Goal: Task Accomplishment & Management: Complete application form

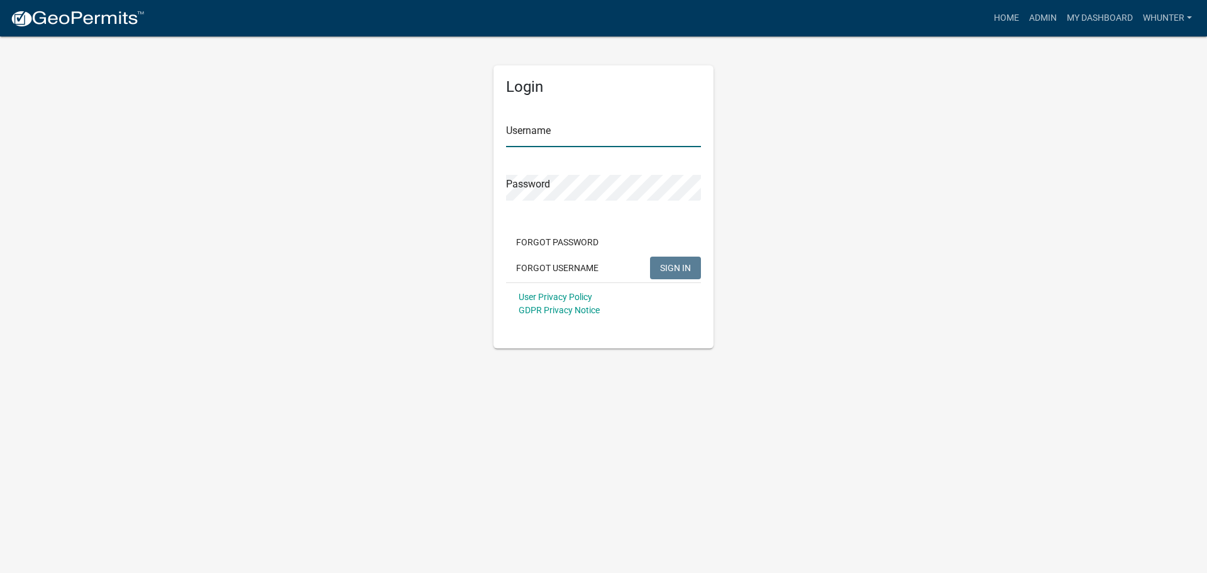
type input "whunter"
click at [684, 270] on span "SIGN IN" at bounding box center [675, 267] width 31 height 10
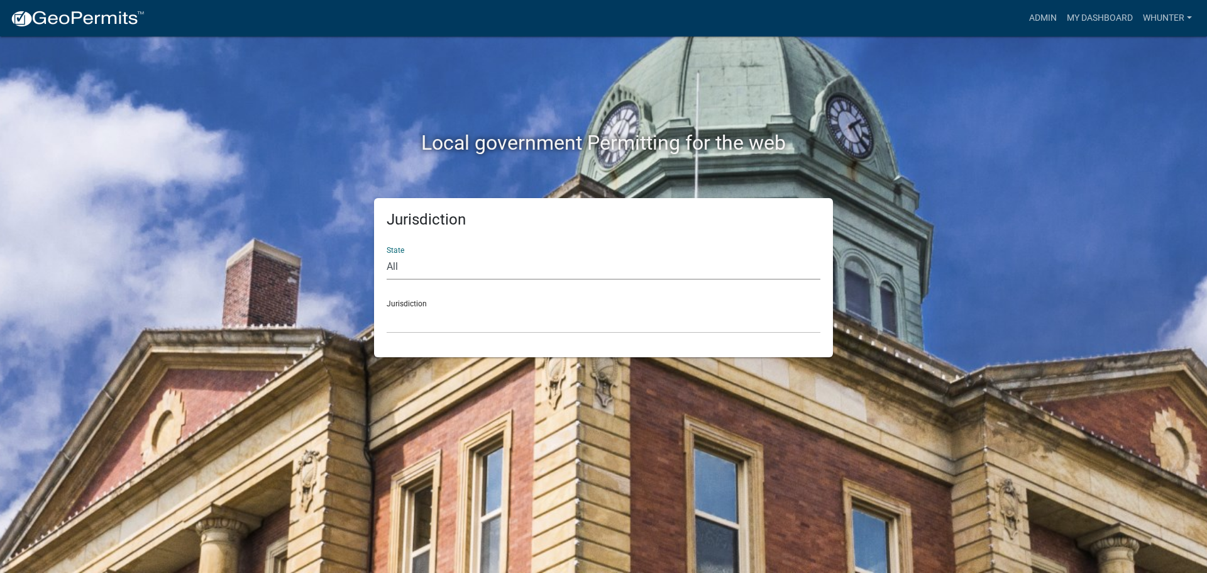
drag, startPoint x: 439, startPoint y: 265, endPoint x: 442, endPoint y: 278, distance: 13.4
click at [439, 267] on select "All Colorado Georgia Indiana Iowa Kansas Minnesota Ohio South Carolina Wisconsin" at bounding box center [604, 267] width 434 height 26
select select "Georgia"
click at [387, 254] on select "All Colorado Georgia Indiana Iowa Kansas Minnesota Ohio South Carolina Wisconsin" at bounding box center [604, 267] width 434 height 26
click at [446, 327] on select "Carroll County, Georgia Cook County, Georgia Crawford County, Georgia Gilmer Co…" at bounding box center [604, 320] width 434 height 26
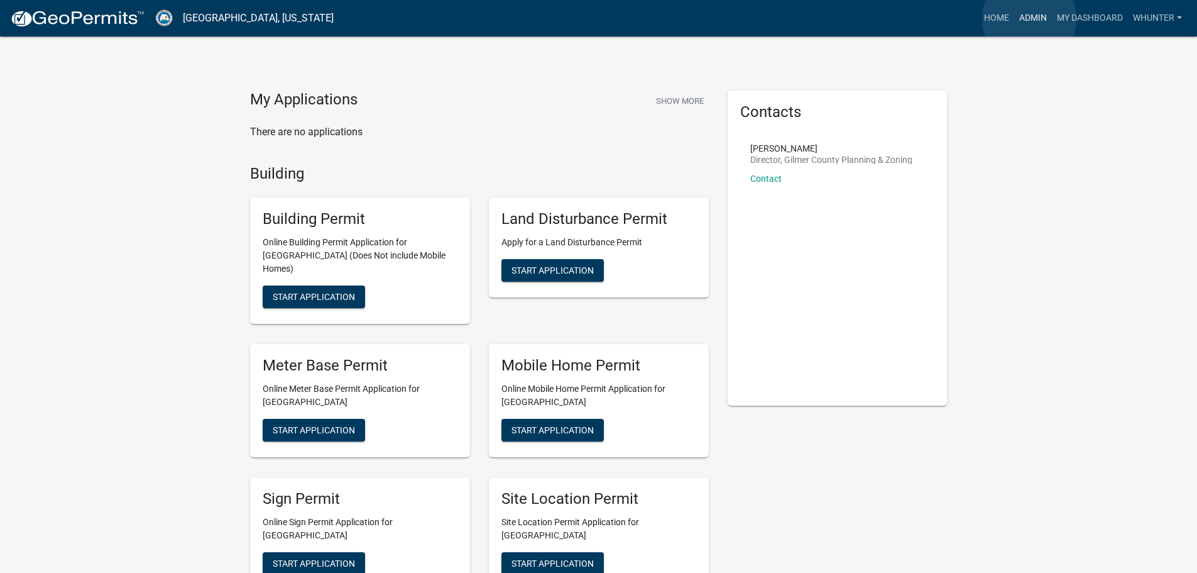
click at [1030, 19] on link "Admin" at bounding box center [1034, 18] width 38 height 24
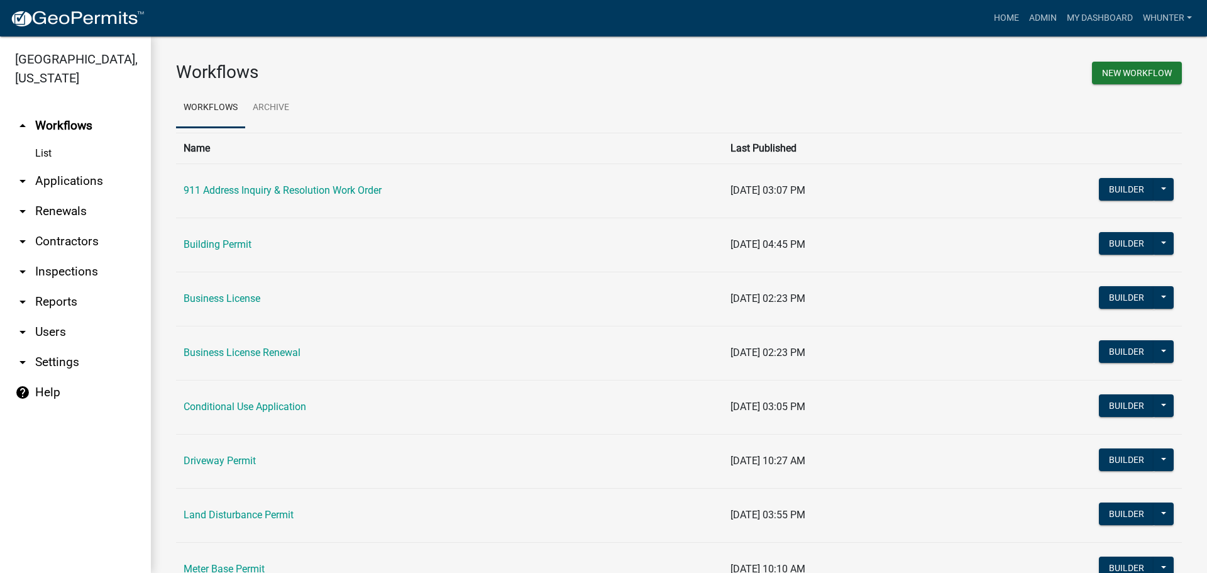
click at [78, 177] on link "arrow_drop_down Applications" at bounding box center [75, 181] width 151 height 30
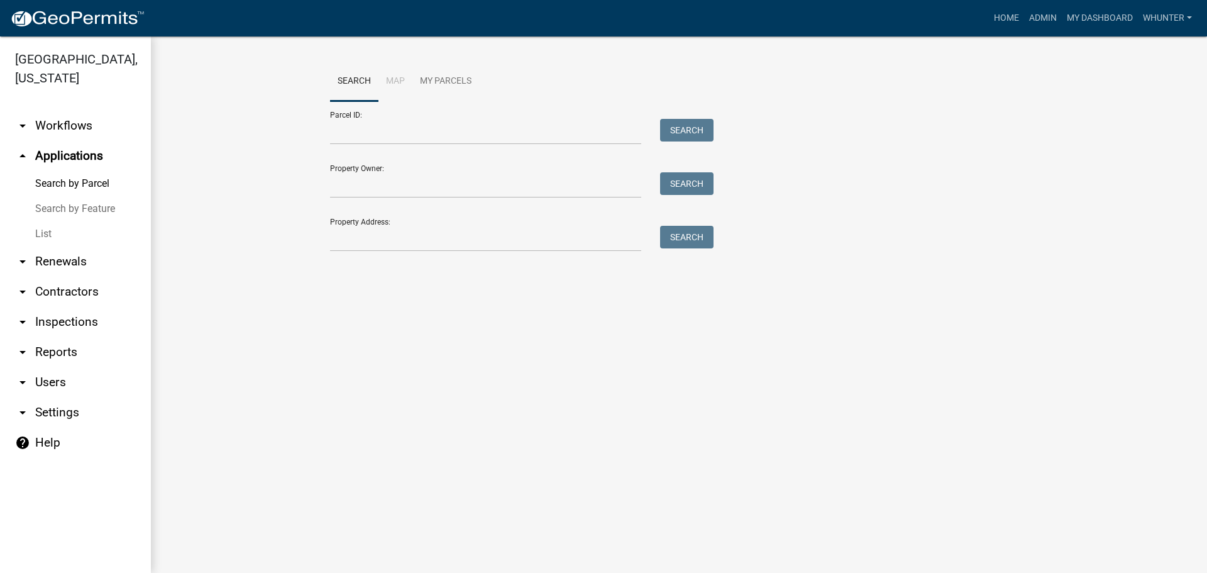
click at [69, 226] on link "List" at bounding box center [75, 233] width 151 height 25
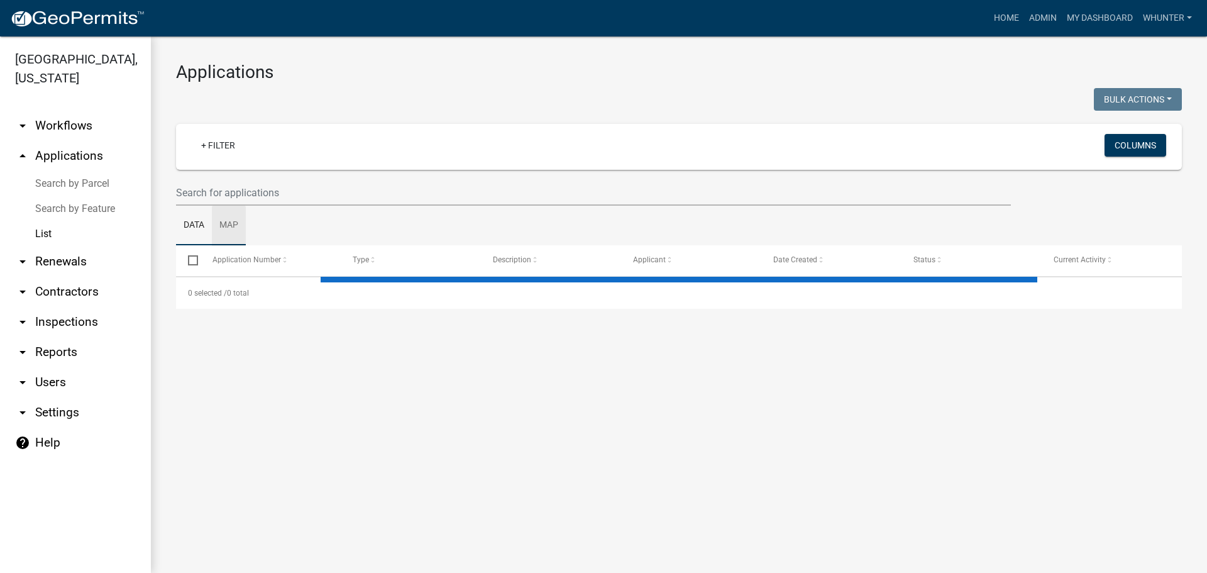
click at [231, 209] on link "Map" at bounding box center [229, 226] width 34 height 40
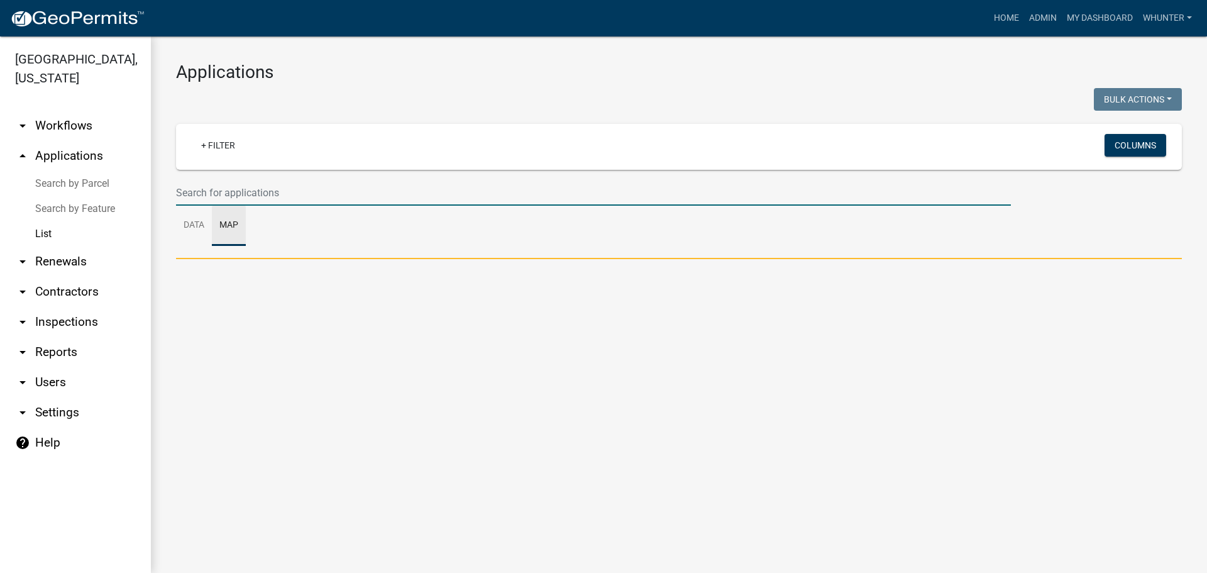
click at [247, 192] on input "text" at bounding box center [593, 193] width 835 height 26
click at [213, 197] on input "text" at bounding box center [593, 193] width 835 height 26
click at [192, 226] on link "Data" at bounding box center [194, 226] width 36 height 40
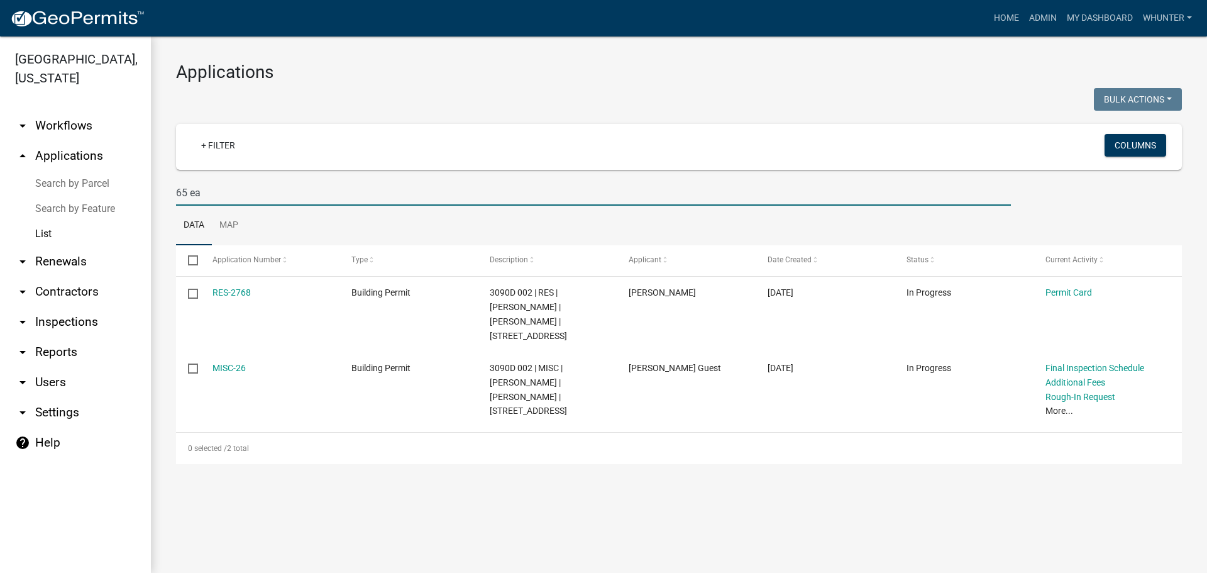
drag, startPoint x: 192, startPoint y: 192, endPoint x: 359, endPoint y: 225, distance: 169.9
click at [58, 180] on div "Gilmer County, Georgia arrow_drop_down Workflows List arrow_drop_up Application…" at bounding box center [603, 304] width 1207 height 536
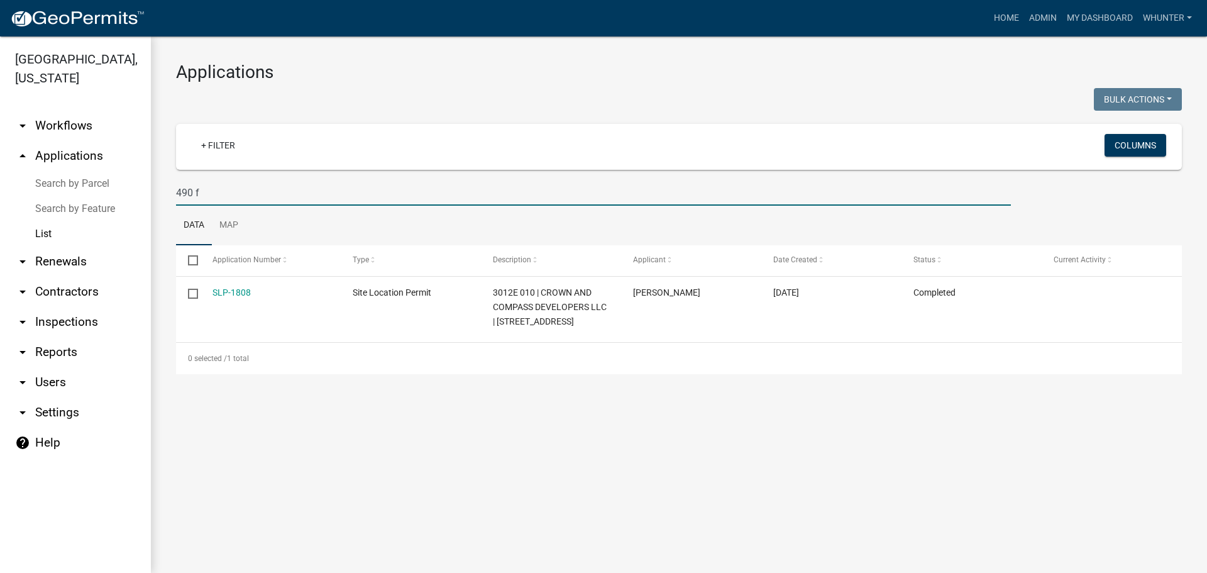
drag, startPoint x: 255, startPoint y: 194, endPoint x: 123, endPoint y: 191, distance: 132.0
click at [96, 179] on div "Gilmer County, Georgia arrow_drop_down Workflows List arrow_drop_up Application…" at bounding box center [603, 304] width 1207 height 536
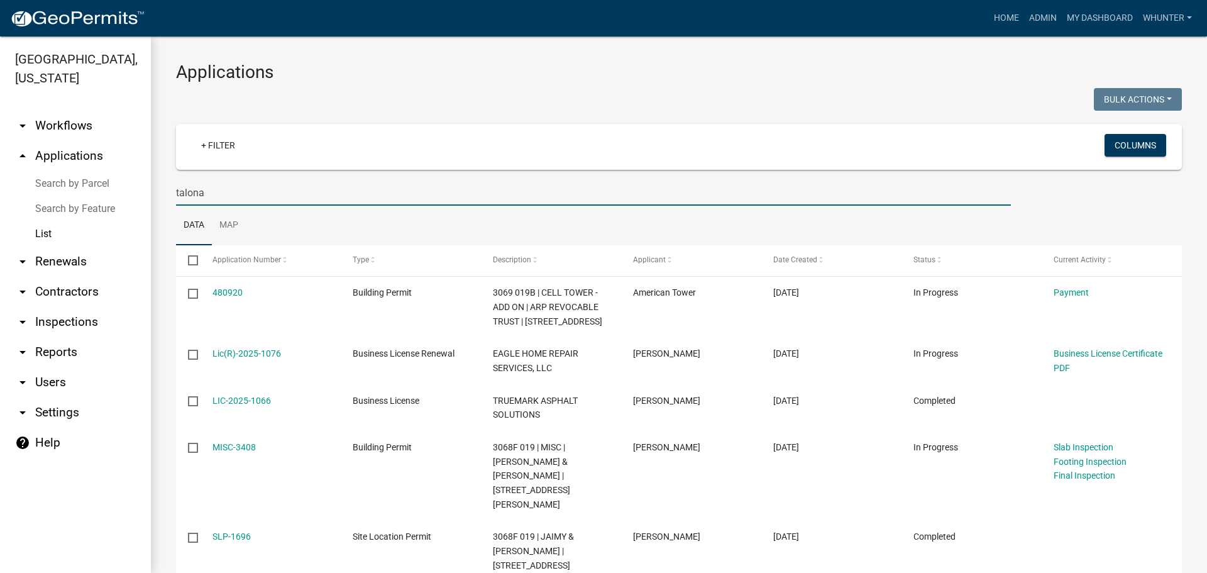
click at [269, 186] on input "talona" at bounding box center [593, 193] width 835 height 26
type input "t"
type input "3520"
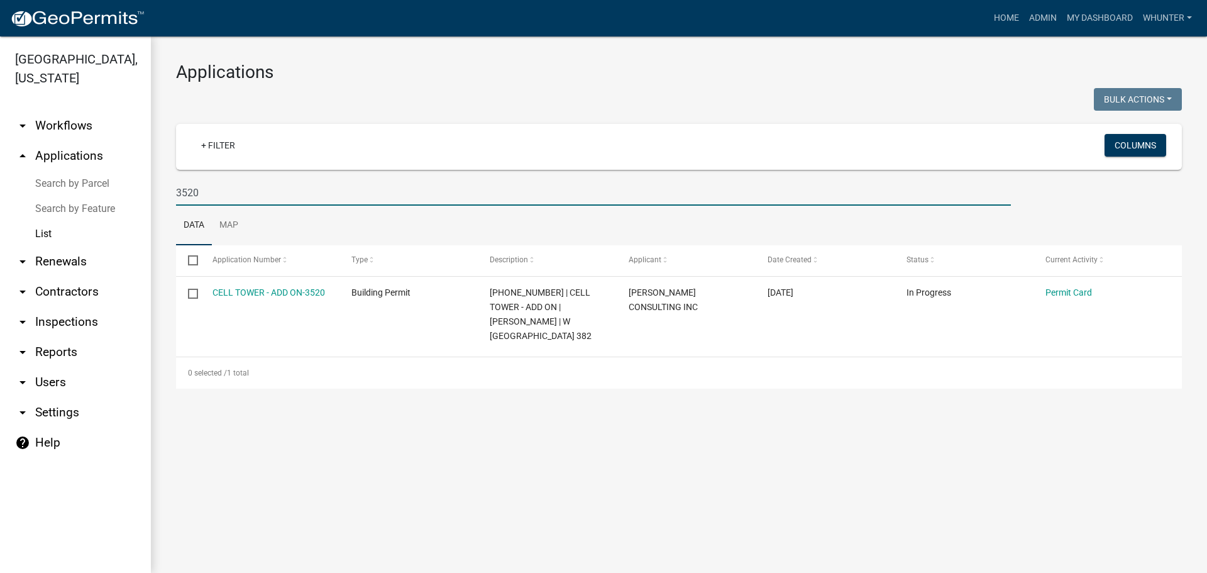
drag, startPoint x: 111, startPoint y: 158, endPoint x: 0, endPoint y: 140, distance: 112.8
click at [0, 140] on div "Gilmer County, Georgia arrow_drop_down Workflows List arrow_drop_up Application…" at bounding box center [603, 304] width 1207 height 536
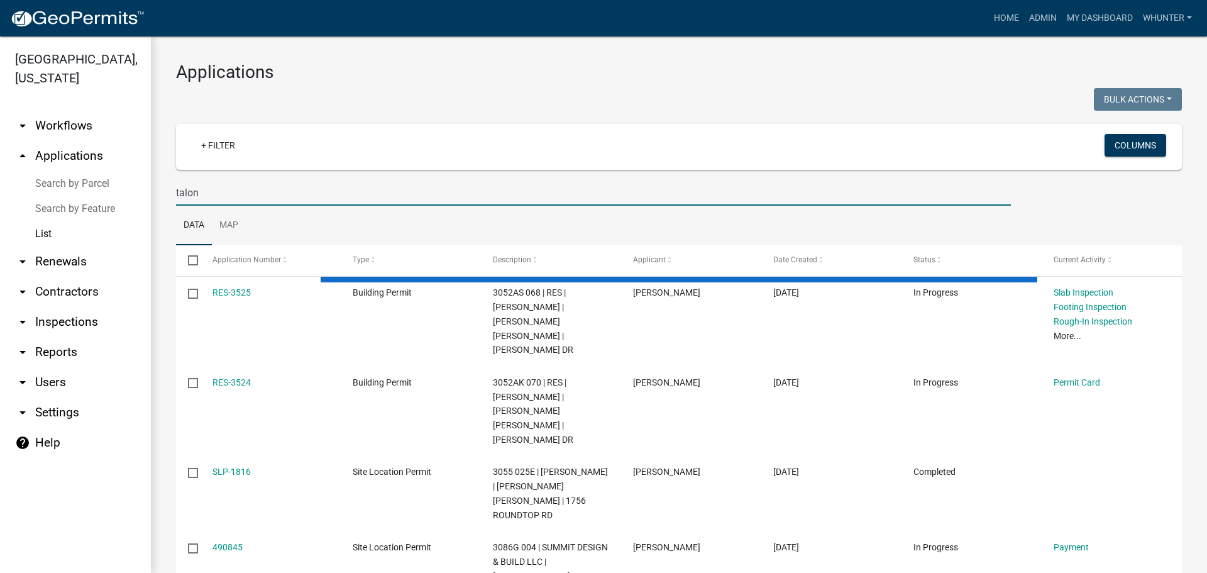
type input "talona"
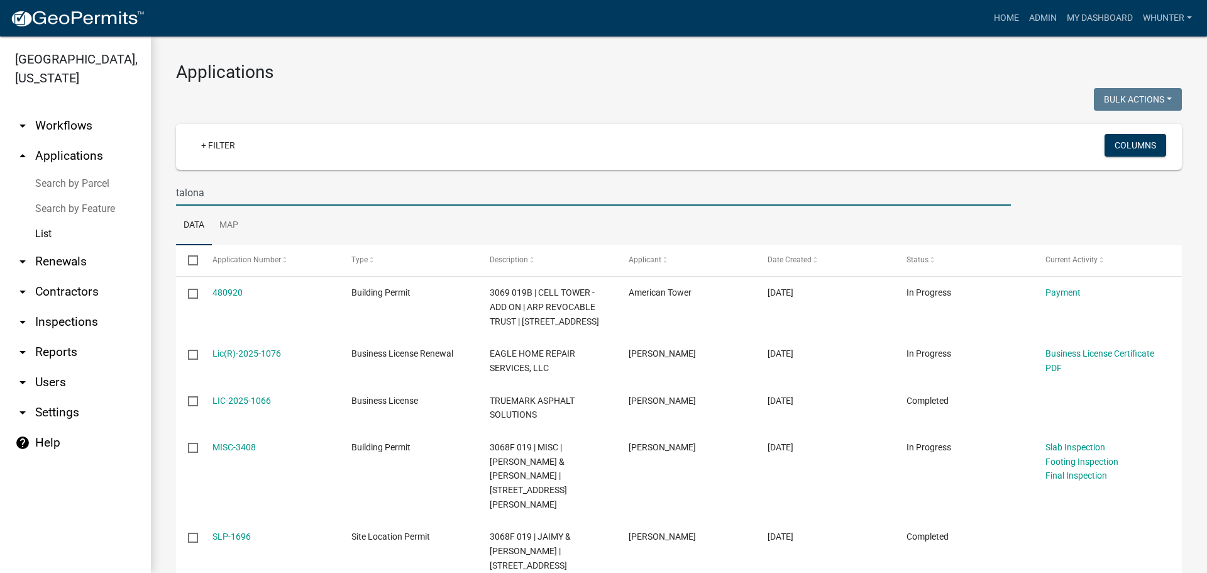
drag, startPoint x: 213, startPoint y: 196, endPoint x: 18, endPoint y: 173, distance: 196.3
click at [18, 173] on div "Gilmer County, Georgia arrow_drop_down Workflows List arrow_drop_up Application…" at bounding box center [603, 304] width 1207 height 536
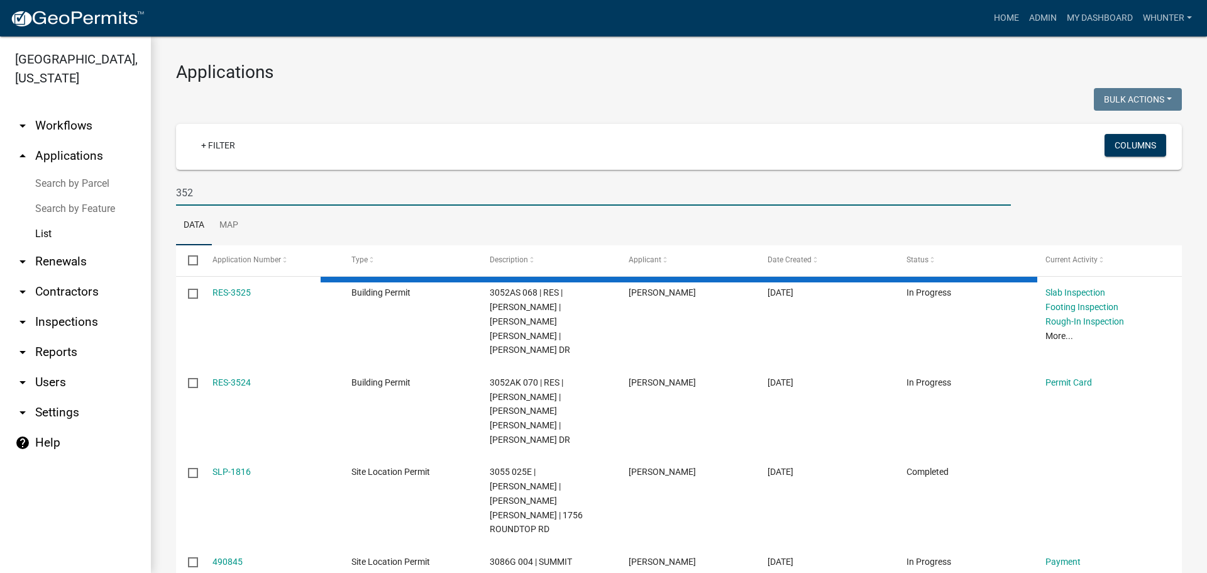
type input "3520"
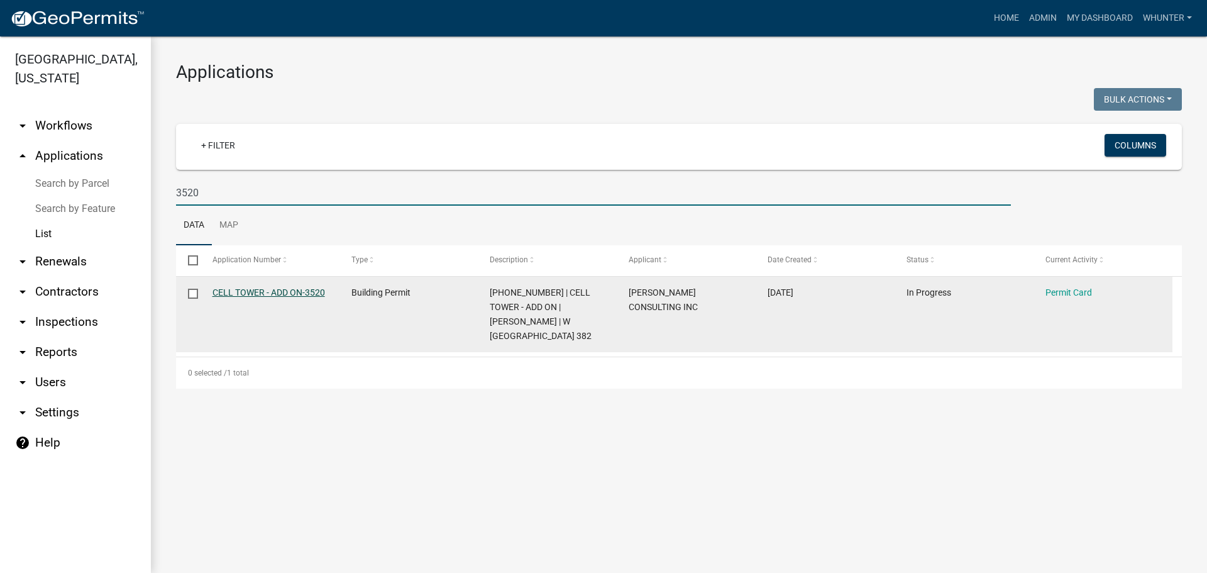
click at [249, 294] on link "CELL TOWER - ADD ON-3520" at bounding box center [268, 292] width 113 height 10
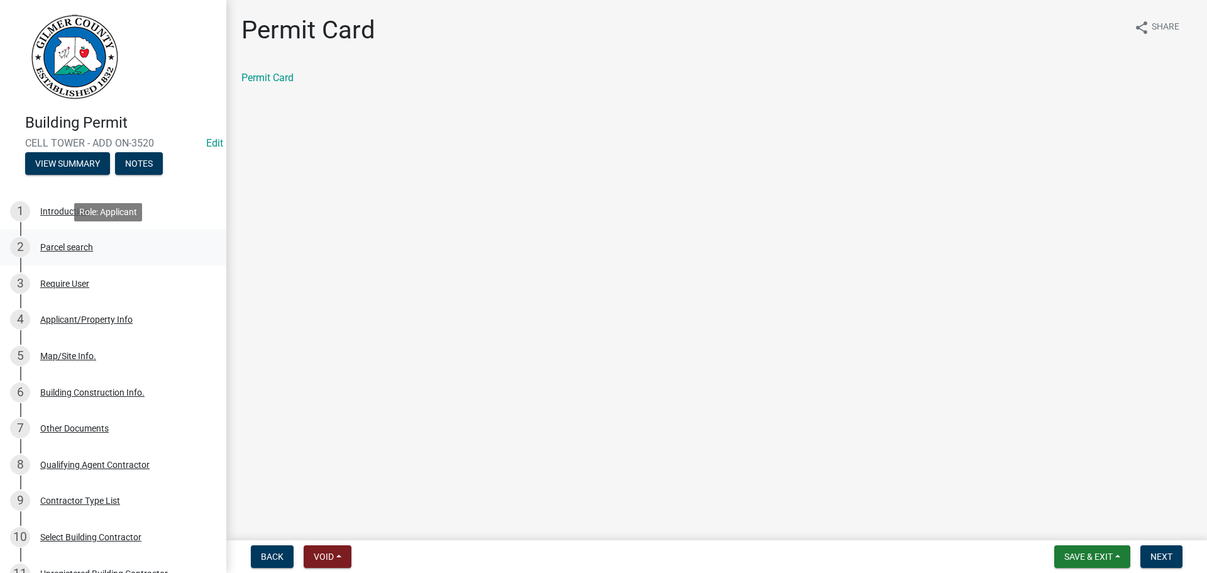
click at [83, 246] on div "Parcel search" at bounding box center [66, 247] width 53 height 9
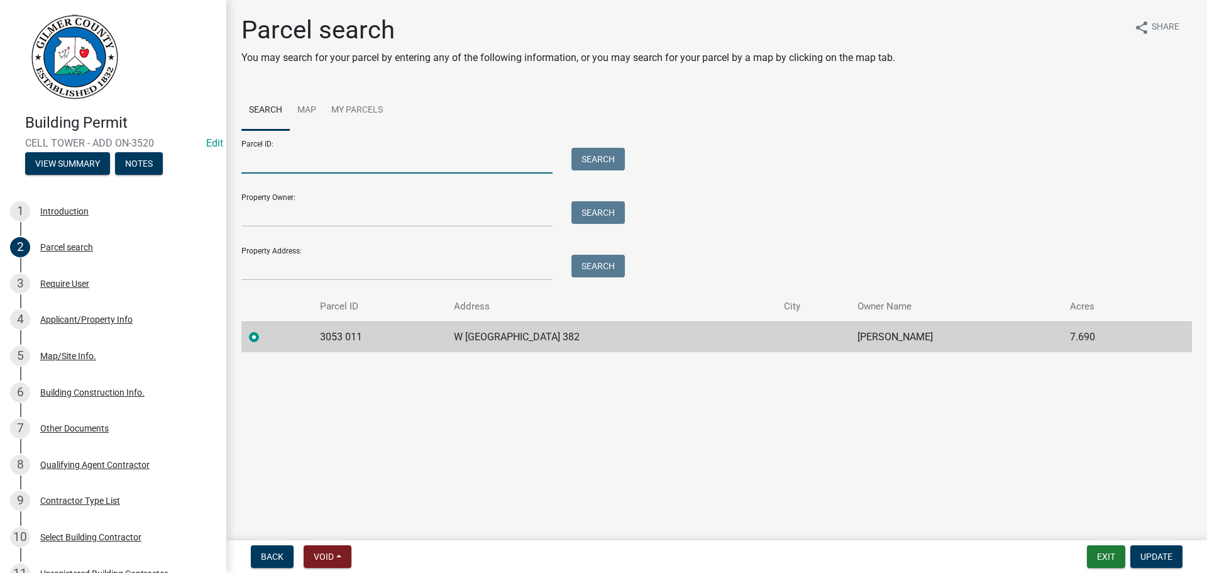
click at [383, 158] on input "Parcel ID:" at bounding box center [396, 161] width 311 height 26
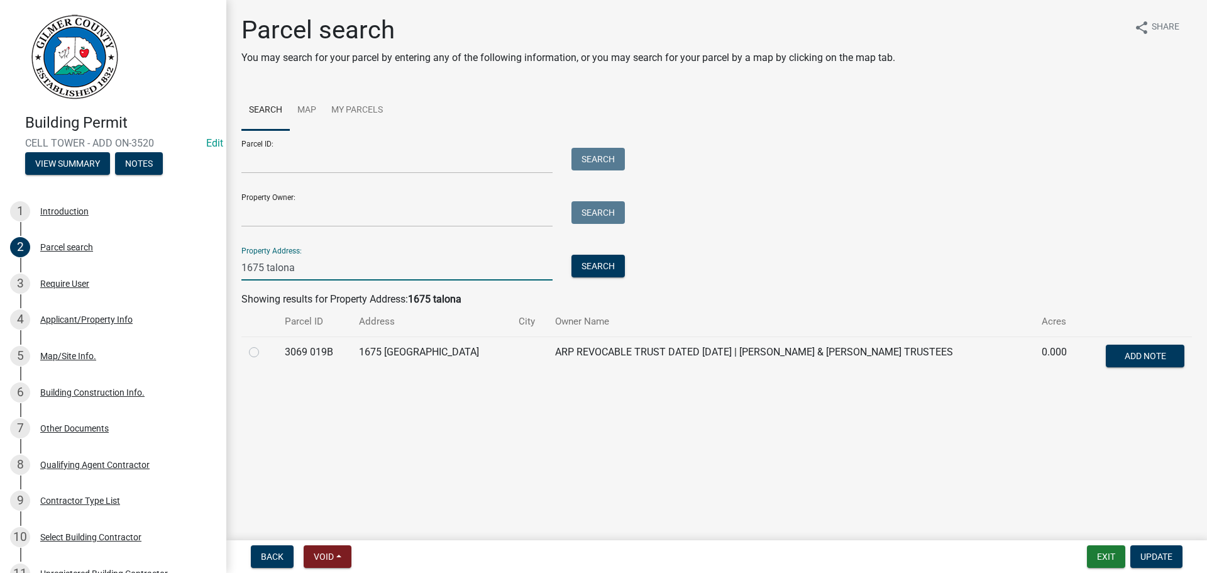
type input "1675 talona"
click at [236, 336] on div "Parcel search You may search for your parcel by entering any of the following i…" at bounding box center [716, 202] width 969 height 374
click at [248, 348] on td at bounding box center [259, 356] width 36 height 41
click at [264, 344] on label at bounding box center [264, 344] width 0 height 0
click at [264, 353] on 019B "radio" at bounding box center [268, 348] width 8 height 8
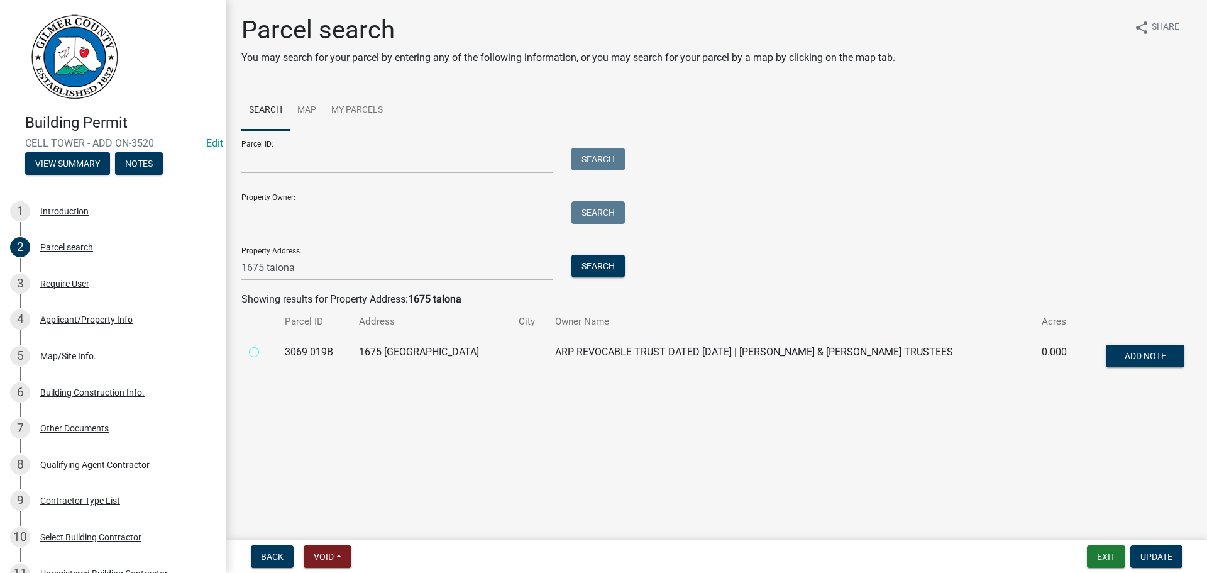
radio 019B "true"
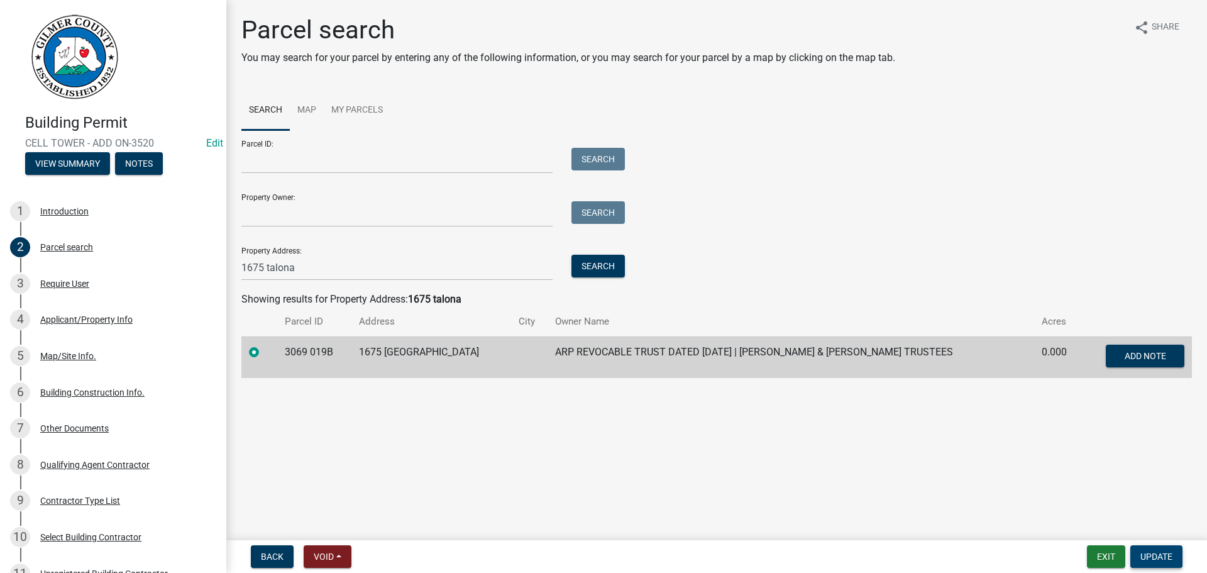
click at [1149, 558] on span "Update" at bounding box center [1156, 556] width 32 height 10
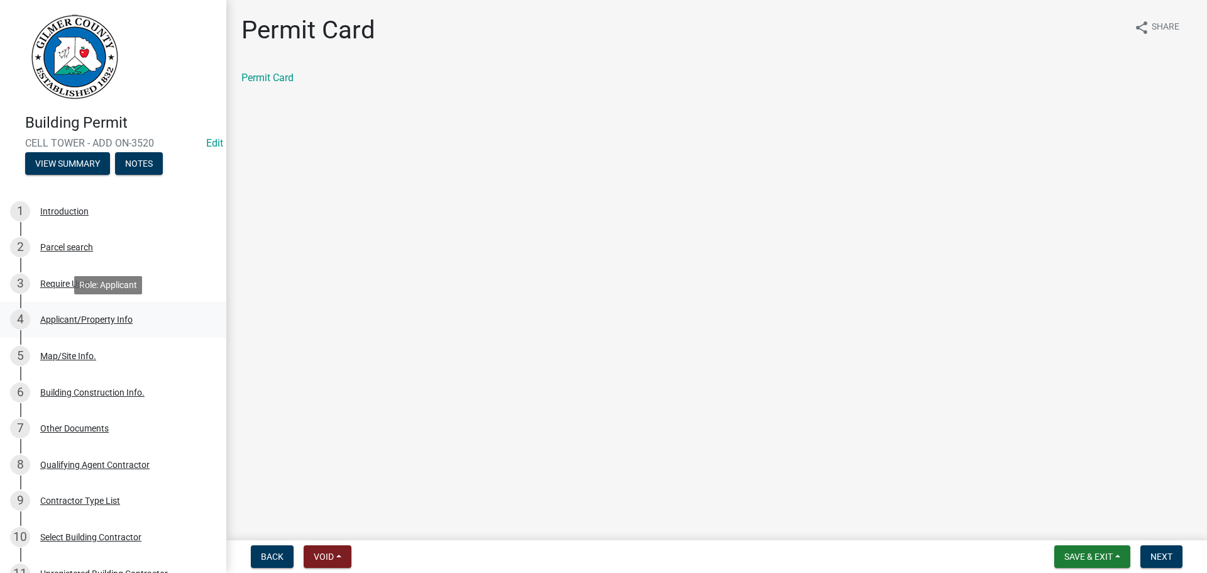
click at [125, 317] on div "Applicant/Property Info" at bounding box center [86, 319] width 92 height 9
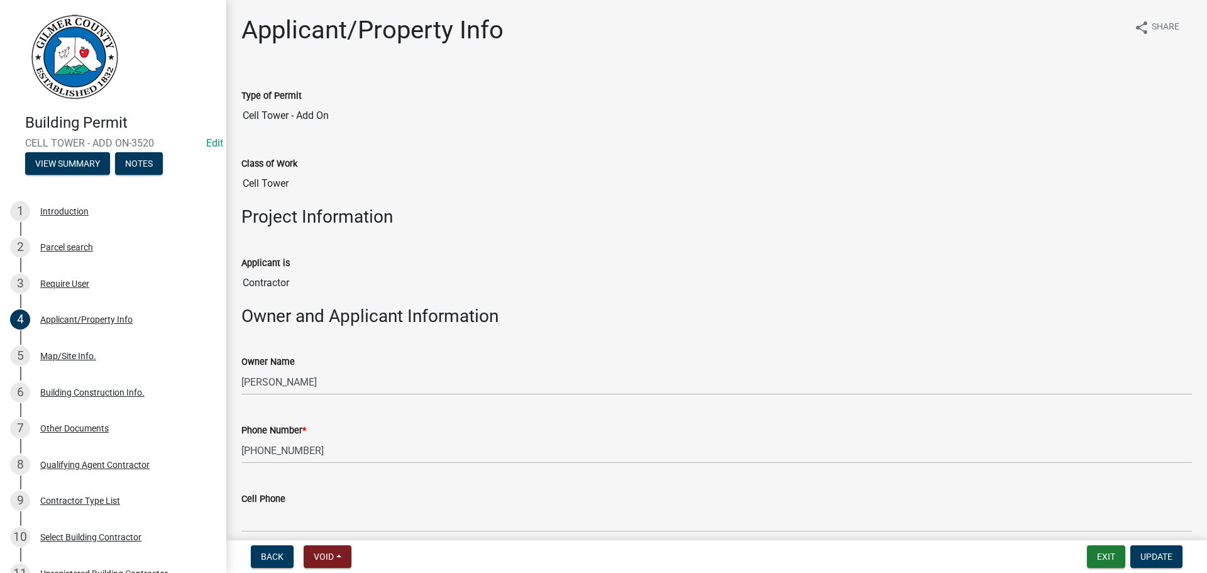
click at [375, 397] on wm-data-entity-input "Owner Name CYNTHIA M ABERCROMBIE" at bounding box center [716, 370] width 950 height 69
click at [332, 557] on span "Void" at bounding box center [324, 556] width 20 height 10
click at [348, 531] on button "Void" at bounding box center [354, 524] width 101 height 30
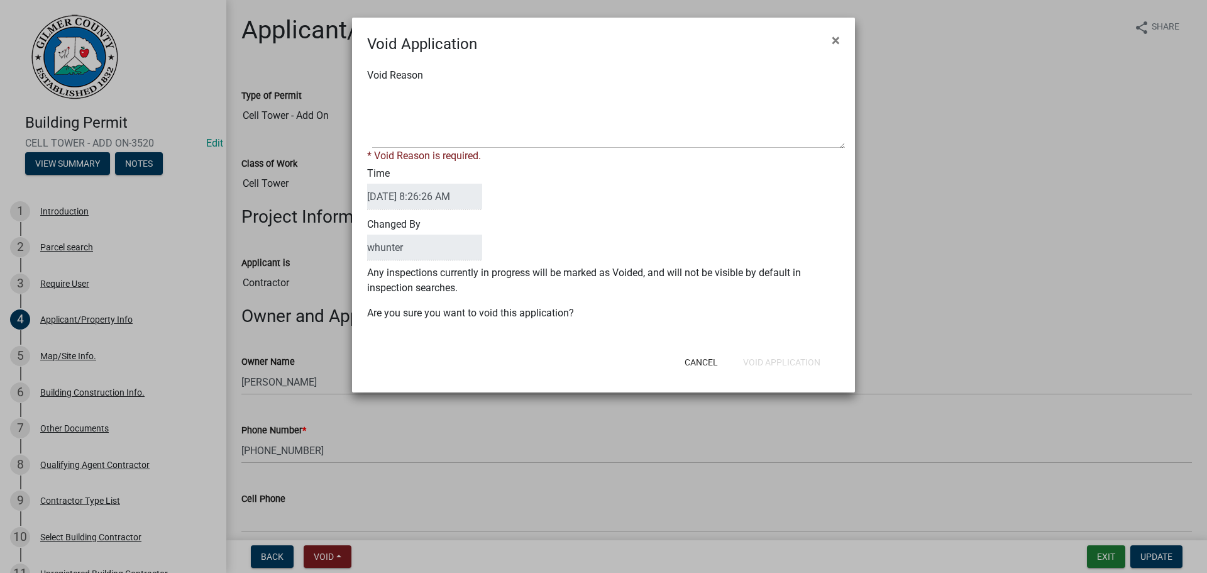
drag, startPoint x: 536, startPoint y: 77, endPoint x: 536, endPoint y: 100, distance: 23.3
click at [536, 78] on div "Void Reason * Void Reason is required." at bounding box center [604, 116] width 492 height 96
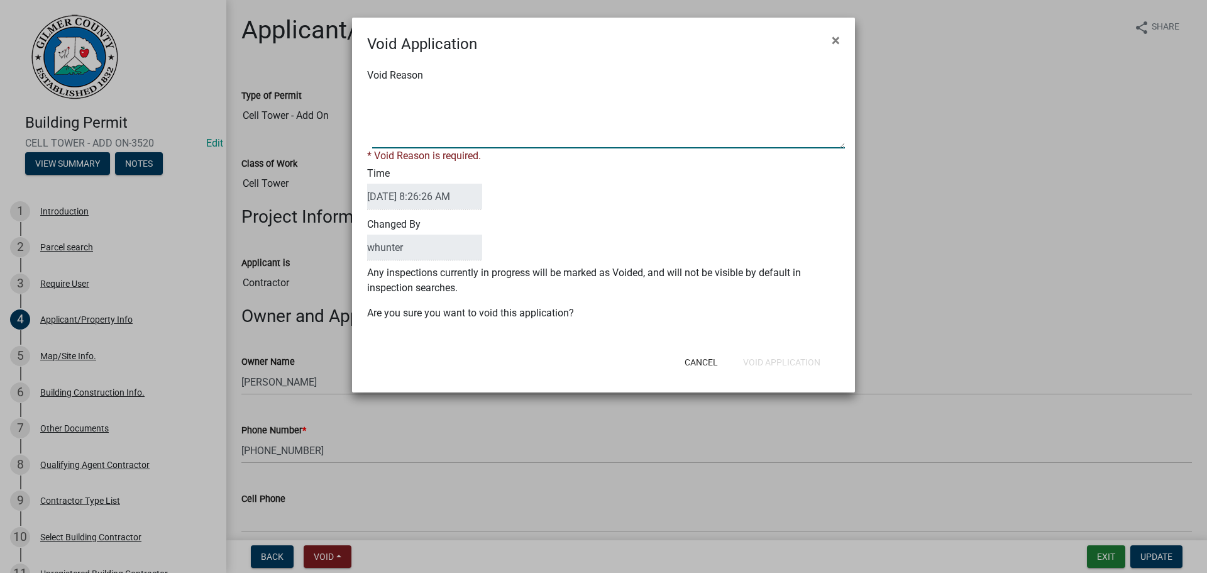
drag, startPoint x: 537, startPoint y: 106, endPoint x: 554, endPoint y: 106, distance: 16.3
click at [547, 106] on textarea "Void Reason" at bounding box center [608, 116] width 473 height 63
type textarea "issued in error"
click at [804, 362] on div "Cancel Void Application" at bounding box center [686, 362] width 310 height 33
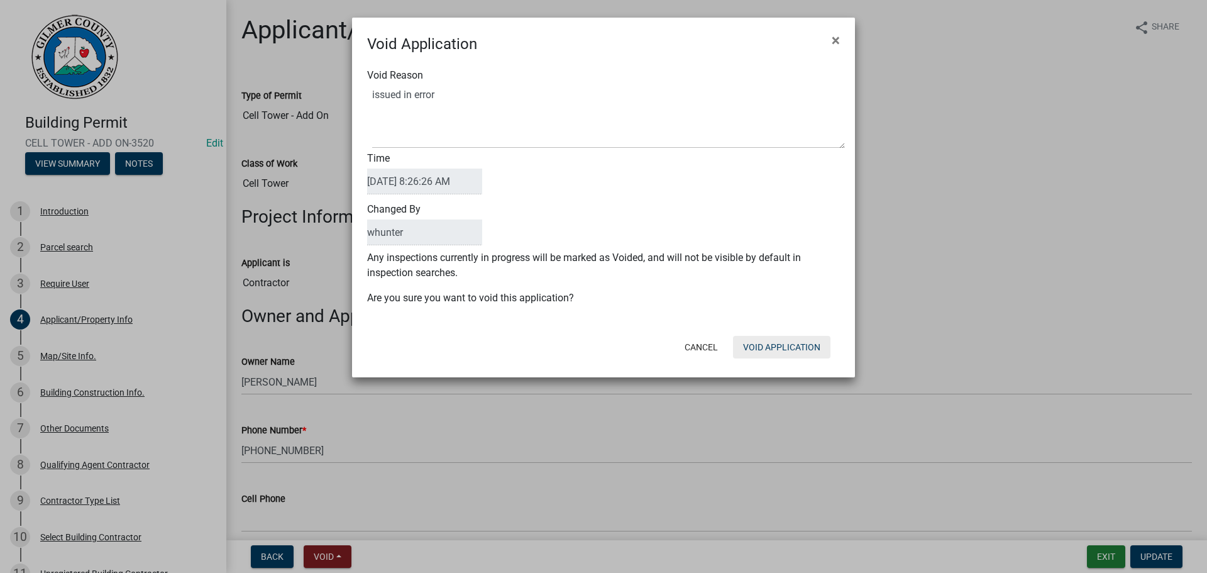
click at [808, 350] on button "Void Application" at bounding box center [781, 347] width 97 height 23
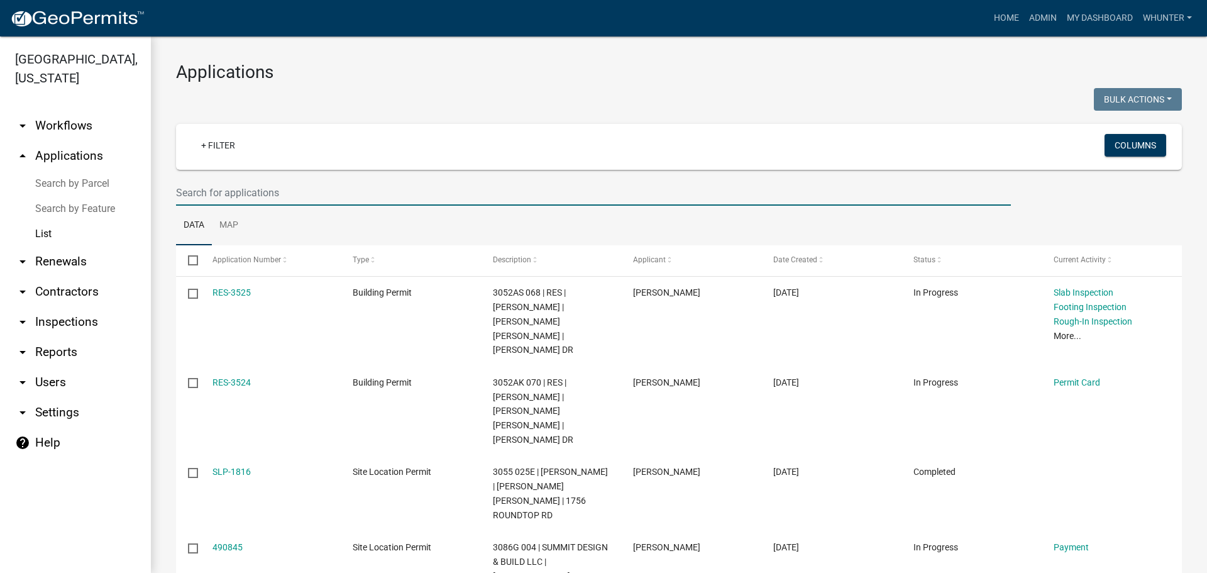
click at [224, 198] on input "text" at bounding box center [593, 193] width 835 height 26
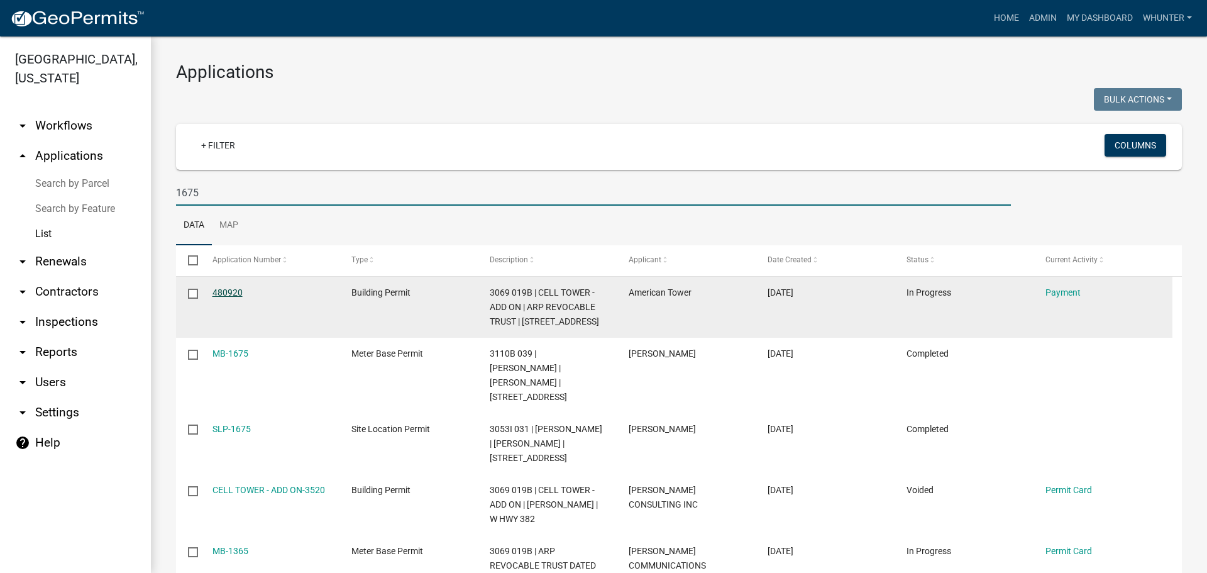
type input "1675"
click at [238, 297] on link "480920" at bounding box center [227, 292] width 30 height 10
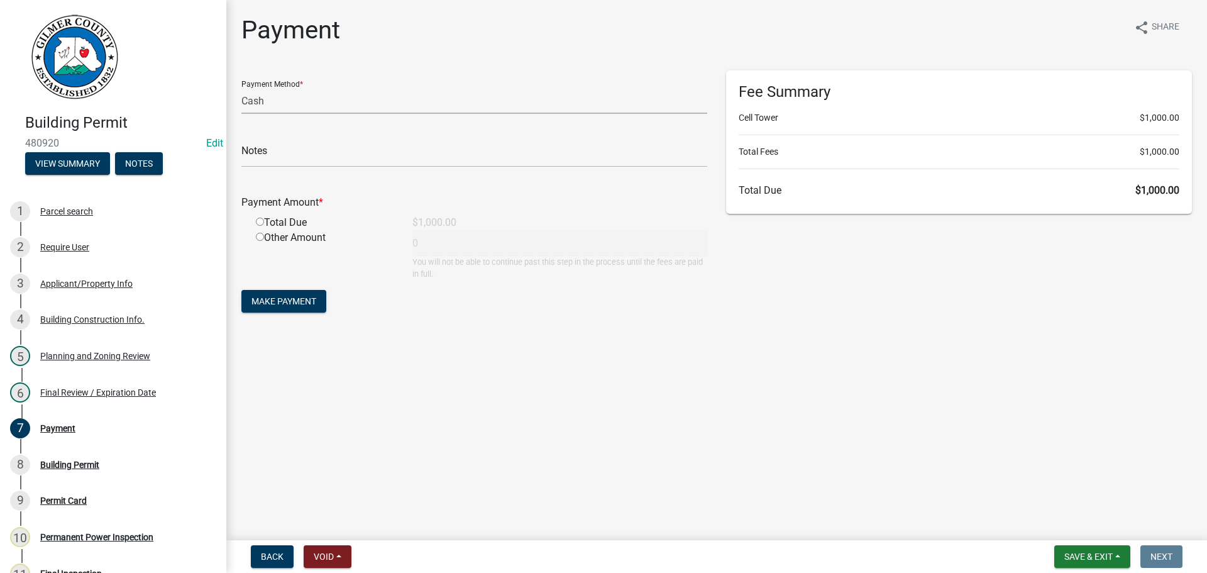
click at [424, 106] on select "Credit Card POS Check Cash" at bounding box center [474, 101] width 466 height 26
select select "1: 0"
click at [241, 88] on select "Credit Card POS Check Cash" at bounding box center [474, 101] width 466 height 26
click at [411, 158] on input "text" at bounding box center [474, 154] width 466 height 26
click at [258, 220] on input "radio" at bounding box center [260, 221] width 8 height 8
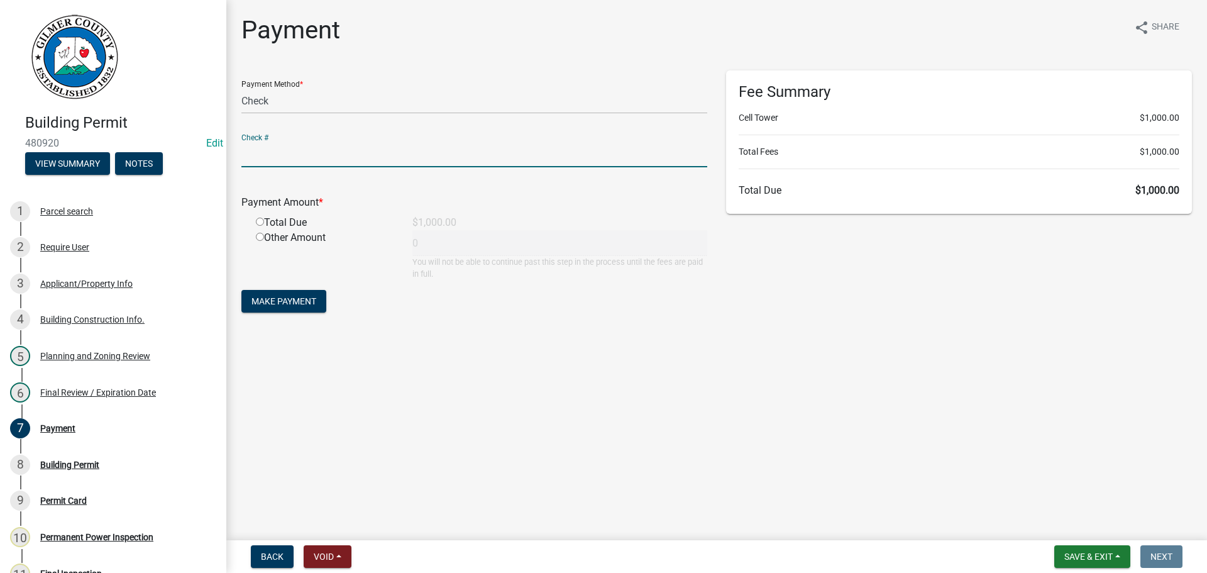
radio input "true"
type input "1000"
click at [252, 292] on button "Make Payment" at bounding box center [283, 301] width 85 height 23
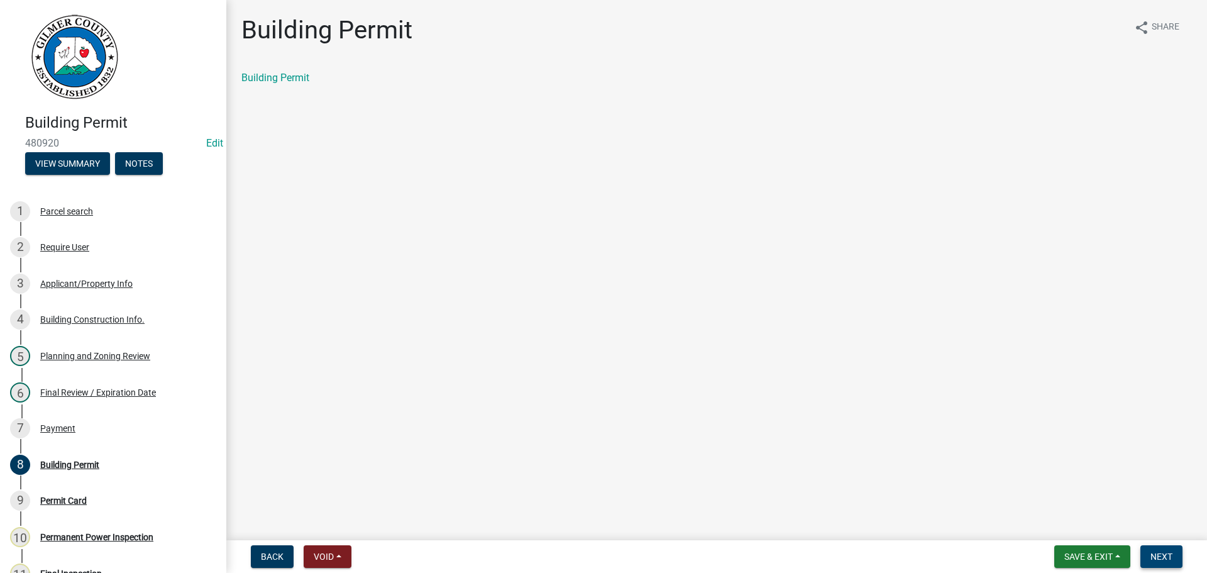
click at [1156, 556] on span "Next" at bounding box center [1161, 556] width 22 height 10
click at [280, 80] on link "Permit Card" at bounding box center [267, 78] width 52 height 12
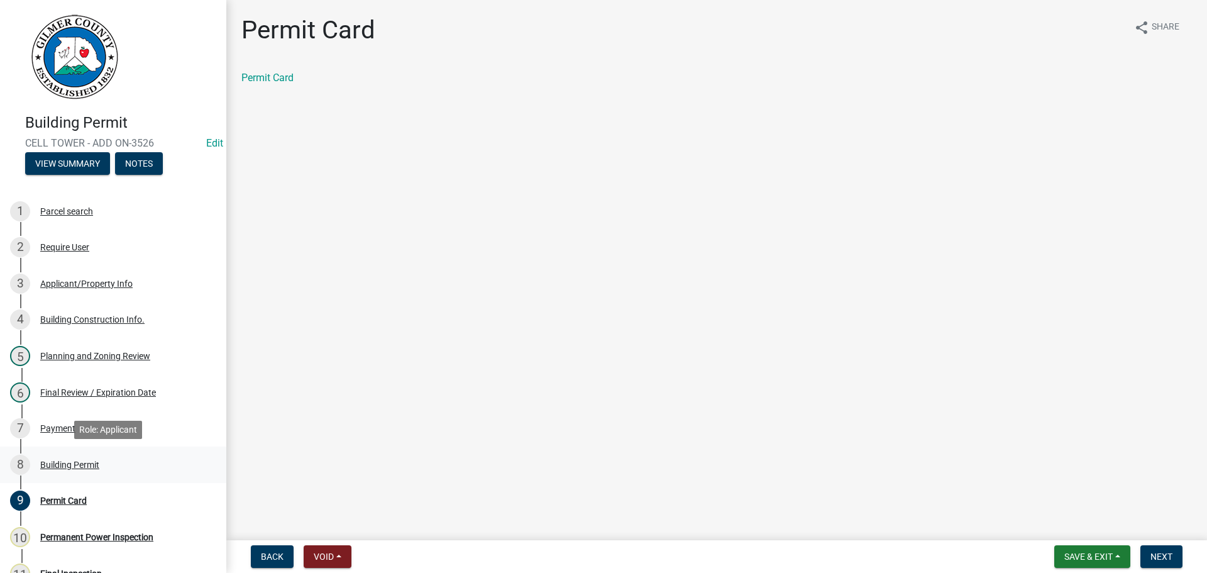
click at [85, 477] on link "8 Building Permit" at bounding box center [113, 464] width 226 height 36
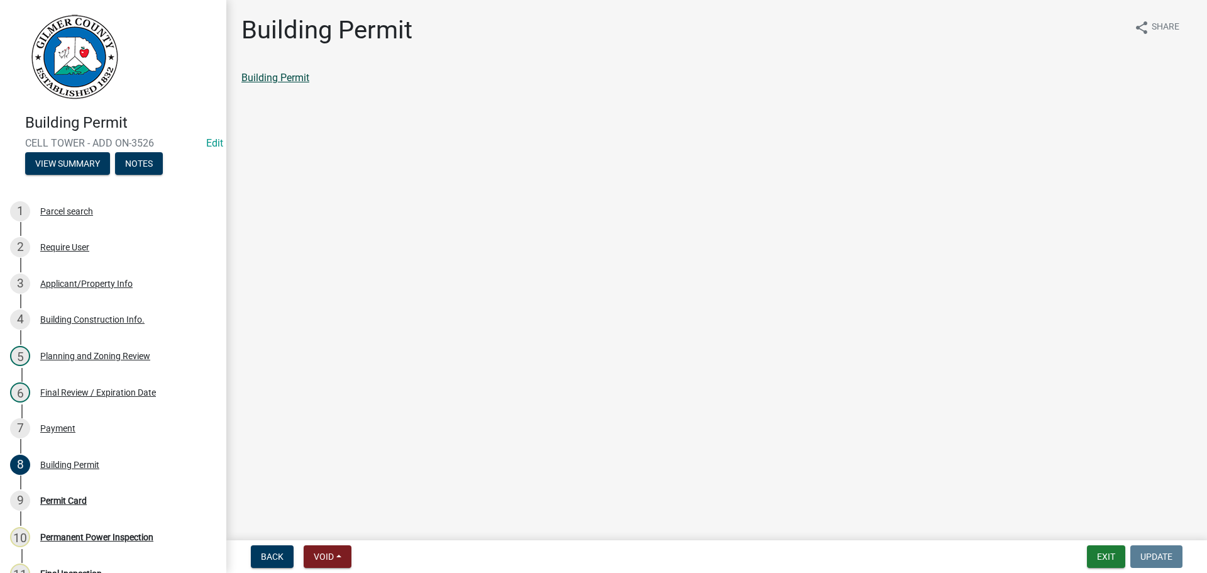
click at [287, 82] on link "Building Permit" at bounding box center [275, 78] width 68 height 12
click at [128, 493] on div "9 Permit Card" at bounding box center [108, 500] width 196 height 20
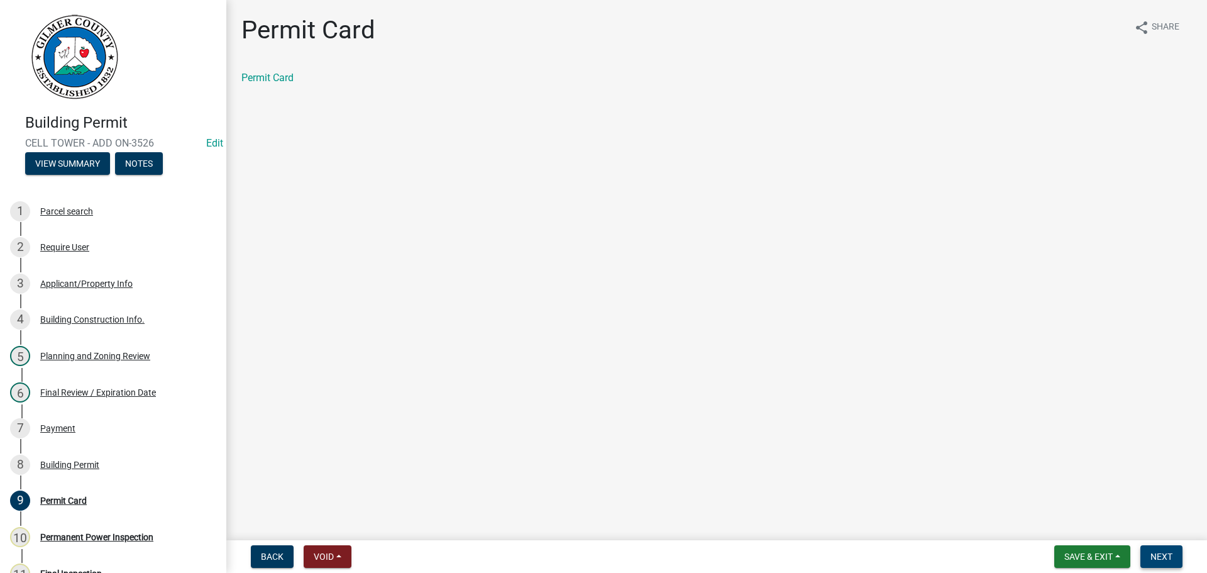
click at [1170, 564] on button "Next" at bounding box center [1161, 556] width 42 height 23
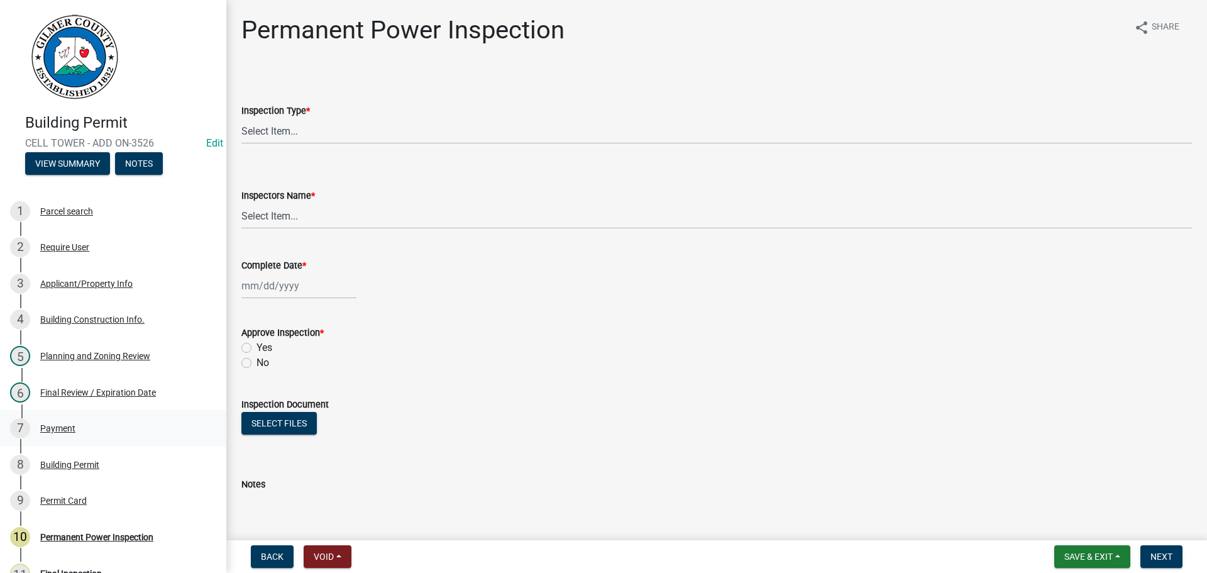
click at [88, 424] on div "7 Payment" at bounding box center [108, 428] width 196 height 20
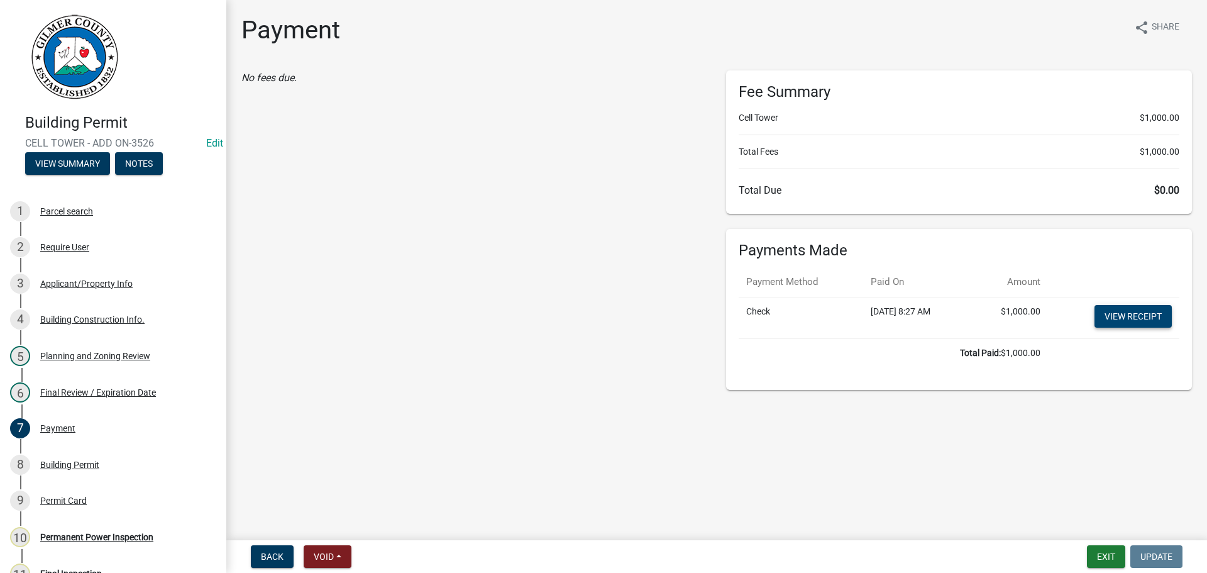
click at [1148, 313] on link "View receipt" at bounding box center [1132, 316] width 77 height 23
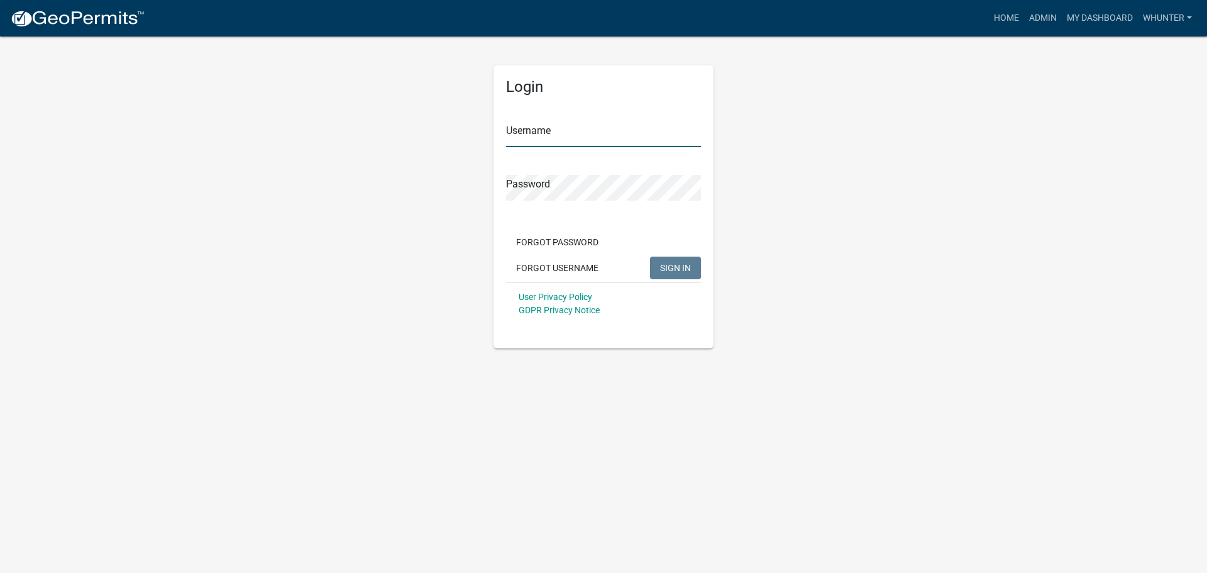
type input "whunter"
click at [676, 255] on div "Forgot Password Forgot Username SIGN IN" at bounding box center [603, 257] width 195 height 52
drag, startPoint x: 683, startPoint y: 268, endPoint x: 724, endPoint y: 242, distance: 48.1
click at [681, 268] on span "SIGN IN" at bounding box center [675, 267] width 31 height 10
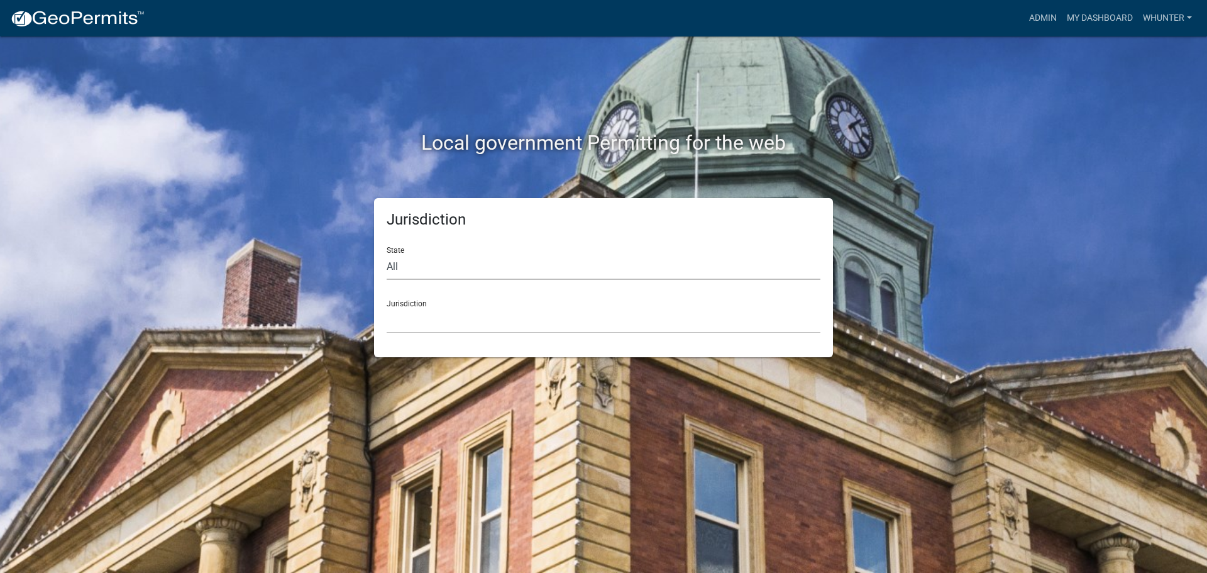
click at [421, 273] on select "All Colorado Georgia Indiana Iowa Kansas Minnesota Ohio South Carolina Wisconsin" at bounding box center [604, 267] width 434 height 26
select select "Georgia"
click at [387, 254] on select "All Colorado Georgia Indiana Iowa Kansas Minnesota Ohio South Carolina Wisconsin" at bounding box center [604, 267] width 434 height 26
click at [424, 335] on div "Jurisdiction State All Colorado Georgia Indiana Iowa Kansas Minnesota Ohio Sout…" at bounding box center [603, 277] width 459 height 159
click at [428, 323] on select "Carroll County, Georgia Cook County, Georgia Crawford County, Georgia Gilmer Co…" at bounding box center [604, 320] width 434 height 26
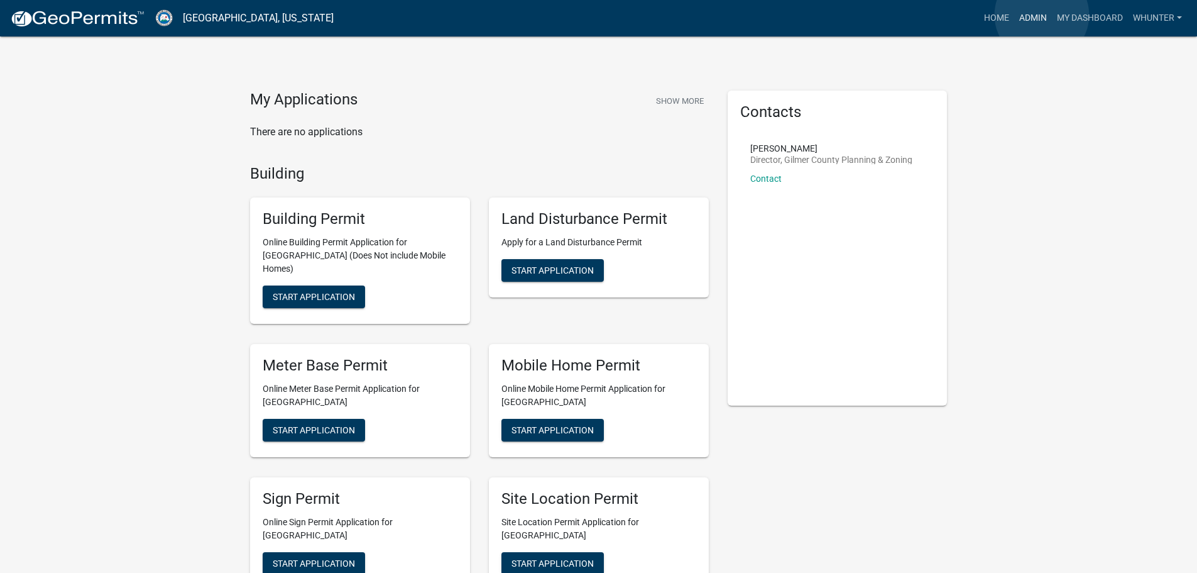
click at [1042, 15] on link "Admin" at bounding box center [1034, 18] width 38 height 24
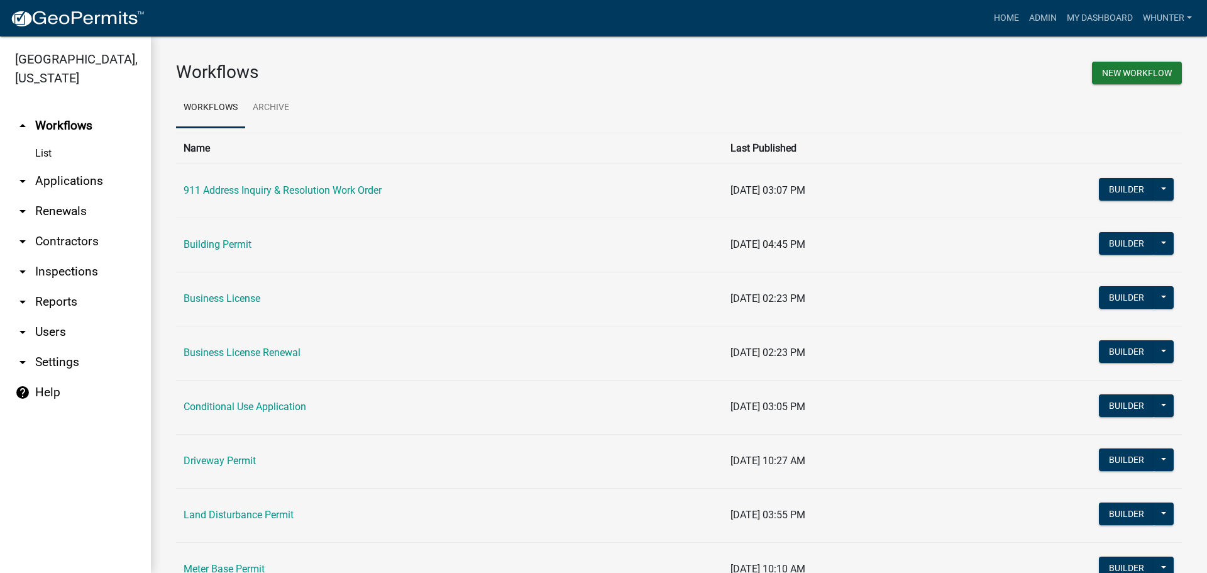
click at [78, 183] on link "arrow_drop_down Applications" at bounding box center [75, 181] width 151 height 30
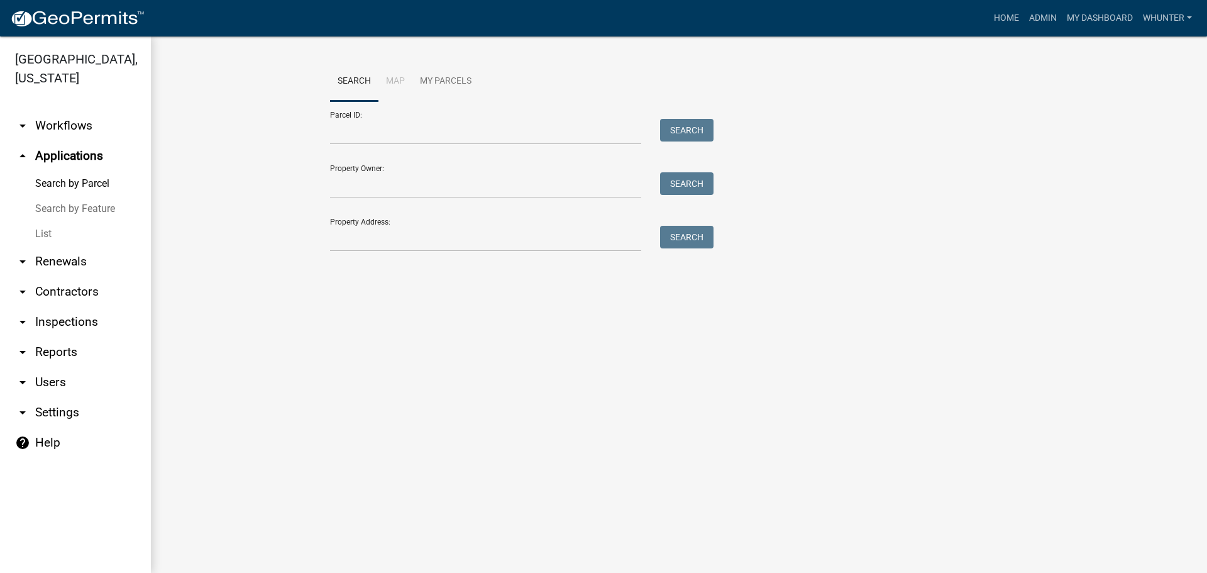
click at [79, 229] on link "List" at bounding box center [75, 233] width 151 height 25
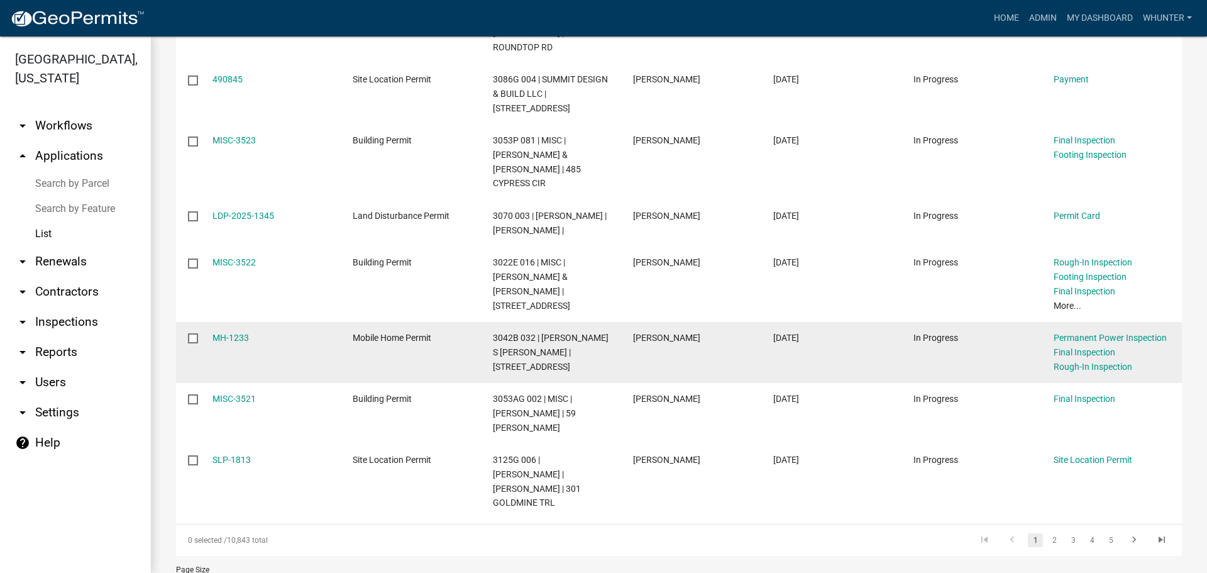
scroll to position [471, 0]
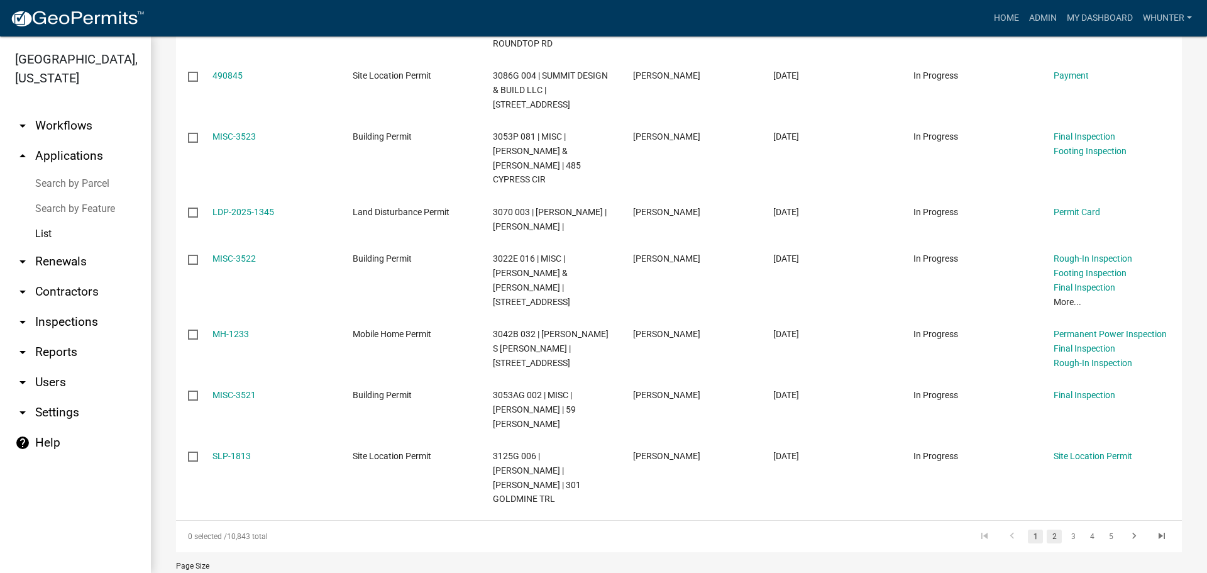
click at [1047, 529] on link "2" at bounding box center [1054, 536] width 15 height 14
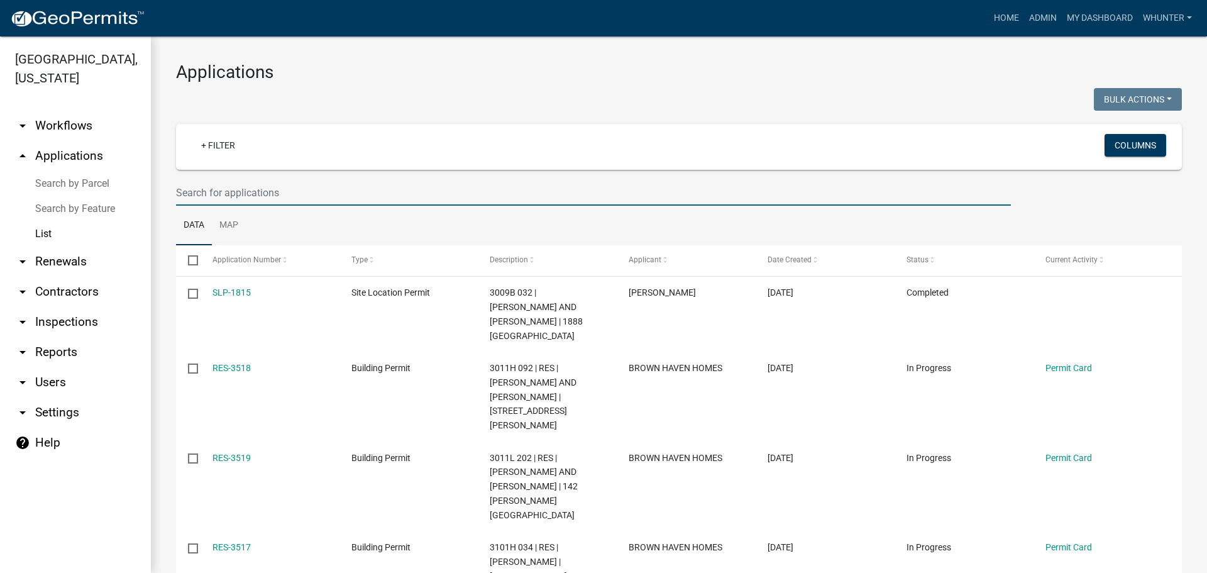
click at [280, 192] on input "text" at bounding box center [593, 193] width 835 height 26
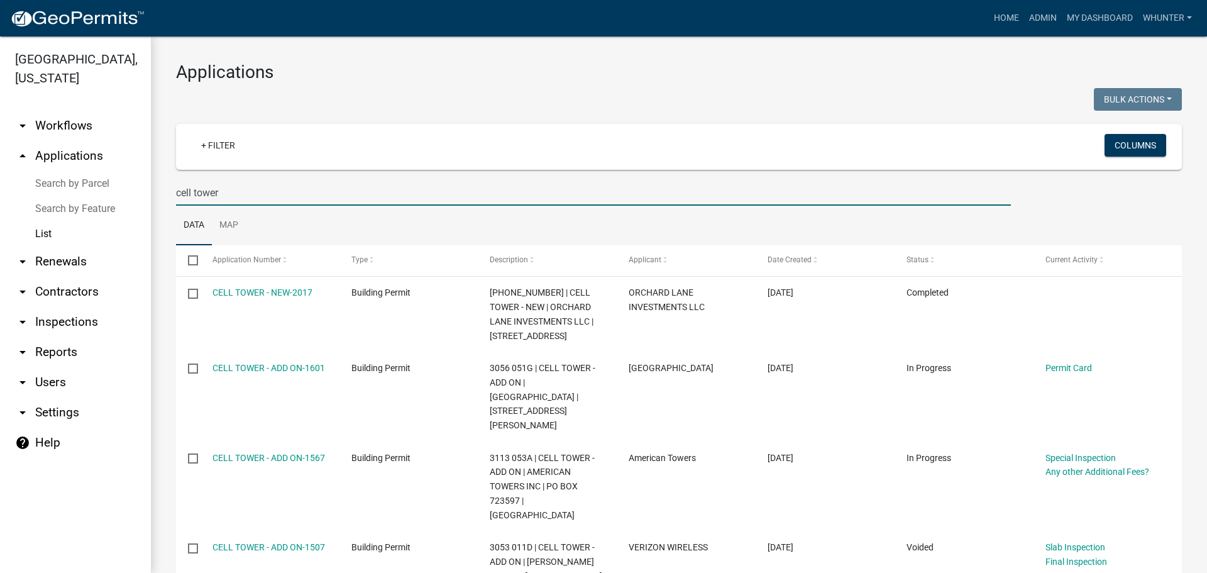
drag, startPoint x: 271, startPoint y: 195, endPoint x: 92, endPoint y: 178, distance: 179.3
click at [29, 178] on div "Gilmer County, Georgia arrow_drop_down Workflows List arrow_drop_up Application…" at bounding box center [603, 304] width 1207 height 536
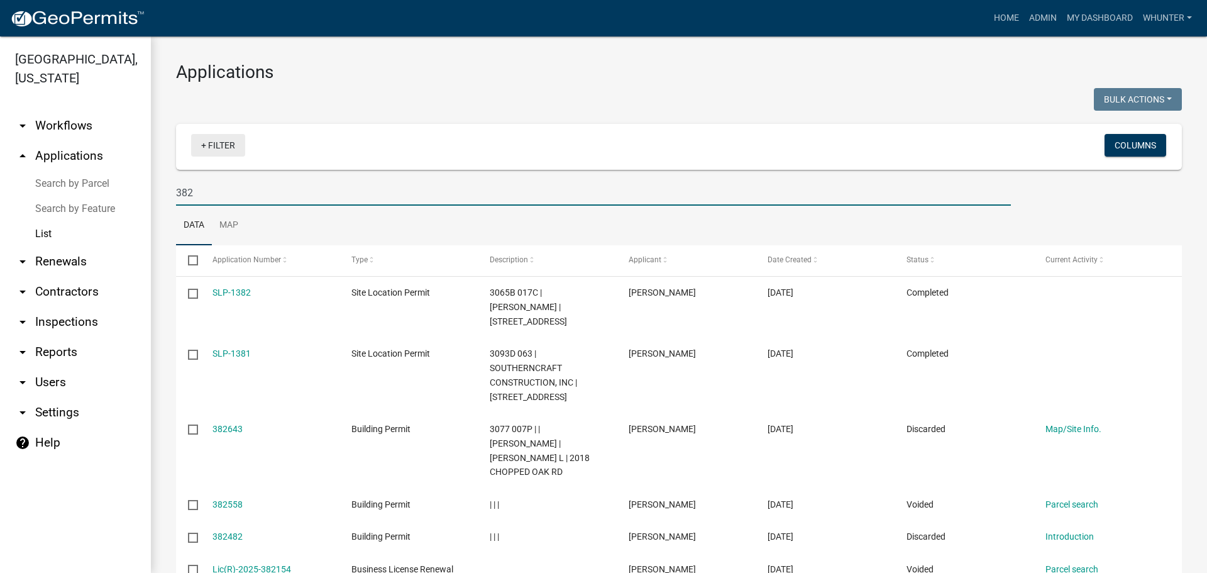
type input "382"
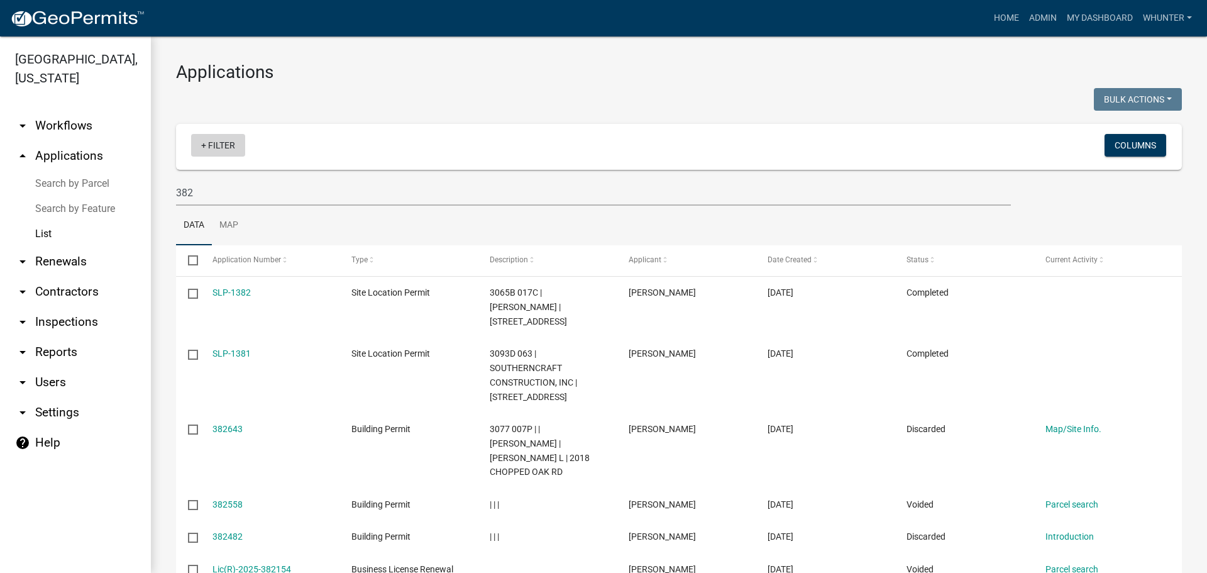
click at [219, 145] on link "+ Filter" at bounding box center [218, 145] width 54 height 23
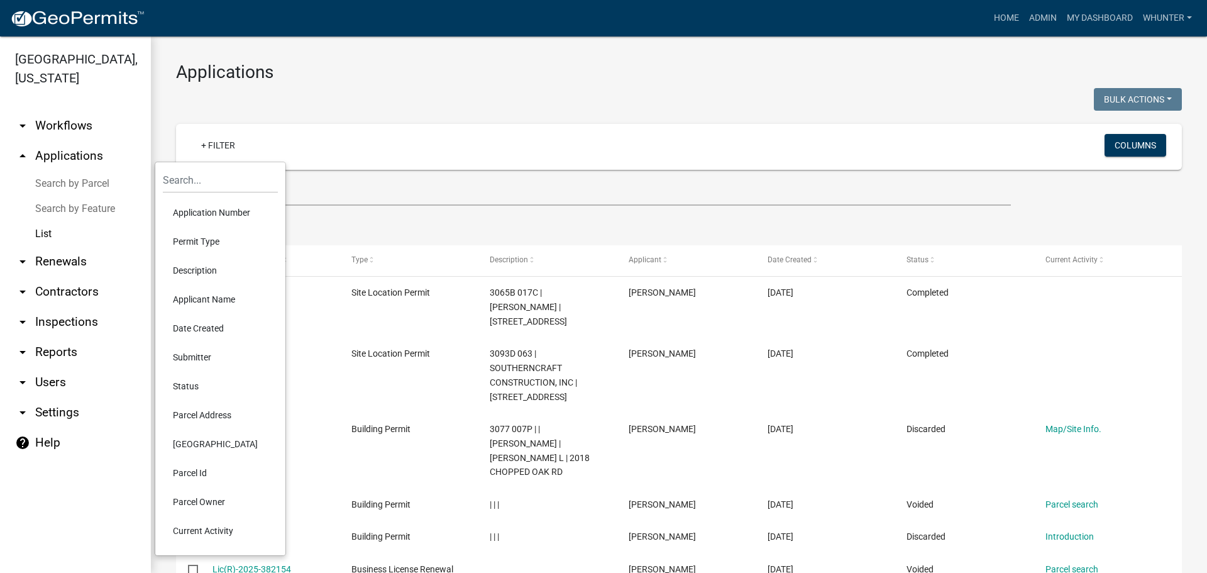
click at [230, 532] on li "Current Activity" at bounding box center [220, 530] width 115 height 29
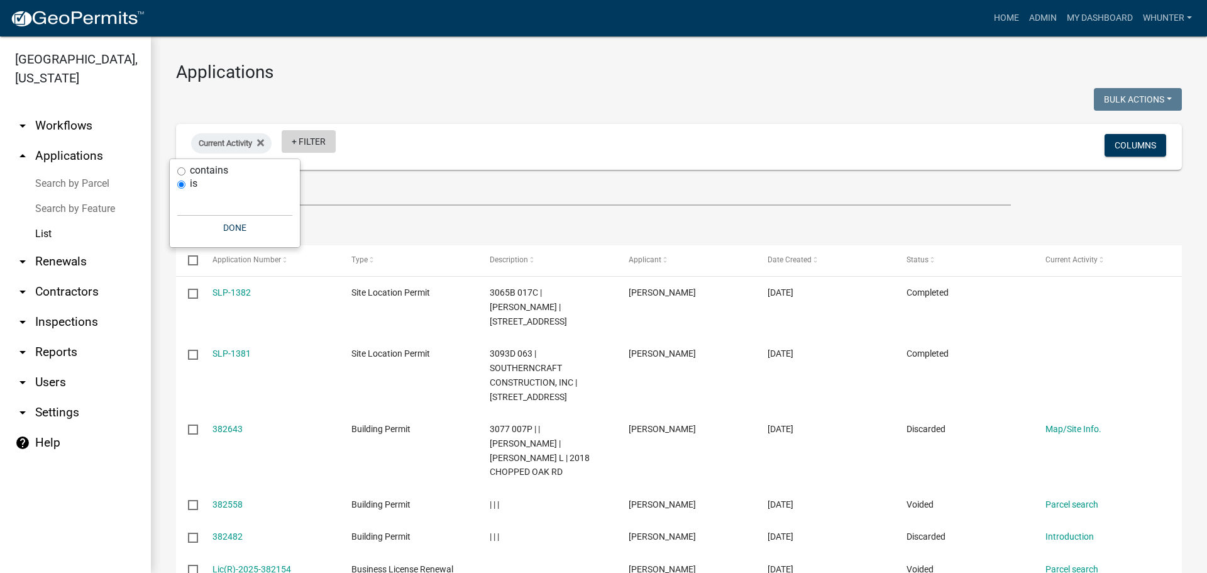
click at [302, 135] on link "+ Filter" at bounding box center [309, 141] width 54 height 23
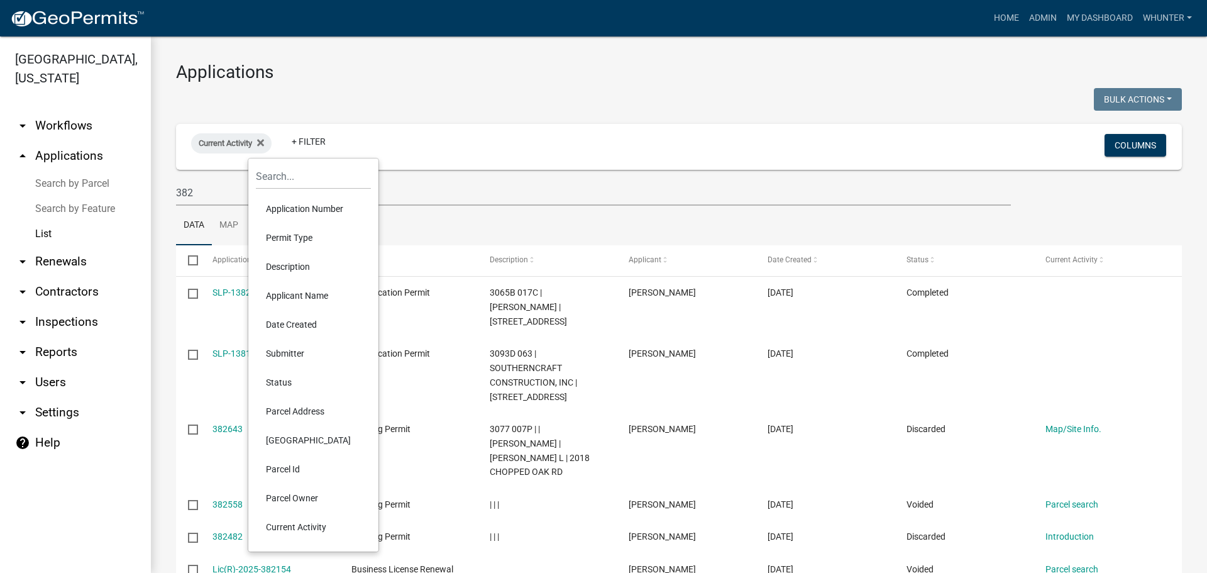
click at [452, 60] on div "Applications Bulk Actions Void Expire Lock Withdraw Current Activity + Filter C…" at bounding box center [679, 454] width 1056 height 836
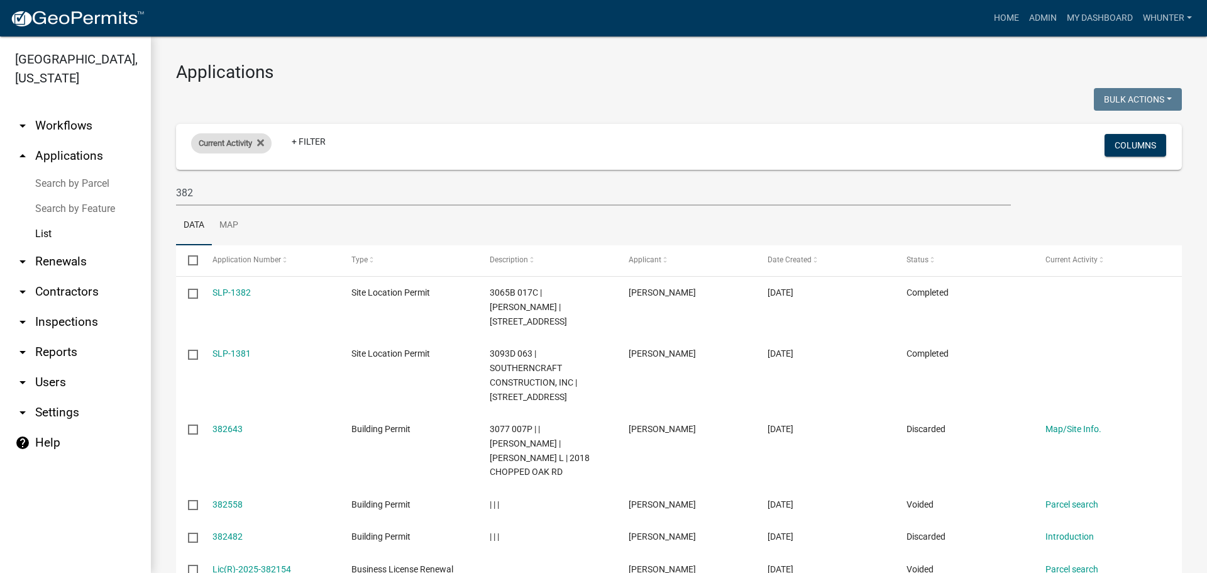
click at [267, 143] on div "Current Activity" at bounding box center [231, 143] width 80 height 20
click at [1000, 16] on link "Home" at bounding box center [1006, 18] width 35 height 24
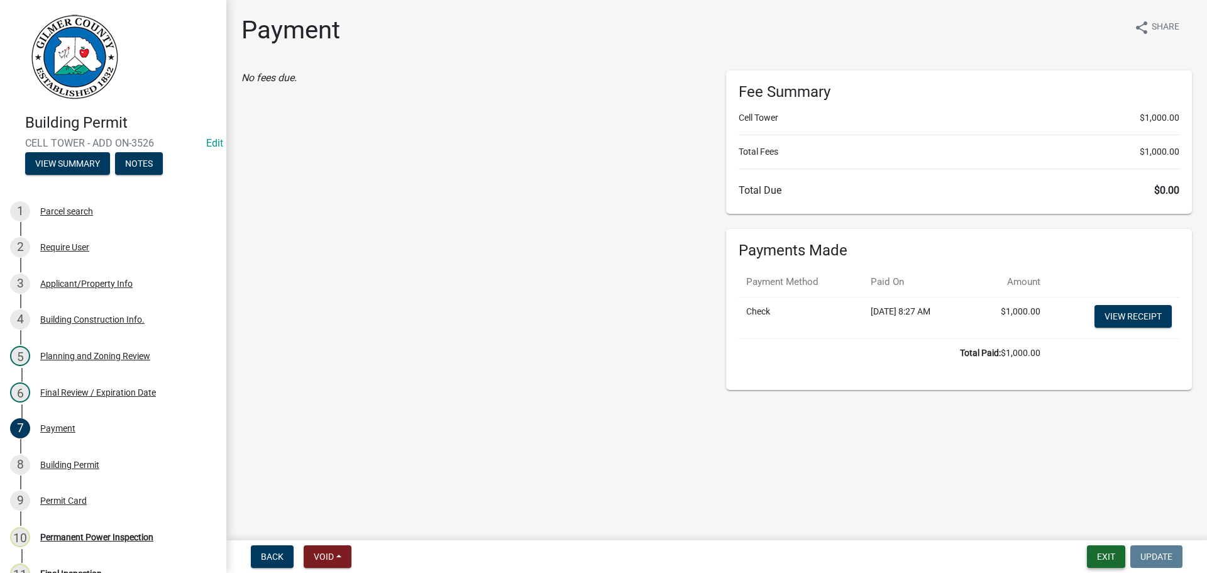
click at [1106, 557] on button "Exit" at bounding box center [1106, 556] width 38 height 23
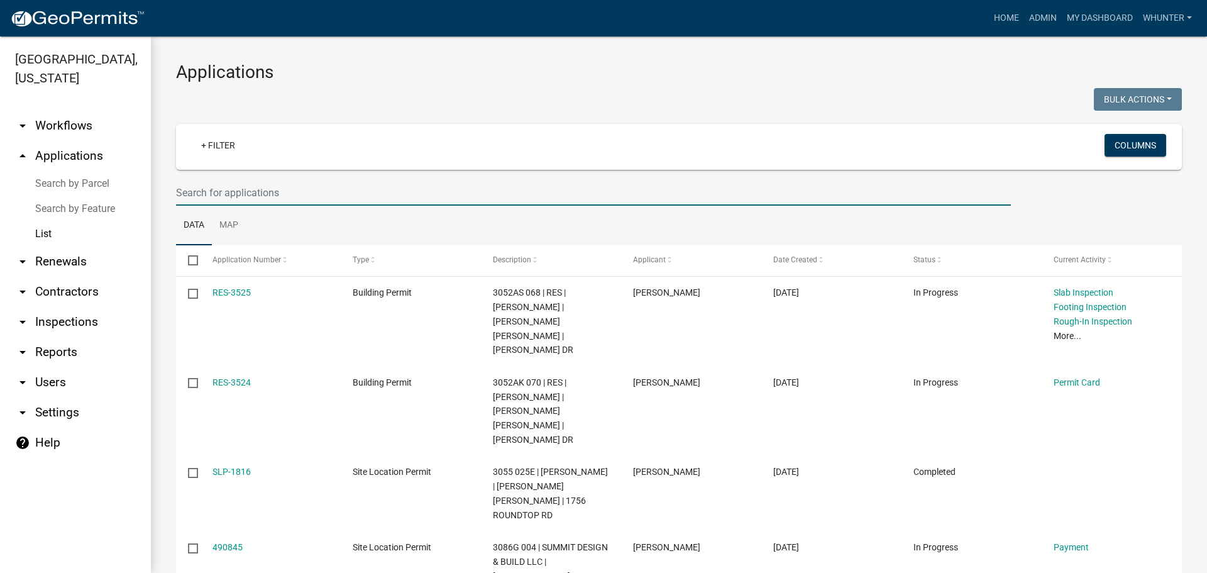
click at [477, 196] on input "text" at bounding box center [593, 193] width 835 height 26
click at [478, 187] on input "text" at bounding box center [593, 193] width 835 height 26
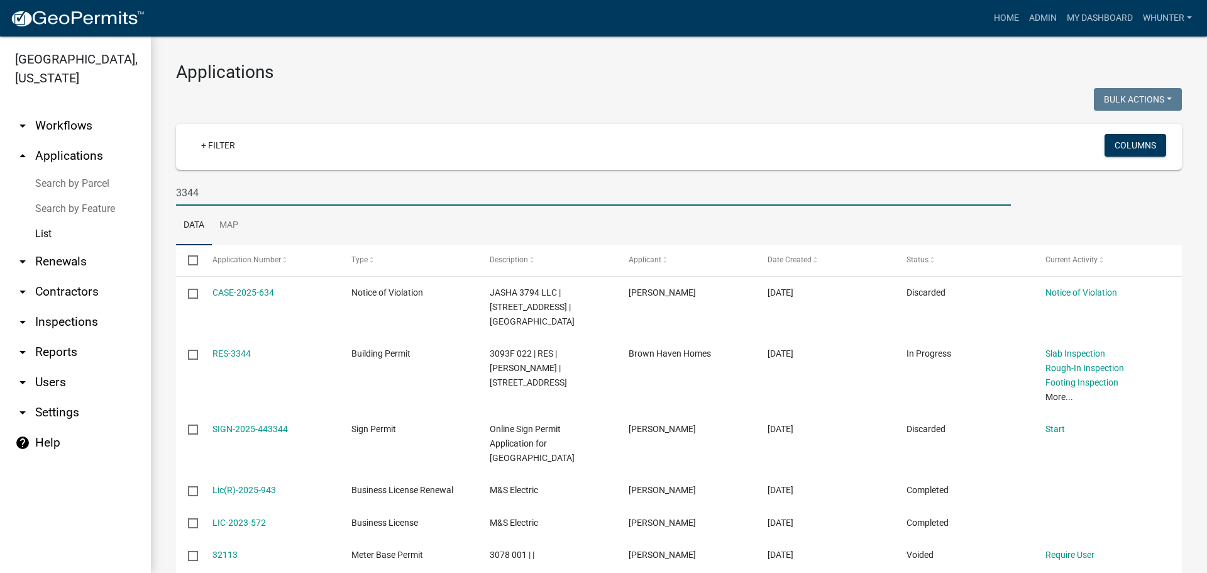
drag, startPoint x: 146, startPoint y: 182, endPoint x: 0, endPoint y: 111, distance: 162.2
click at [0, 132] on div "[GEOGRAPHIC_DATA], [US_STATE] arrow_drop_down Workflows List arrow_drop_up Appl…" at bounding box center [603, 304] width 1207 height 536
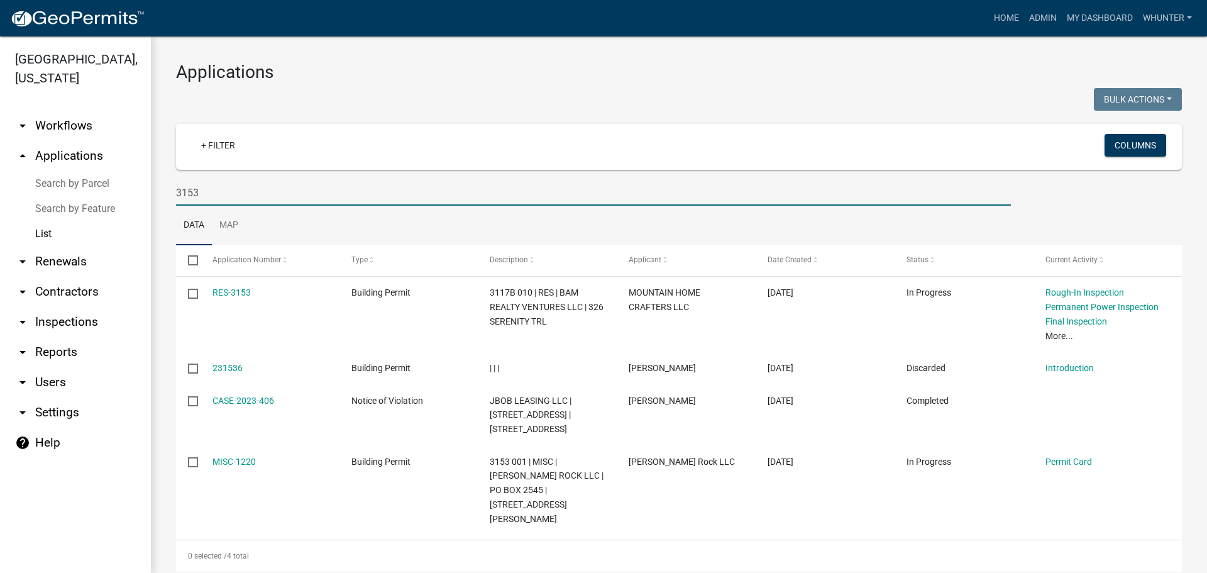
type input "3153"
click at [1005, 14] on link "Home" at bounding box center [1006, 18] width 35 height 24
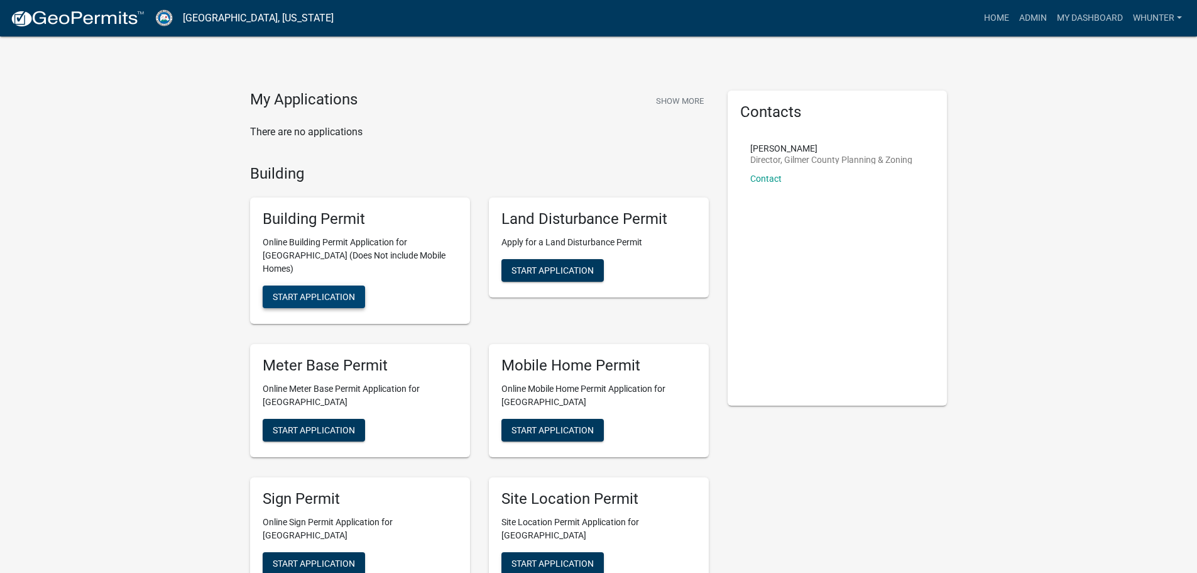
click at [306, 285] on button "Start Application" at bounding box center [314, 296] width 102 height 23
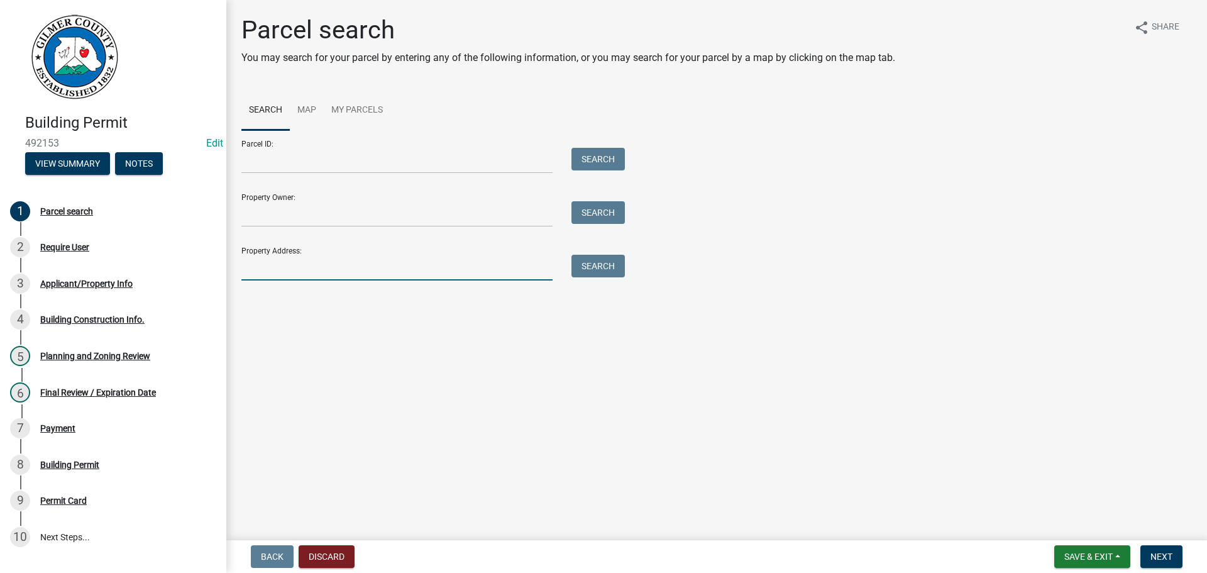
click at [306, 282] on div "Parcel search You may search for your parcel by entering any of the following i…" at bounding box center [716, 153] width 969 height 277
click at [260, 166] on input "Parcel ID:" at bounding box center [396, 161] width 311 height 26
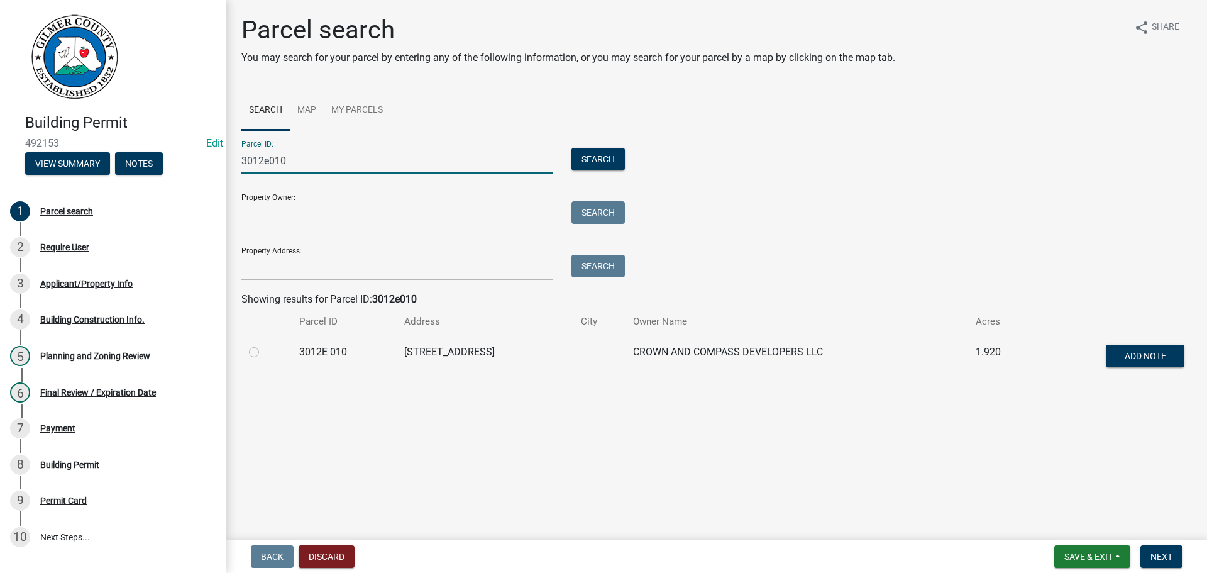
type input "3012e010"
drag, startPoint x: 252, startPoint y: 351, endPoint x: 410, endPoint y: 384, distance: 161.3
click at [264, 344] on label at bounding box center [264, 344] width 0 height 0
click at [264, 351] on 010 "radio" at bounding box center [268, 348] width 8 height 8
radio 010 "true"
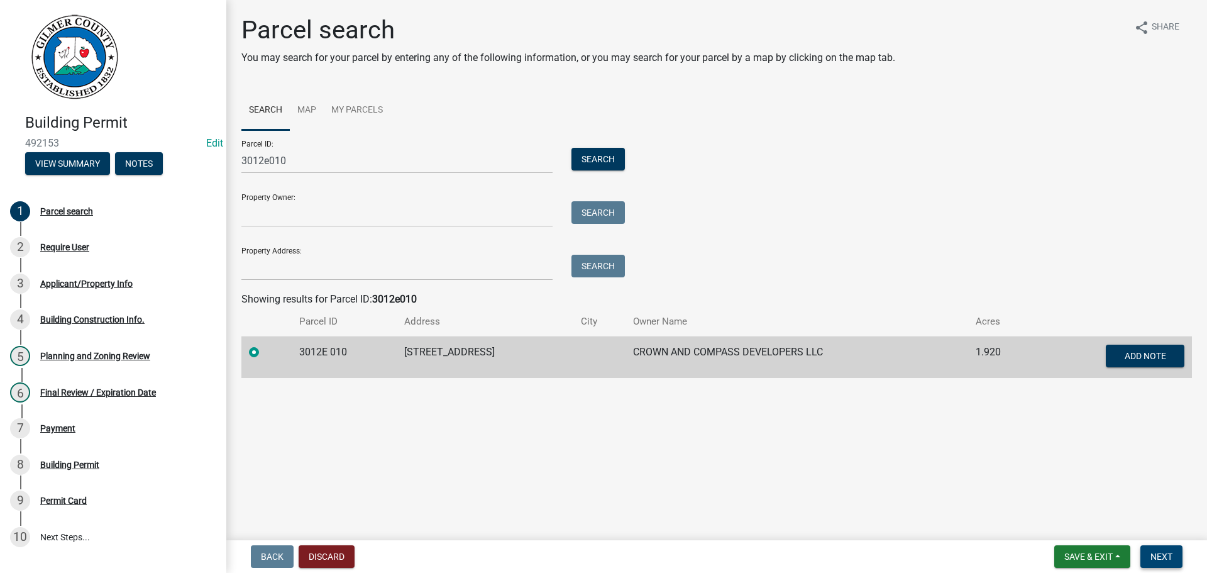
click at [1173, 558] on button "Next" at bounding box center [1161, 556] width 42 height 23
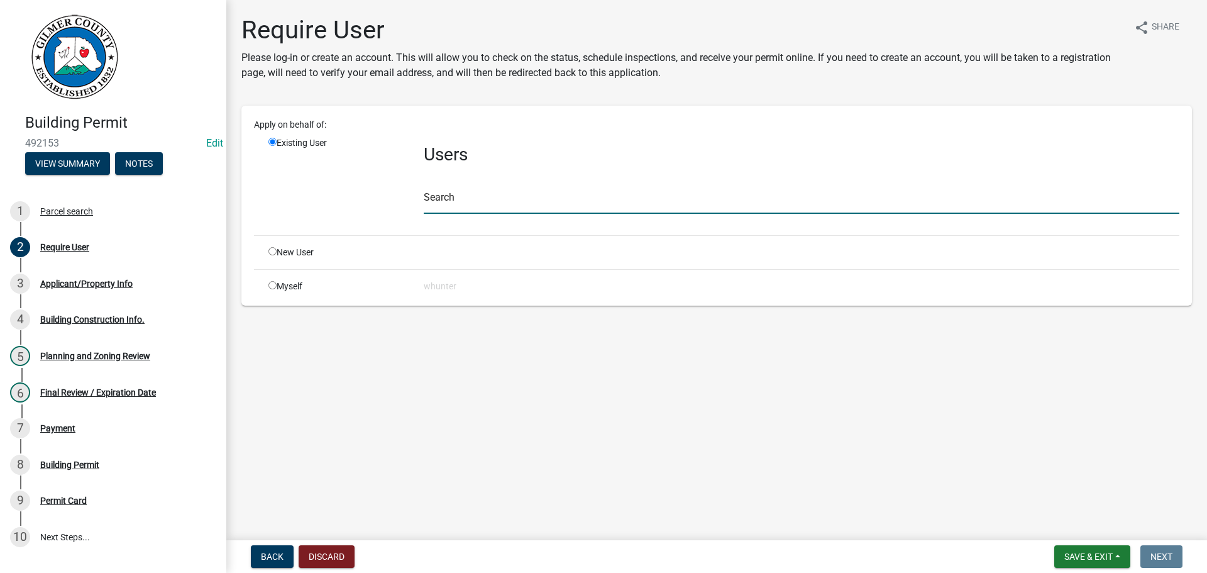
click at [449, 199] on input "text" at bounding box center [802, 201] width 756 height 26
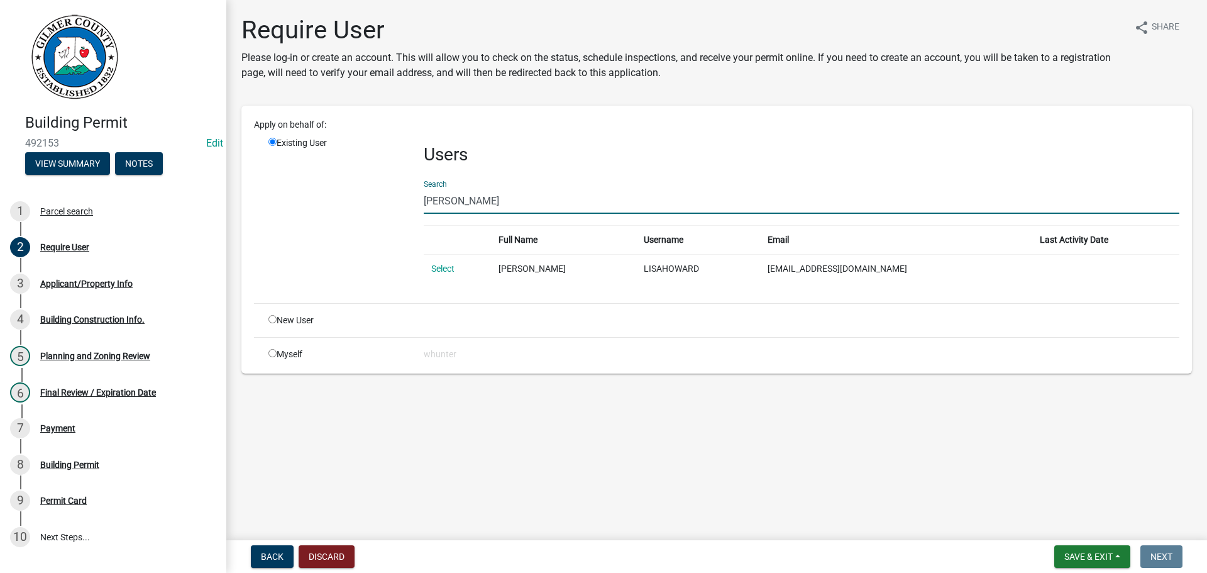
type input "[PERSON_NAME]"
click at [274, 319] on input "radio" at bounding box center [272, 319] width 8 height 8
radio input "true"
radio input "false"
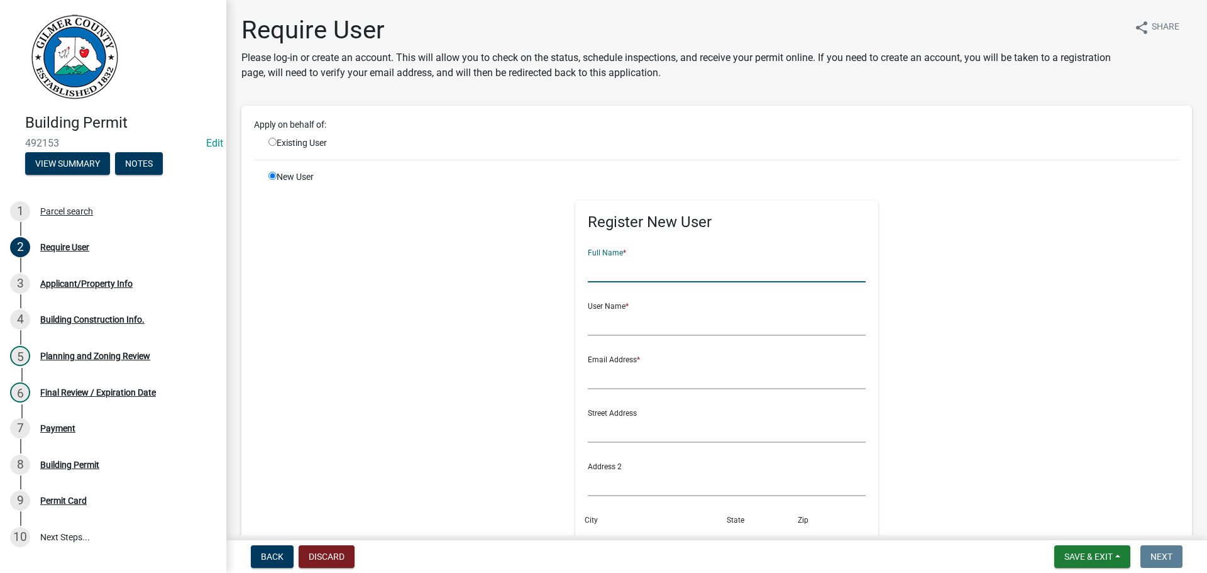
drag, startPoint x: 605, startPoint y: 267, endPoint x: 692, endPoint y: 284, distance: 89.0
click at [607, 268] on input "text" at bounding box center [727, 269] width 278 height 26
type input "l"
type input "[PERSON_NAME]"
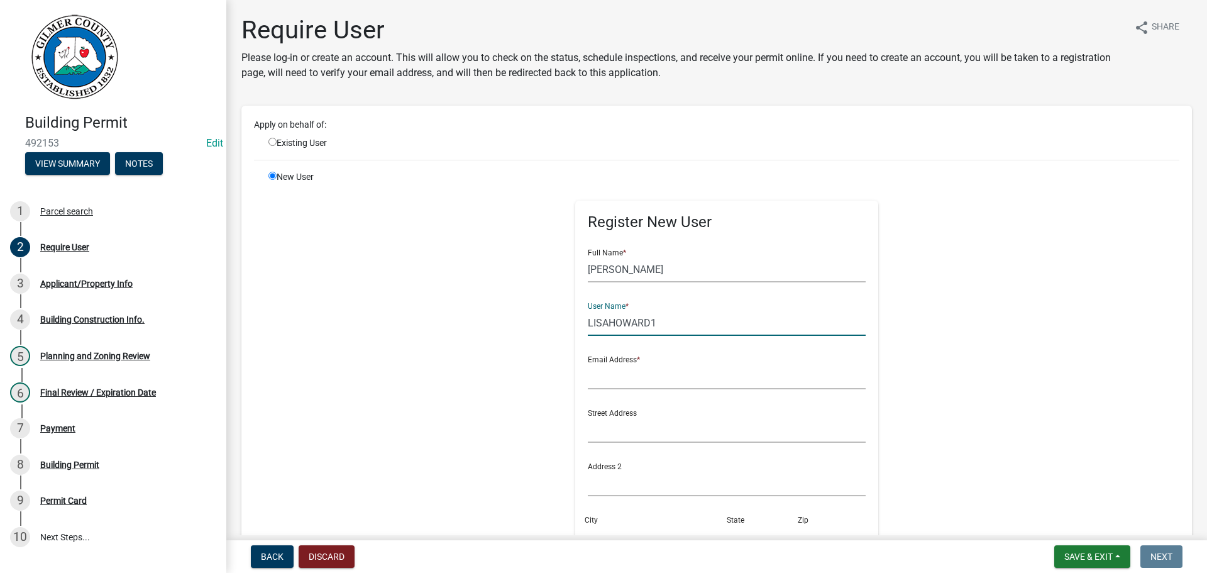
type input "LISAHOWARD1"
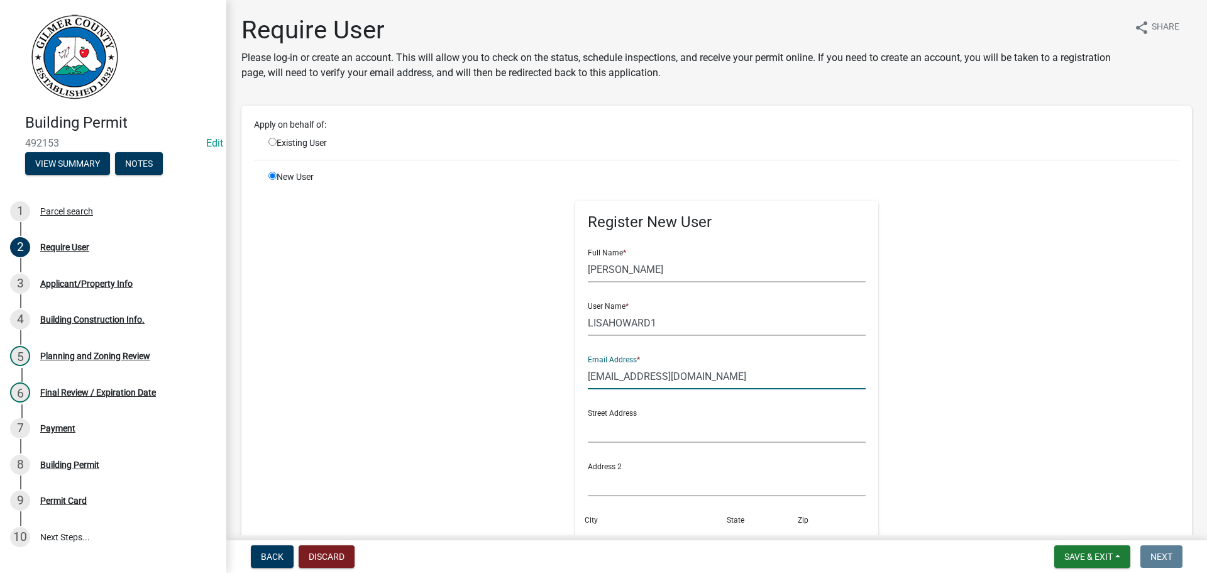
type input "[EMAIL_ADDRESS][DOMAIN_NAME]"
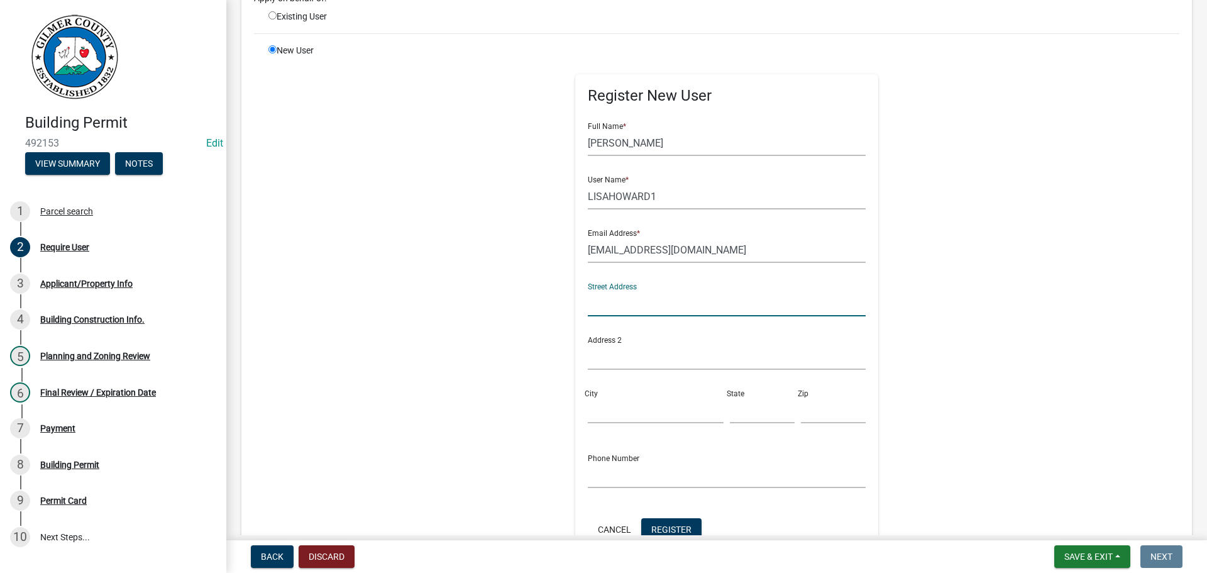
scroll to position [297, 0]
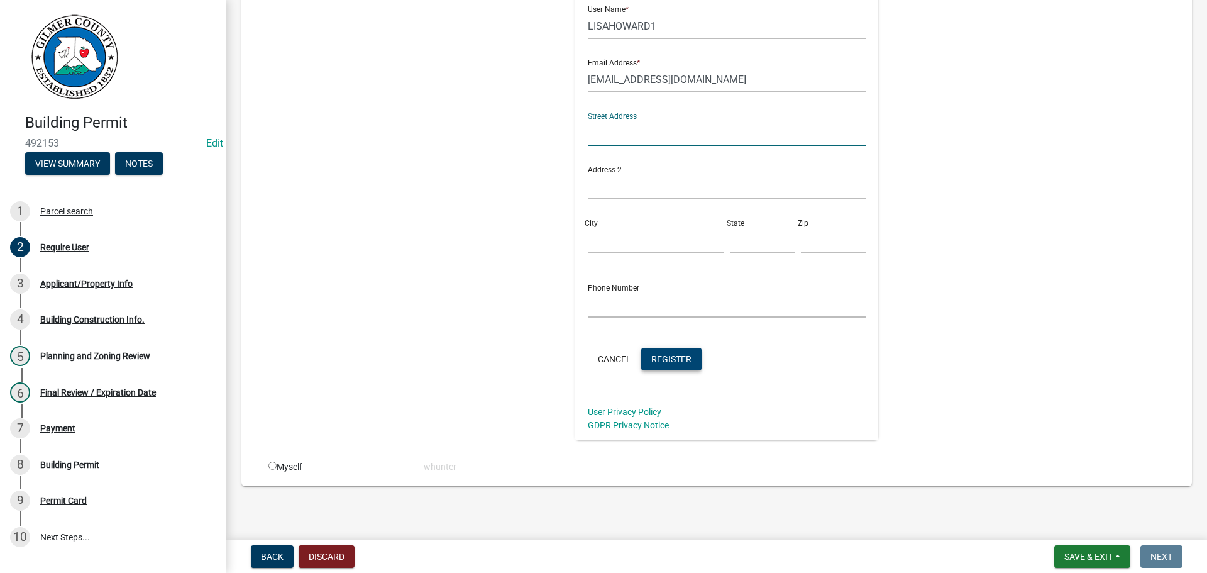
click at [653, 367] on button "Register" at bounding box center [671, 359] width 60 height 23
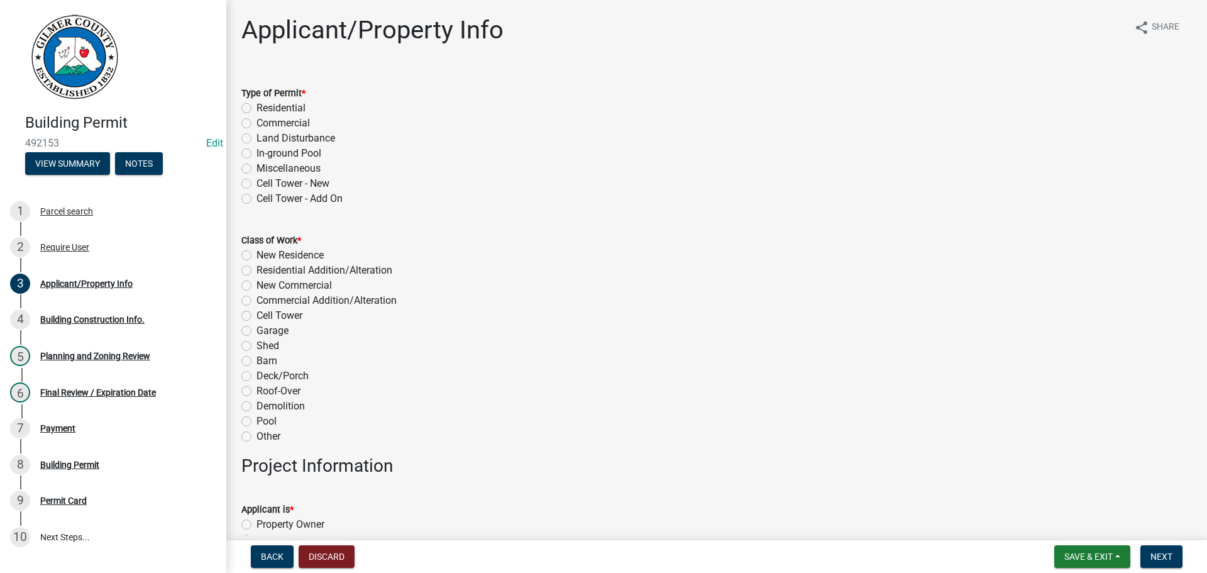
click at [293, 101] on label "Residential" at bounding box center [280, 108] width 49 height 15
click at [265, 101] on input "Residential" at bounding box center [260, 105] width 8 height 8
radio input "true"
click at [311, 177] on label "Cell Tower - New" at bounding box center [292, 183] width 73 height 15
click at [265, 177] on input "Cell Tower - New" at bounding box center [260, 180] width 8 height 8
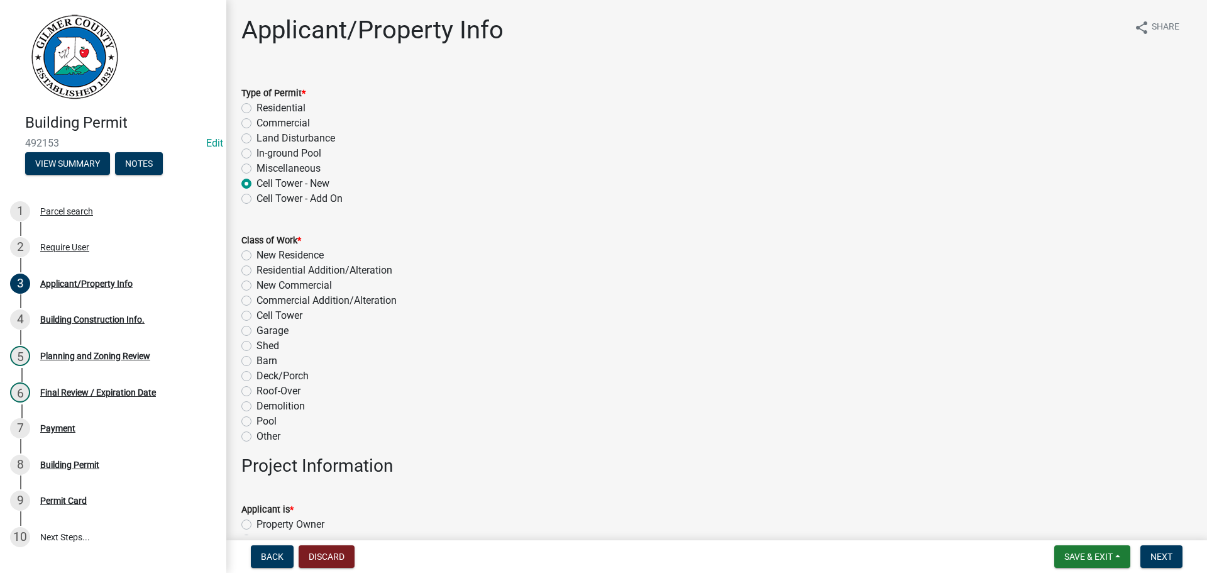
radio input "true"
click at [304, 171] on label "Miscellaneous" at bounding box center [288, 168] width 64 height 15
click at [265, 169] on input "Miscellaneous" at bounding box center [260, 165] width 8 height 8
radio input "true"
click at [273, 367] on label "Barn" at bounding box center [266, 360] width 21 height 15
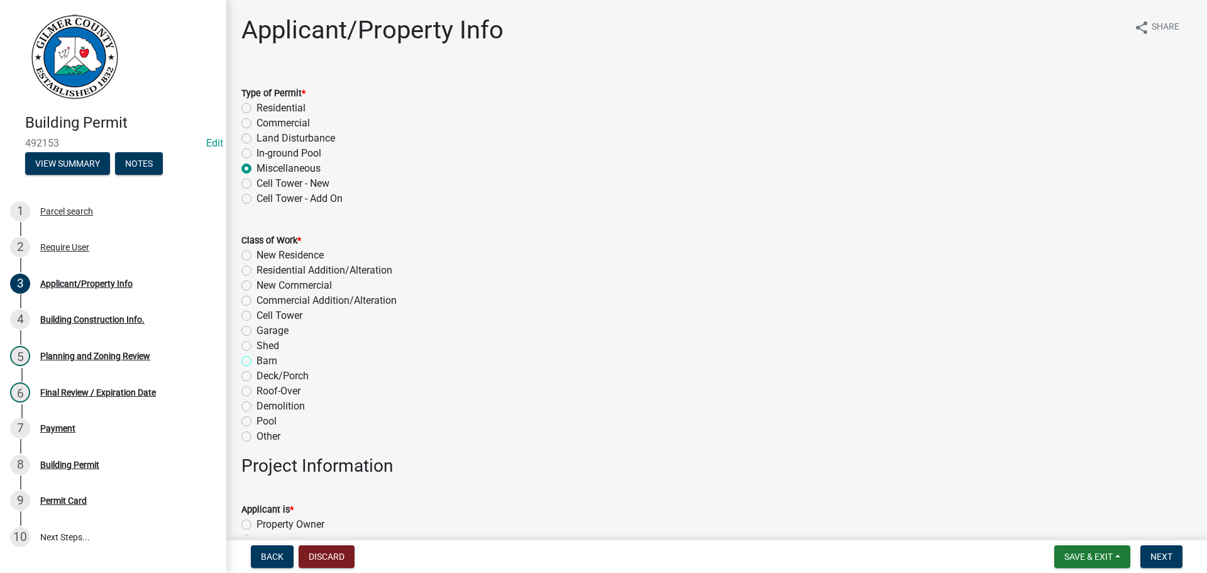
click at [265, 361] on input "Barn" at bounding box center [260, 357] width 8 height 8
radio input "true"
click at [273, 375] on label "Deck/Porch" at bounding box center [282, 375] width 52 height 15
click at [265, 375] on input "Deck/Porch" at bounding box center [260, 372] width 8 height 8
radio input "true"
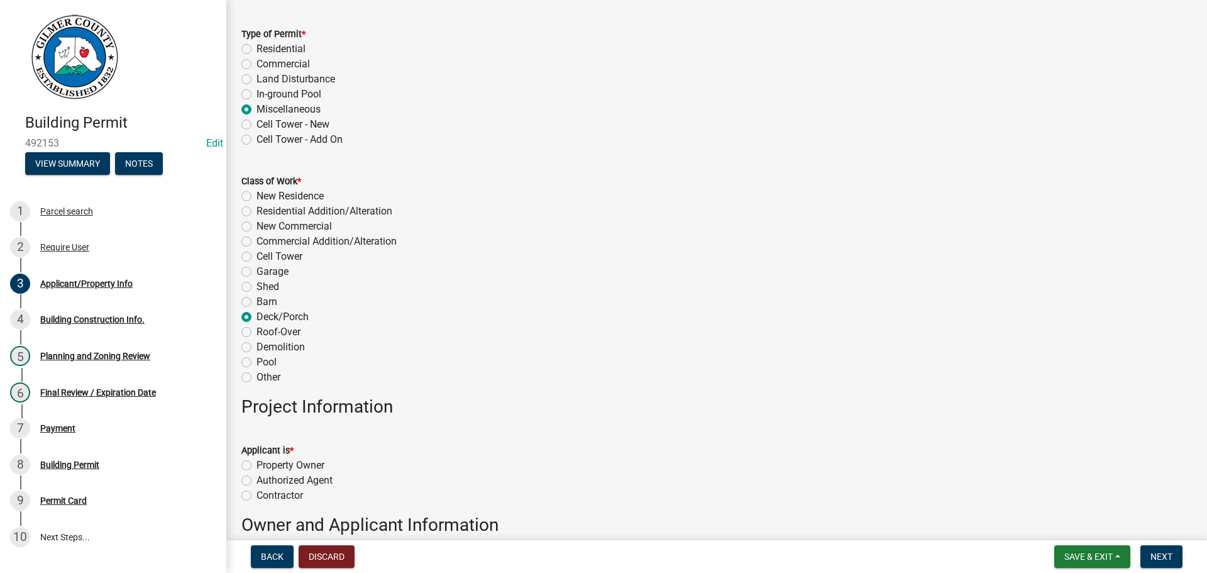
scroll to position [126, 0]
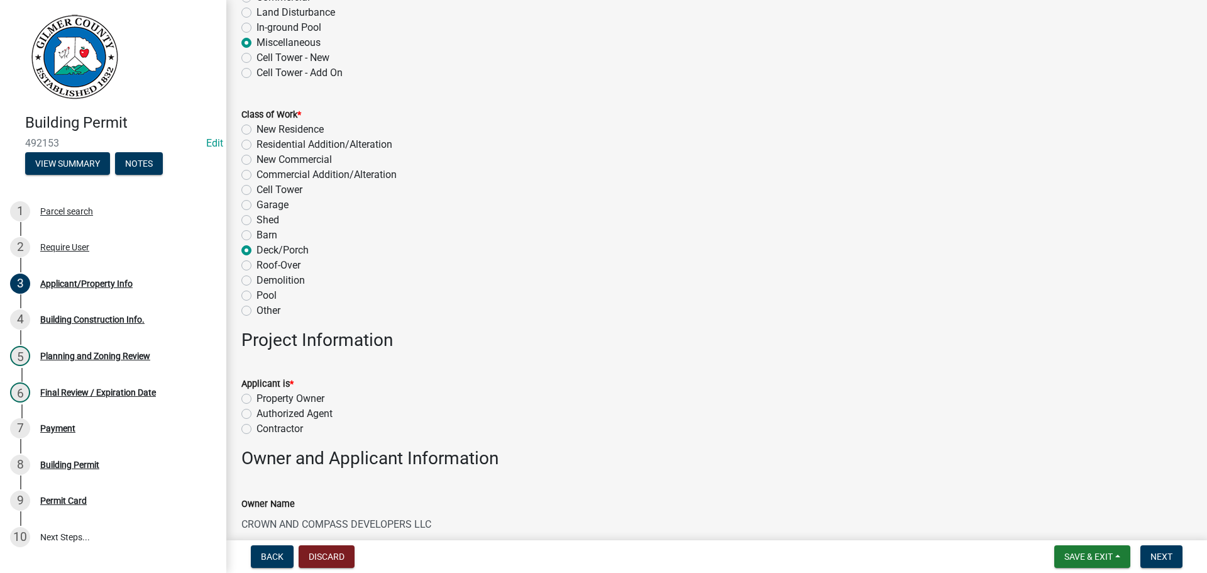
click at [289, 410] on label "Authorized Agent" at bounding box center [294, 413] width 76 height 15
click at [265, 410] on input "Authorized Agent" at bounding box center [260, 410] width 8 height 8
radio input "true"
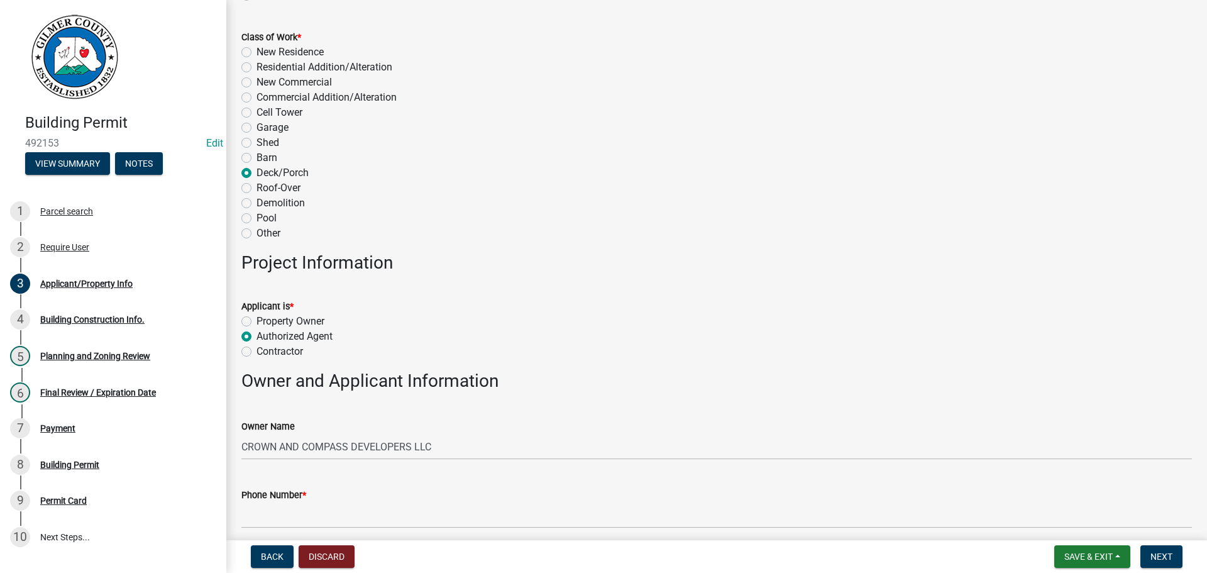
scroll to position [314, 0]
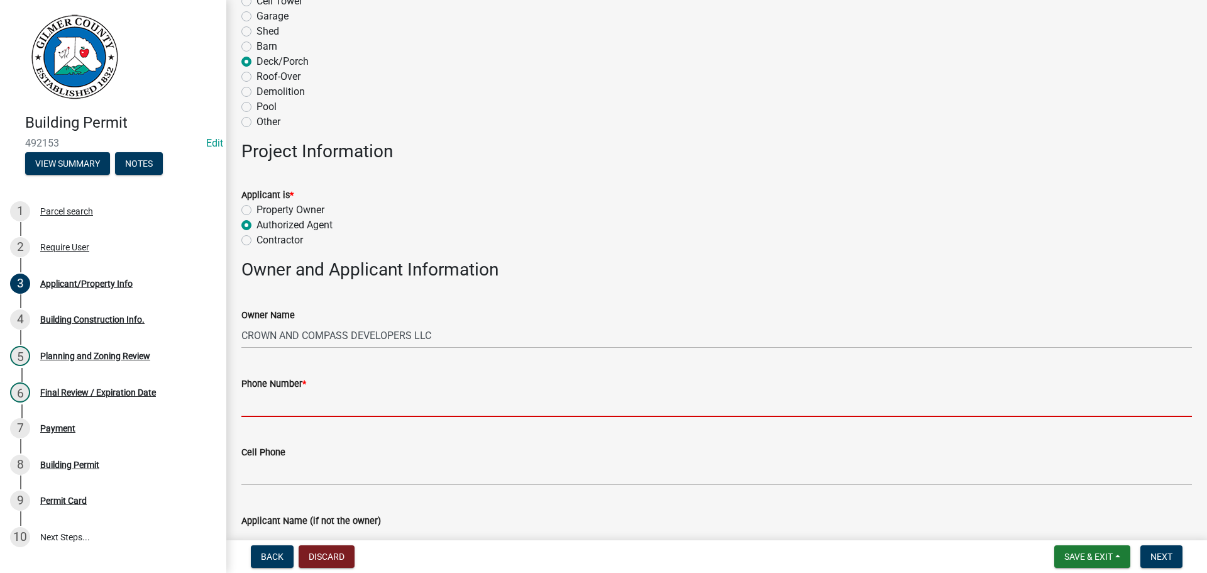
click at [321, 397] on input "Phone Number *" at bounding box center [716, 404] width 950 height 26
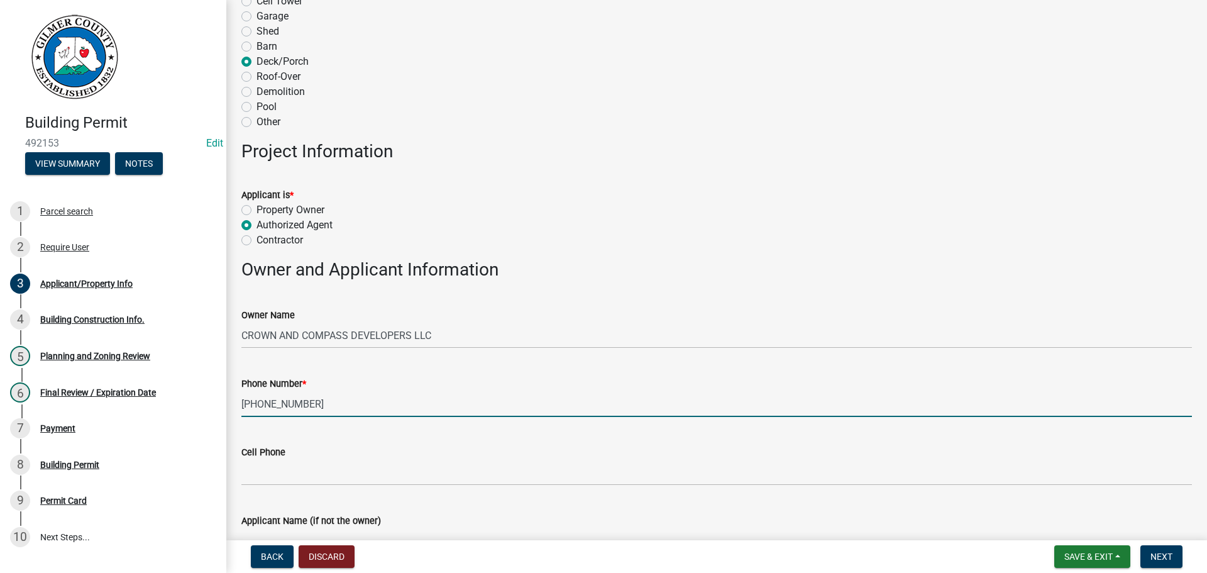
type input "[PHONE_NUMBER]"
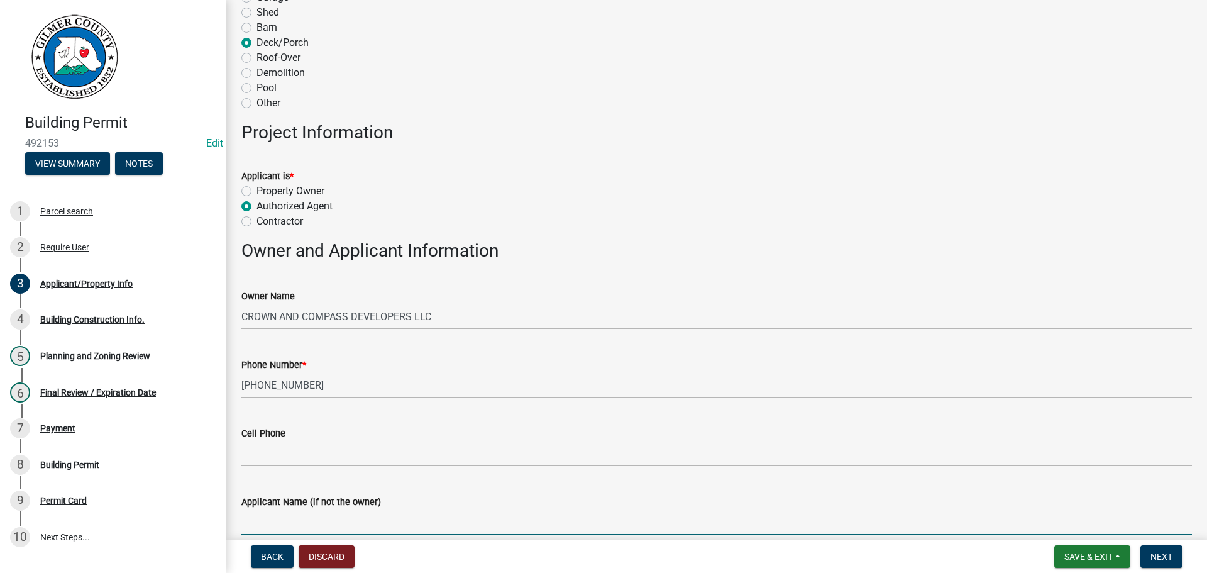
scroll to position [688, 0]
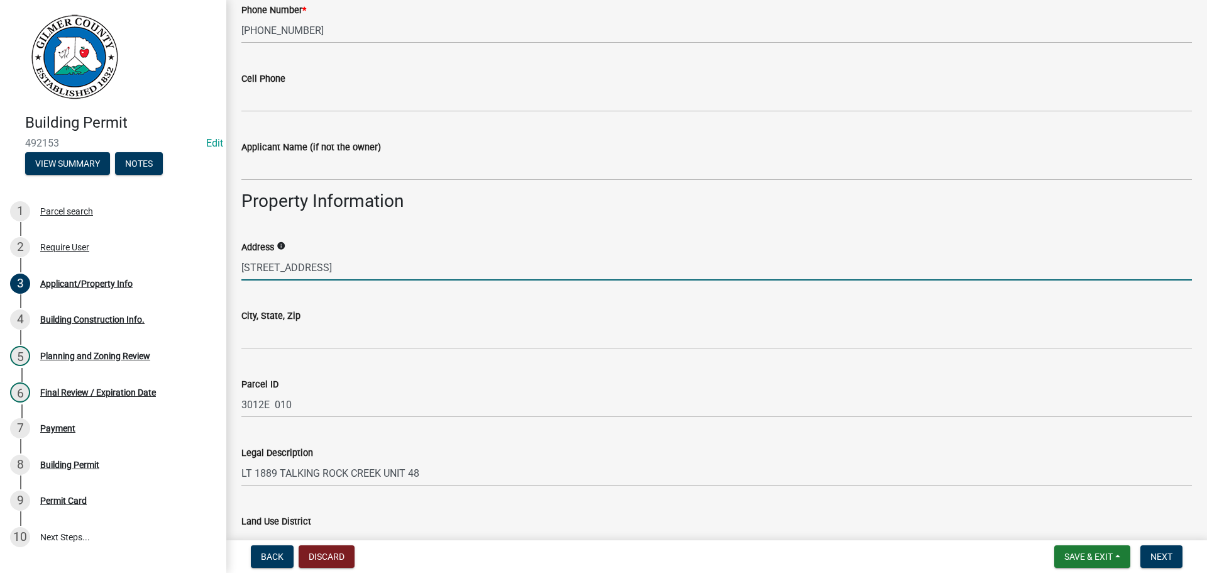
type input "[STREET_ADDRESS]"
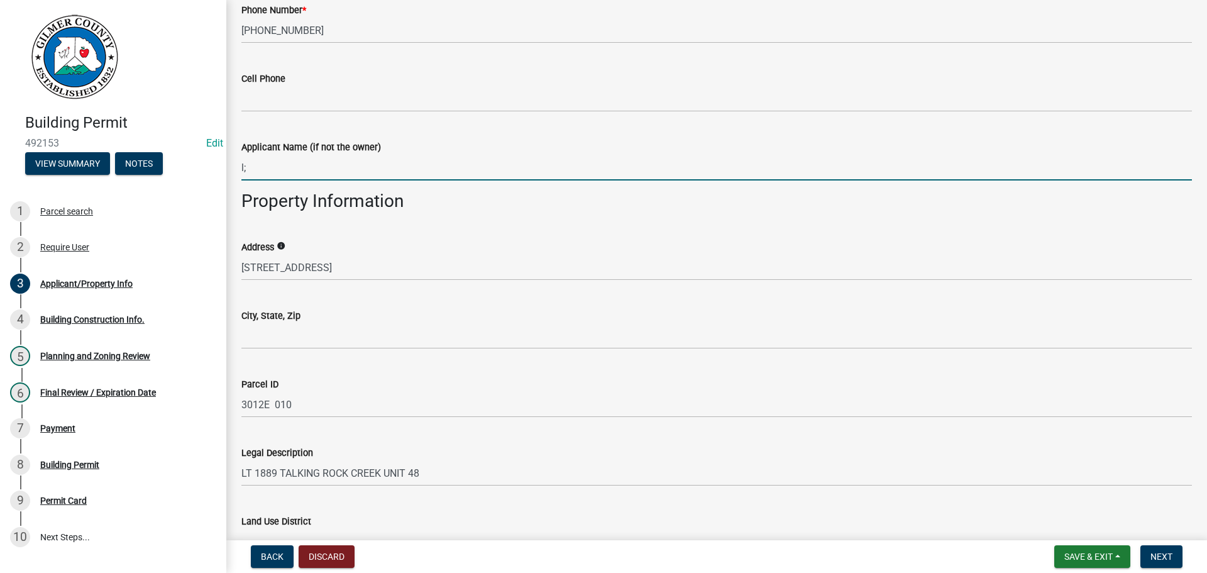
type input "l"
type input "L"
type input ";"
type input "[PERSON_NAME]"
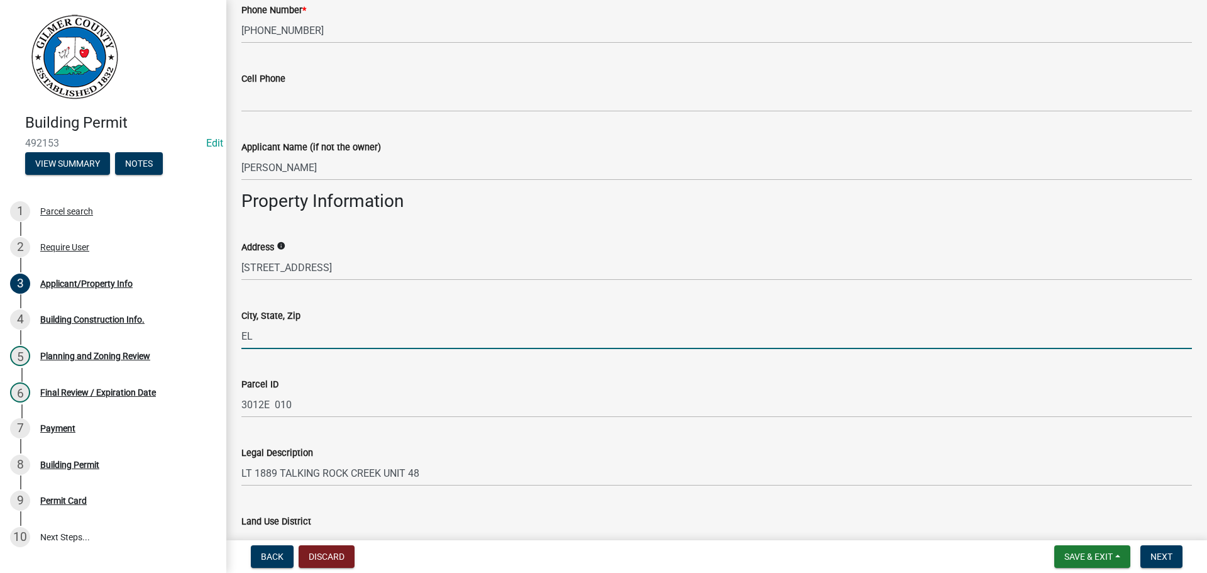
type input "E"
type input "TALKING ROCK, GA 30175"
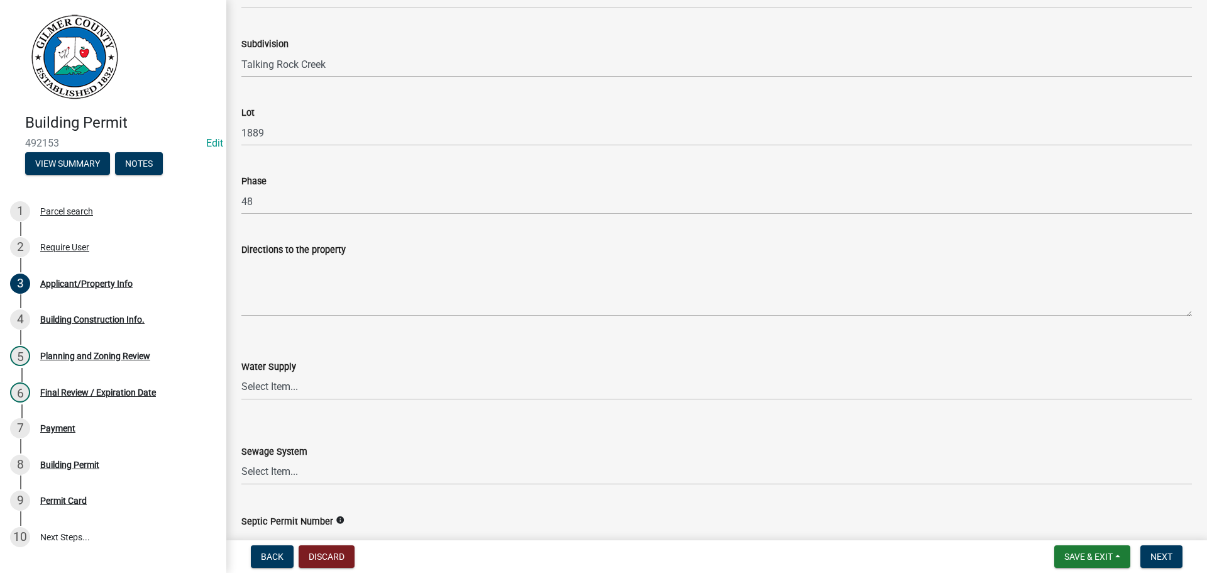
scroll to position [1462, 0]
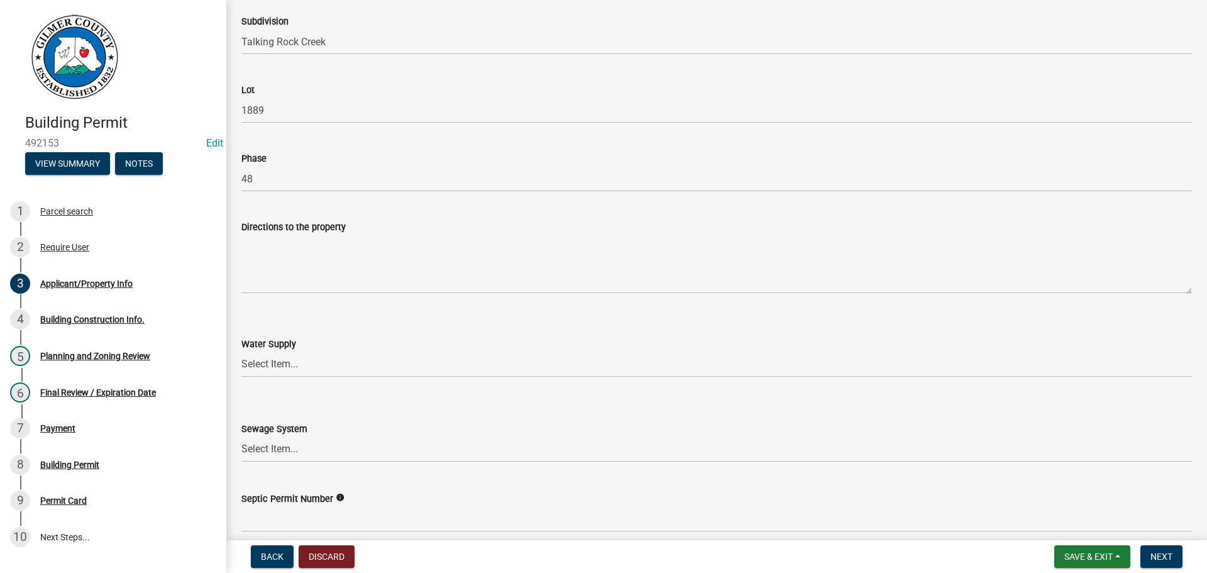
click at [273, 229] on label "Directions to the property" at bounding box center [293, 227] width 104 height 9
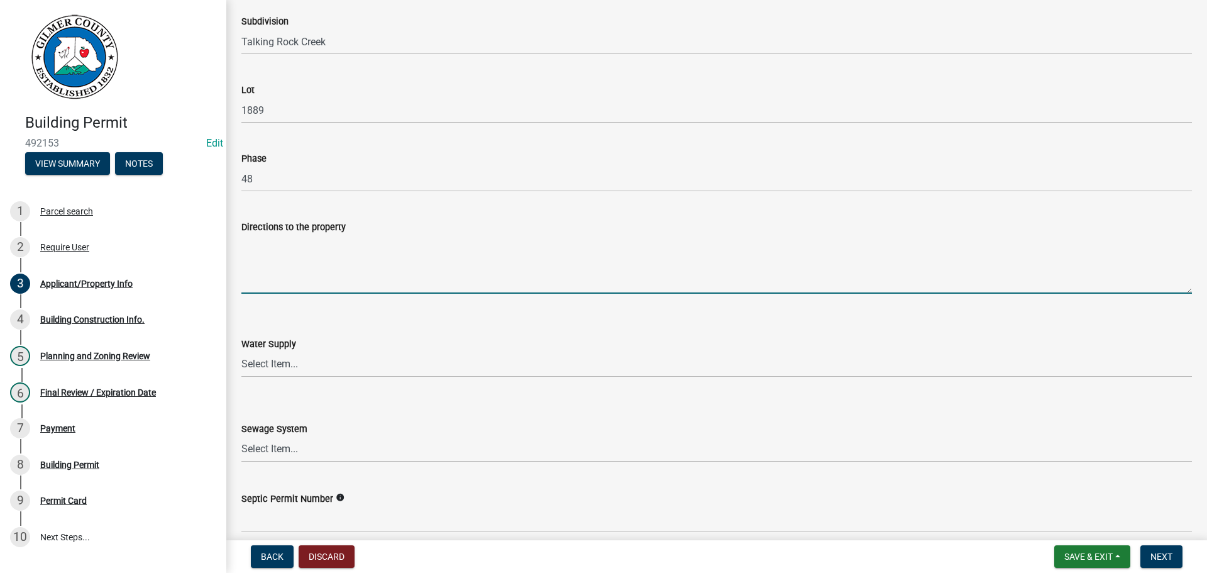
click at [273, 234] on textarea "Directions to the property" at bounding box center [716, 263] width 950 height 59
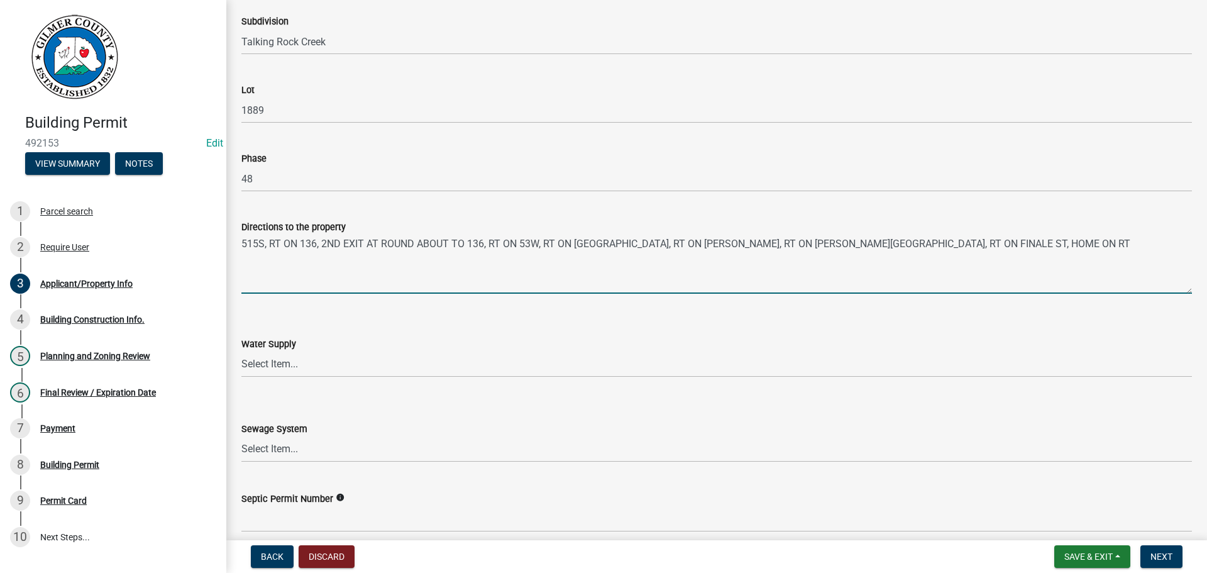
type textarea "515S, RT ON 136, 2ND EXIT AT ROUND ABOUT TO 136, RT ON 53W, RT ON [GEOGRAPHIC_D…"
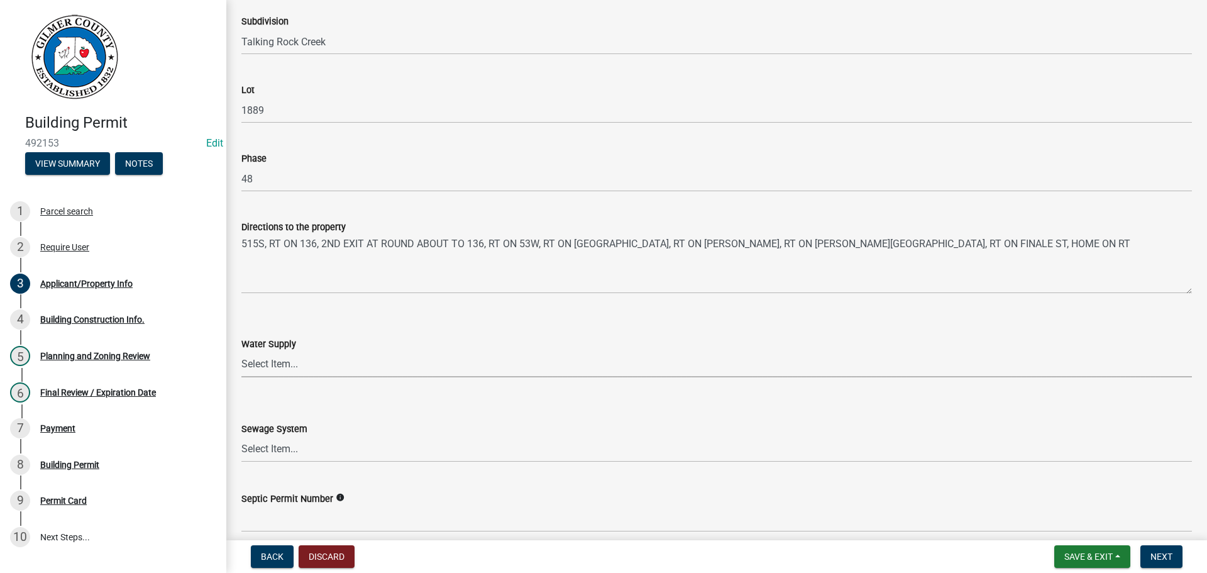
drag, startPoint x: 394, startPoint y: 375, endPoint x: 382, endPoint y: 372, distance: 12.5
click at [393, 375] on select "Select Item... Well Community Public Spring" at bounding box center [716, 364] width 950 height 26
click at [241, 351] on select "Select Item... Well Community Public Spring" at bounding box center [716, 364] width 950 height 26
select select "62c63567-e851-4fc7-b9ef-e3759a22bff8"
click at [334, 426] on div "Sewage System" at bounding box center [716, 428] width 950 height 15
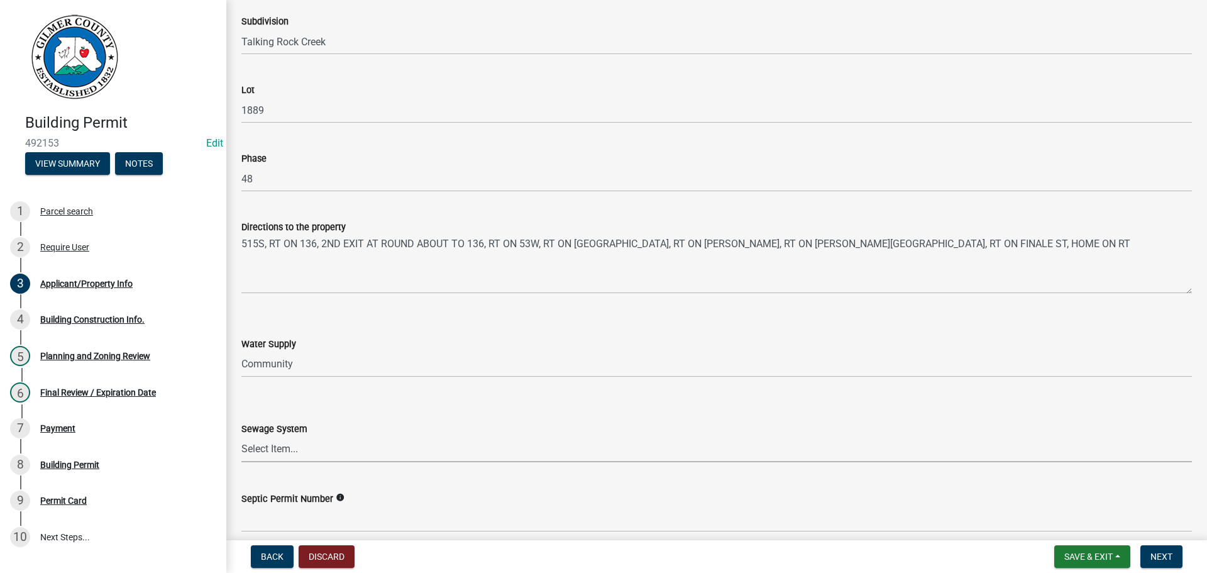
drag, startPoint x: 329, startPoint y: 449, endPoint x: 328, endPoint y: 461, distance: 12.6
click at [328, 450] on select "Select Item... Septic Community Public" at bounding box center [716, 449] width 950 height 26
click at [241, 436] on select "Select Item... Septic Community Public" at bounding box center [716, 449] width 950 height 26
select select "92a37e23-3b7d-408e-b3c7-0afbe39b0942"
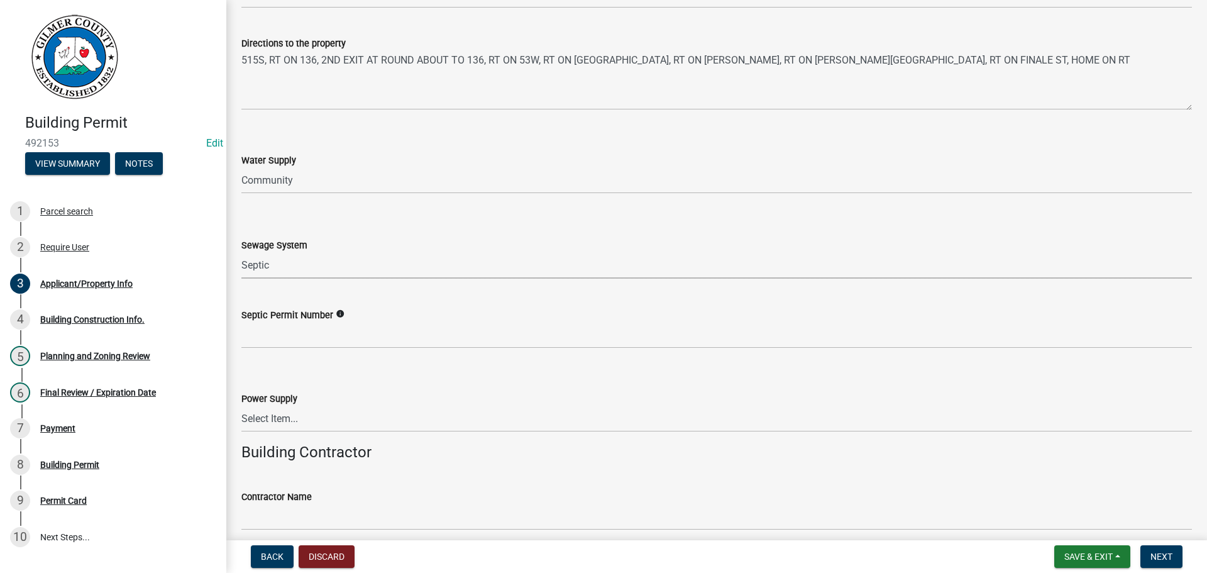
scroll to position [1650, 0]
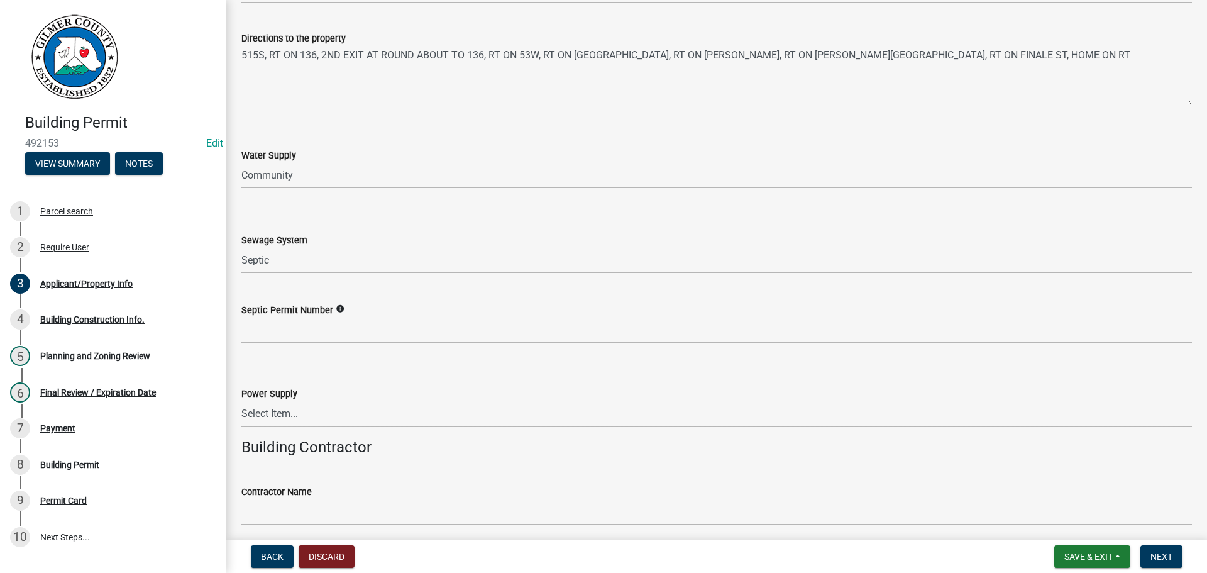
click at [290, 411] on select "Select Item... Amicalola EMC [GEOGRAPHIC_DATA] EMC Tri-State Power [US_STATE] P…" at bounding box center [716, 414] width 950 height 26
click at [241, 401] on select "Select Item... Amicalola EMC [GEOGRAPHIC_DATA] EMC Tri-State Power [US_STATE] P…" at bounding box center [716, 414] width 950 height 26
select select "c9feaa94-b03b-4165-97cf-90fdf63947c5"
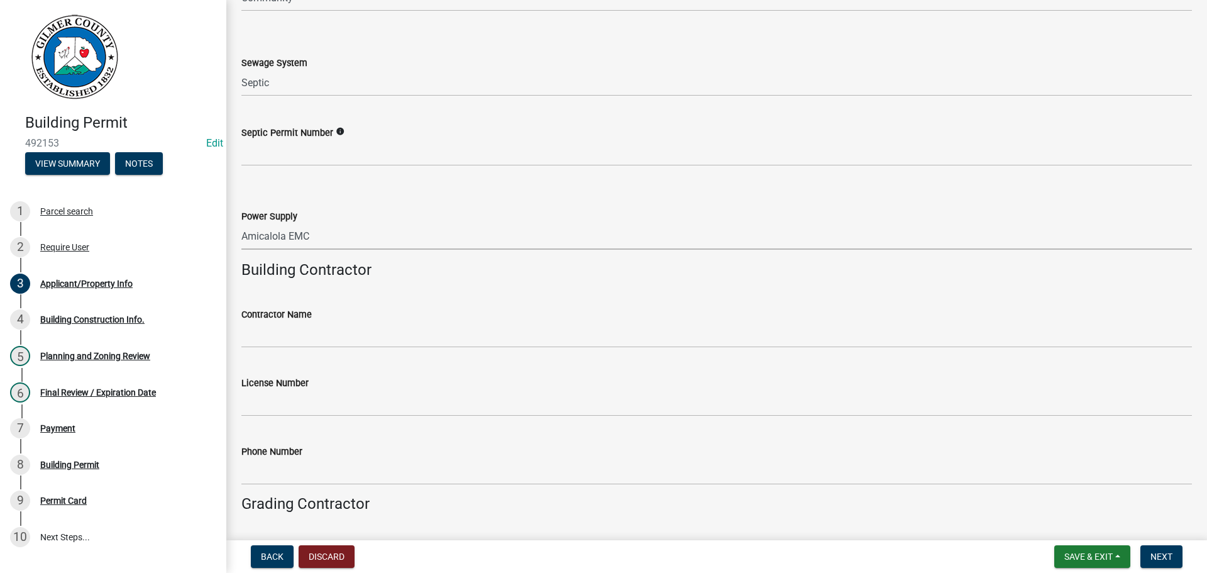
scroll to position [1839, 0]
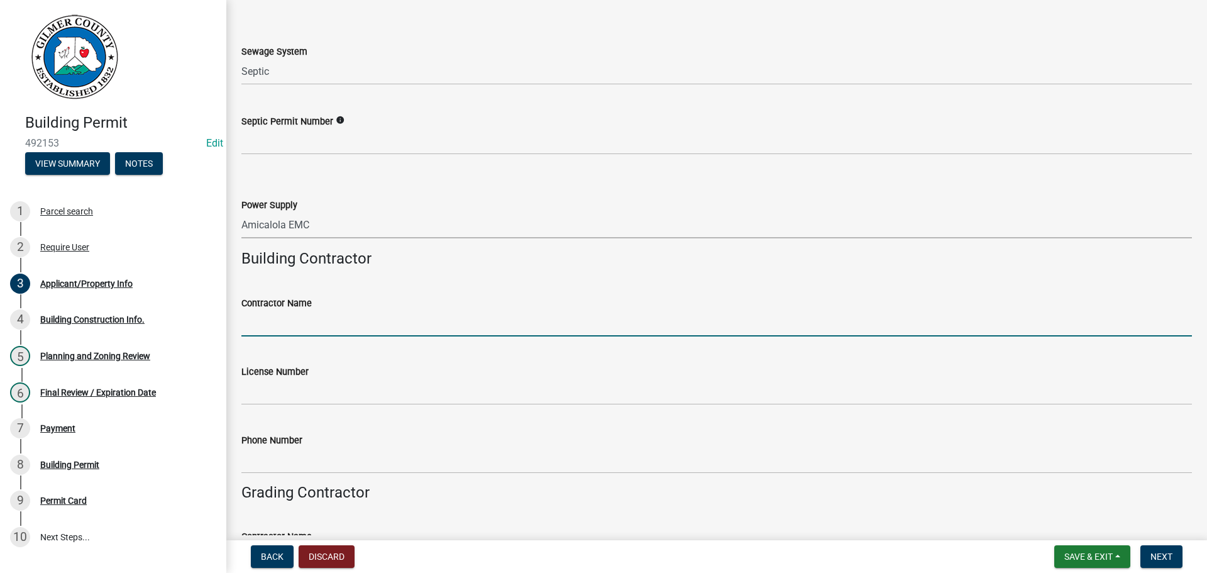
click at [289, 328] on input "Contractor Name" at bounding box center [716, 324] width 950 height 26
type input "HOMEOWNER"
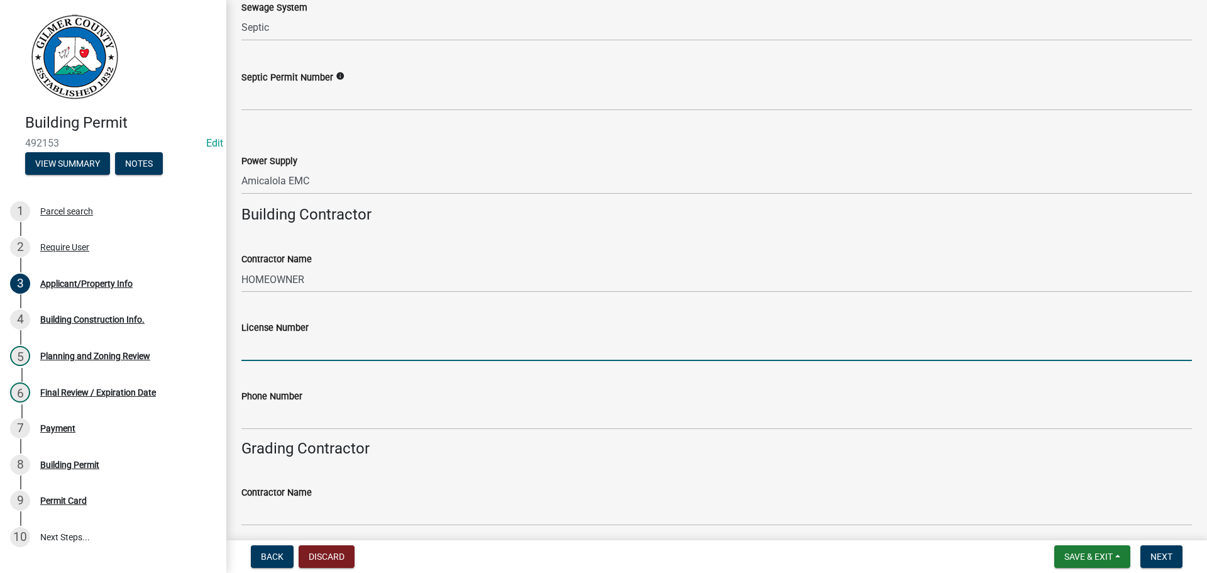
scroll to position [2069, 0]
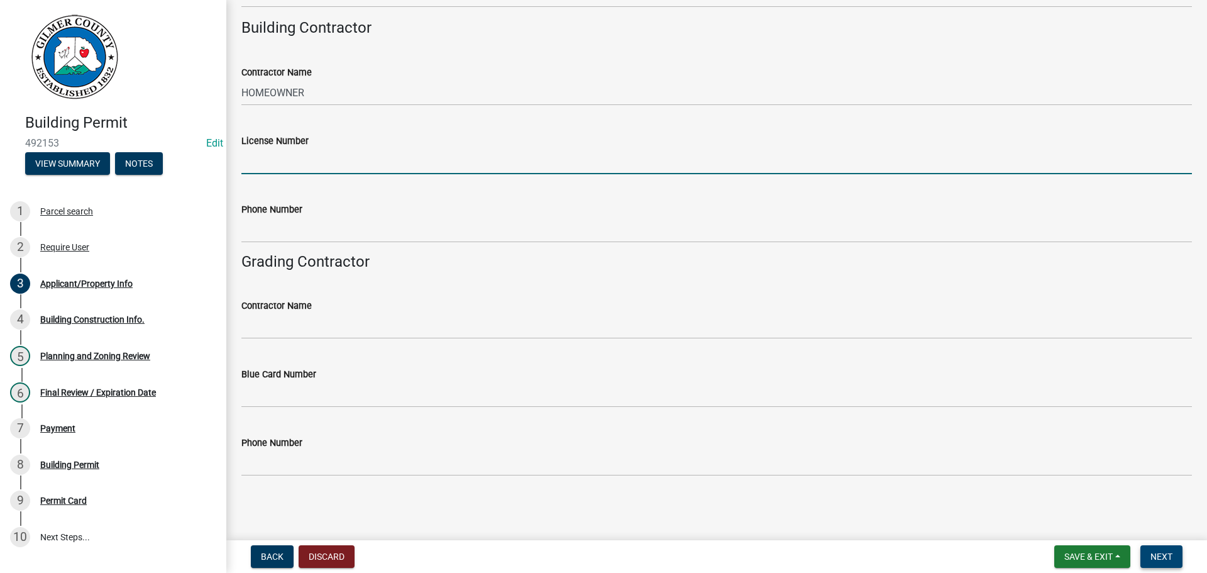
click at [1159, 563] on button "Next" at bounding box center [1161, 556] width 42 height 23
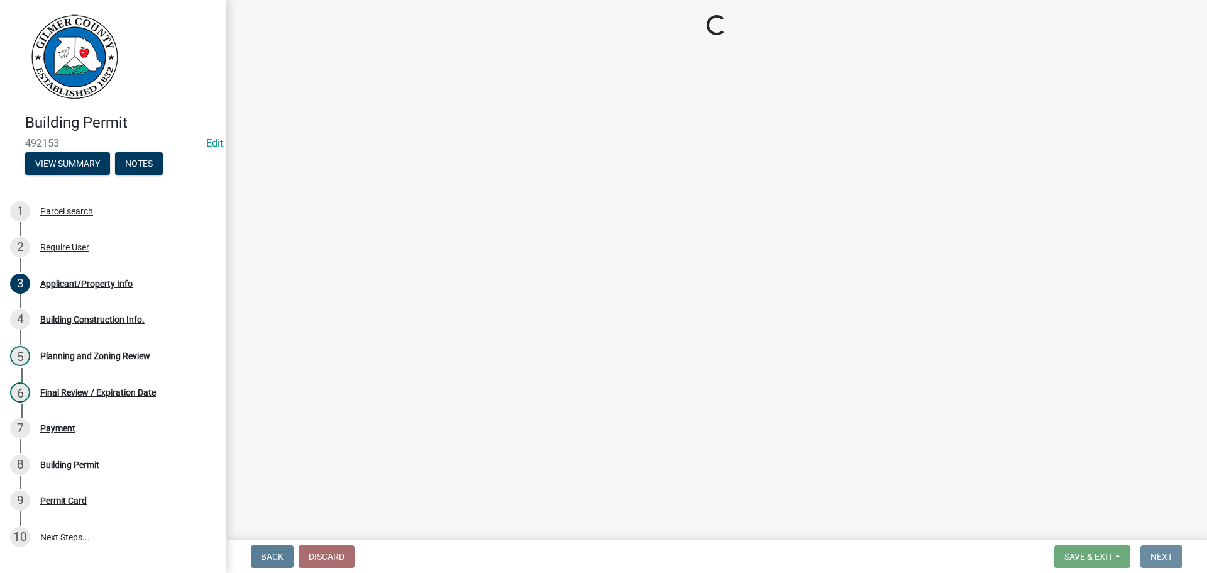
scroll to position [0, 0]
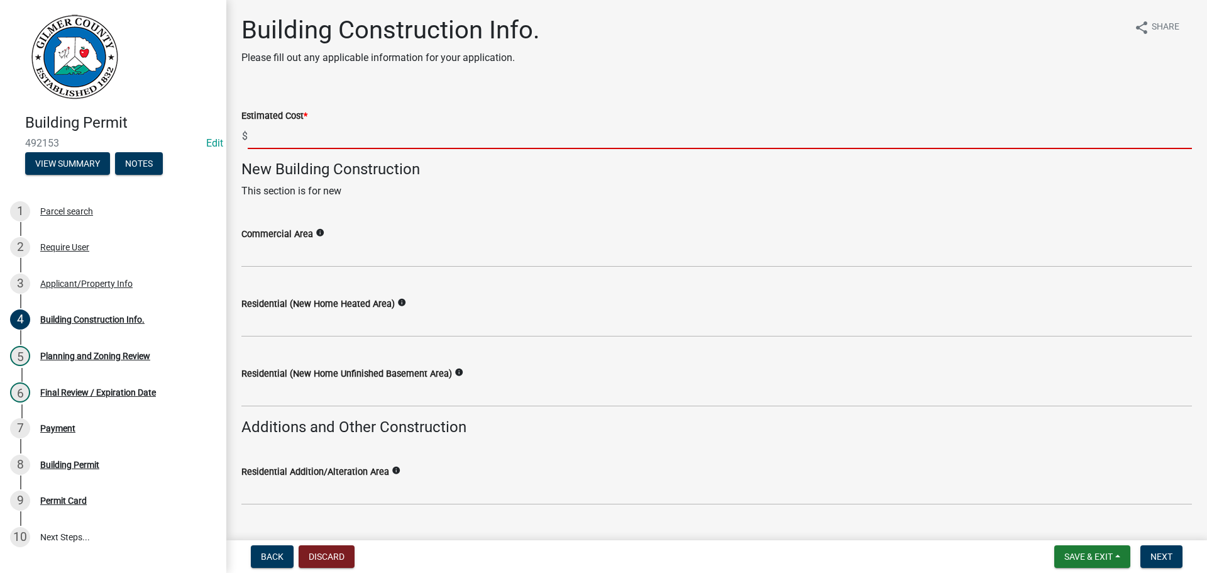
drag, startPoint x: 319, startPoint y: 136, endPoint x: 453, endPoint y: 134, distance: 133.9
click at [321, 138] on input "text" at bounding box center [720, 136] width 944 height 26
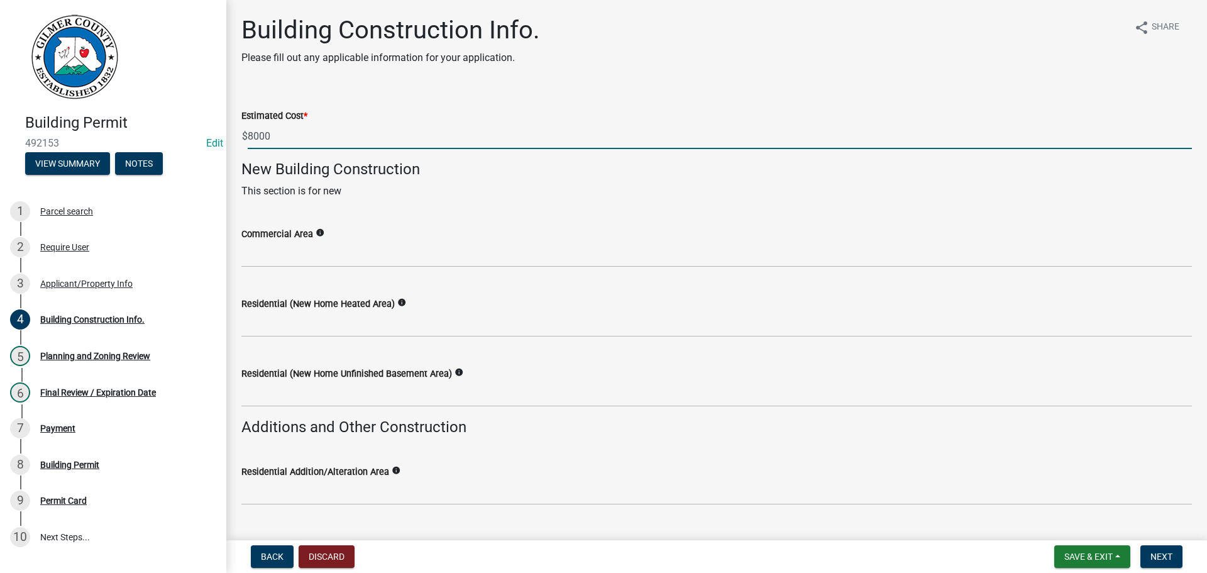
type input "8000"
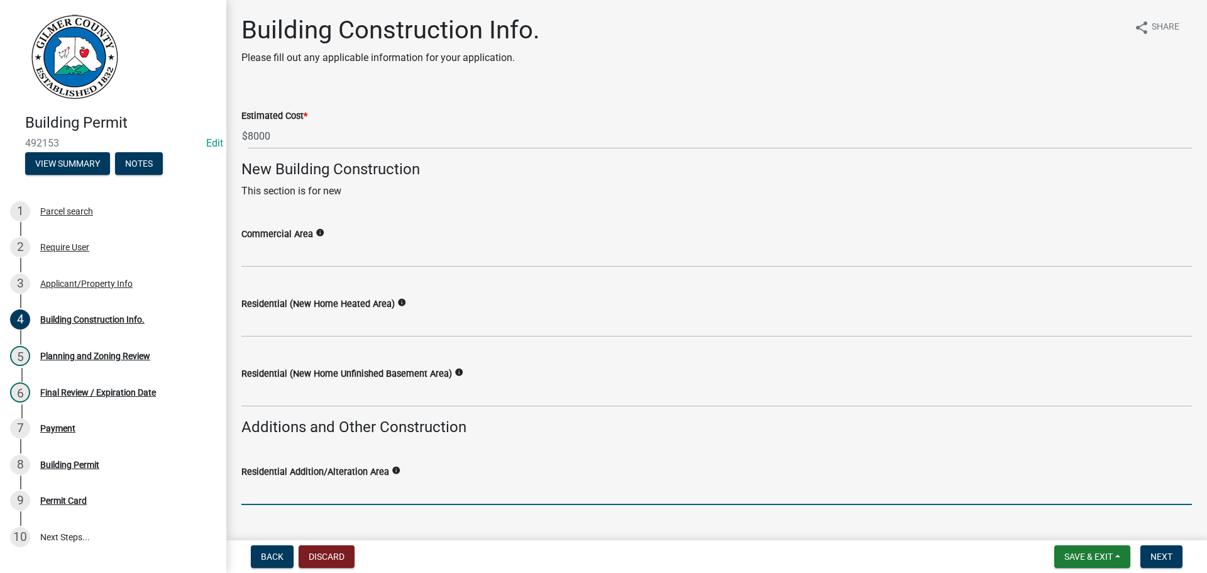
scroll to position [294, 0]
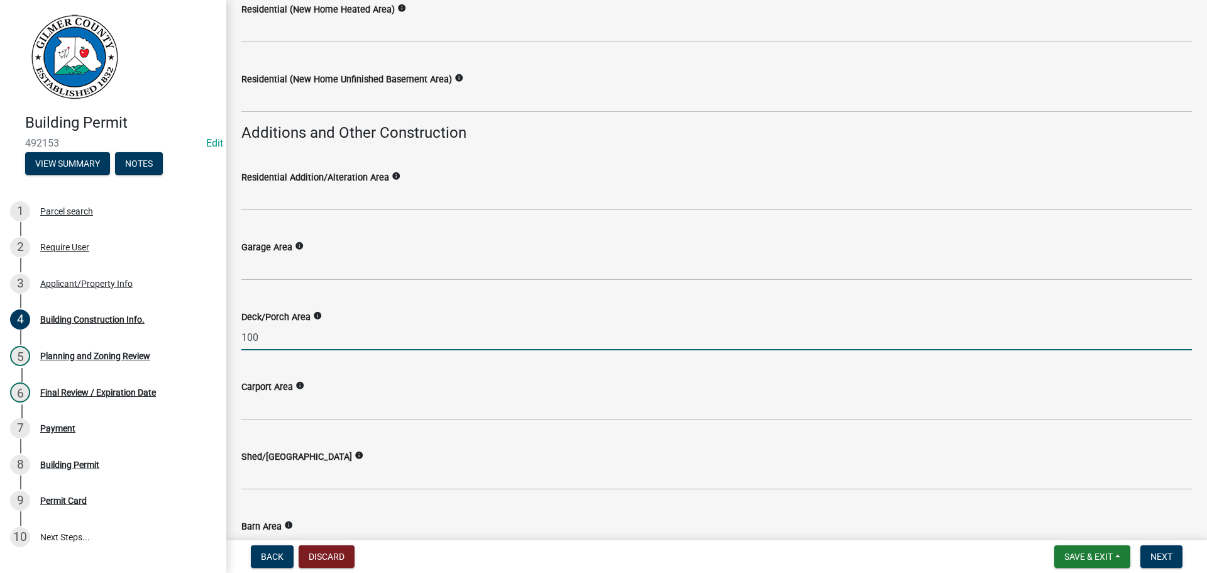
type input "100"
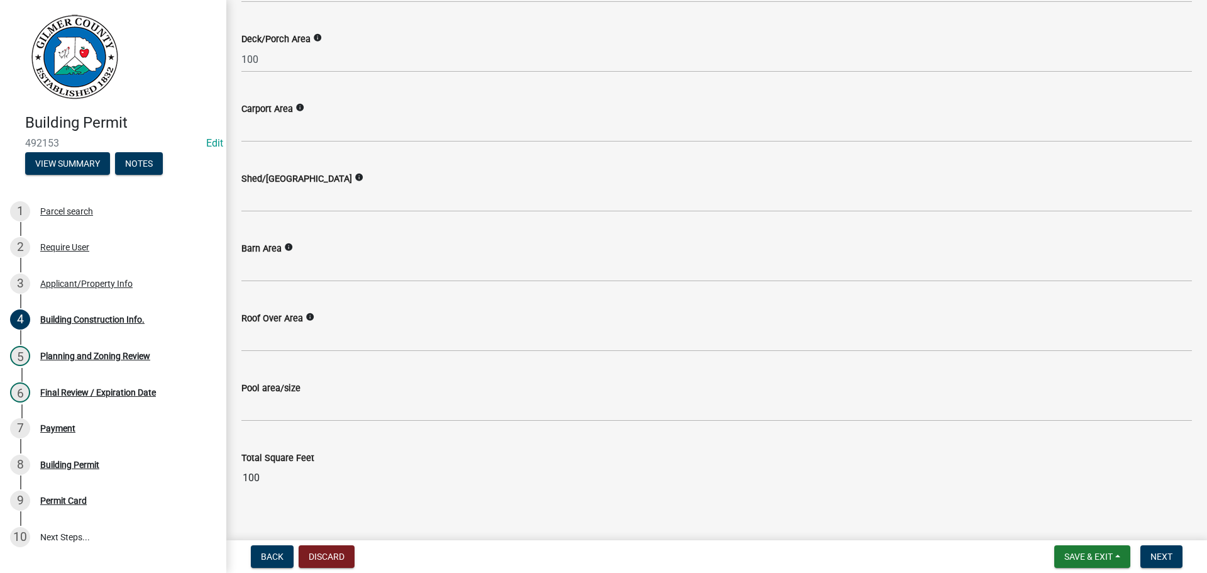
scroll to position [588, 0]
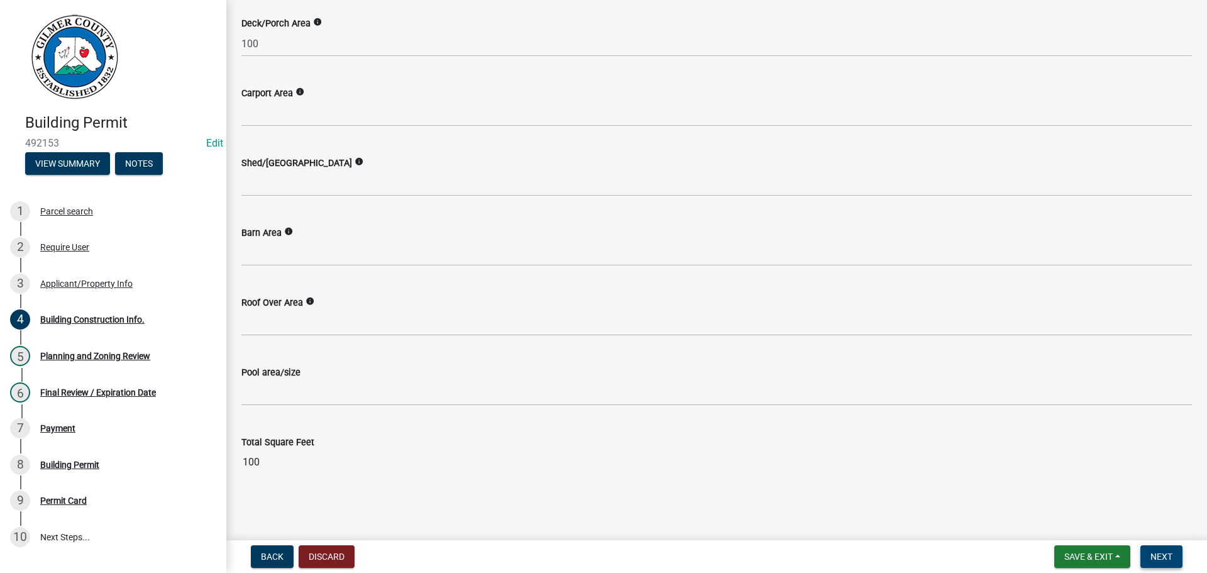
drag, startPoint x: 1161, startPoint y: 552, endPoint x: 1135, endPoint y: 543, distance: 27.8
click at [1161, 552] on span "Next" at bounding box center [1161, 556] width 22 height 10
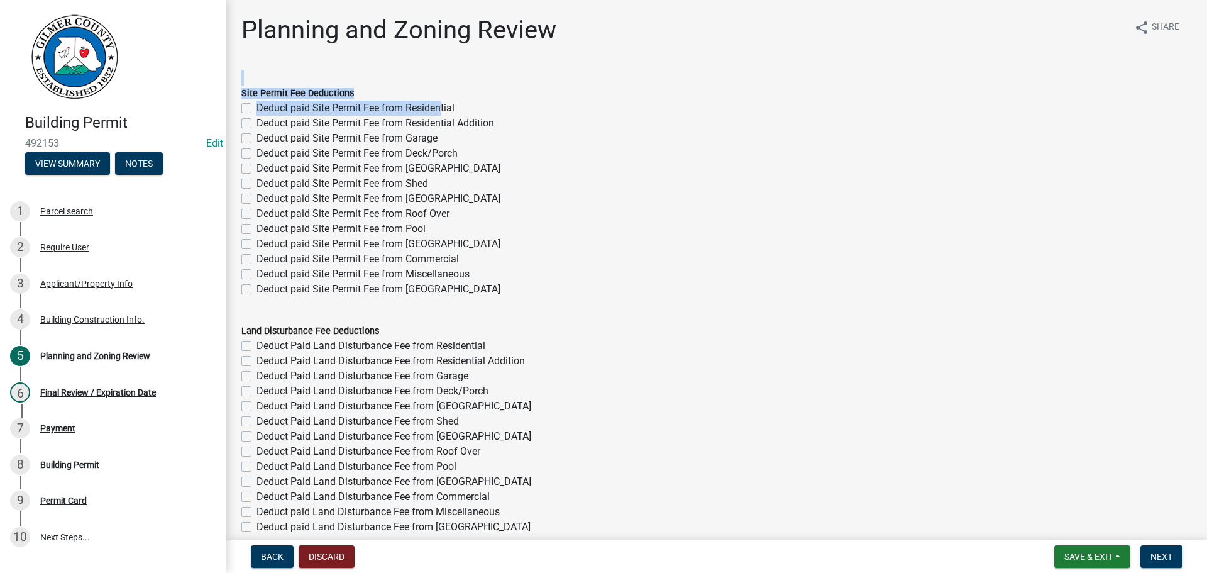
drag, startPoint x: 434, startPoint y: 104, endPoint x: 536, endPoint y: 106, distance: 101.9
click at [410, 157] on label "Deduct paid Site Permit Fee from Deck/Porch" at bounding box center [356, 153] width 201 height 15
click at [265, 154] on input "Deduct paid Site Permit Fee from Deck/Porch" at bounding box center [260, 150] width 8 height 8
checkbox input "true"
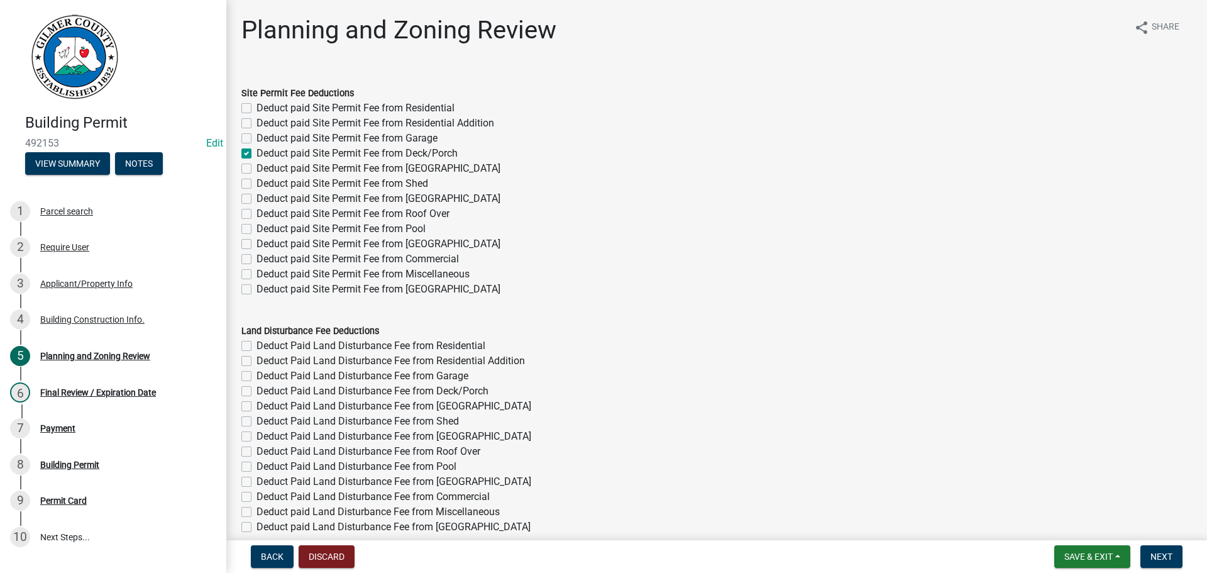
checkbox input "false"
checkbox input "true"
checkbox input "false"
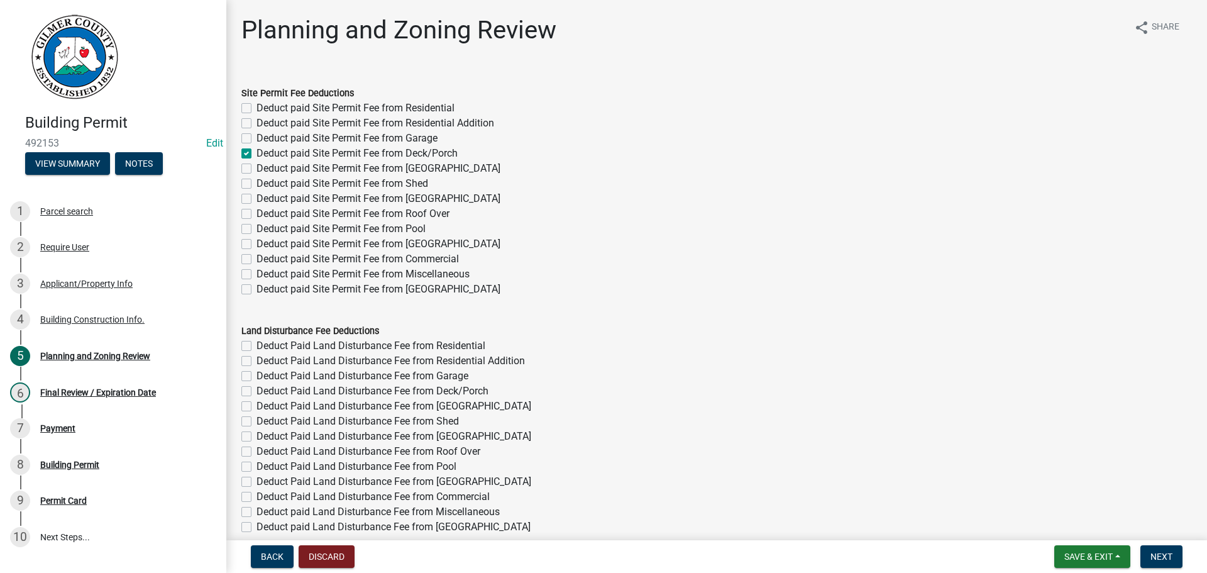
checkbox input "false"
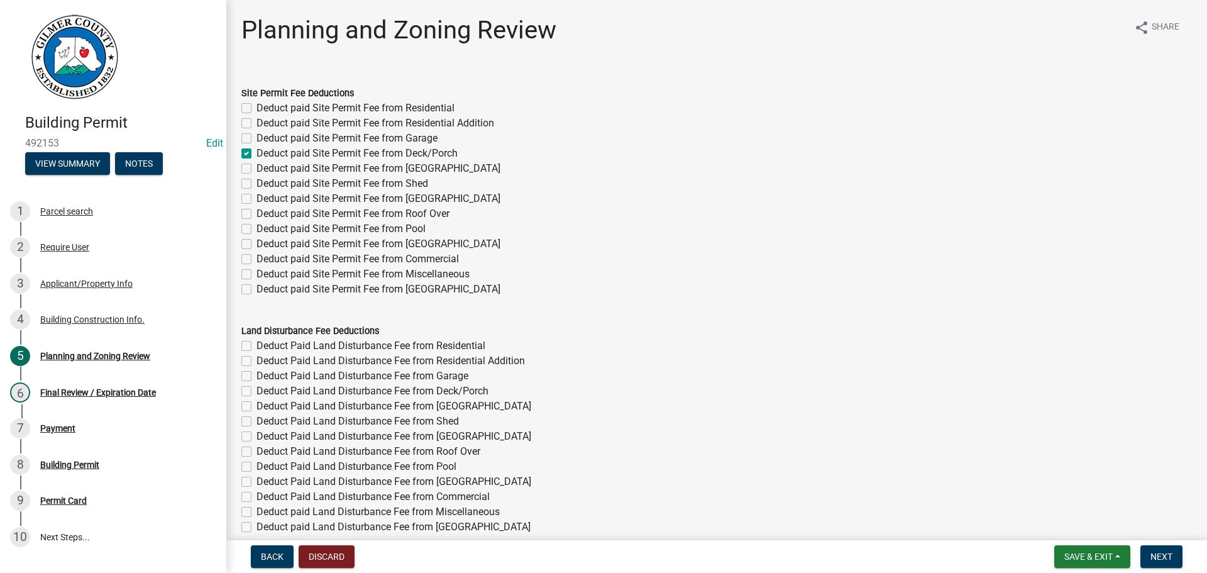
checkbox input "false"
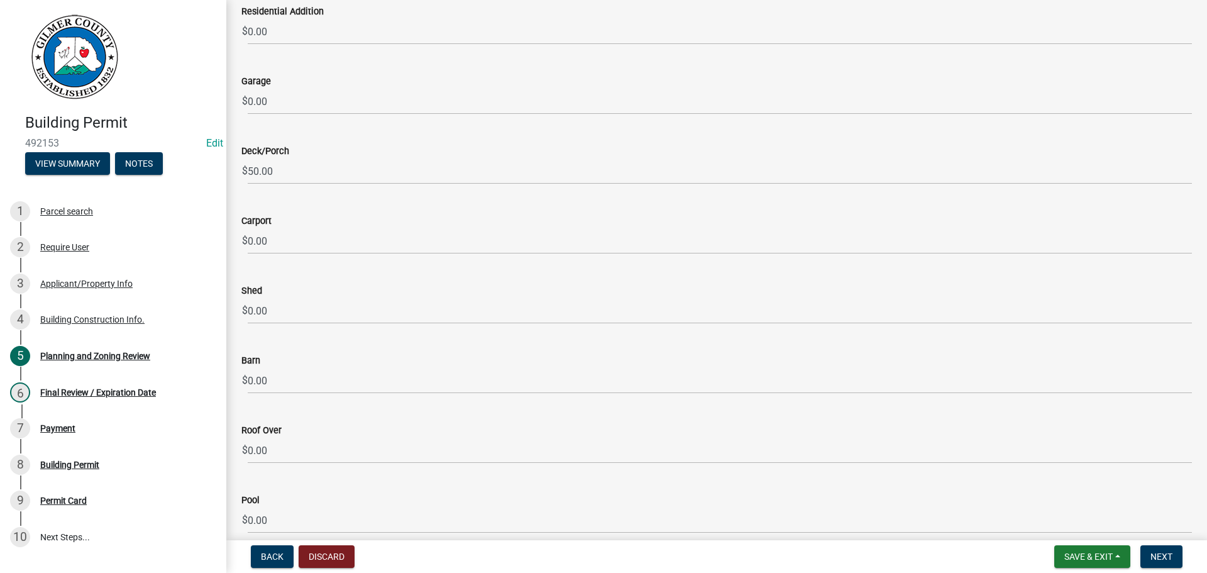
scroll to position [1760, 0]
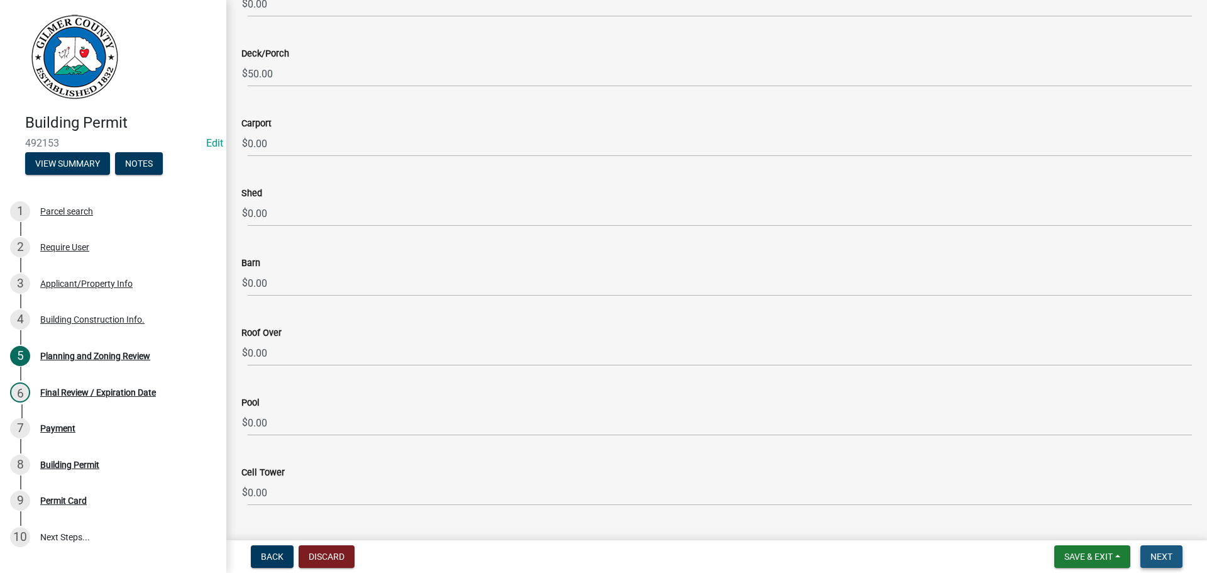
click at [1162, 557] on span "Next" at bounding box center [1161, 556] width 22 height 10
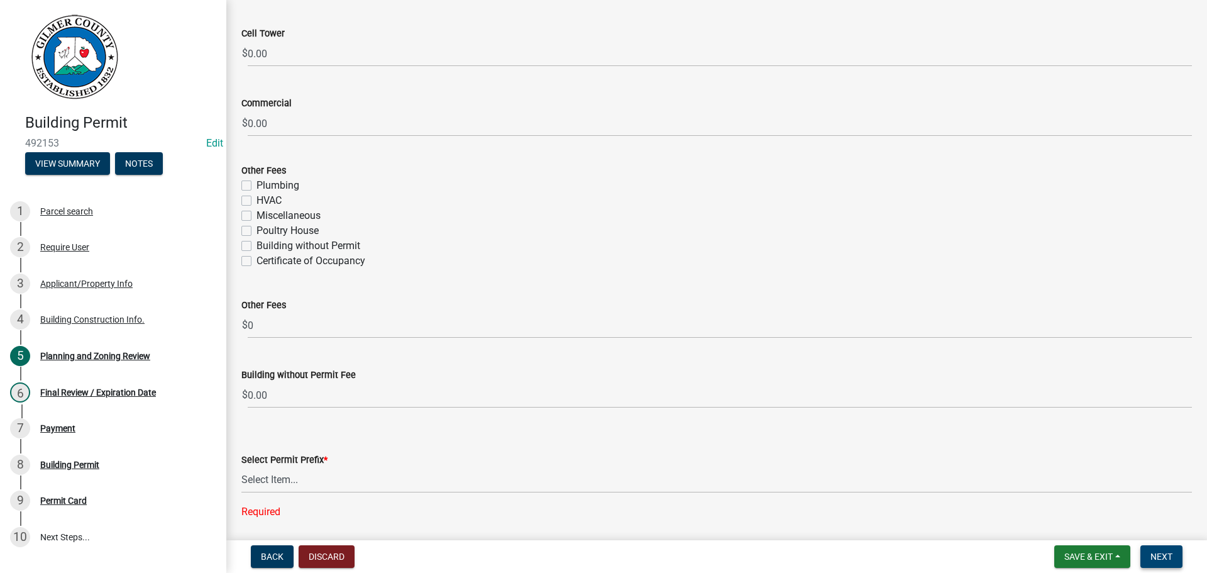
scroll to position [2200, 0]
click at [341, 484] on select "Select Item... RES COMM MB LAND POOL MISC CELL TOWER - NEW CELL TOWER - ADD ON" at bounding box center [716, 479] width 950 height 26
click at [241, 466] on select "Select Item... RES COMM MB LAND POOL MISC CELL TOWER - NEW CELL TOWER - ADD ON" at bounding box center [716, 479] width 950 height 26
select select "d8142ddf-27f7-42b0-ba1e-04fee764576f"
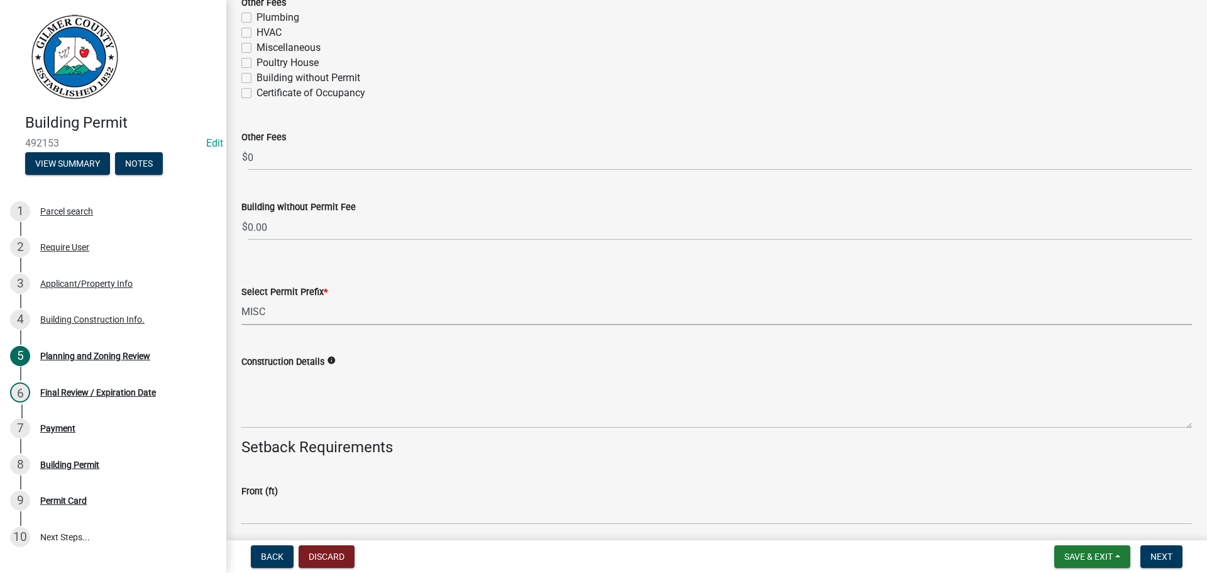
scroll to position [2389, 0]
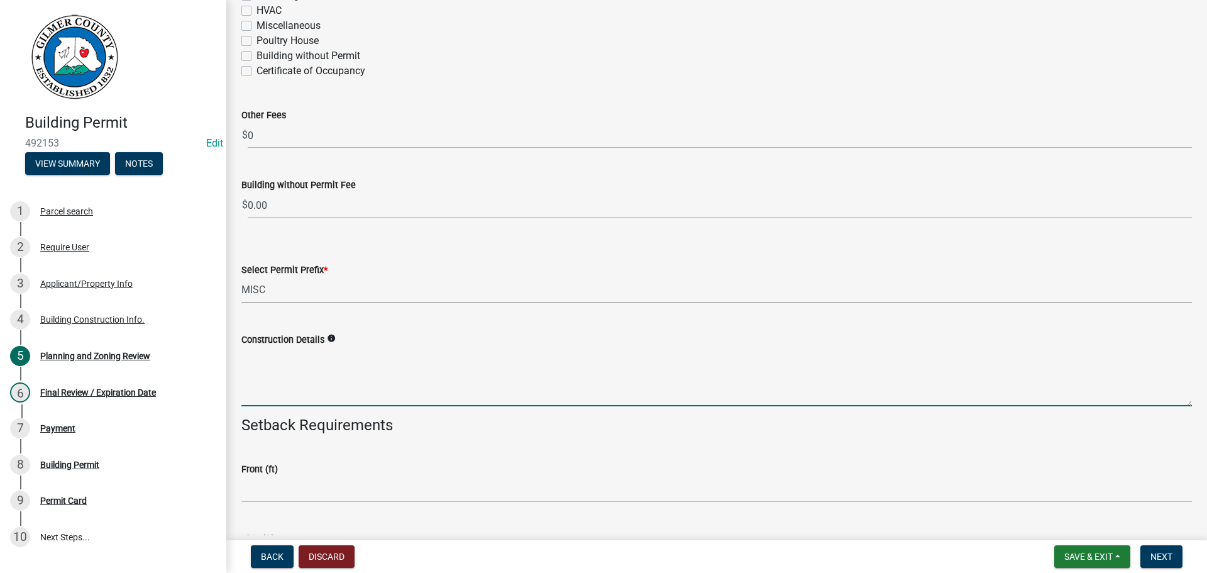
click at [322, 395] on textarea "Construction Details" at bounding box center [716, 376] width 950 height 59
type textarea "F"
type textarea "A"
type textarea "G"
type textarea "DECK EXTENSION GATE CODE A9122"
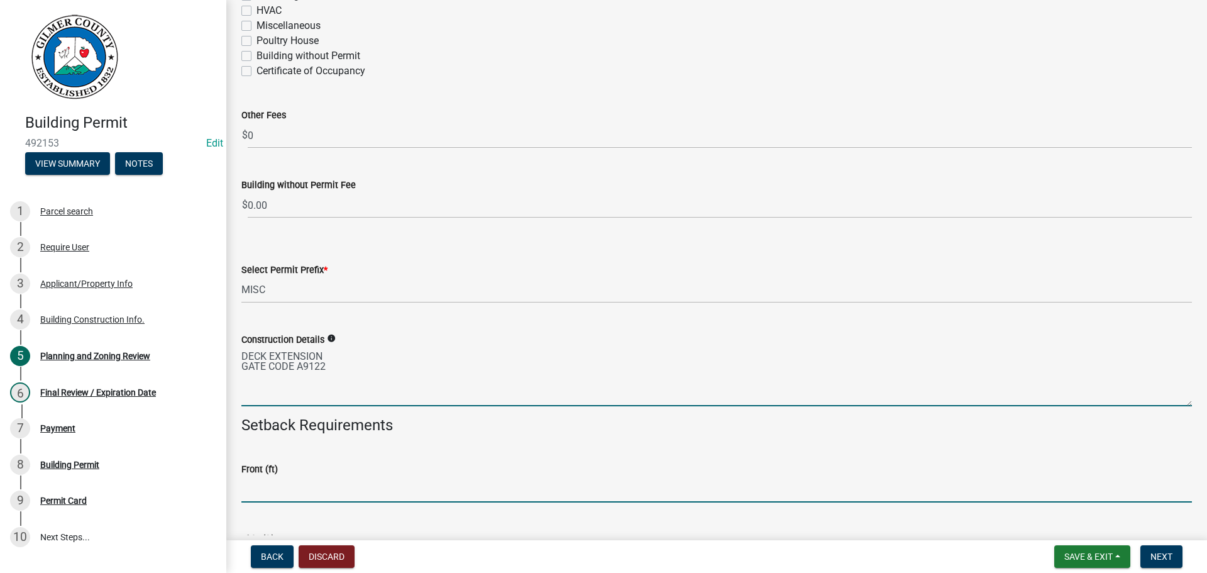
click at [329, 483] on input "text" at bounding box center [716, 489] width 950 height 26
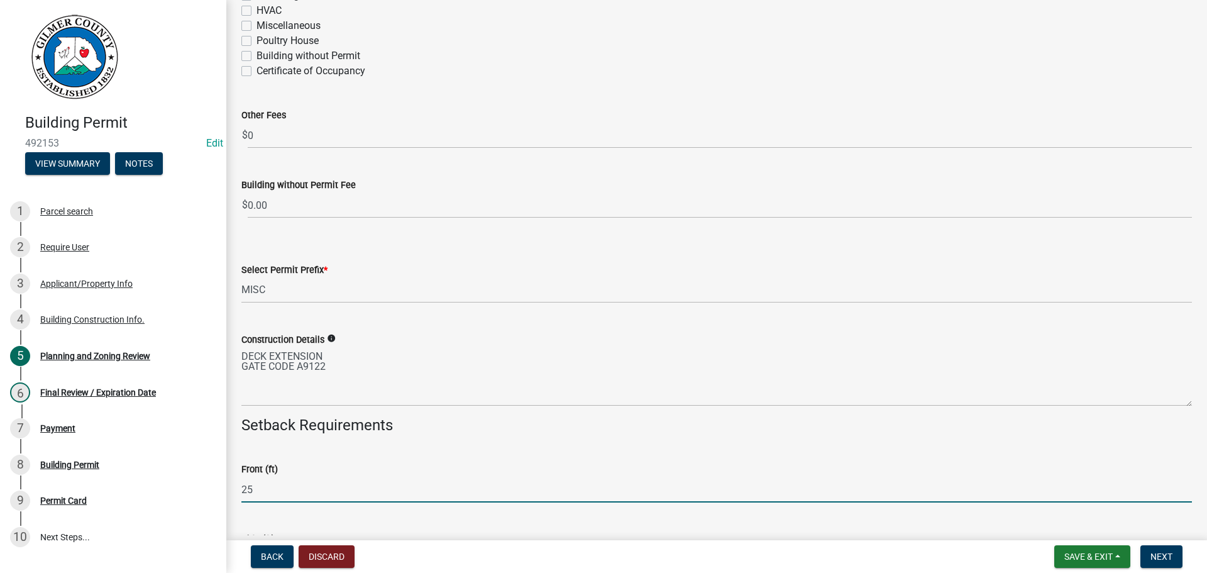
type input "25"
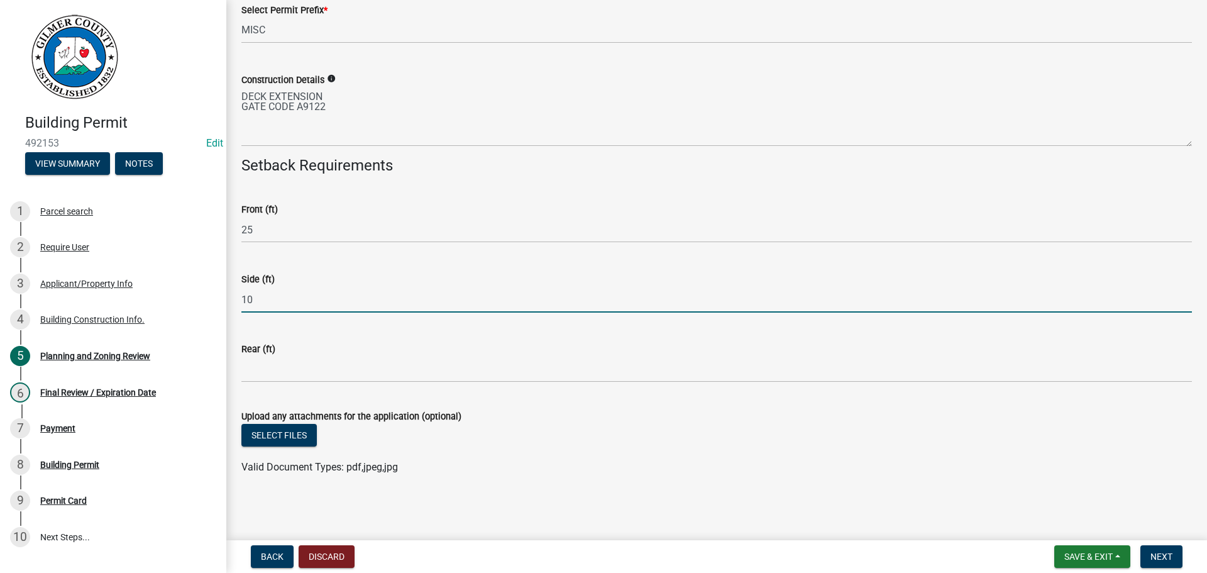
type input "10"
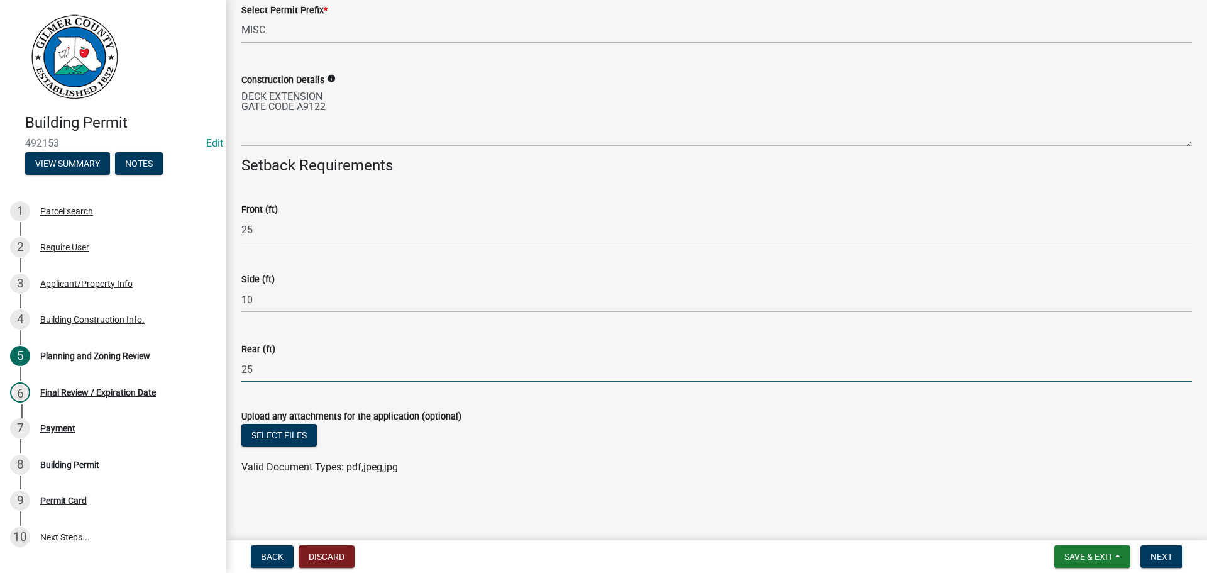
type input "25"
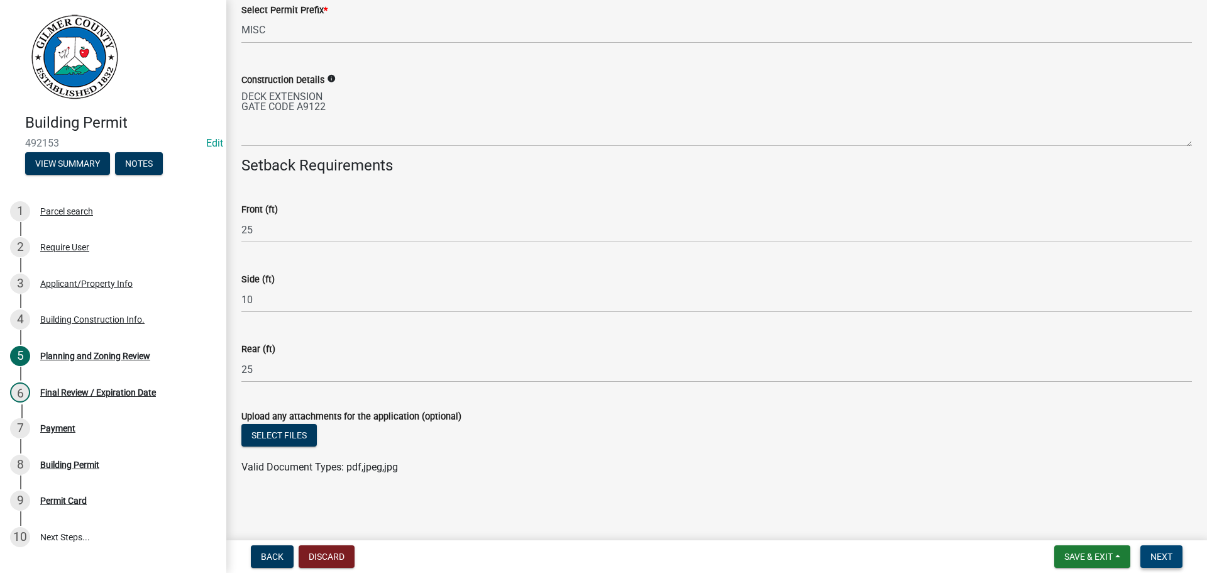
click at [1157, 553] on span "Next" at bounding box center [1161, 556] width 22 height 10
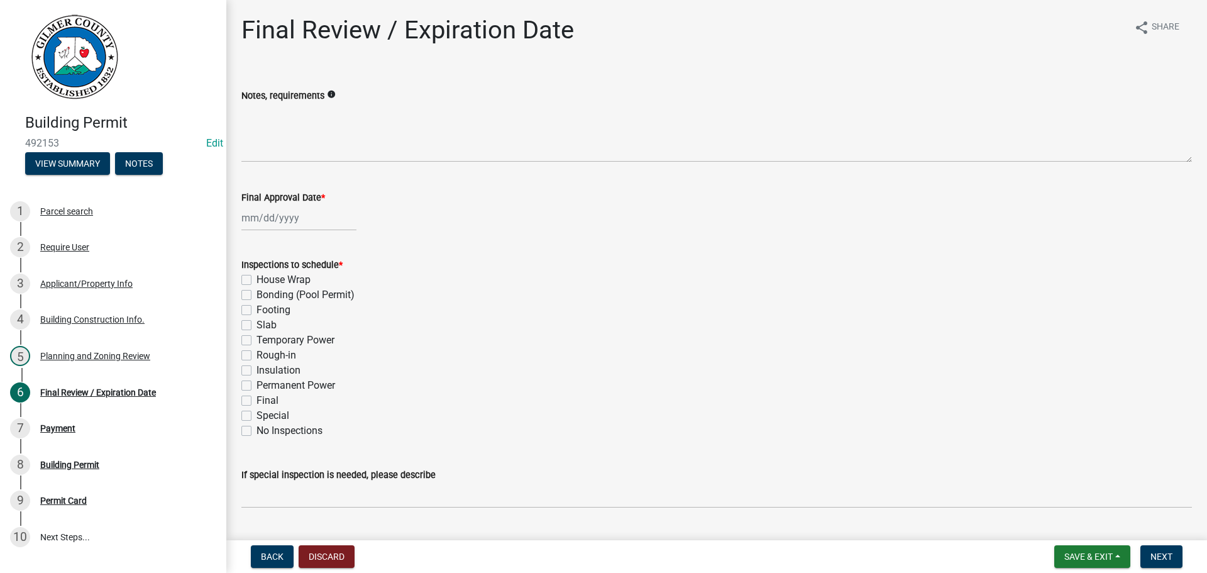
click at [278, 311] on label "Footing" at bounding box center [273, 309] width 34 height 15
click at [265, 311] on input "Footing" at bounding box center [260, 306] width 8 height 8
checkbox input "true"
checkbox input "false"
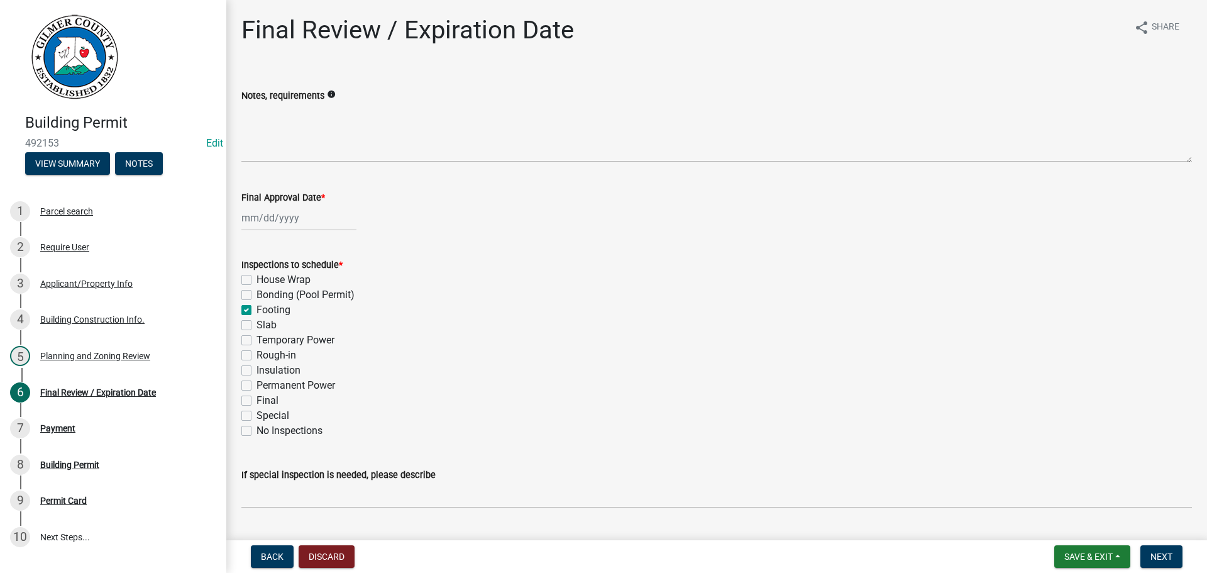
checkbox input "true"
checkbox input "false"
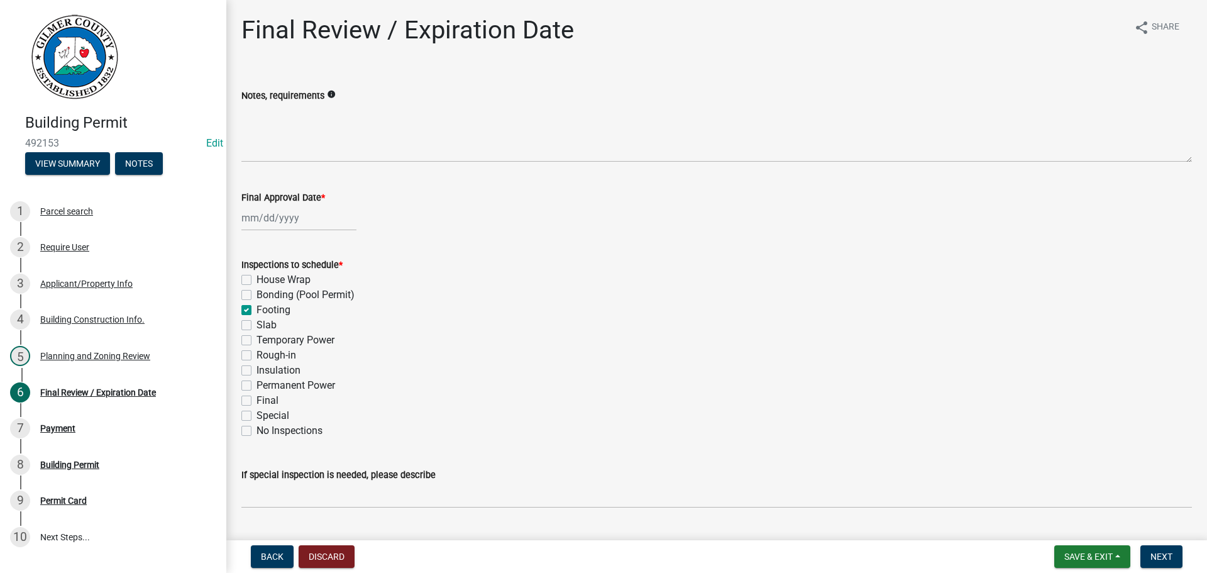
checkbox input "false"
click at [270, 398] on label "Final" at bounding box center [267, 400] width 22 height 15
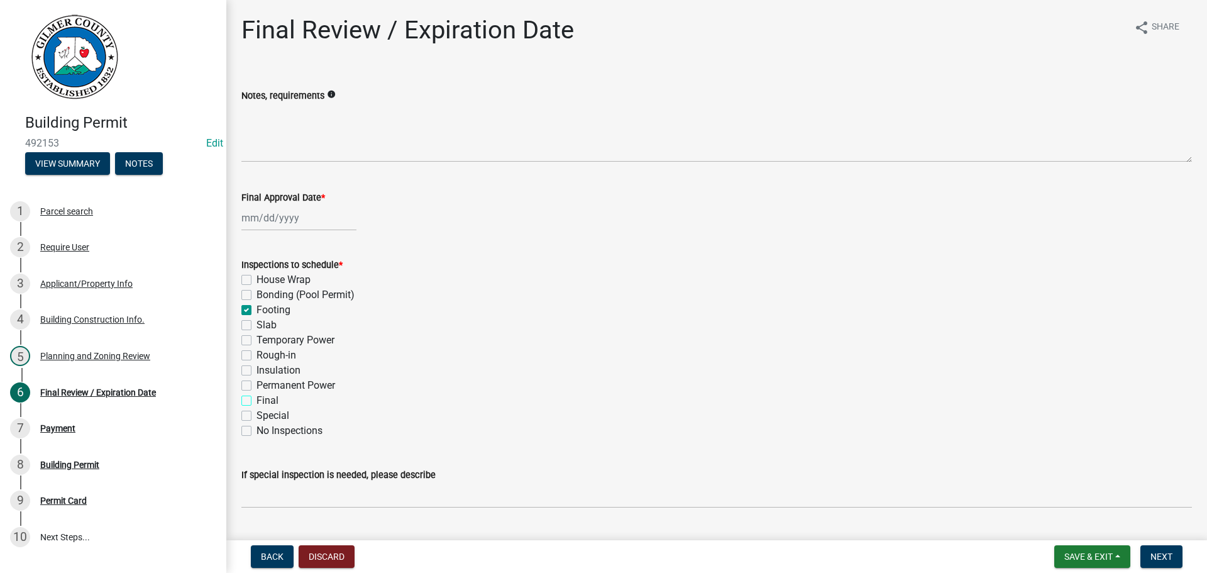
click at [265, 398] on input "Final" at bounding box center [260, 397] width 8 height 8
checkbox input "true"
checkbox input "false"
checkbox input "true"
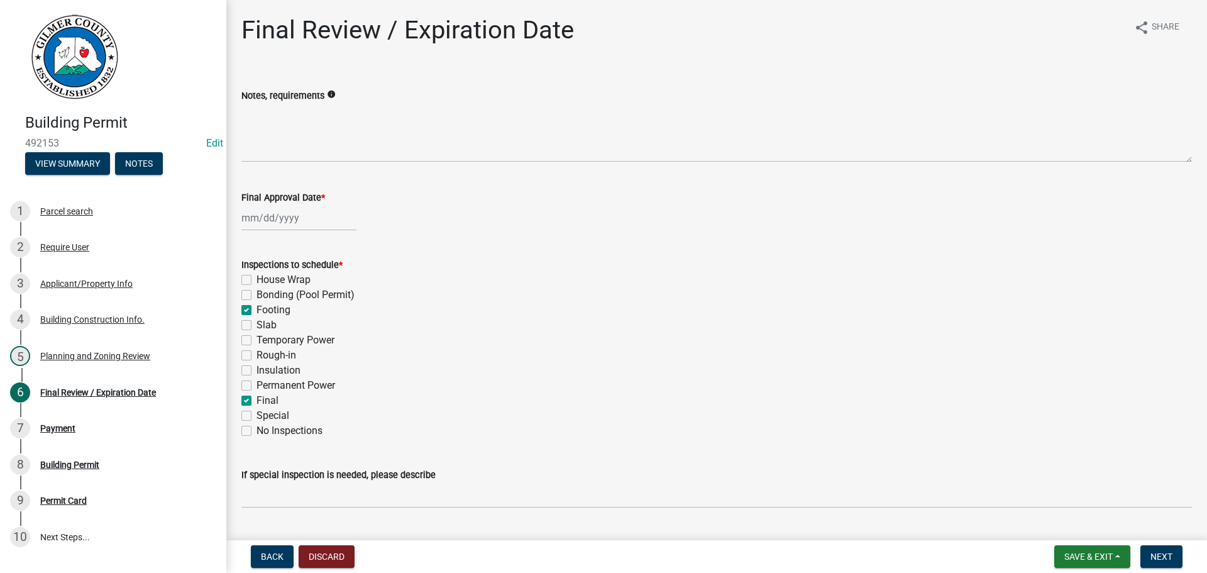
checkbox input "false"
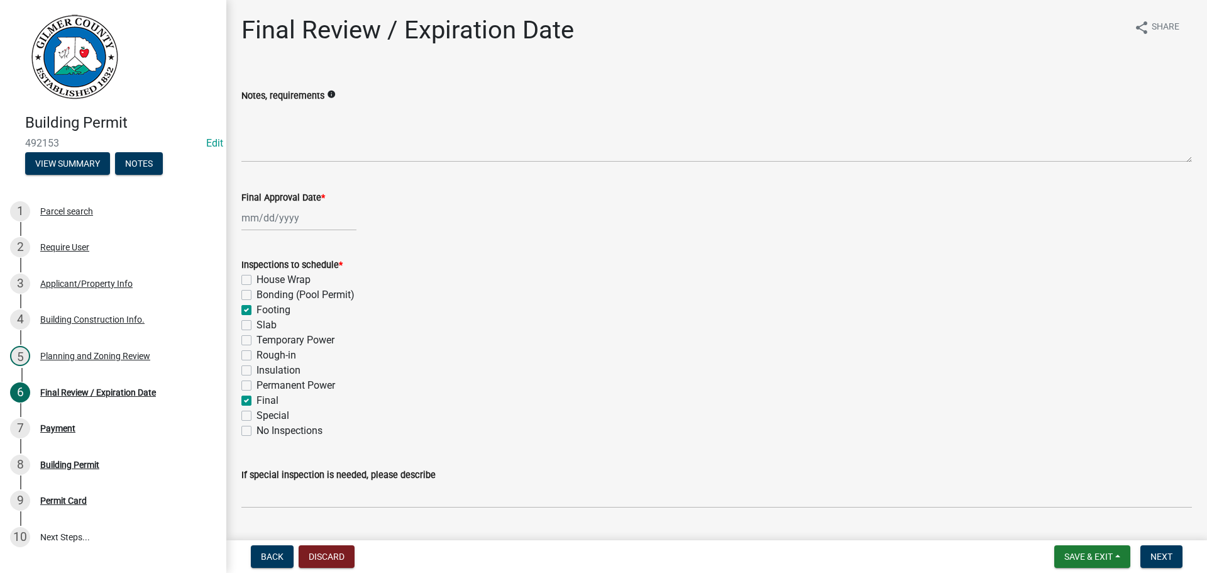
checkbox input "true"
checkbox input "false"
click at [274, 217] on div at bounding box center [298, 218] width 115 height 26
select select "10"
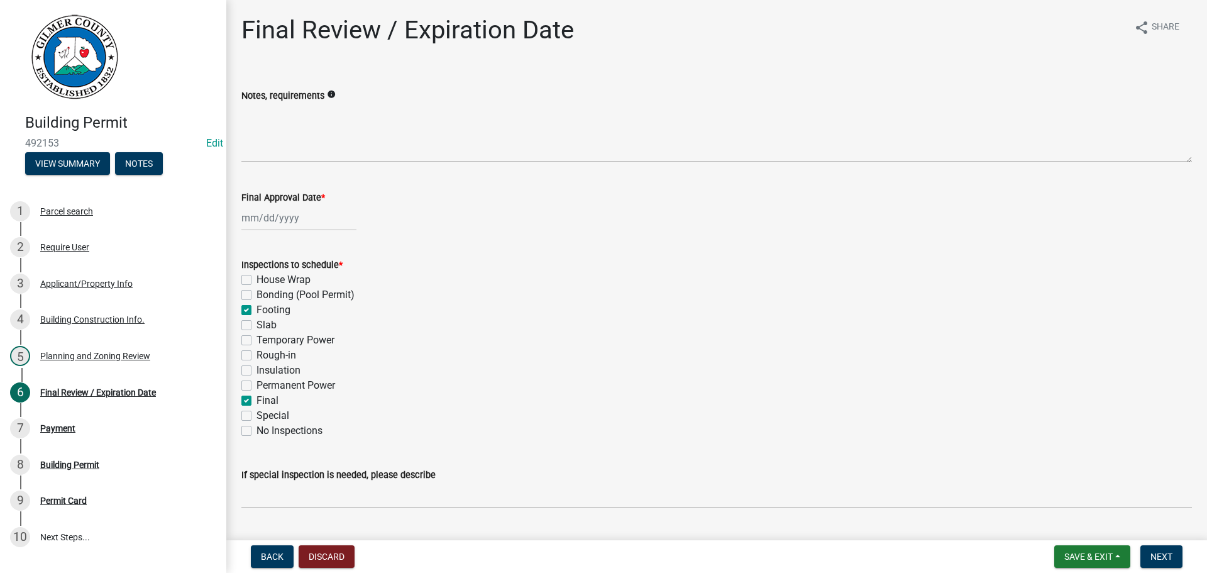
select select "2025"
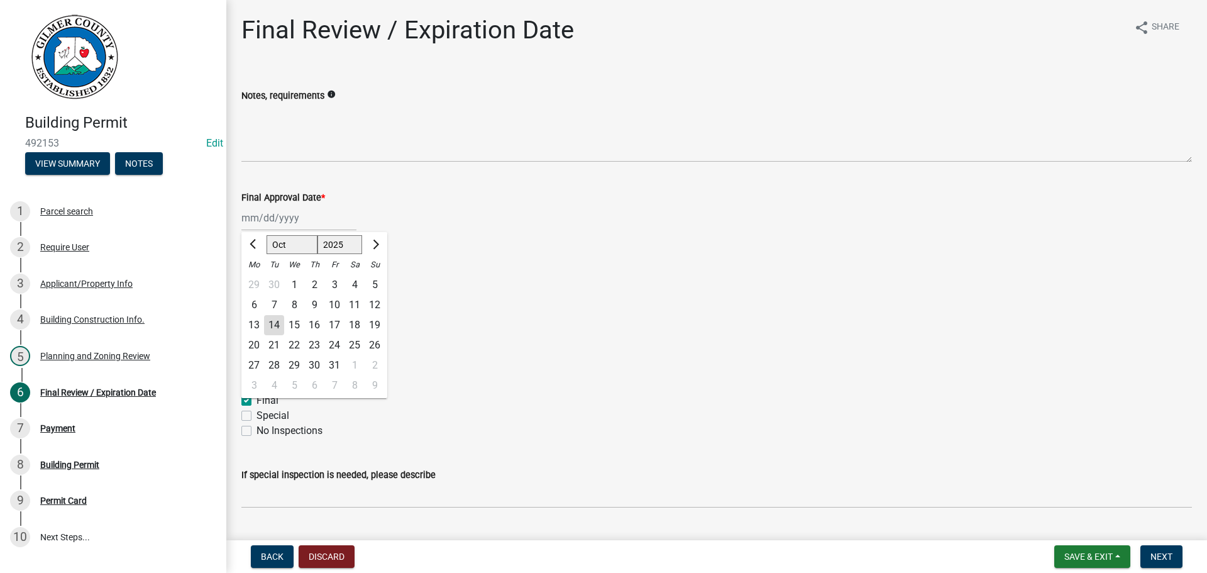
click at [273, 327] on div "14" at bounding box center [274, 325] width 20 height 20
type input "[DATE]"
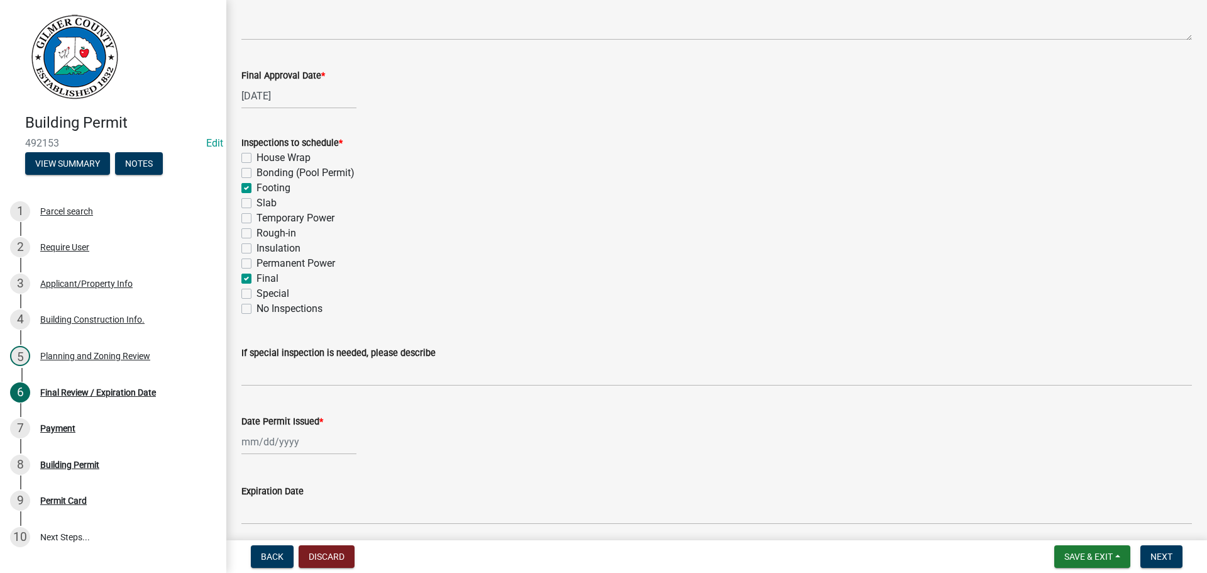
scroll to position [256, 0]
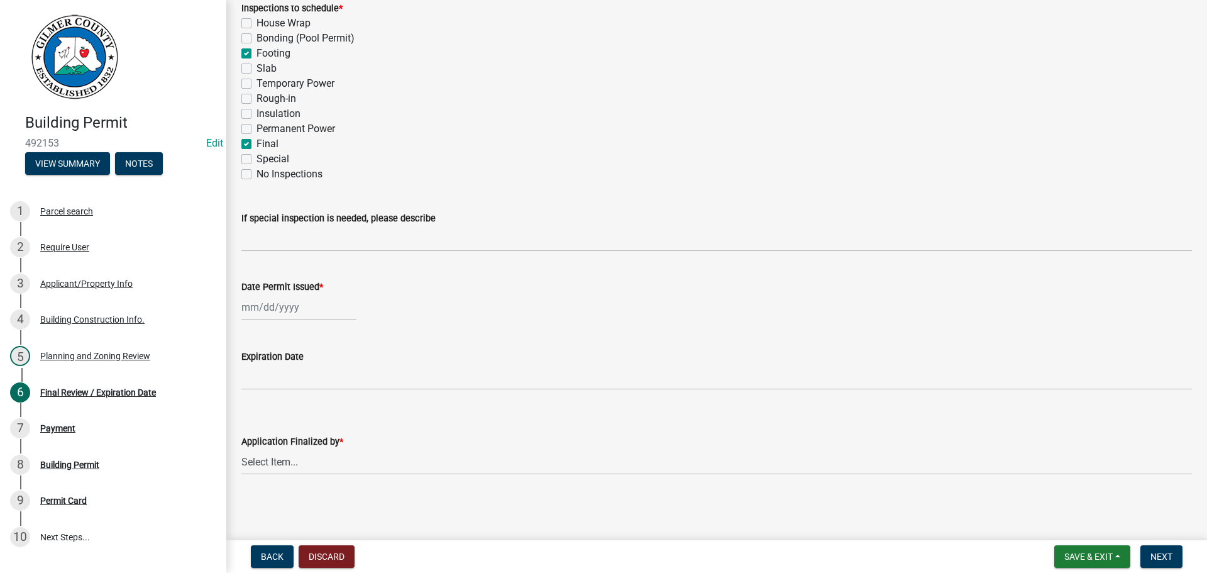
select select "10"
select select "2025"
click at [275, 312] on div "[PERSON_NAME] Feb Mar Apr [PERSON_NAME][DATE] Oct Nov [DATE] 1526 1527 1528 152…" at bounding box center [298, 307] width 115 height 26
click at [277, 409] on div "14" at bounding box center [274, 414] width 20 height 20
type input "[DATE]"
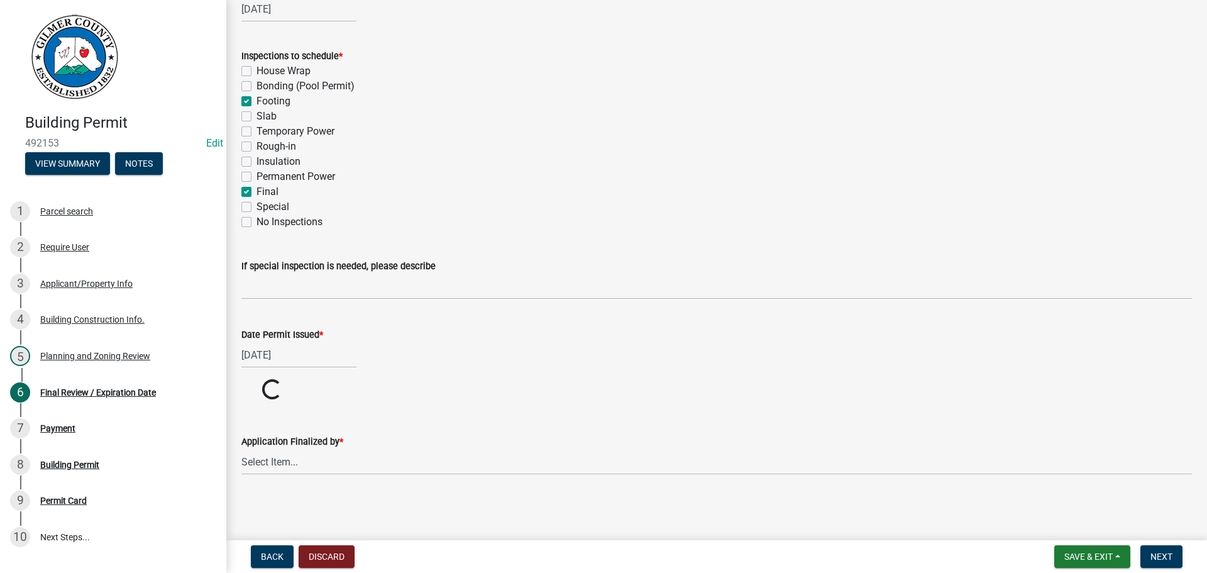
scroll to position [209, 0]
click at [286, 470] on select "Select Item... [PERSON_NAME] [PERSON_NAME] [PERSON_NAME] [PERSON_NAME] [PERSON_…" at bounding box center [716, 462] width 950 height 26
click at [241, 497] on select "Select Item... [PERSON_NAME] [PERSON_NAME] [PERSON_NAME] [PERSON_NAME] [PERSON_…" at bounding box center [716, 510] width 950 height 26
click at [299, 516] on select "Select Item... [PERSON_NAME] [PERSON_NAME] [PERSON_NAME] [PERSON_NAME] [PERSON_…" at bounding box center [716, 510] width 950 height 26
click at [241, 497] on select "Select Item... [PERSON_NAME] [PERSON_NAME] [PERSON_NAME] [PERSON_NAME] [PERSON_…" at bounding box center [716, 510] width 950 height 26
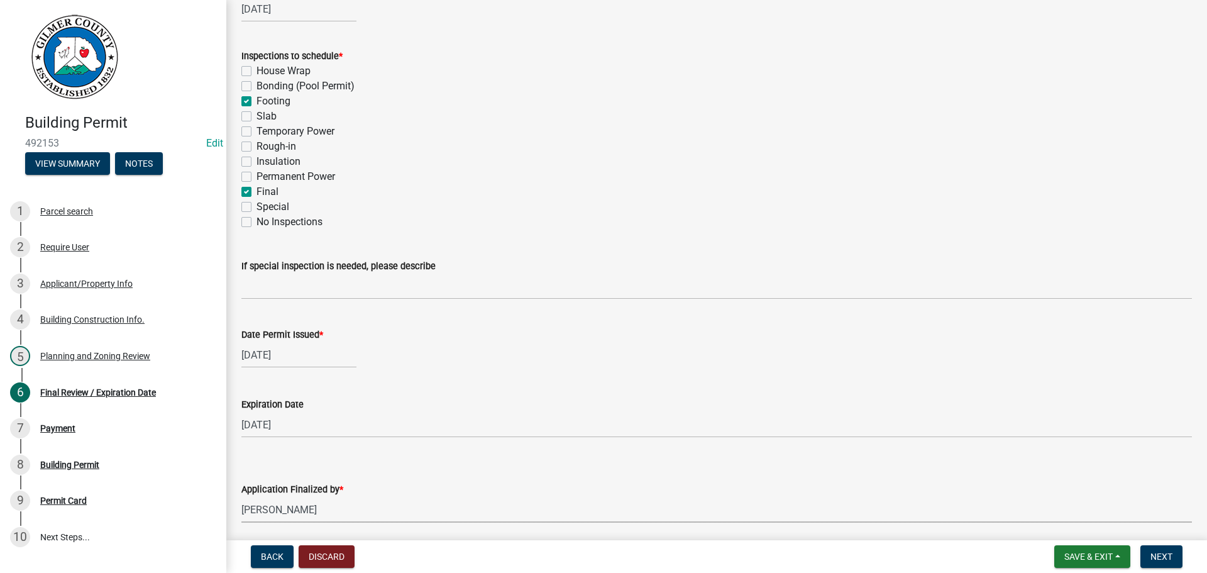
select select "5ce200eb-feb1-496b-8127-7891293955f5"
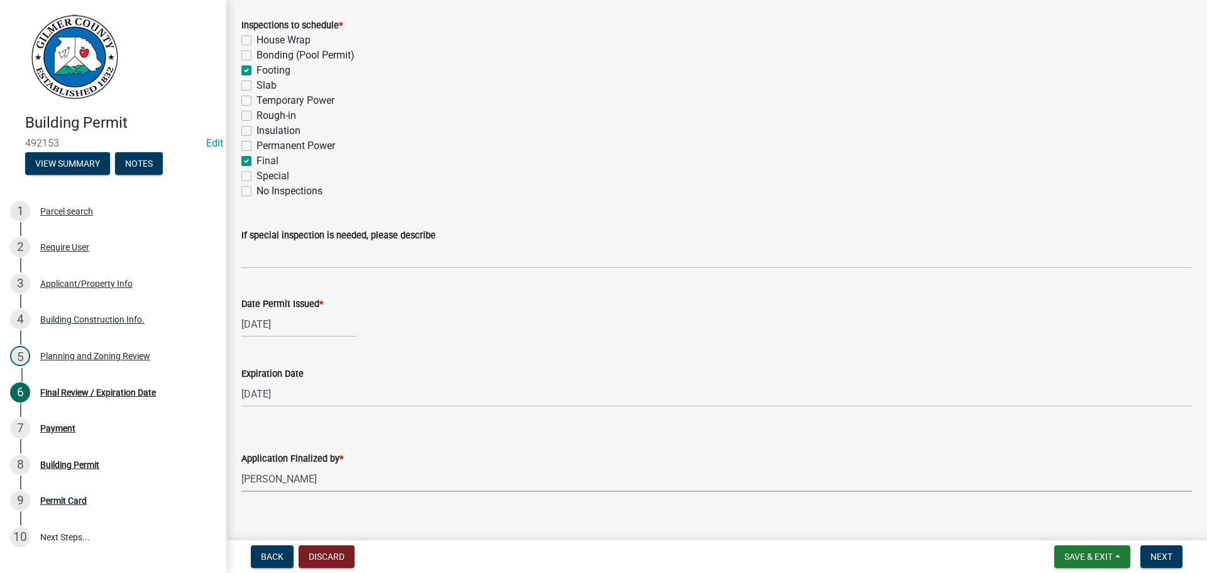
scroll to position [256, 0]
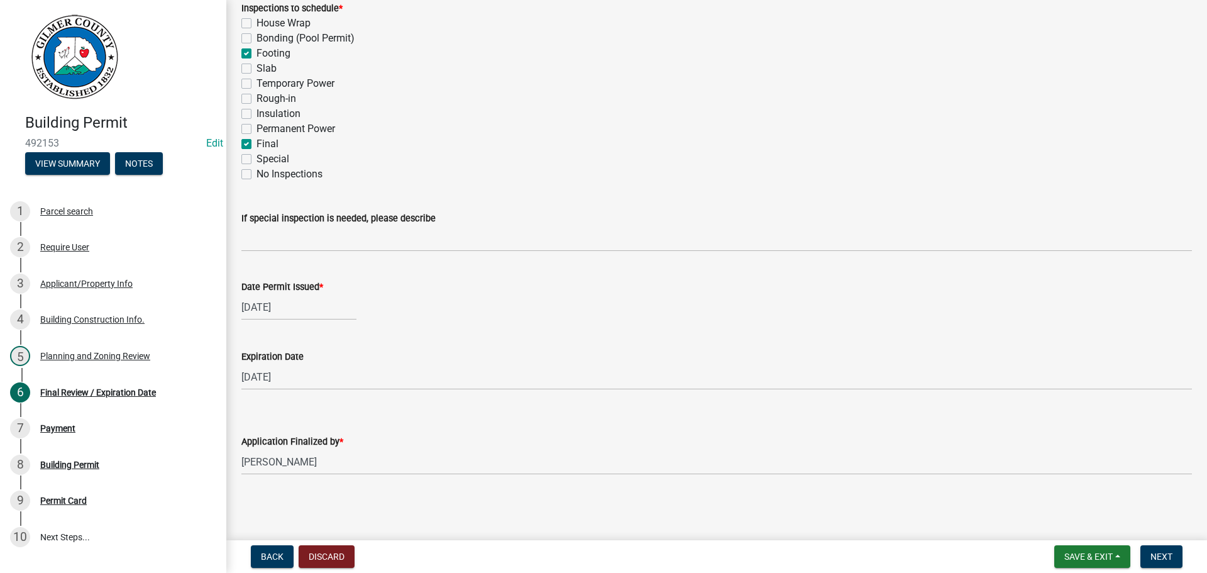
click at [1177, 568] on nav "Back Discard Save & Exit Save Save & Exit Next" at bounding box center [716, 556] width 981 height 33
click at [1164, 553] on span "Next" at bounding box center [1161, 556] width 22 height 10
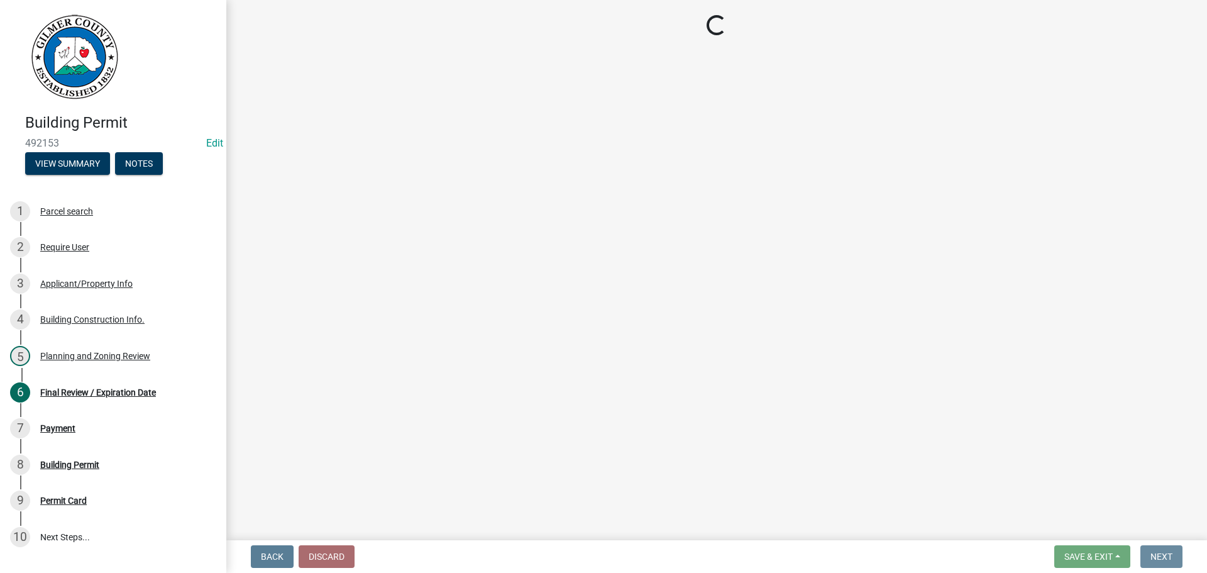
scroll to position [0, 0]
select select "2: 1"
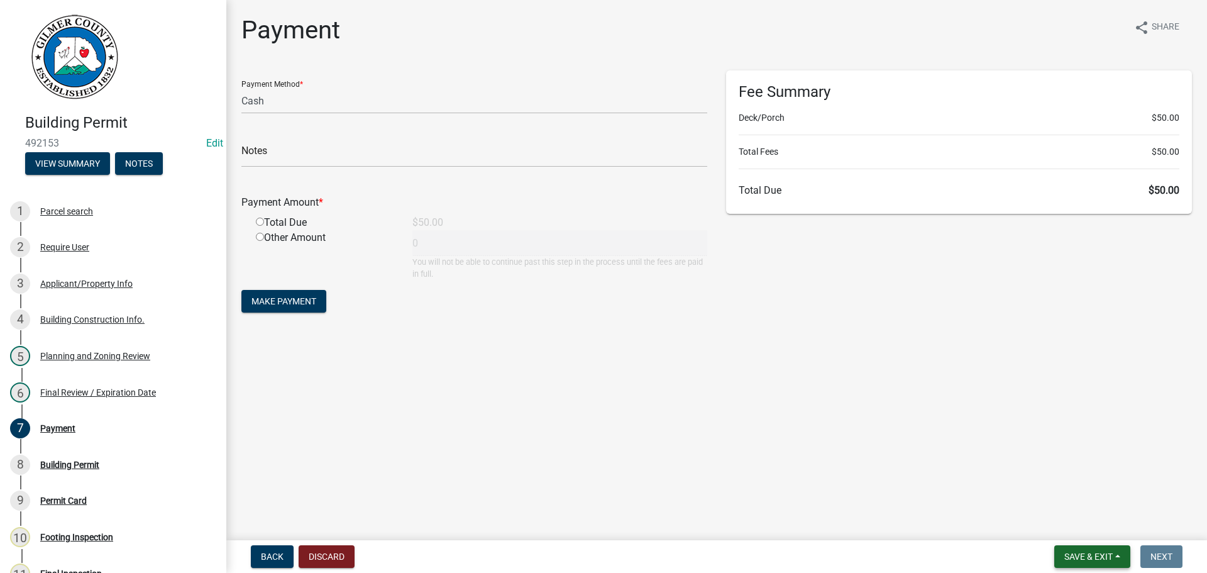
click at [1098, 551] on span "Save & Exit" at bounding box center [1088, 556] width 48 height 10
click at [1079, 532] on button "Save & Exit" at bounding box center [1080, 524] width 101 height 30
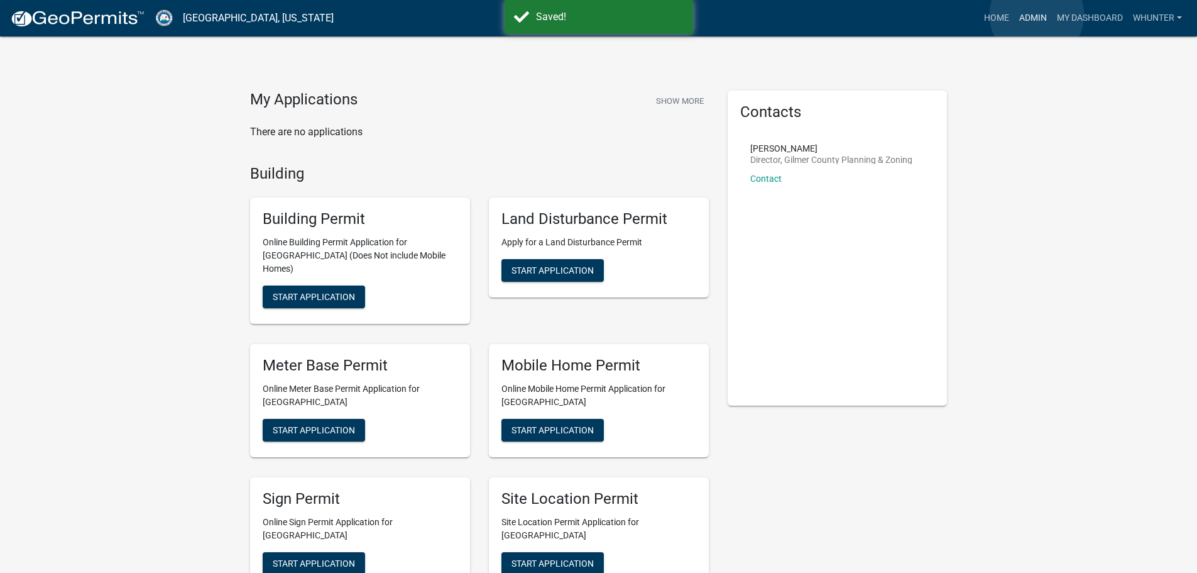
click at [1037, 15] on link "Admin" at bounding box center [1034, 18] width 38 height 24
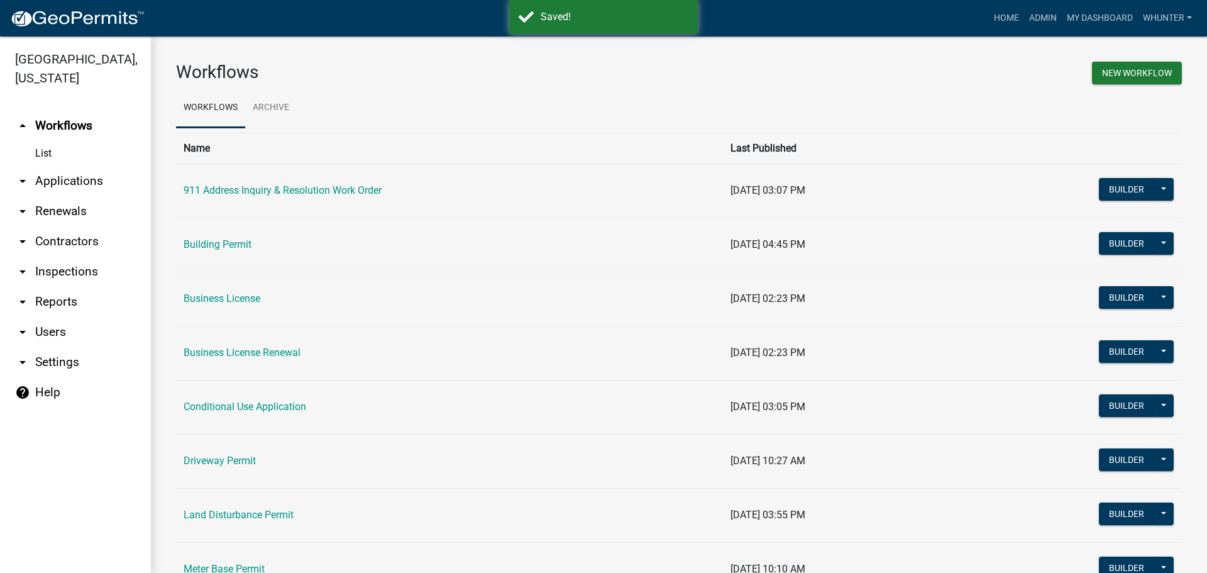
click at [82, 180] on link "arrow_drop_down Applications" at bounding box center [75, 181] width 151 height 30
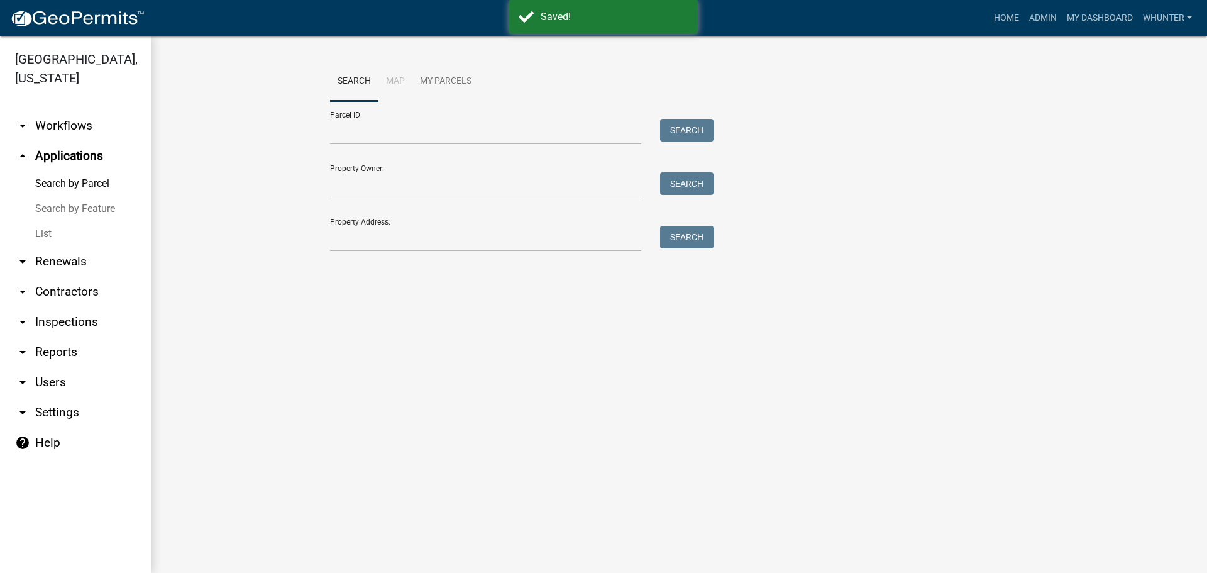
click at [75, 224] on link "List" at bounding box center [75, 233] width 151 height 25
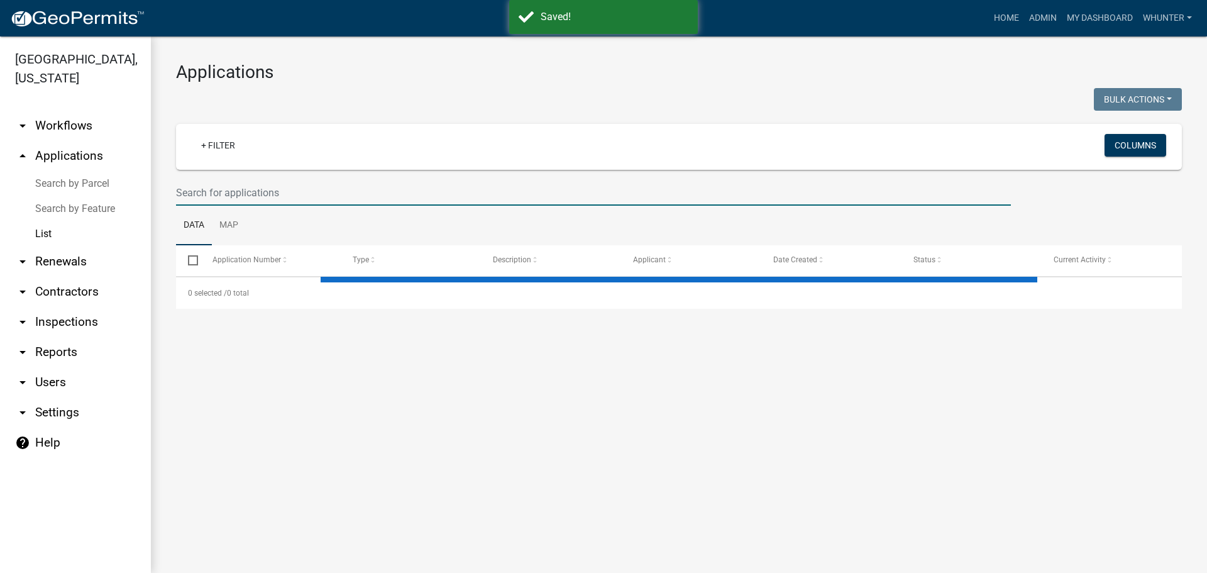
click at [230, 197] on input "text" at bounding box center [593, 193] width 835 height 26
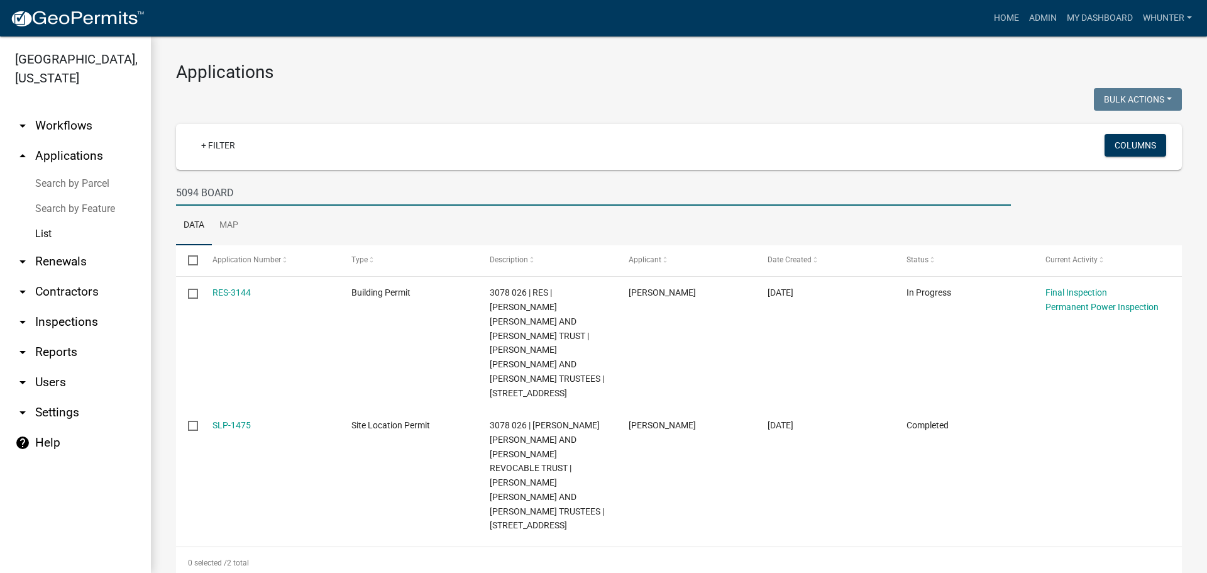
click at [298, 202] on input "5094 BOARD" at bounding box center [593, 193] width 835 height 26
drag, startPoint x: 251, startPoint y: 201, endPoint x: 32, endPoint y: 184, distance: 219.4
click at [0, 162] on div "[GEOGRAPHIC_DATA], [US_STATE] arrow_drop_down Workflows List arrow_drop_up Appl…" at bounding box center [603, 304] width 1207 height 536
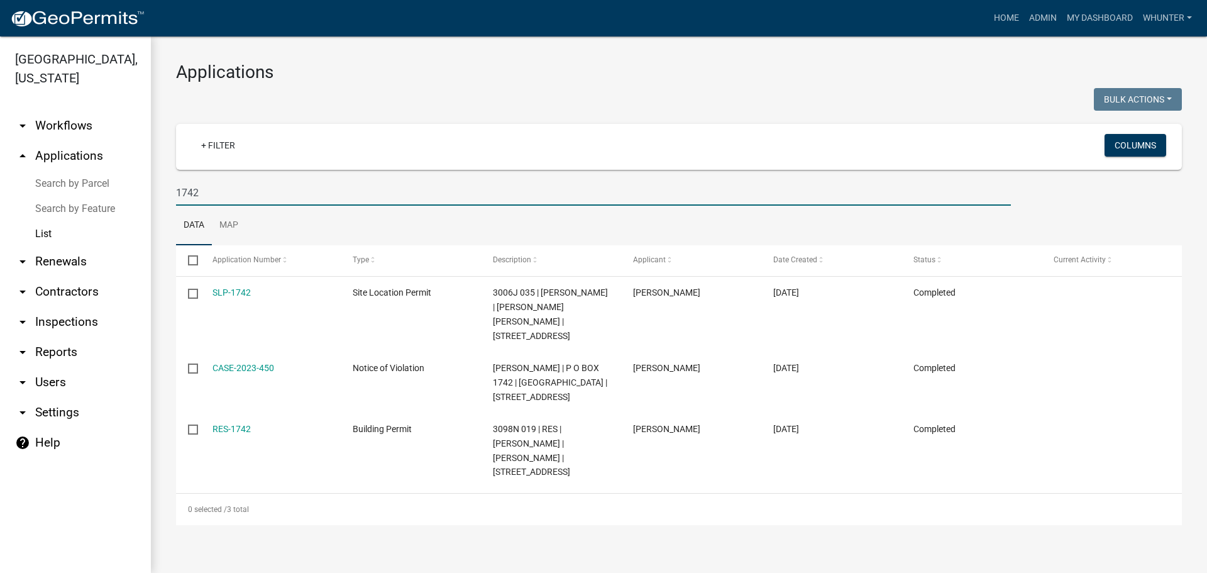
drag, startPoint x: 117, startPoint y: 174, endPoint x: 0, endPoint y: 158, distance: 118.0
click at [0, 158] on div "[GEOGRAPHIC_DATA], [US_STATE] arrow_drop_down Workflows List arrow_drop_up Appl…" at bounding box center [603, 304] width 1207 height 536
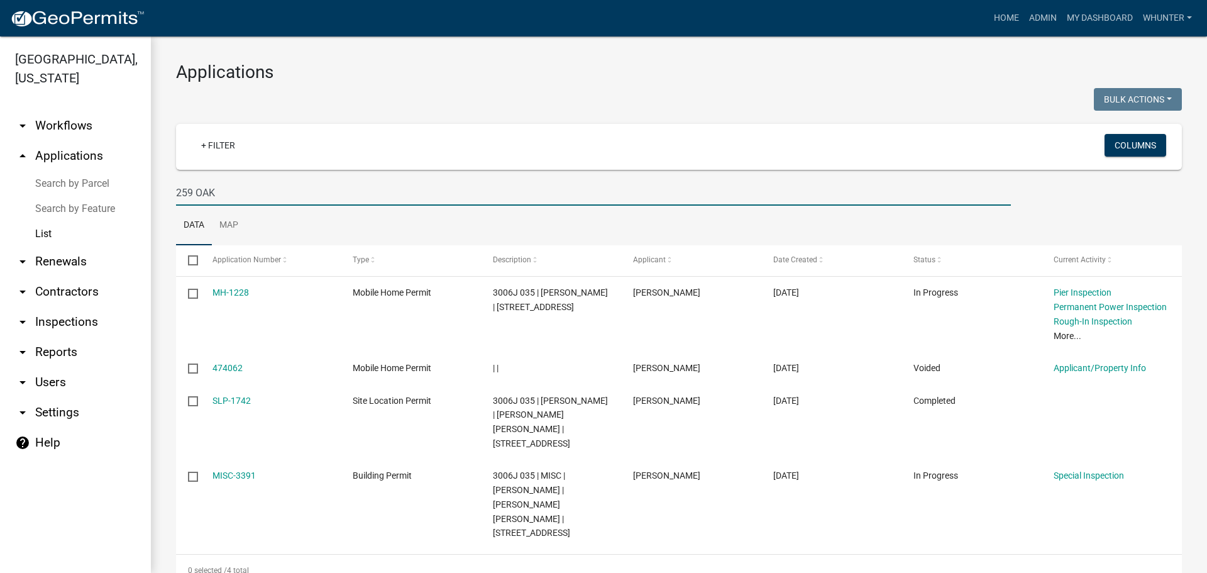
type input "259 OAK"
drag, startPoint x: 238, startPoint y: 192, endPoint x: 0, endPoint y: 164, distance: 239.9
click at [0, 165] on div "[GEOGRAPHIC_DATA], [US_STATE] arrow_drop_down Workflows List arrow_drop_up Appl…" at bounding box center [603, 304] width 1207 height 536
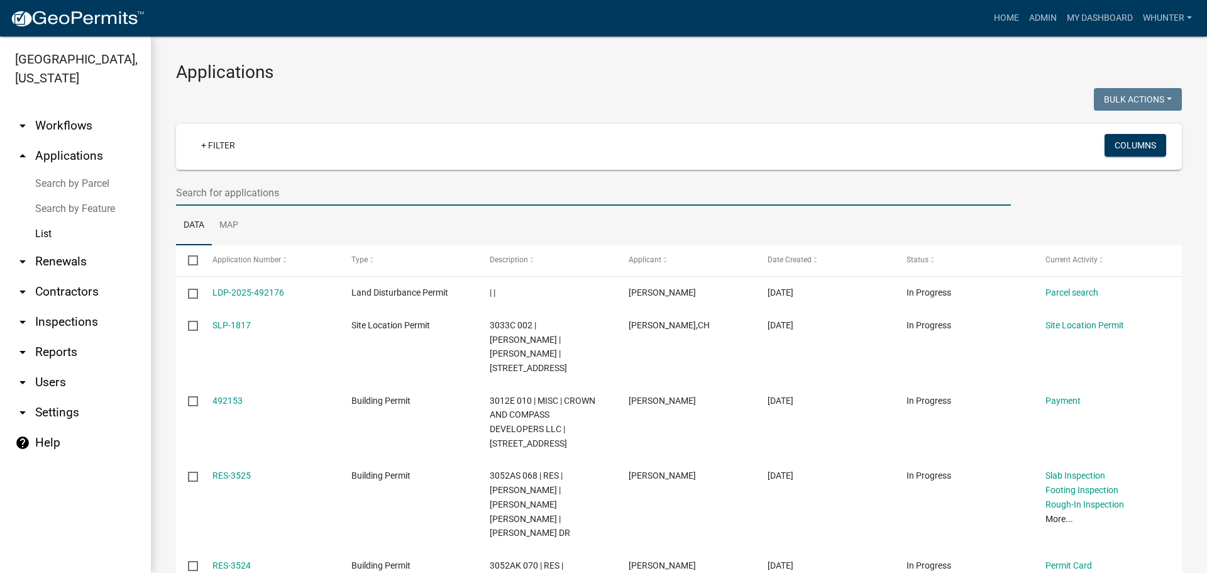
click at [245, 194] on input "text" at bounding box center [593, 193] width 835 height 26
click at [998, 17] on link "Home" at bounding box center [1006, 18] width 35 height 24
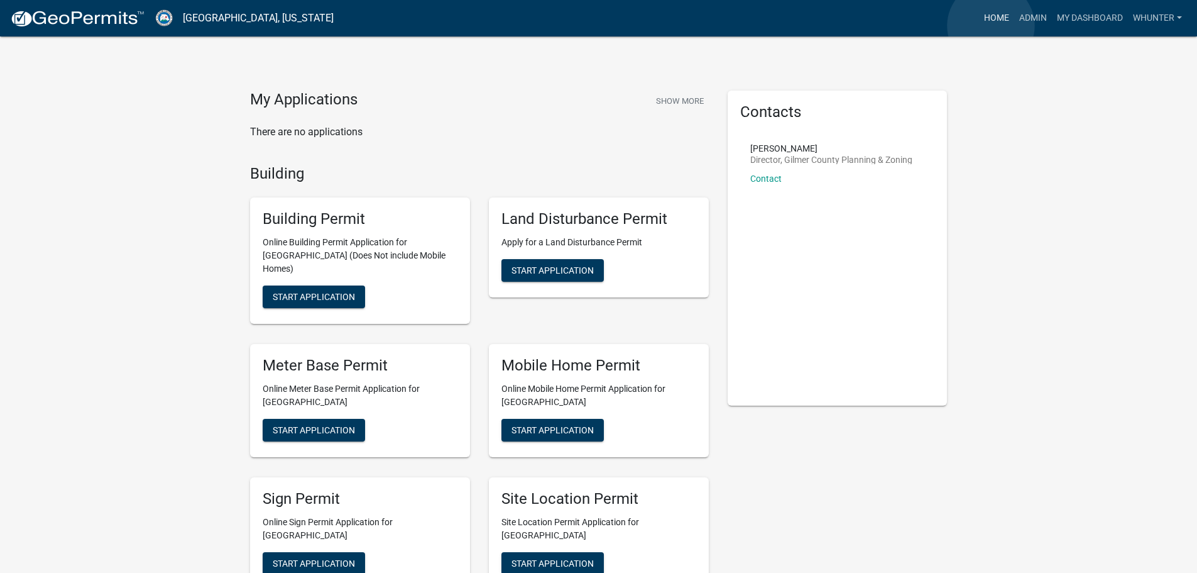
click at [991, 26] on link "Home" at bounding box center [996, 18] width 35 height 24
click at [586, 556] on button "Start Application" at bounding box center [553, 563] width 102 height 23
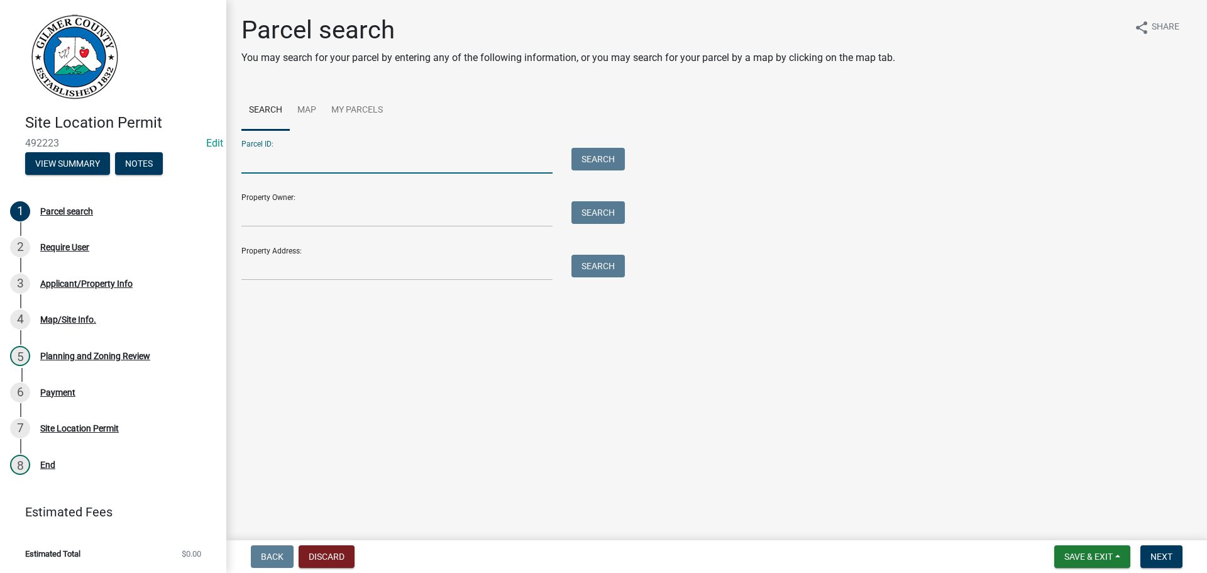
click at [284, 162] on input "Parcel ID:" at bounding box center [396, 161] width 311 height 26
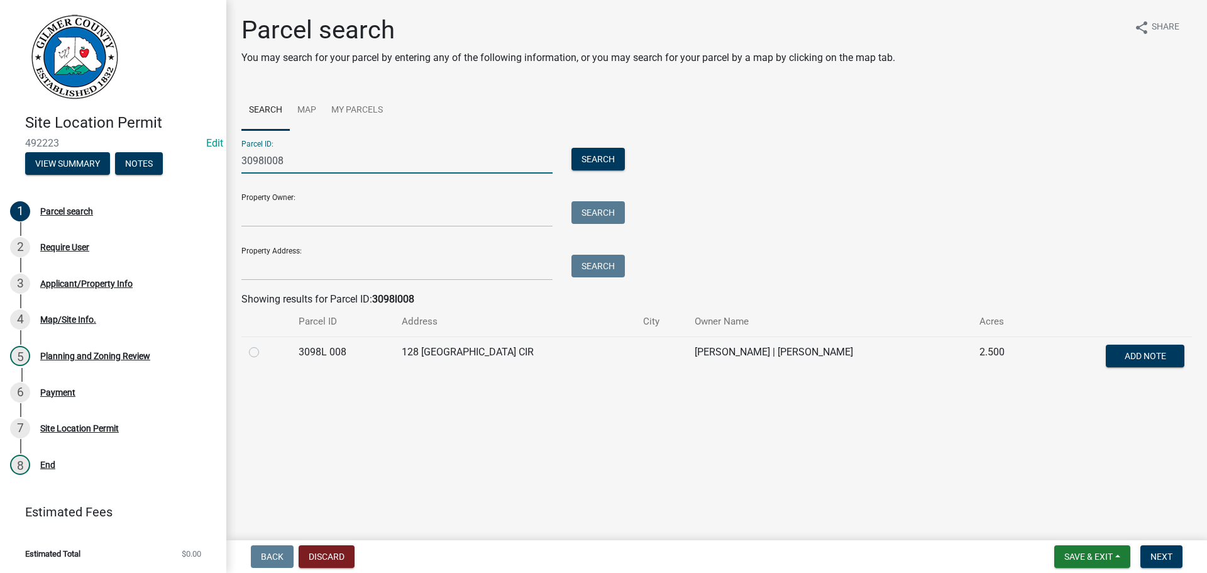
type input "3098l008"
click at [264, 344] on label at bounding box center [264, 344] width 0 height 0
click at [264, 351] on 008 "radio" at bounding box center [268, 348] width 8 height 8
radio 008 "true"
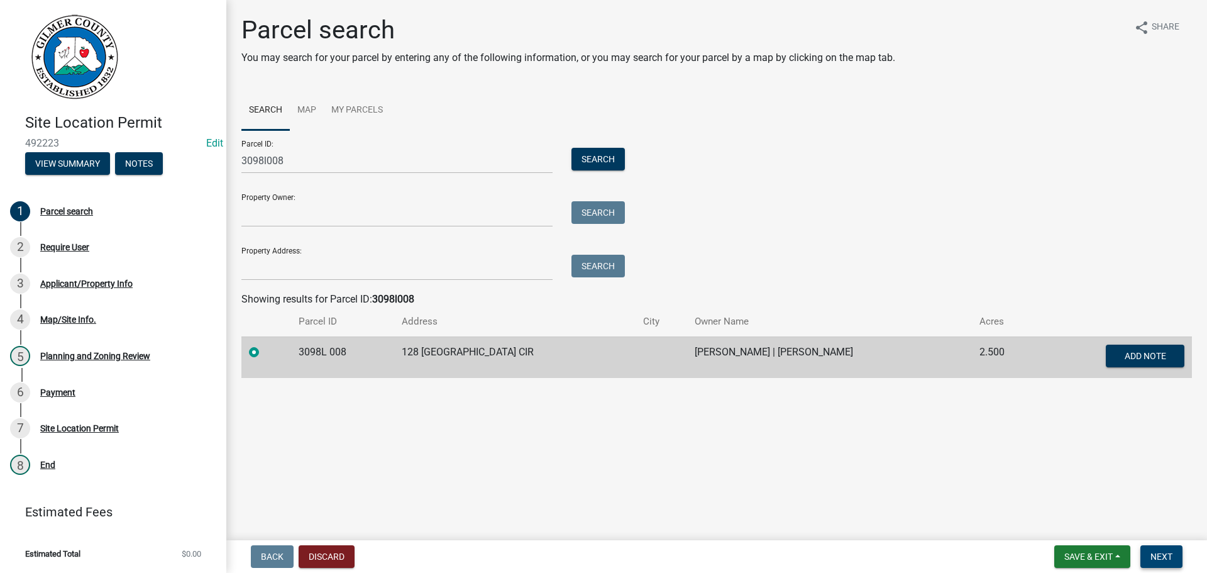
click at [1176, 556] on button "Next" at bounding box center [1161, 556] width 42 height 23
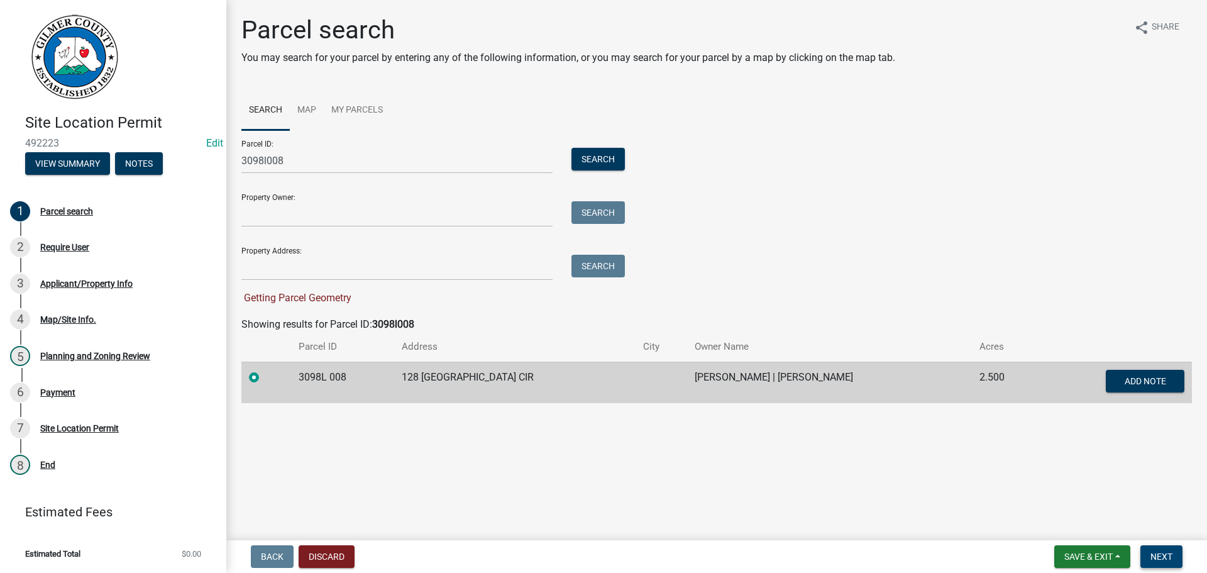
click at [1150, 559] on span "Next" at bounding box center [1161, 556] width 22 height 10
click at [1160, 559] on span "Next" at bounding box center [1161, 556] width 22 height 10
click at [402, 167] on input "3098l008" at bounding box center [396, 161] width 311 height 26
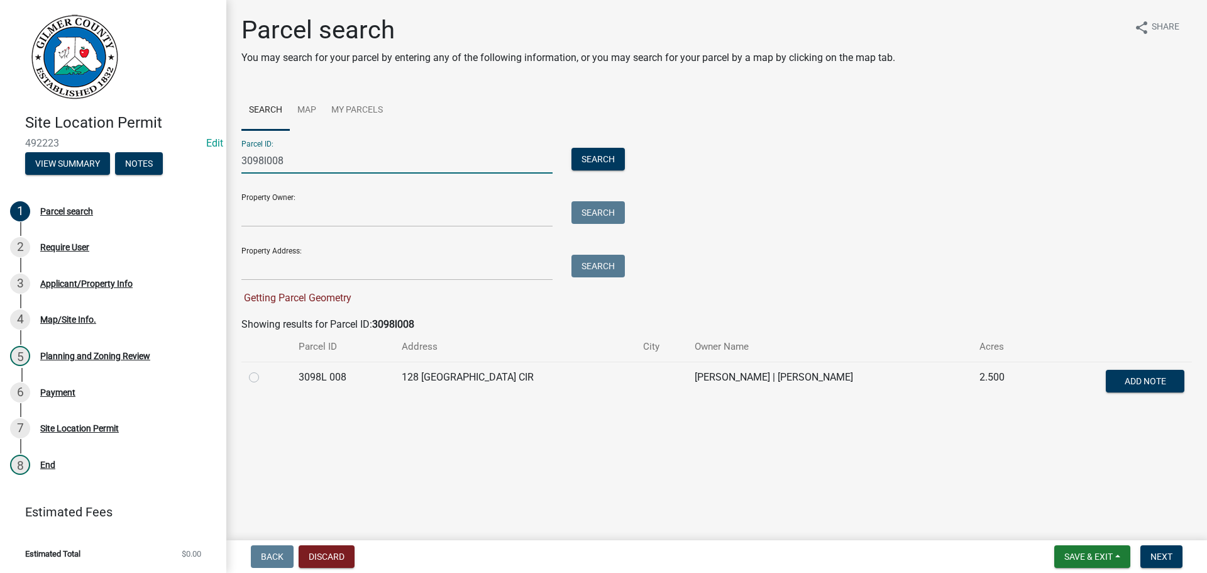
click at [244, 374] on td at bounding box center [266, 381] width 50 height 41
click at [264, 370] on label at bounding box center [264, 370] width 0 height 0
click at [264, 378] on 008 "radio" at bounding box center [268, 374] width 8 height 8
radio 008 "true"
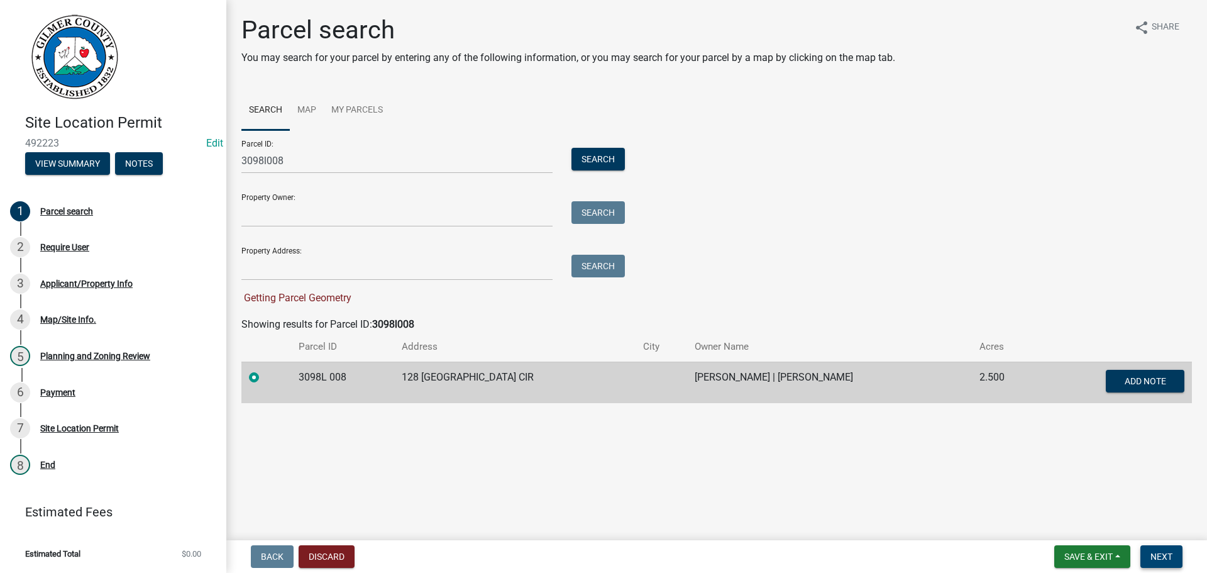
click at [1165, 563] on button "Next" at bounding box center [1161, 556] width 42 height 23
drag, startPoint x: 348, startPoint y: 166, endPoint x: 0, endPoint y: 123, distance: 350.9
click at [0, 123] on div "Site Location Permit 492223 Edit View Summary Notes 1 Parcel search 2 Require U…" at bounding box center [603, 286] width 1207 height 573
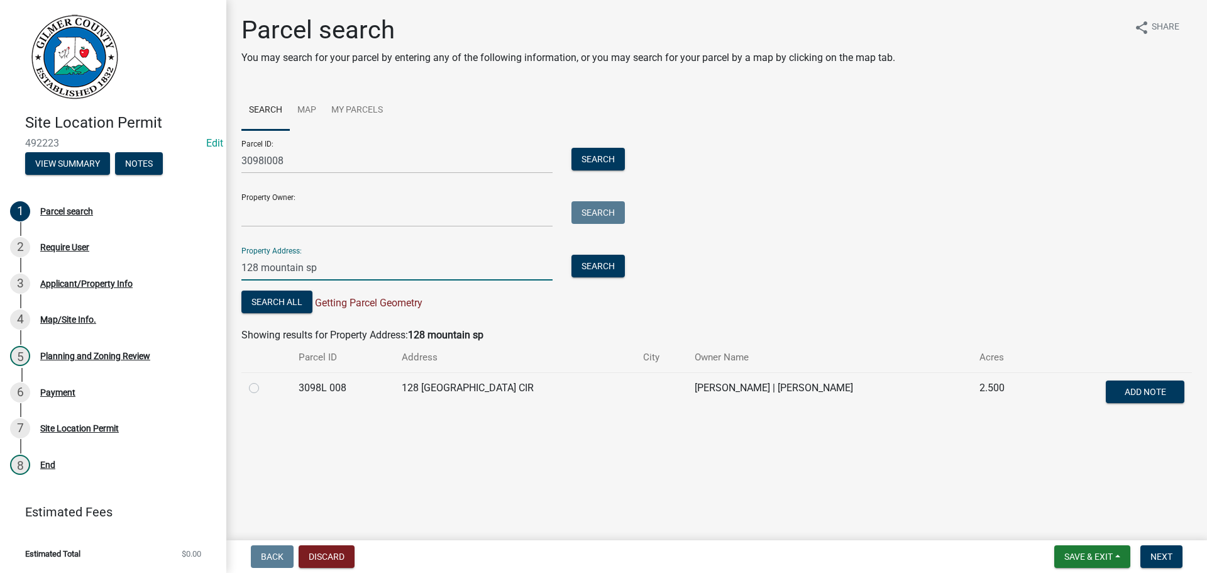
type input "128 mountain sp"
click at [264, 380] on label at bounding box center [264, 380] width 0 height 0
click at [264, 388] on 008 "radio" at bounding box center [268, 384] width 8 height 8
radio 008 "true"
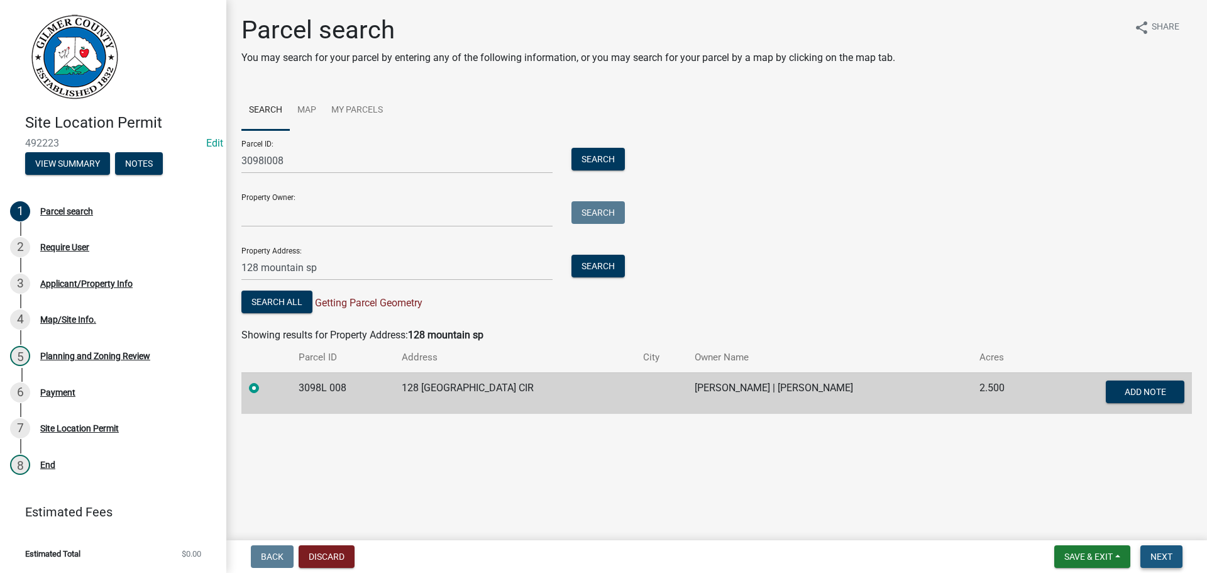
click at [1164, 554] on span "Next" at bounding box center [1161, 556] width 22 height 10
click at [385, 270] on input "128 mountain sp" at bounding box center [396, 268] width 311 height 26
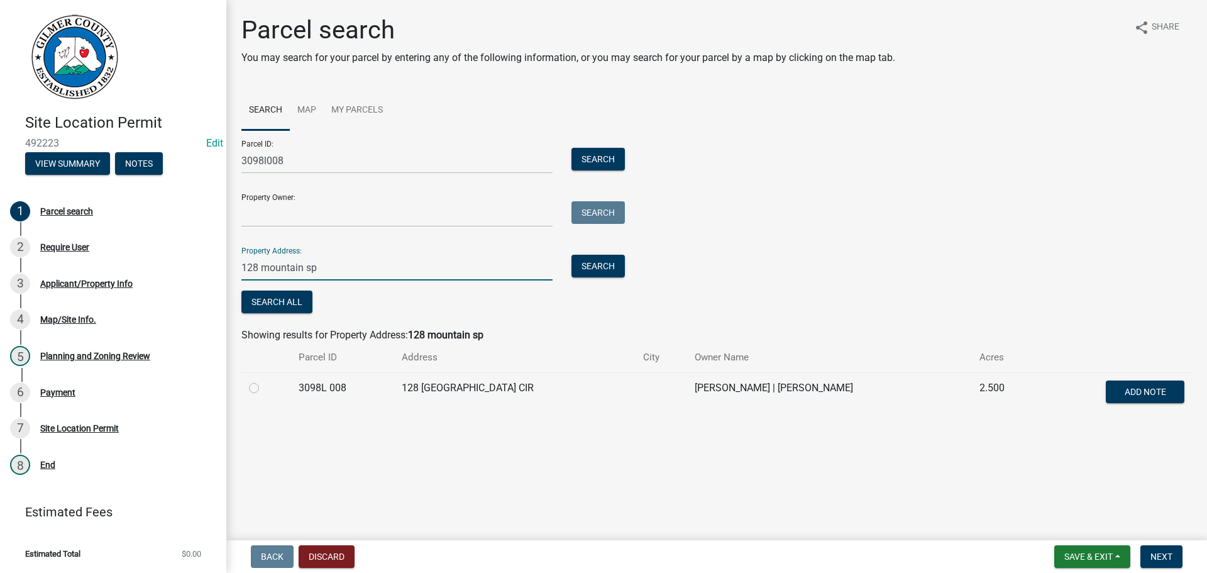
click at [260, 391] on div at bounding box center [266, 387] width 35 height 15
click at [264, 380] on label at bounding box center [264, 380] width 0 height 0
click at [264, 388] on 008 "radio" at bounding box center [268, 384] width 8 height 8
radio 008 "true"
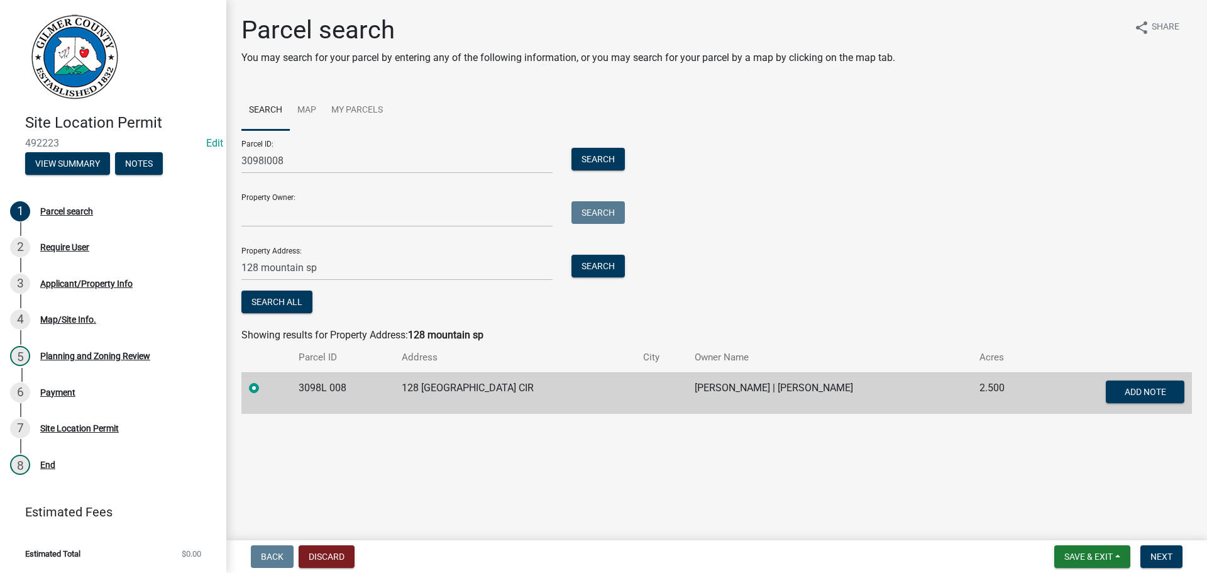
click at [1138, 551] on form "Save & Exit Save Save & Exit Next" at bounding box center [1118, 556] width 138 height 23
click at [1156, 555] on span "Next" at bounding box center [1161, 556] width 22 height 10
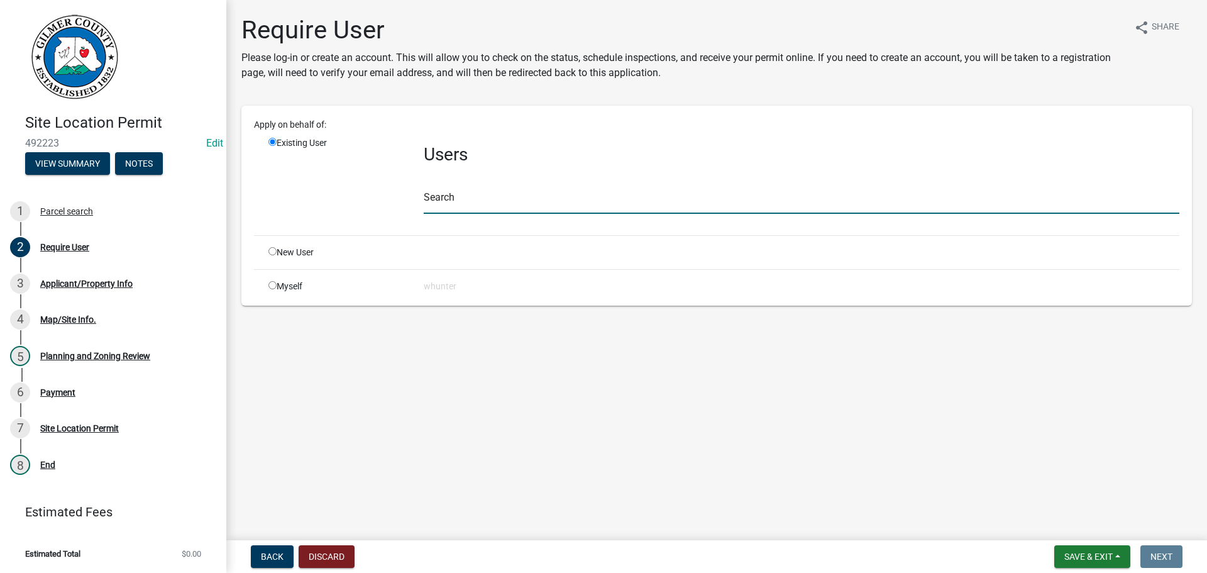
click at [461, 199] on input "text" at bounding box center [802, 201] width 756 height 26
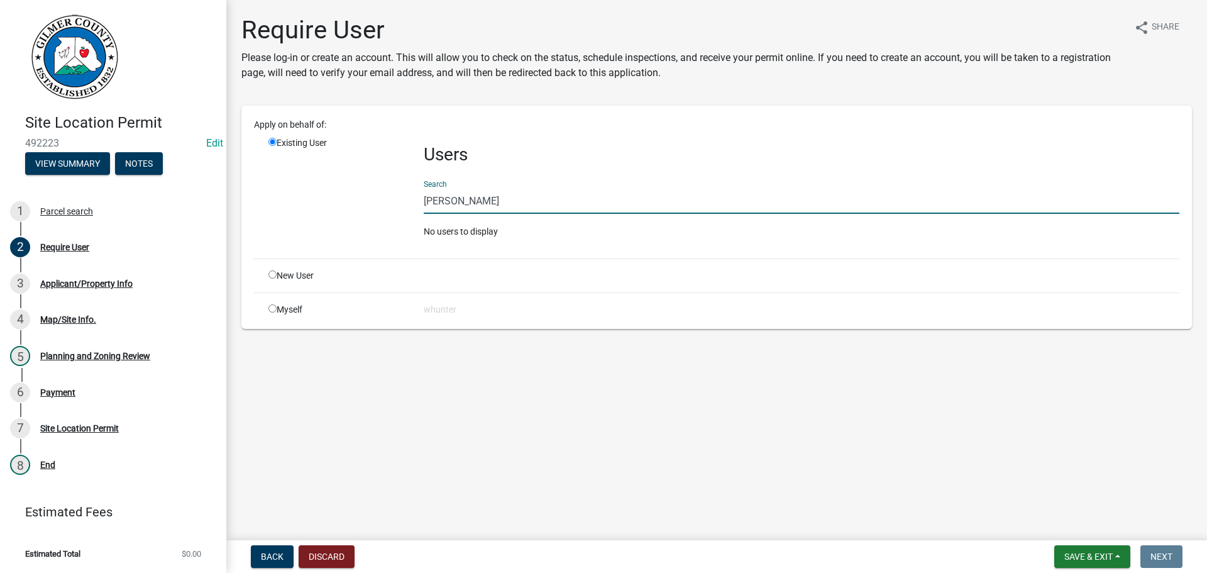
drag, startPoint x: 527, startPoint y: 203, endPoint x: 393, endPoint y: 206, distance: 134.5
click at [372, 201] on div "Existing User Users Search [PERSON_NAME] No users to display" at bounding box center [724, 192] width 930 height 112
type input "[PERSON_NAME]"
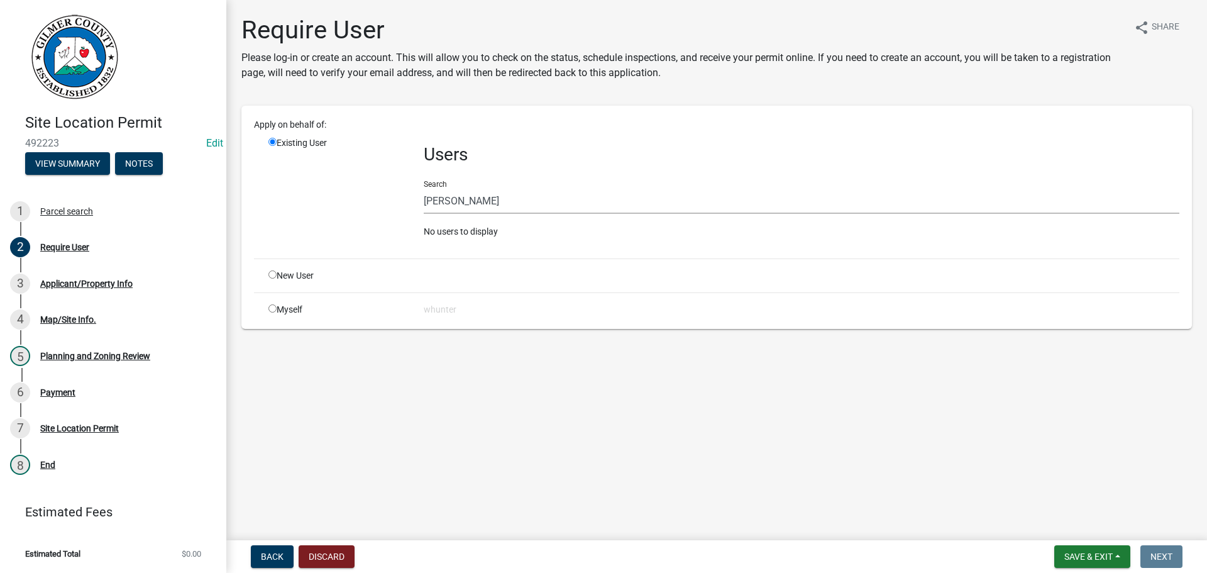
click at [273, 273] on input "radio" at bounding box center [272, 274] width 8 height 8
radio input "true"
radio input "false"
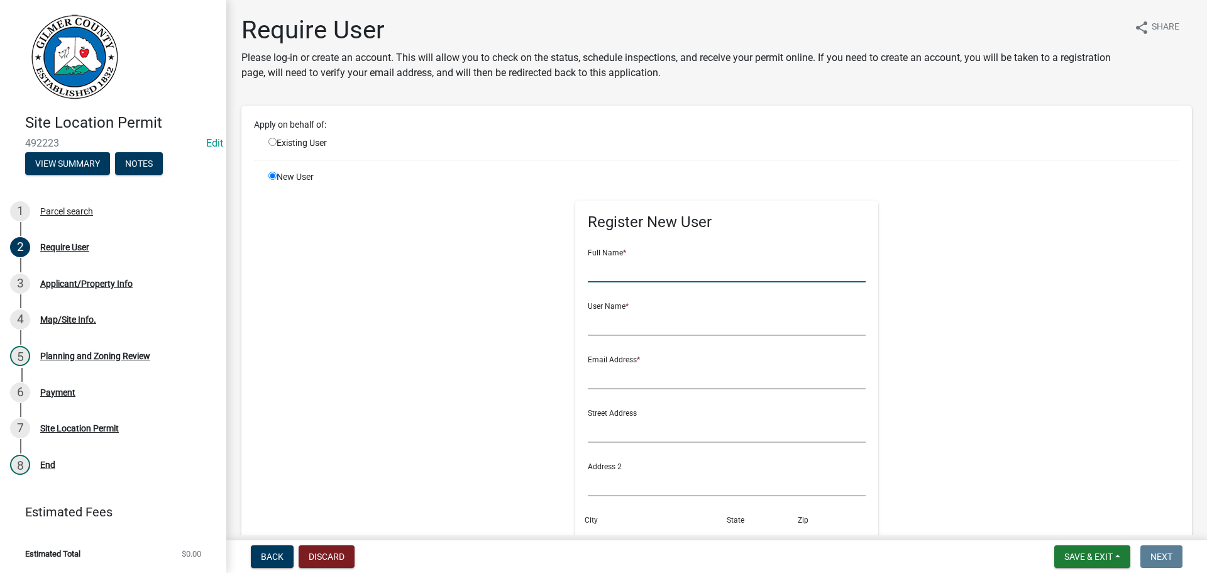
click at [634, 279] on input "text" at bounding box center [727, 269] width 278 height 26
type input "T"
paste input "[PERSON_NAME]"
type input "[PERSON_NAME]"
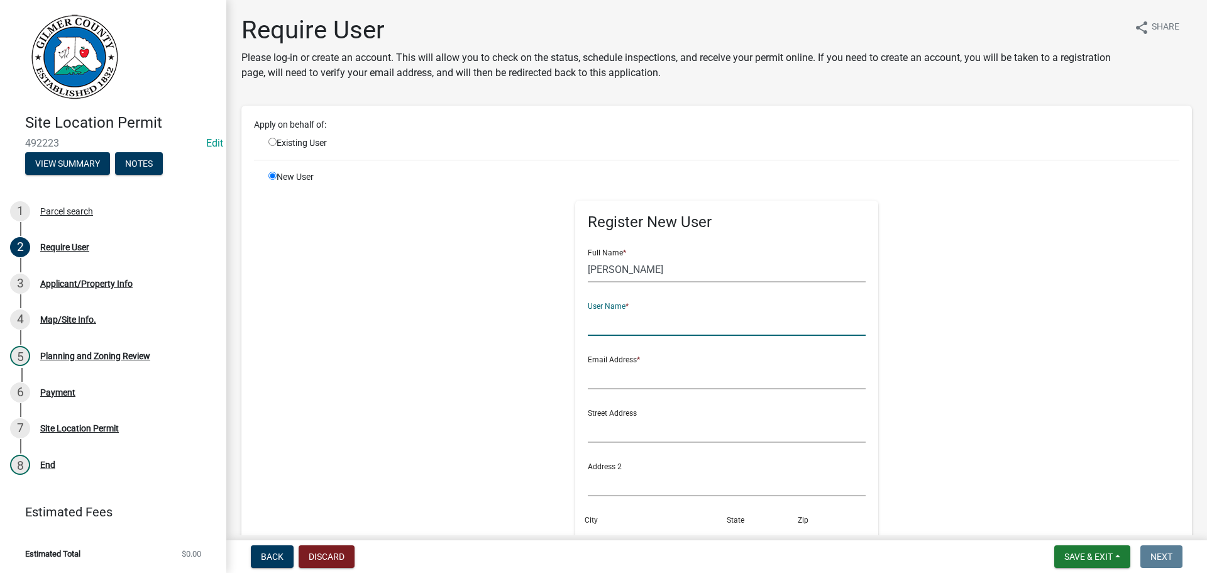
click at [644, 329] on input "text" at bounding box center [727, 323] width 278 height 26
type input "p"
type input "PHILLIPTEAGARDEN"
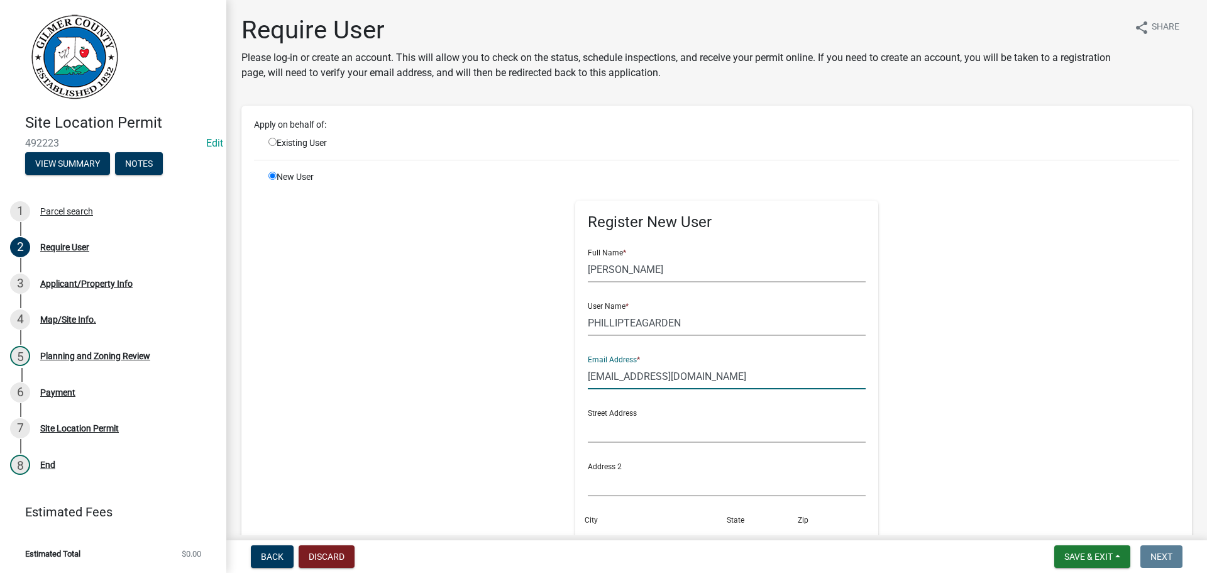
type input "[EMAIL_ADDRESS][DOMAIN_NAME]"
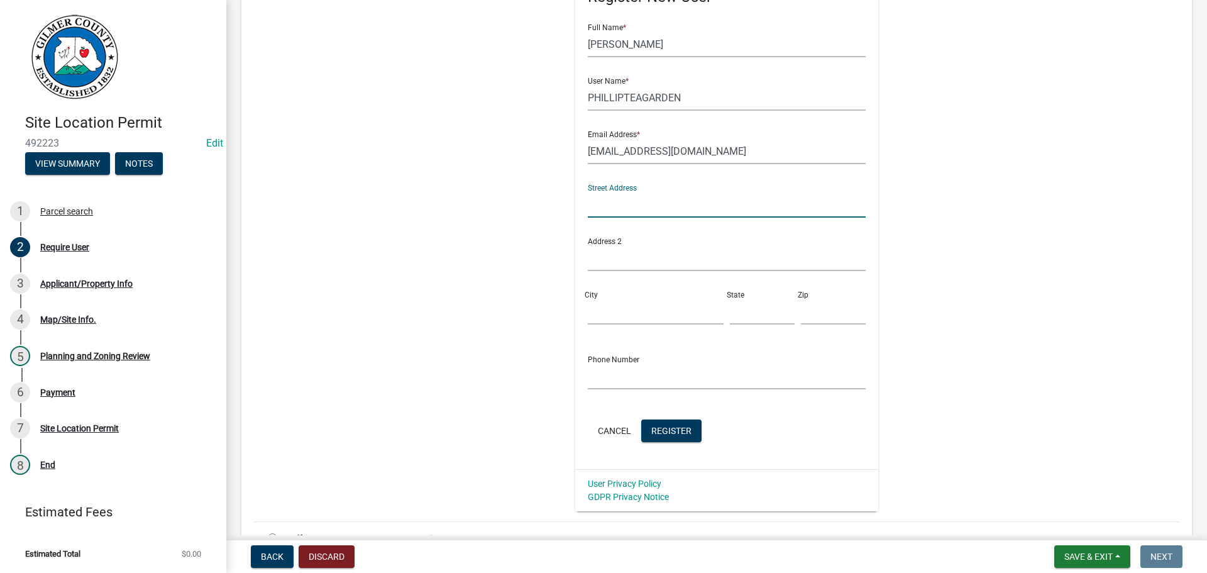
scroll to position [297, 0]
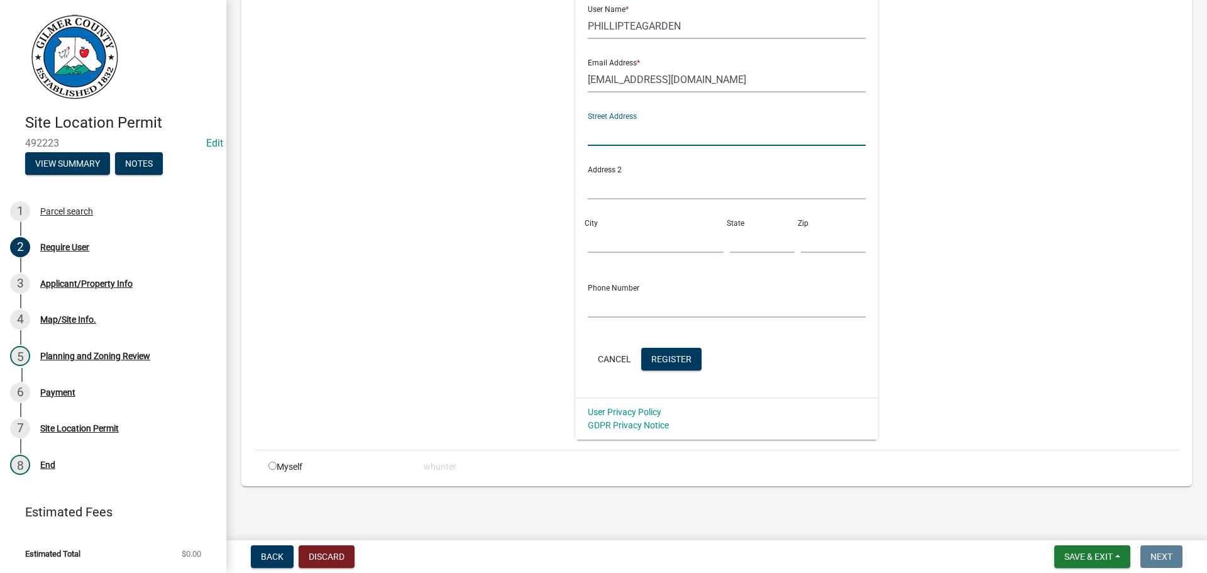
click at [665, 372] on div "Cancel Register" at bounding box center [727, 361] width 278 height 26
click at [665, 365] on button "Register" at bounding box center [671, 359] width 60 height 23
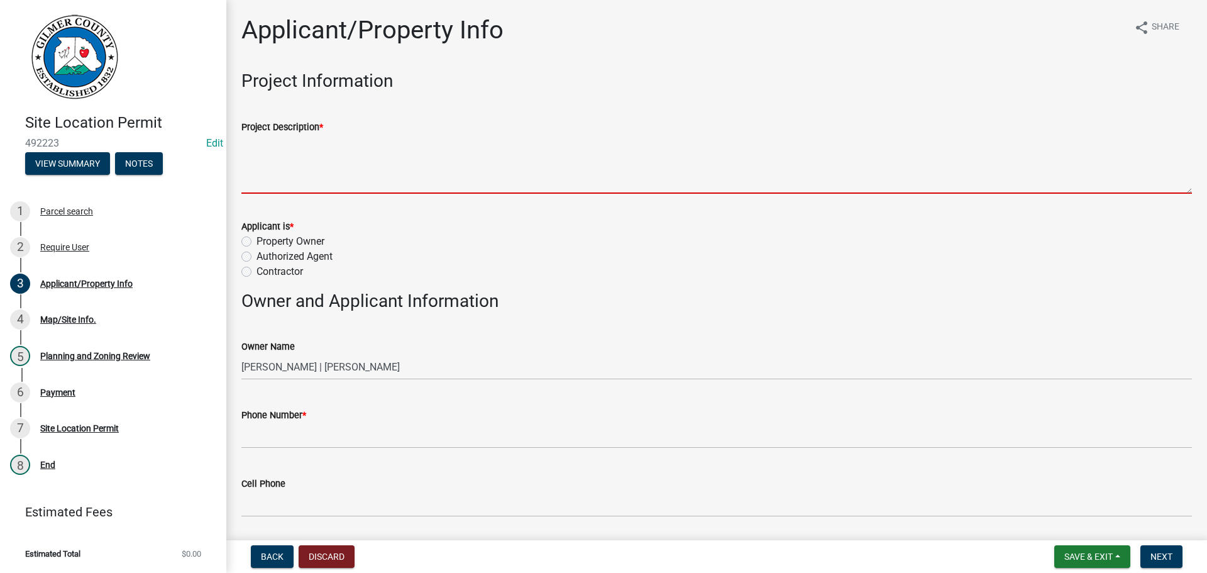
click at [333, 150] on textarea "Project Description *" at bounding box center [716, 164] width 950 height 59
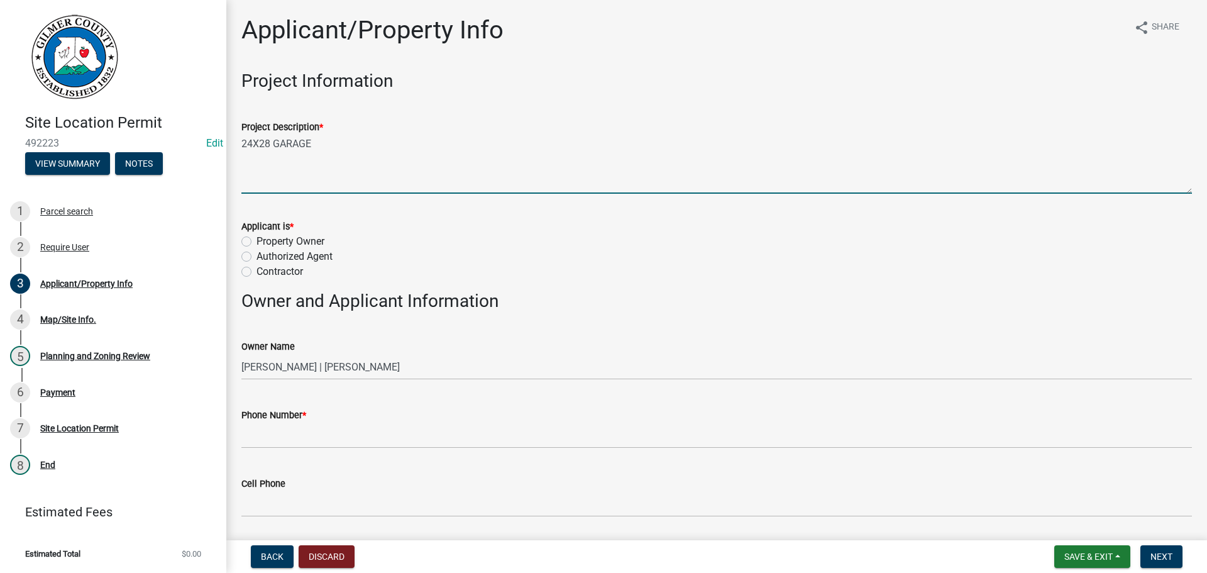
type textarea "24X28 GARAGE"
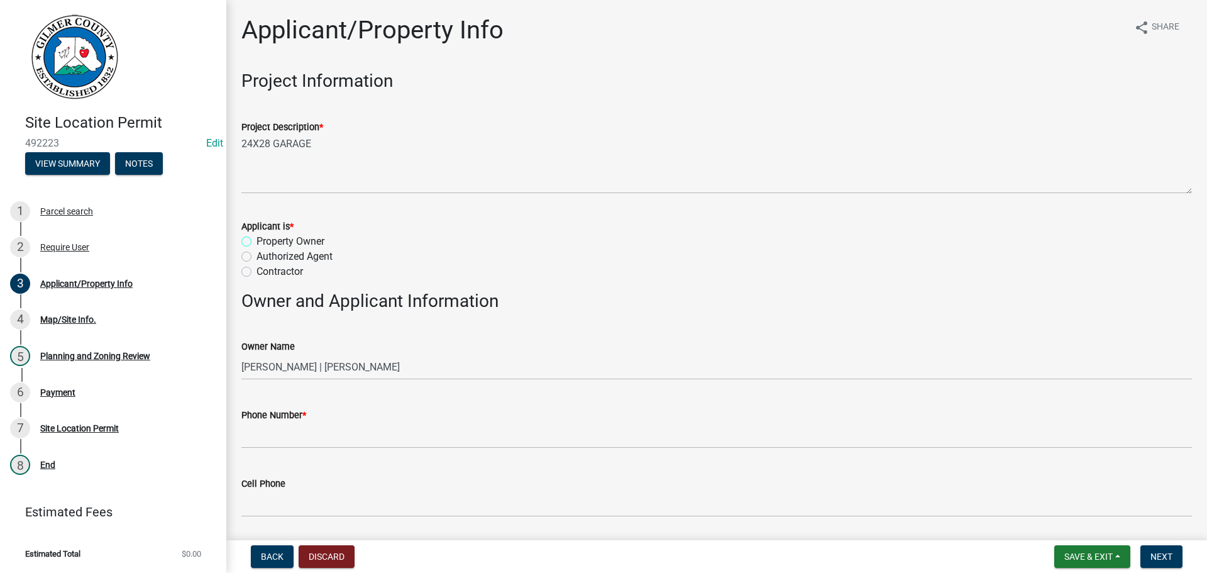
click at [256, 234] on input "Property Owner" at bounding box center [260, 238] width 8 height 8
radio input "true"
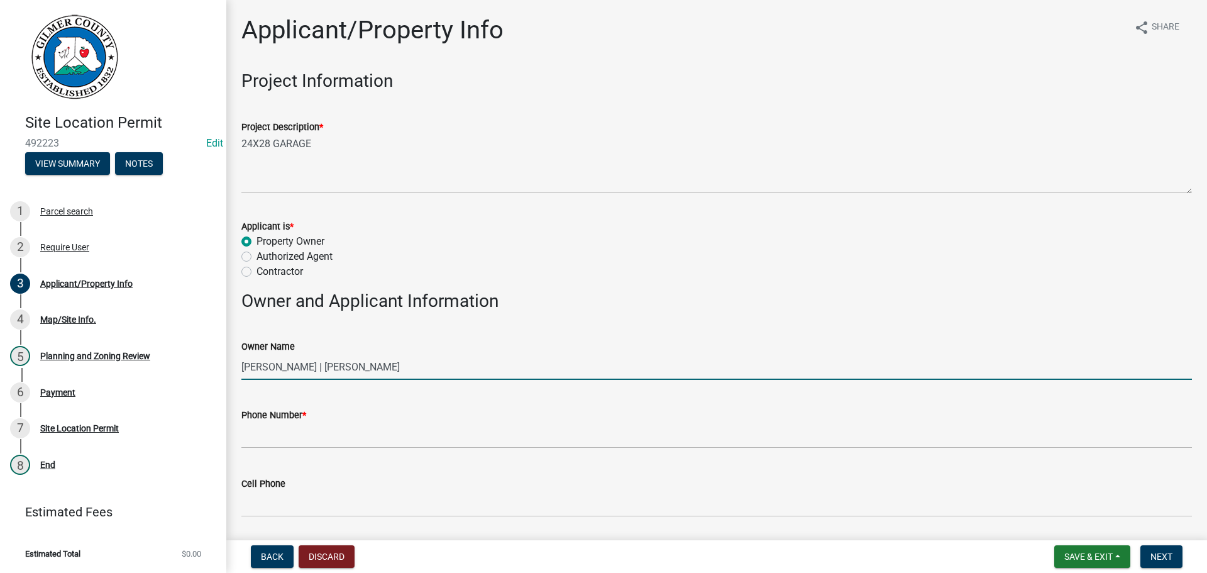
click at [289, 367] on input "[PERSON_NAME] | [PERSON_NAME]" at bounding box center [716, 367] width 950 height 26
type input "[PERSON_NAME] AND [PERSON_NAME]"
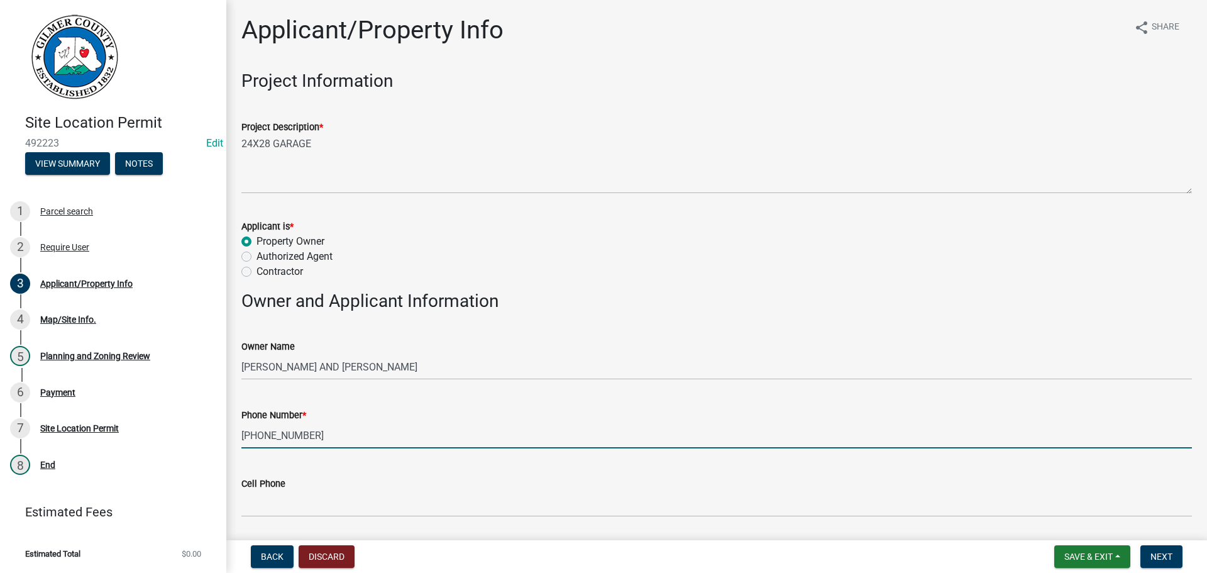
type input "[PHONE_NUMBER]"
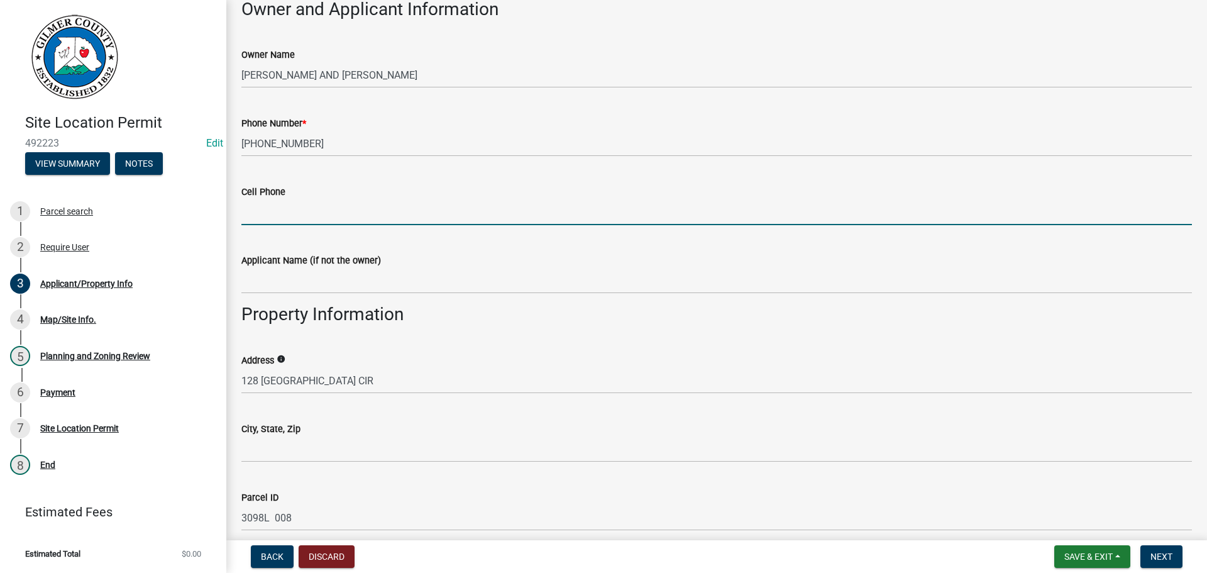
scroll to position [314, 0]
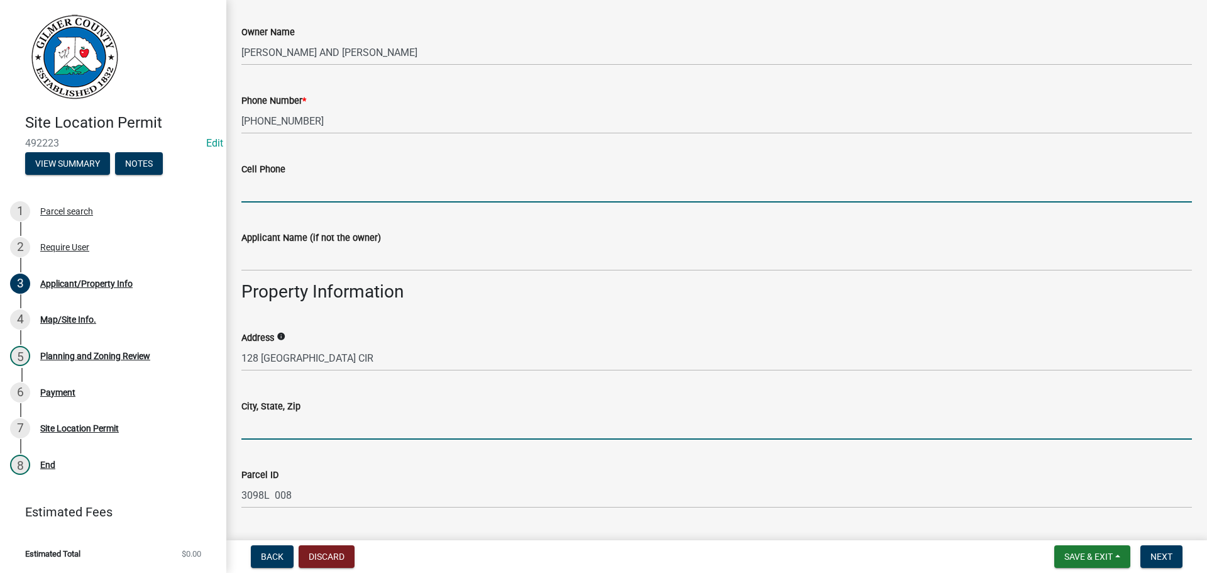
click at [303, 429] on input "City, State, Zip" at bounding box center [716, 427] width 950 height 26
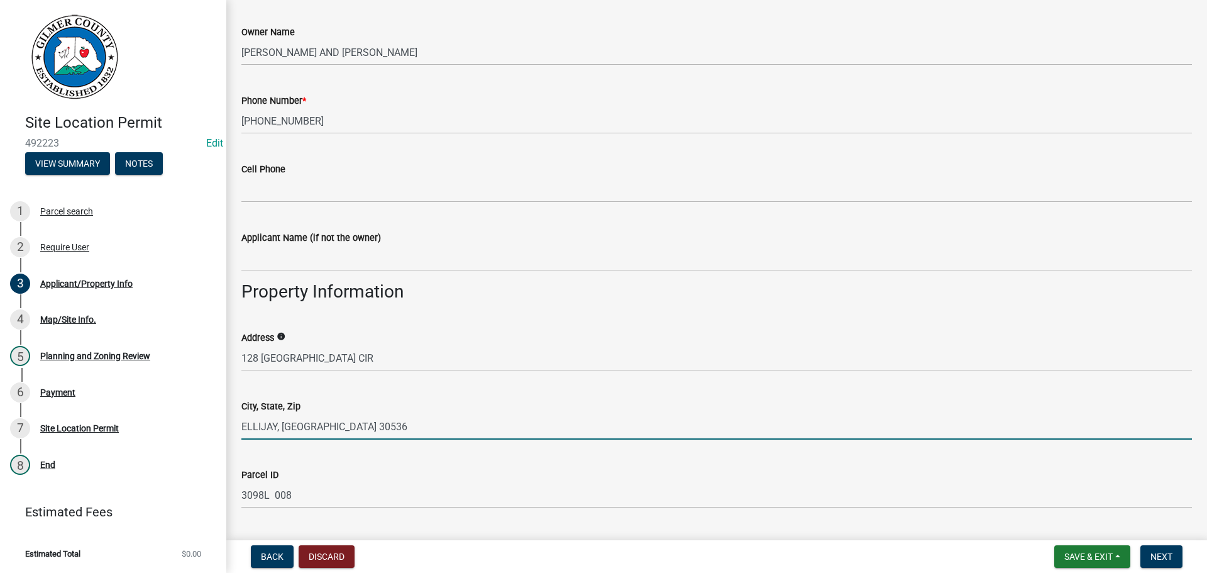
type input "ELLIJAY, [GEOGRAPHIC_DATA] 30536"
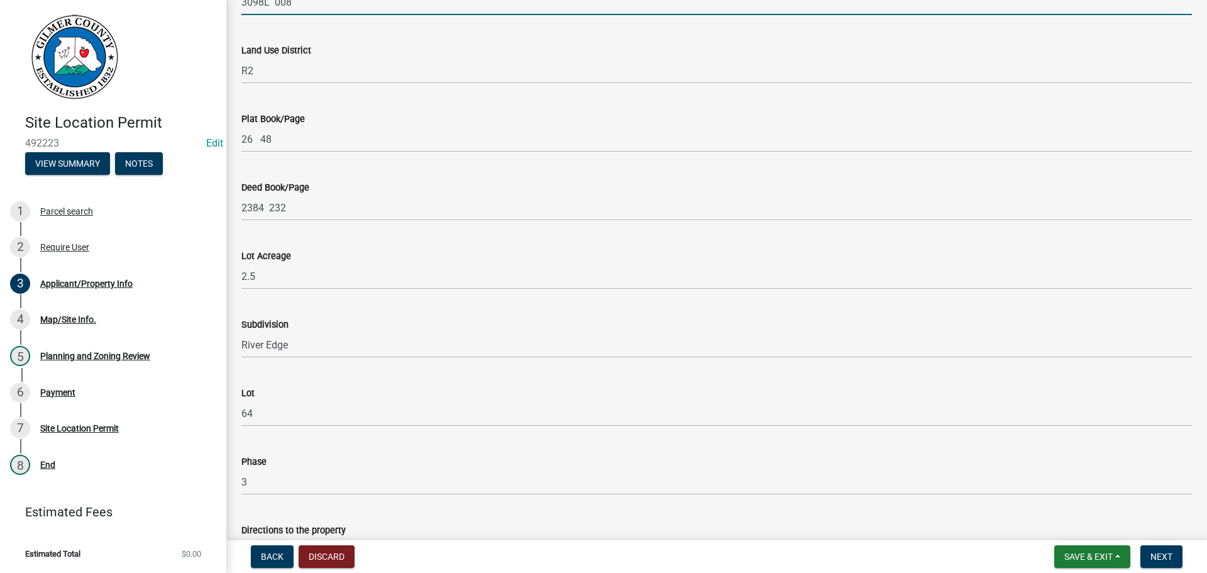
scroll to position [880, 0]
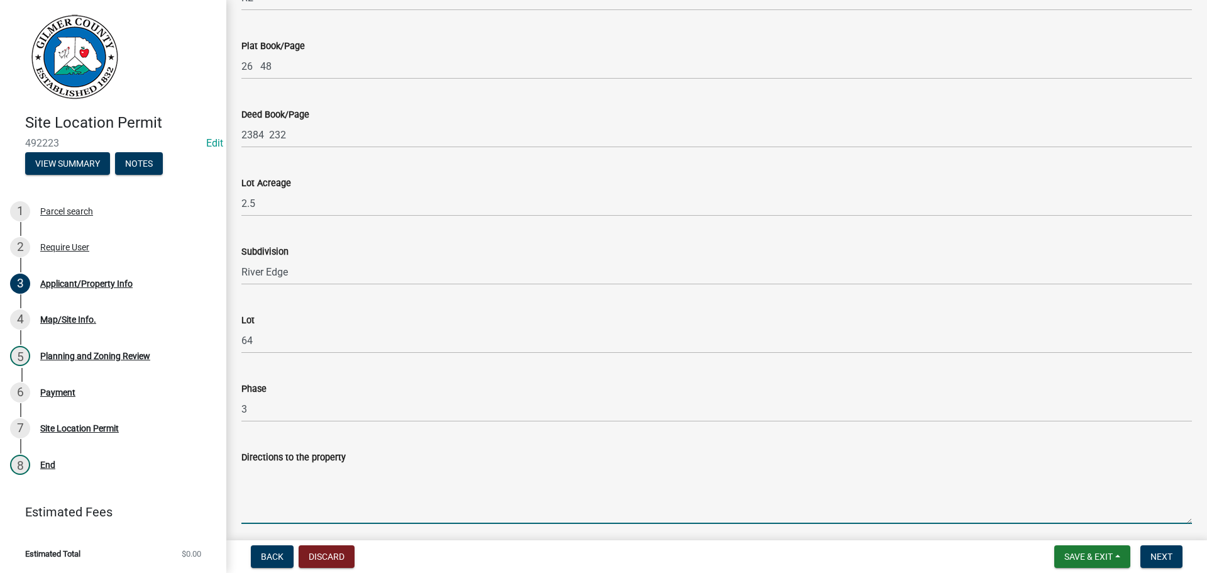
click at [326, 483] on textarea "Directions to the property" at bounding box center [716, 494] width 950 height 59
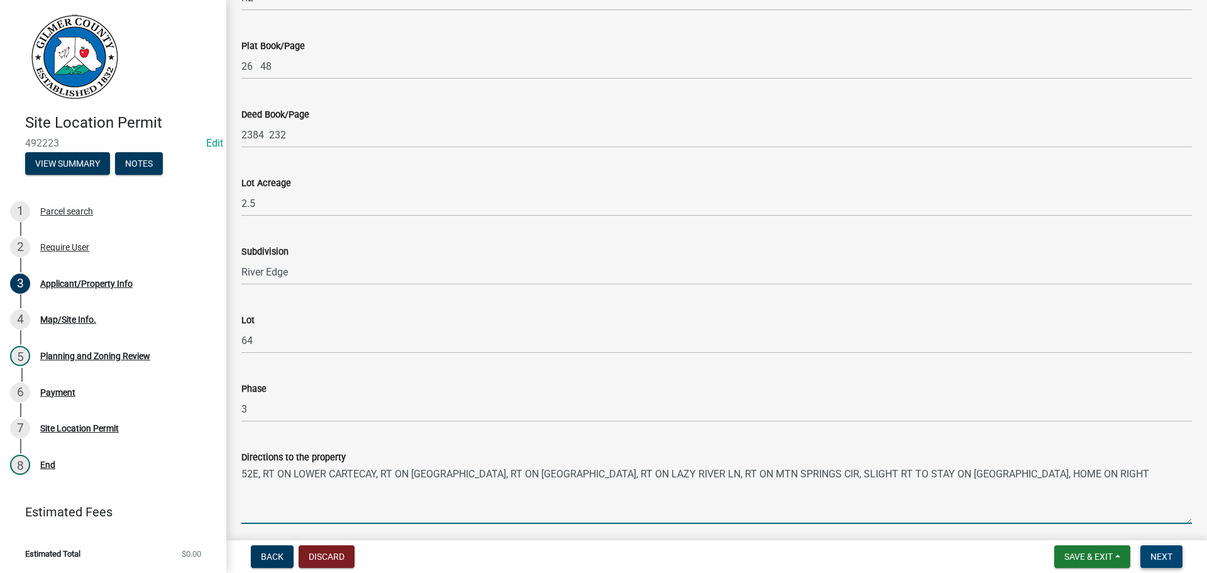
type textarea "52E, RT ON LOWER CARTECAY, RT ON [GEOGRAPHIC_DATA], RT ON [GEOGRAPHIC_DATA], RT…"
click at [1171, 554] on span "Next" at bounding box center [1161, 556] width 22 height 10
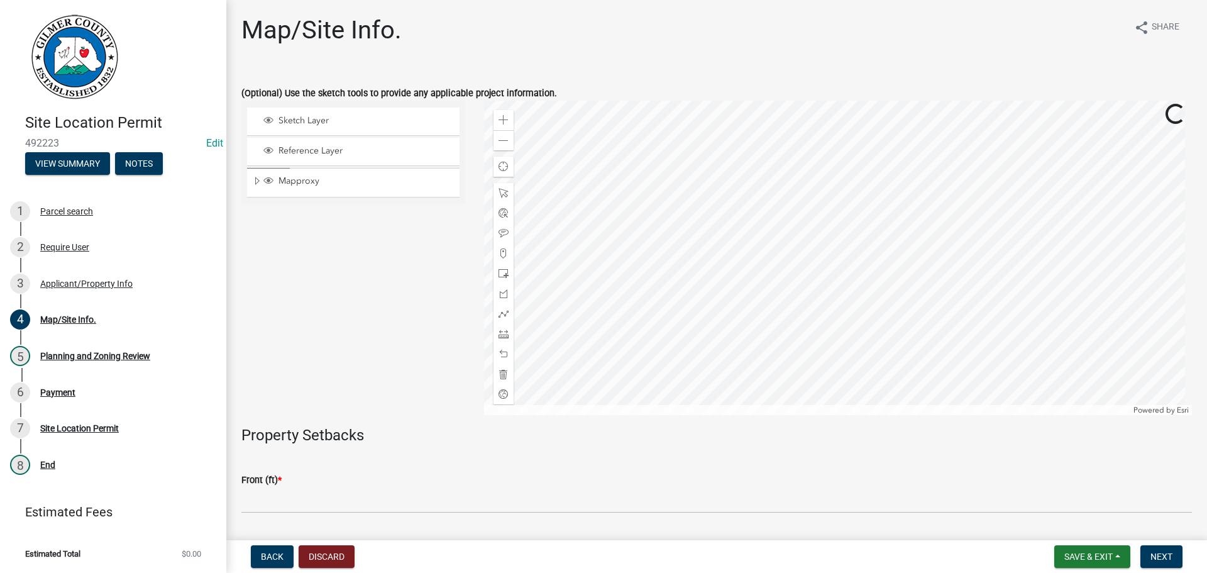
scroll to position [126, 0]
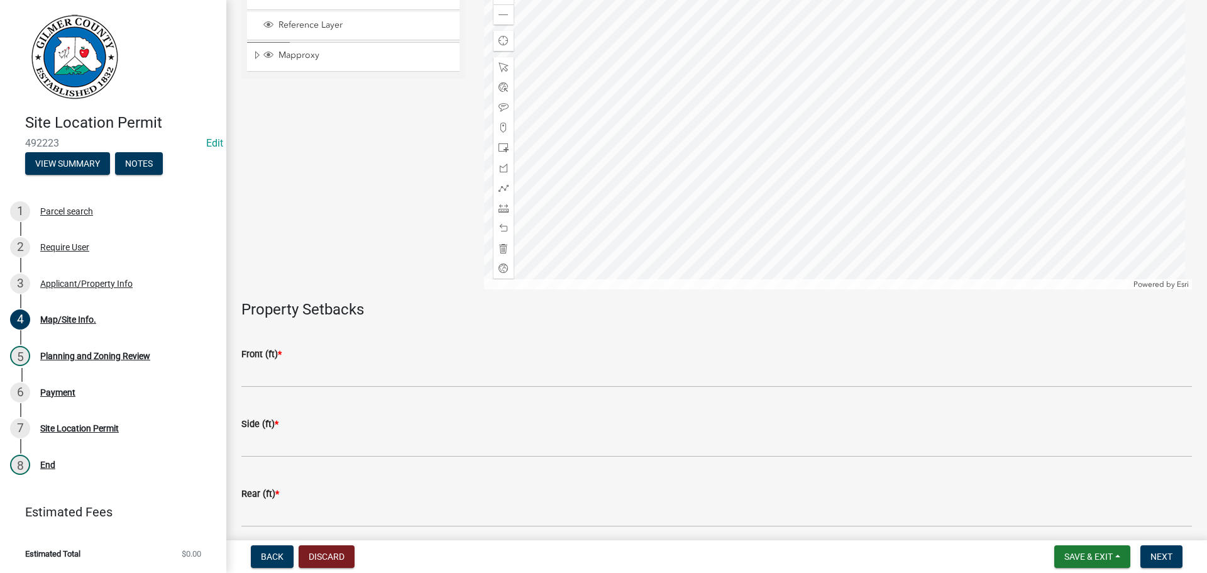
click at [328, 390] on wm-data-entity-input "Front (ft) *" at bounding box center [716, 364] width 950 height 70
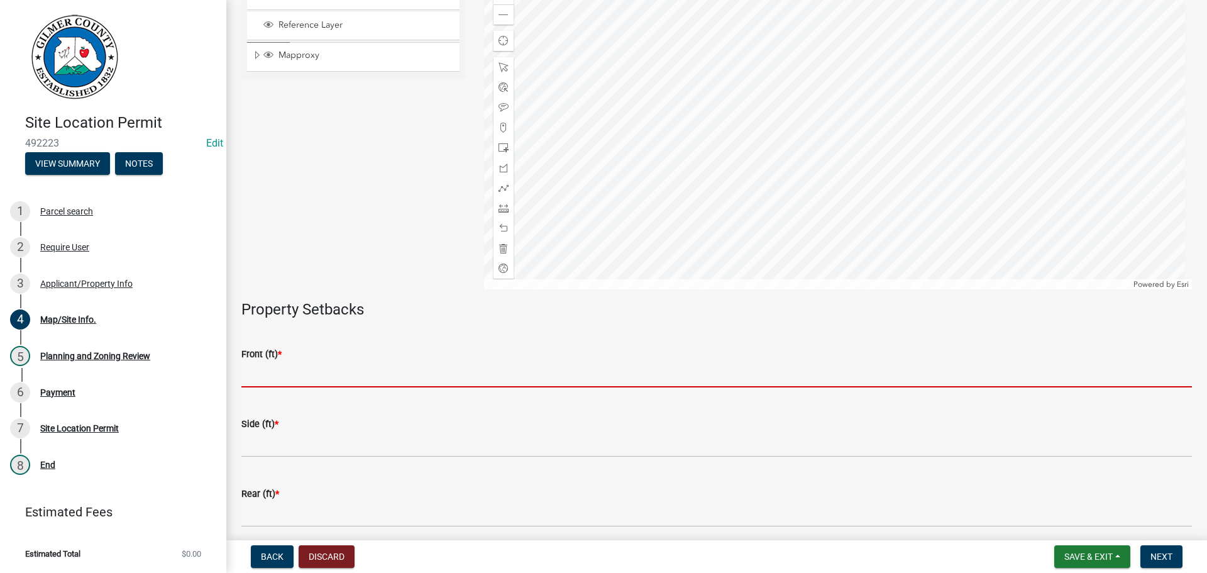
click at [328, 379] on input "text" at bounding box center [716, 374] width 950 height 26
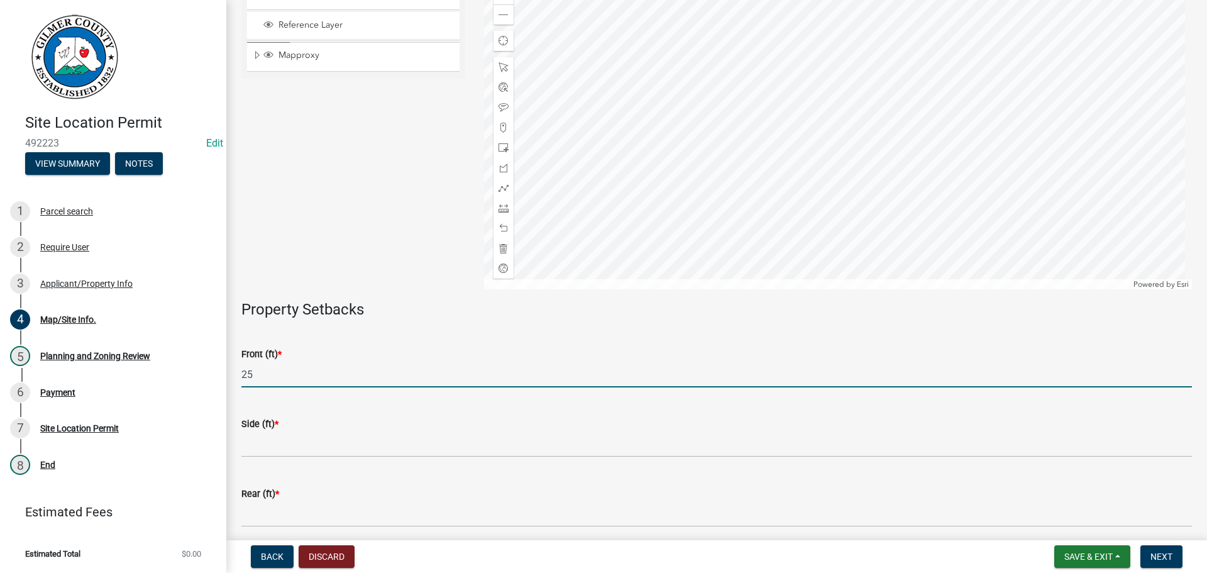
type input "25"
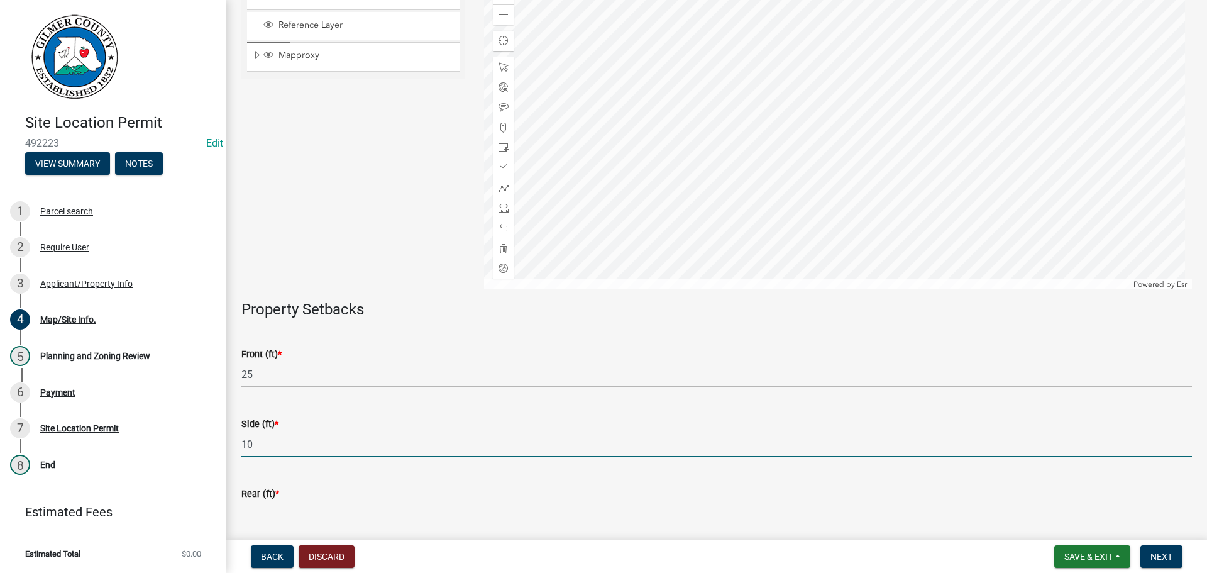
type input "10"
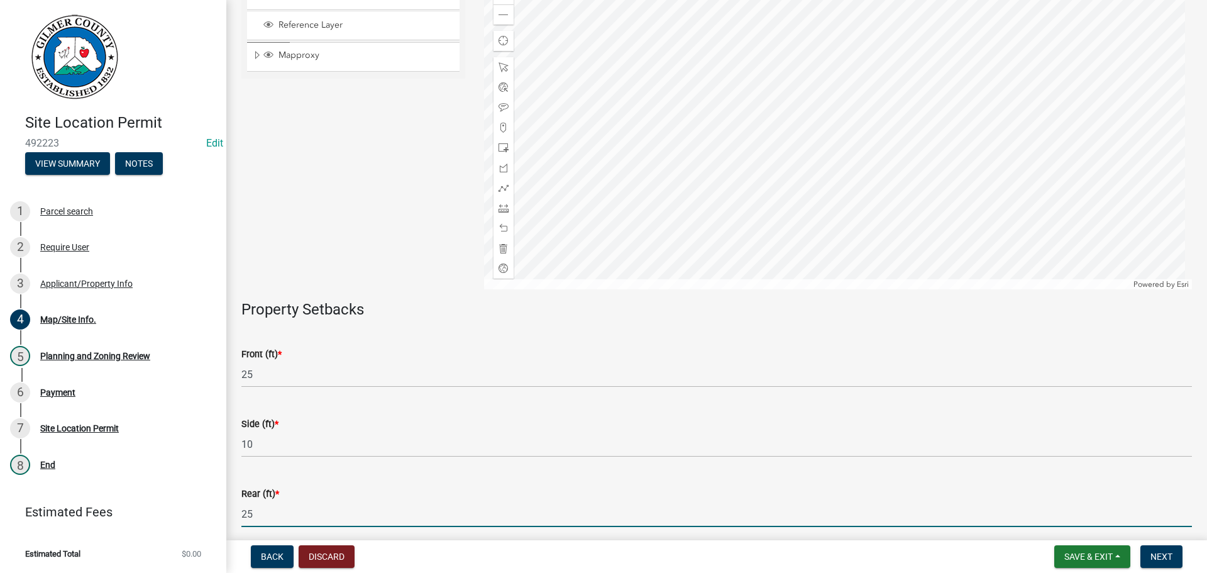
type input "25"
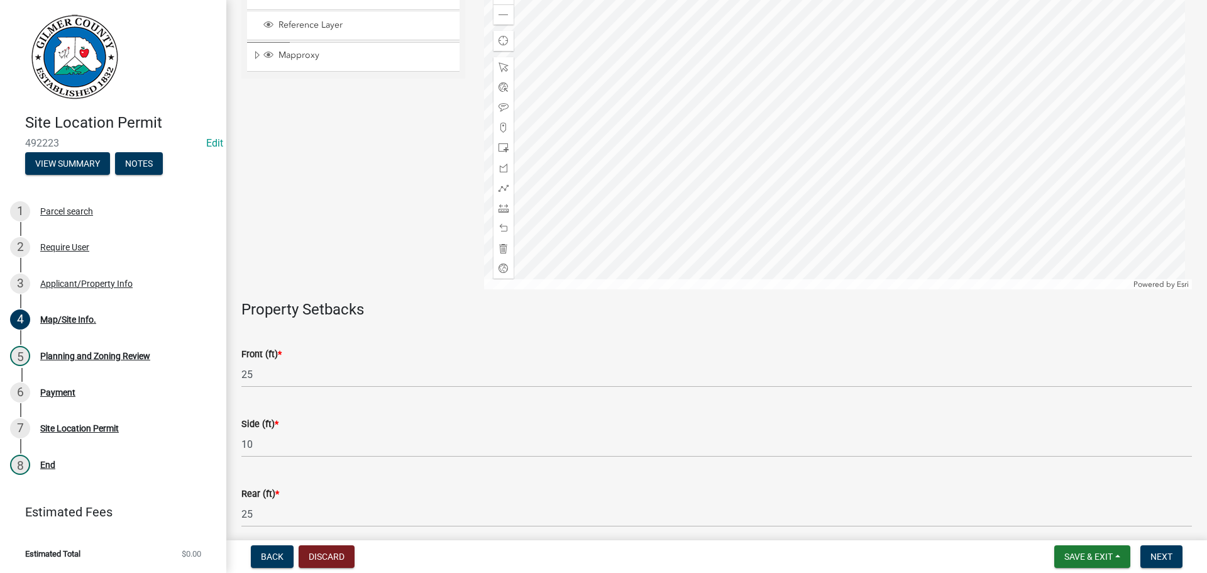
scroll to position [351, 0]
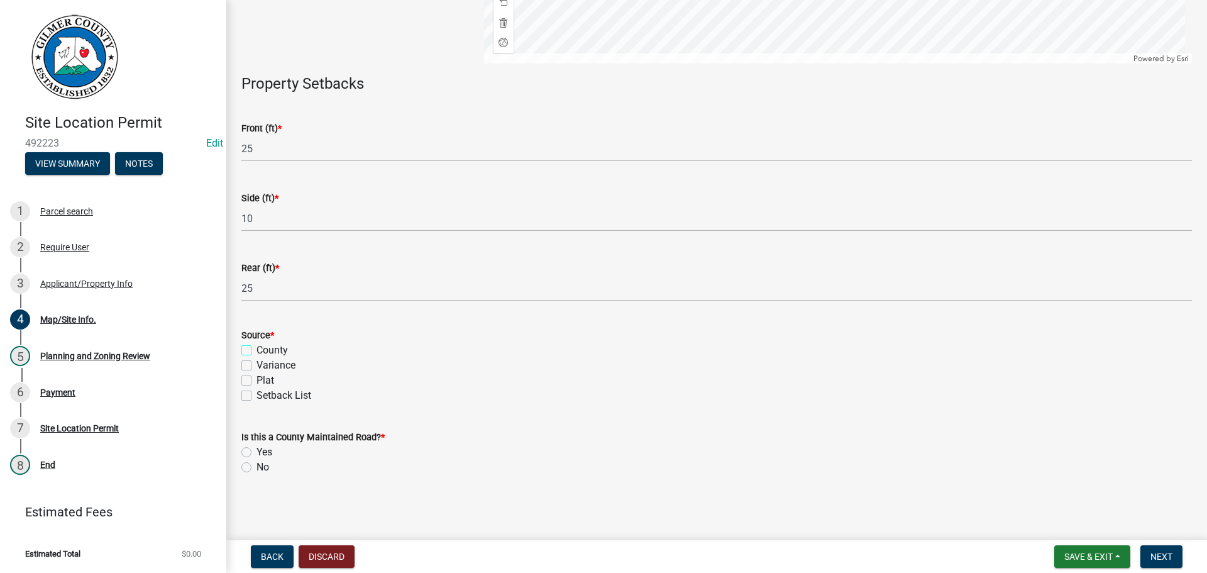
click at [256, 343] on input "County" at bounding box center [260, 347] width 8 height 8
checkbox input "true"
checkbox input "false"
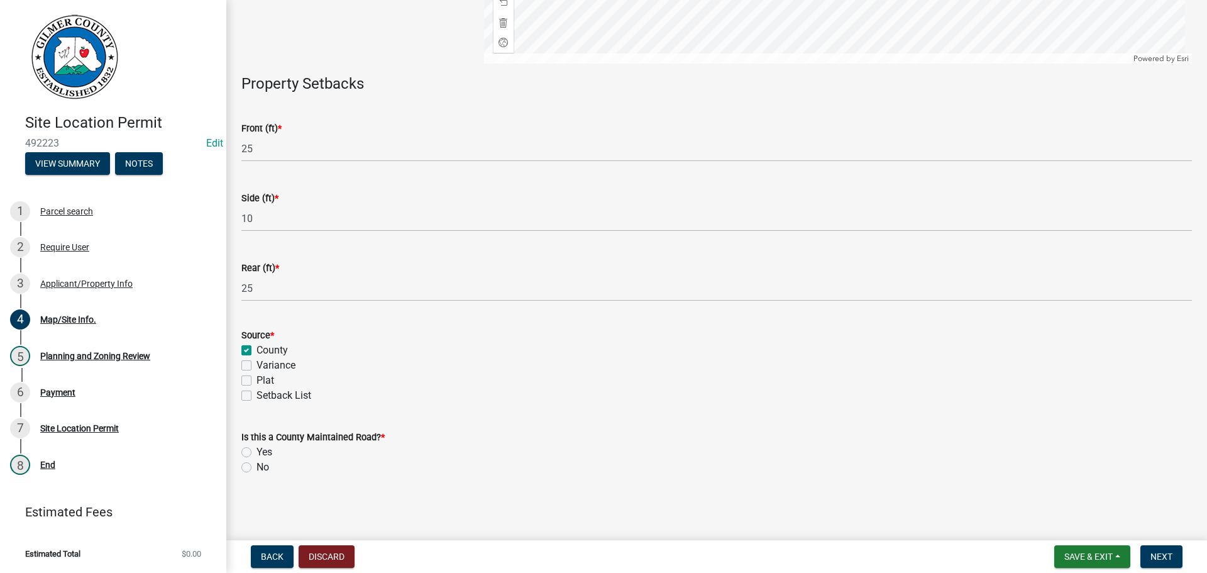
click at [255, 466] on div "No" at bounding box center [716, 467] width 950 height 15
click at [256, 464] on label "No" at bounding box center [262, 467] width 13 height 15
click at [256, 464] on input "No" at bounding box center [260, 464] width 8 height 8
radio input "true"
click at [1165, 559] on span "Next" at bounding box center [1161, 556] width 22 height 10
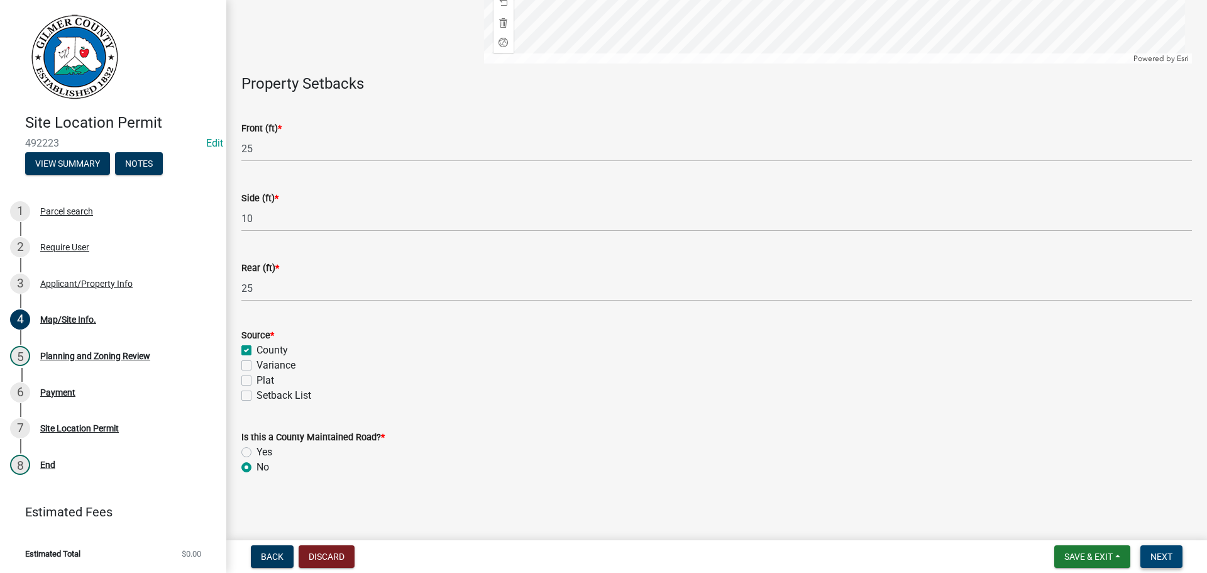
click at [1152, 554] on span "Next" at bounding box center [1161, 556] width 22 height 10
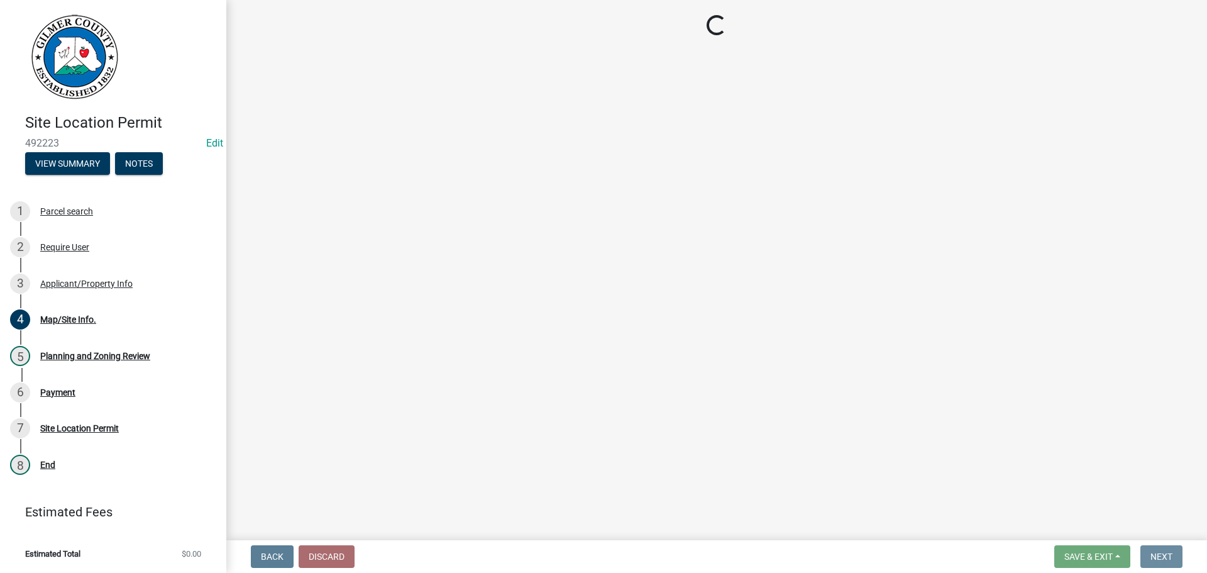
scroll to position [0, 0]
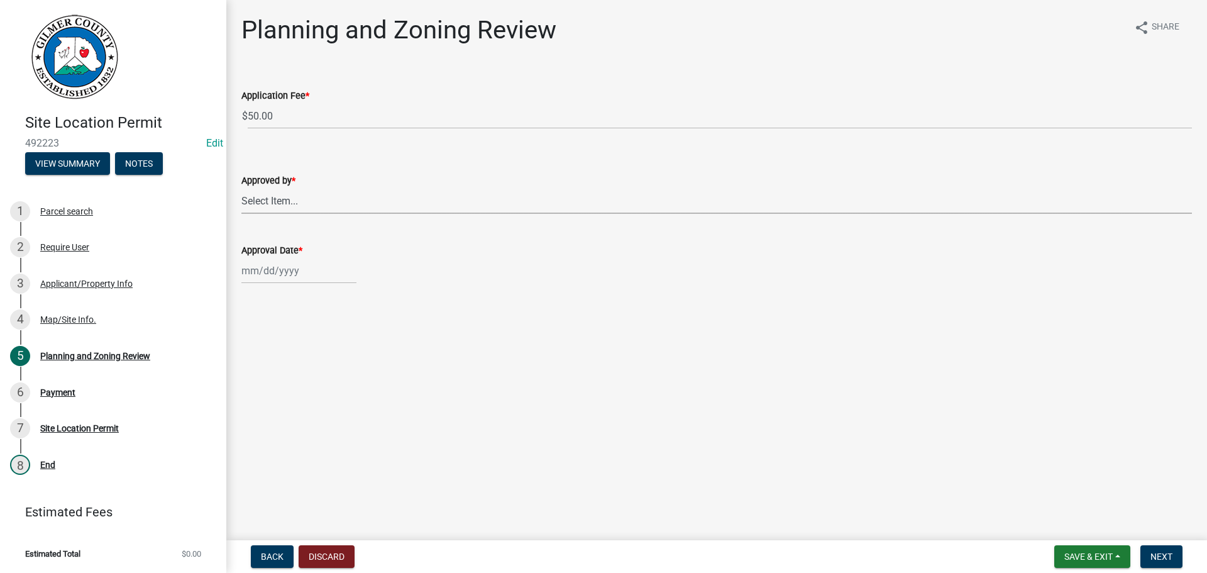
click at [338, 210] on select "Select Item... [PERSON_NAME] [PERSON_NAME] [PERSON_NAME] [PERSON_NAME] [PERSON_…" at bounding box center [716, 201] width 950 height 26
click at [241, 188] on select "Select Item... [PERSON_NAME] [PERSON_NAME] [PERSON_NAME] [PERSON_NAME] [PERSON_…" at bounding box center [716, 201] width 950 height 26
select select "5ce200eb-feb1-496b-8127-7891293955f5"
select select "10"
select select "2025"
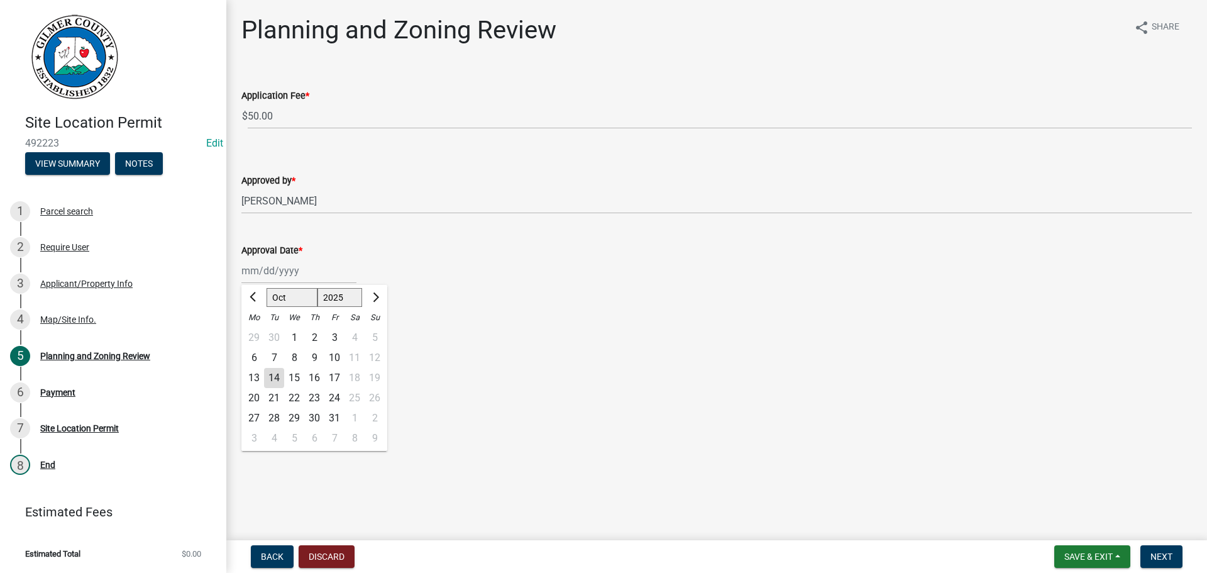
click at [293, 260] on div "[PERSON_NAME] Feb Mar Apr [PERSON_NAME][DATE] Oct Nov [DATE] 1526 1527 1528 152…" at bounding box center [298, 271] width 115 height 26
click at [276, 373] on div "14" at bounding box center [274, 378] width 20 height 20
type input "[DATE]"
click at [1167, 561] on span "Next" at bounding box center [1161, 556] width 22 height 10
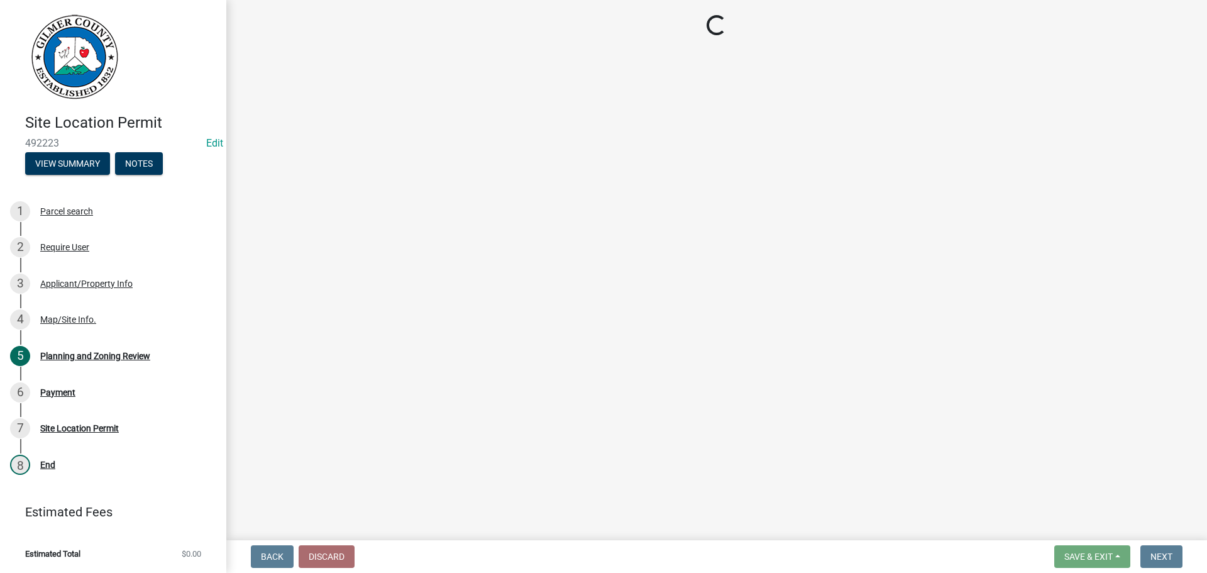
select select "2: 1"
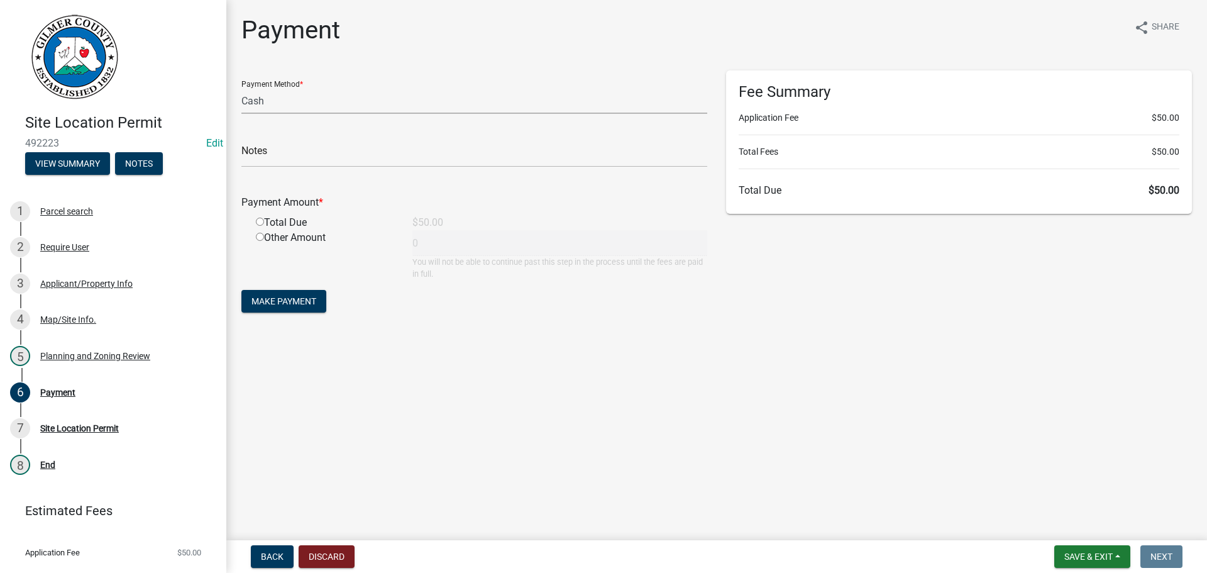
drag, startPoint x: 355, startPoint y: 97, endPoint x: 350, endPoint y: 113, distance: 16.1
click at [353, 99] on select "Credit Card POS Check Cash" at bounding box center [474, 101] width 466 height 26
click at [241, 88] on select "Credit Card POS Check Cash" at bounding box center [474, 101] width 466 height 26
drag, startPoint x: 287, startPoint y: 221, endPoint x: 279, endPoint y: 221, distance: 7.6
click at [286, 221] on div "Total Due" at bounding box center [324, 222] width 157 height 15
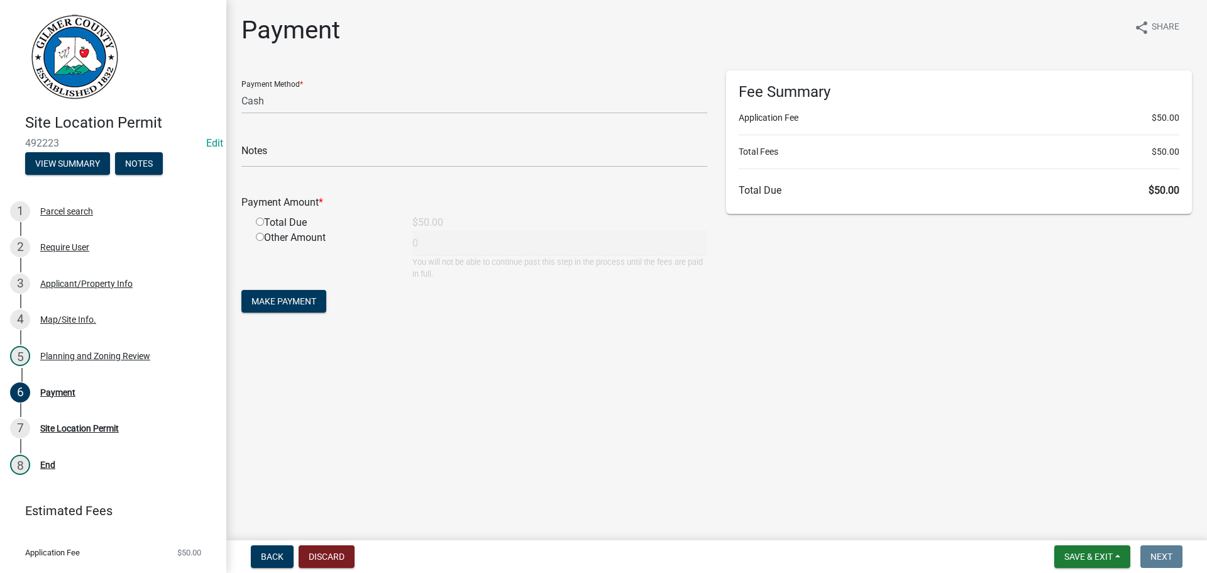
click at [256, 221] on input "radio" at bounding box center [260, 221] width 8 height 8
radio input "true"
type input "50"
click at [264, 302] on span "Make Payment" at bounding box center [283, 301] width 65 height 10
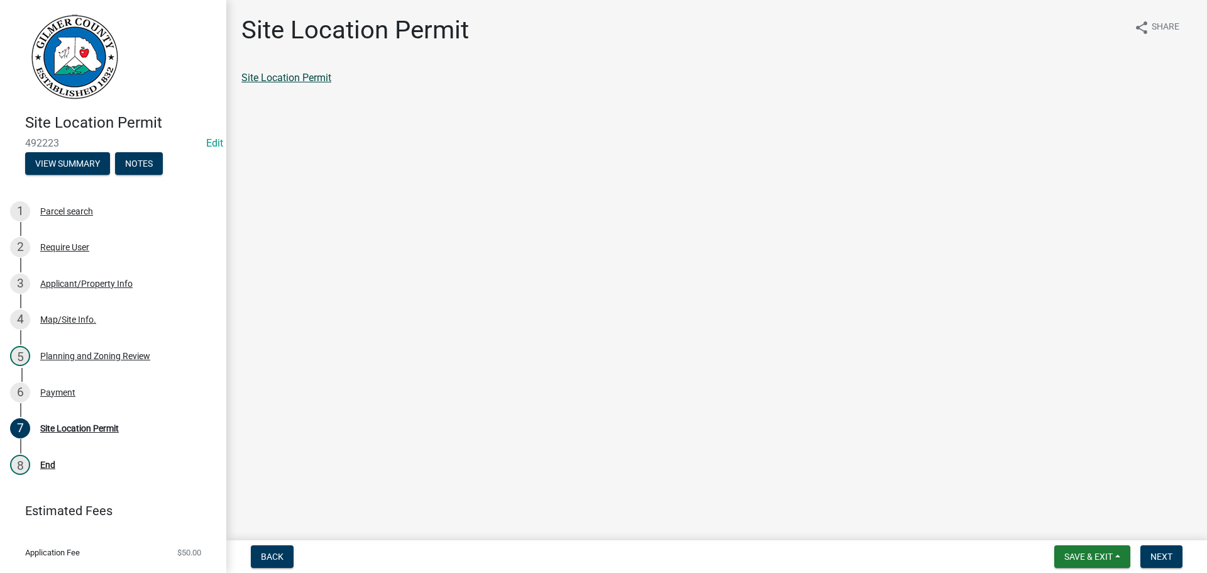
click at [280, 80] on link "Site Location Permit" at bounding box center [286, 78] width 90 height 12
click at [1149, 549] on button "Next" at bounding box center [1161, 556] width 42 height 23
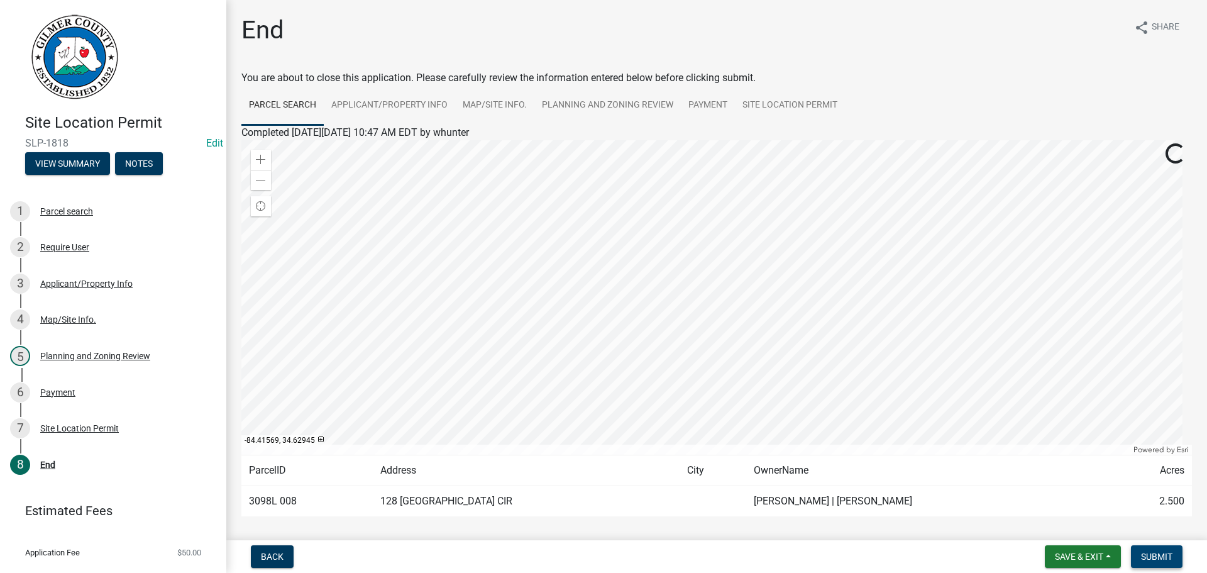
click at [1157, 556] on span "Submit" at bounding box center [1156, 556] width 31 height 10
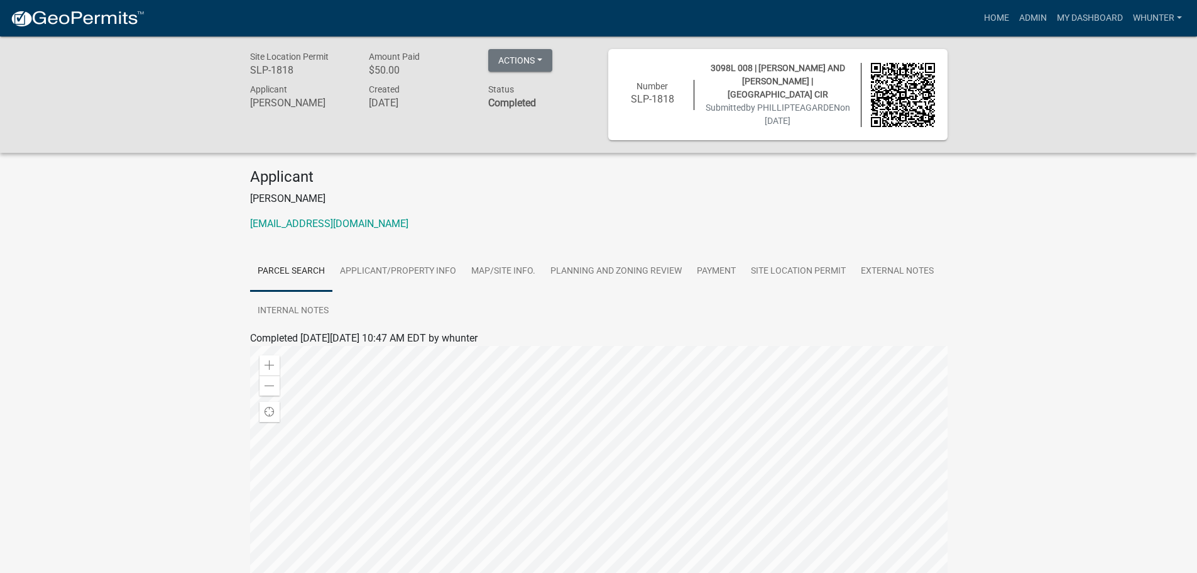
click at [555, 60] on div "Actions View receipt Printer Friendly Edit Application Number" at bounding box center [538, 65] width 119 height 32
click at [546, 64] on button "Actions" at bounding box center [520, 60] width 64 height 23
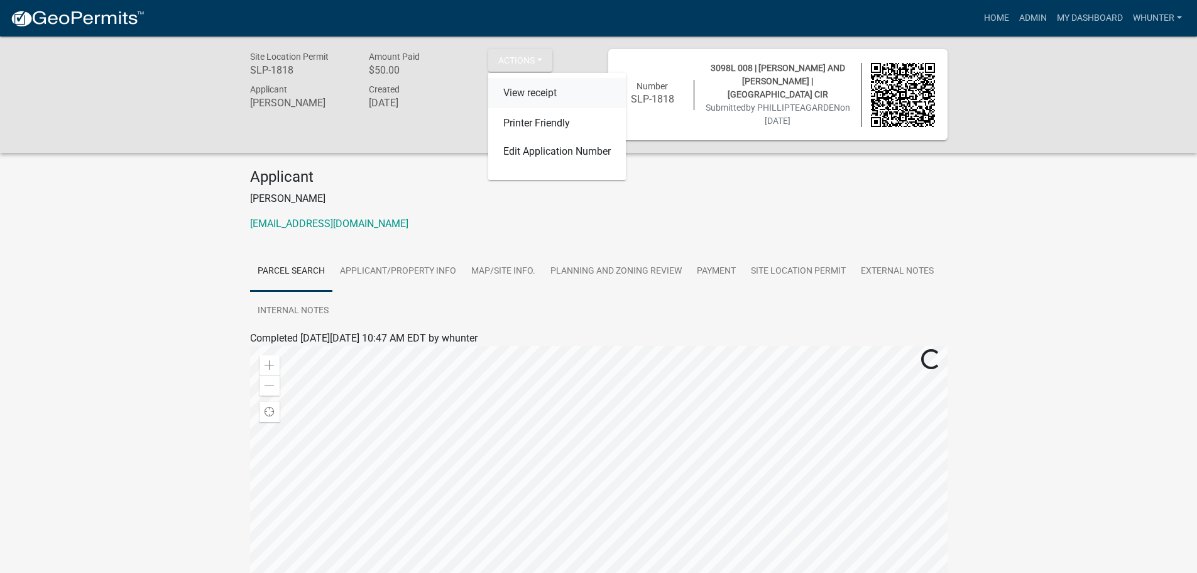
click at [528, 96] on link "View receipt" at bounding box center [557, 93] width 138 height 30
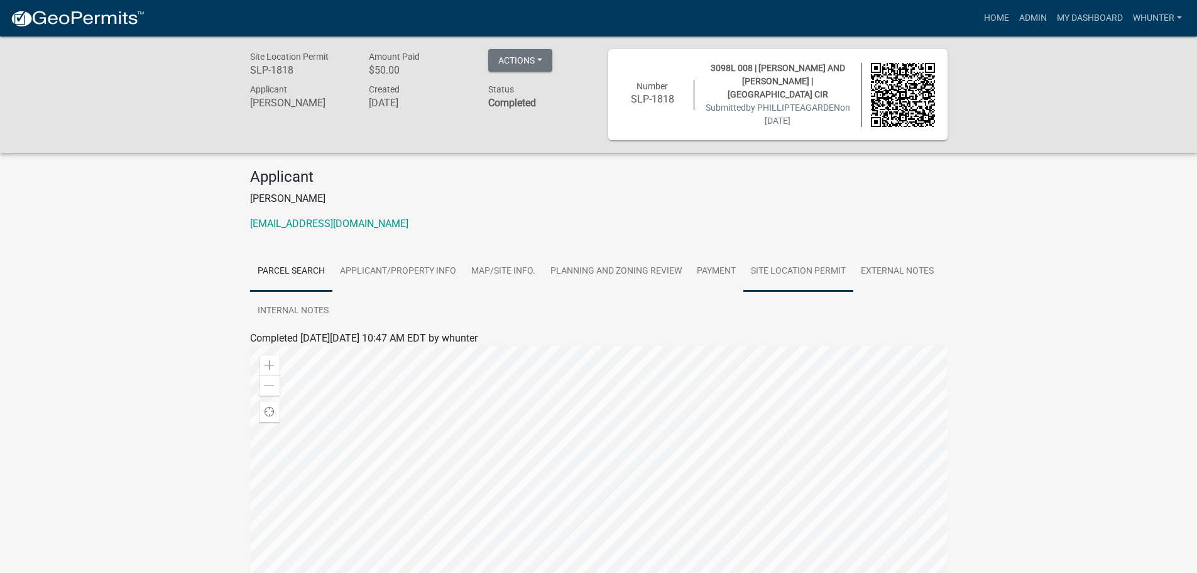
click at [795, 274] on link "Site Location Permit" at bounding box center [799, 271] width 110 height 40
click at [311, 355] on link "Site Location Permit" at bounding box center [295, 353] width 90 height 12
click at [991, 23] on link "Home" at bounding box center [996, 18] width 35 height 24
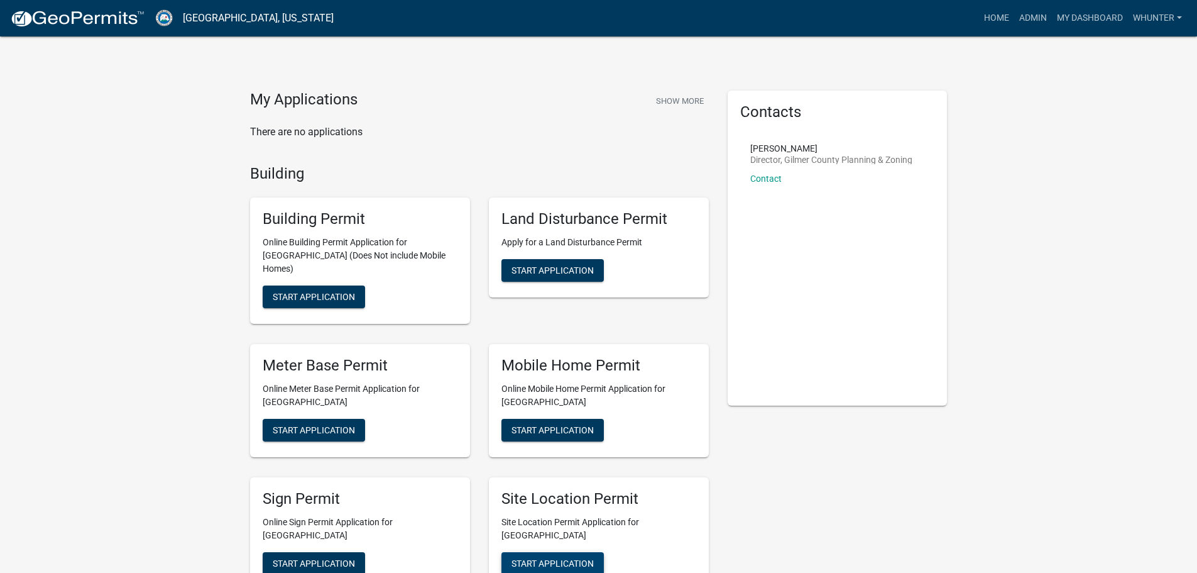
click at [573, 552] on button "Start Application" at bounding box center [553, 563] width 102 height 23
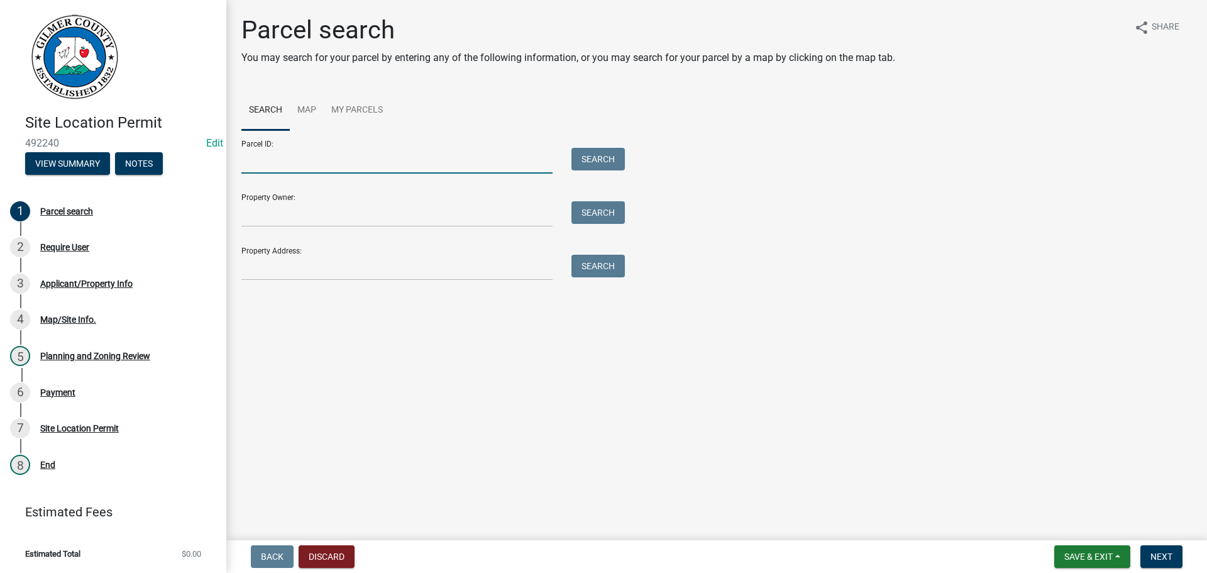
click at [300, 168] on input "Parcel ID:" at bounding box center [396, 161] width 311 height 26
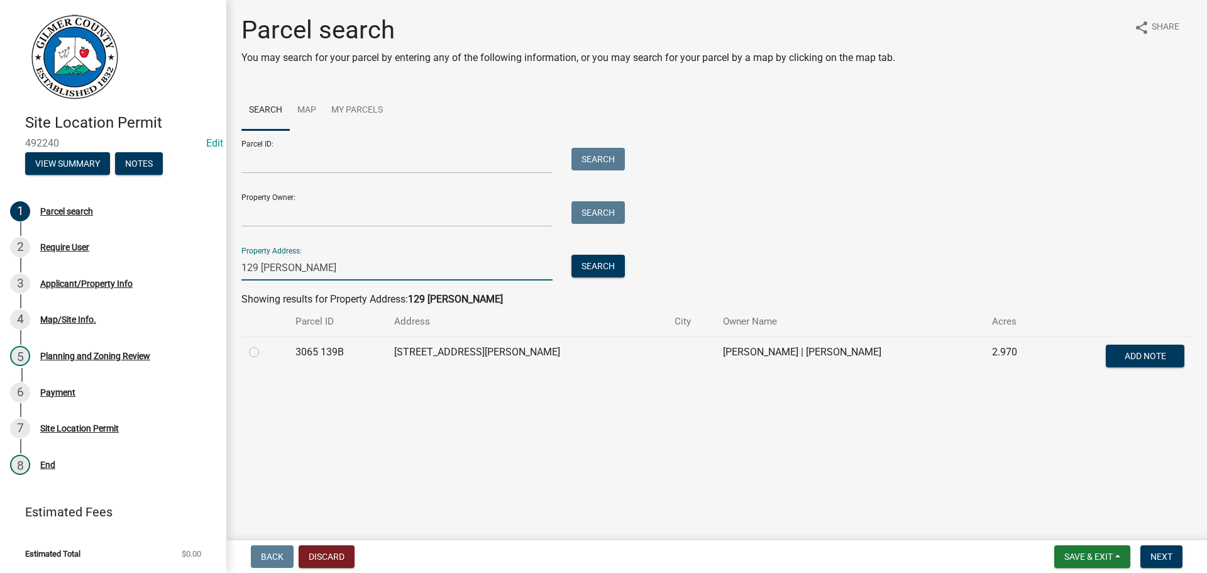
type input "129 [PERSON_NAME]"
drag, startPoint x: 256, startPoint y: 348, endPoint x: 394, endPoint y: 410, distance: 150.8
click at [264, 344] on label at bounding box center [264, 344] width 0 height 0
click at [264, 348] on 139B "radio" at bounding box center [268, 348] width 8 height 8
radio 139B "true"
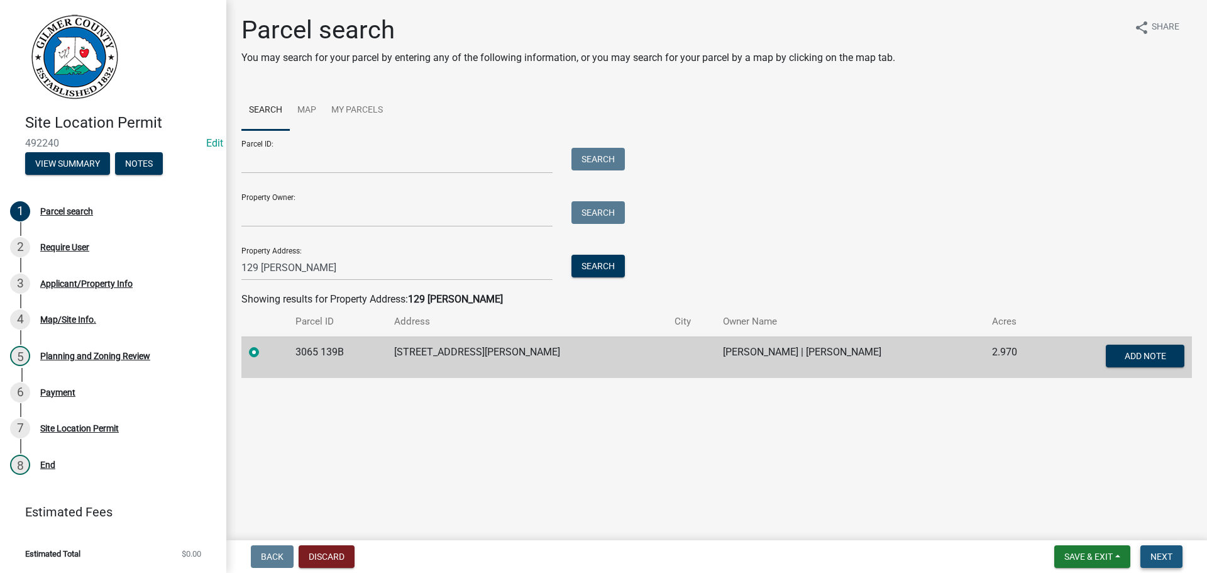
click at [1156, 564] on button "Next" at bounding box center [1161, 556] width 42 height 23
click at [1177, 559] on button "Next" at bounding box center [1161, 556] width 42 height 23
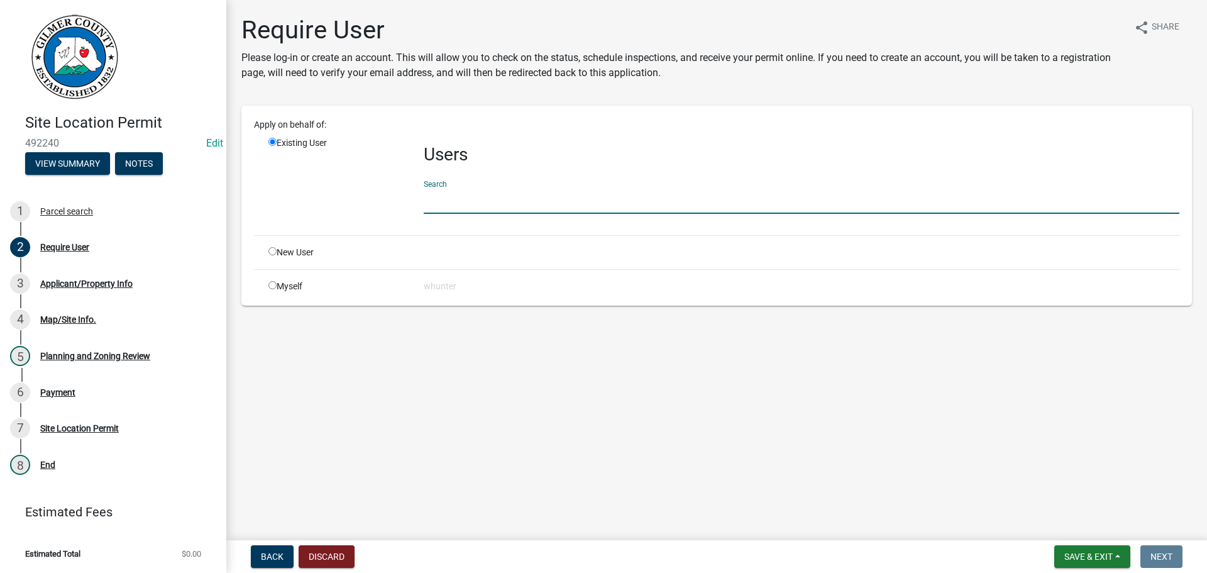
click at [511, 210] on input "text" at bounding box center [802, 201] width 756 height 26
type input "[PERSON_NAME]"
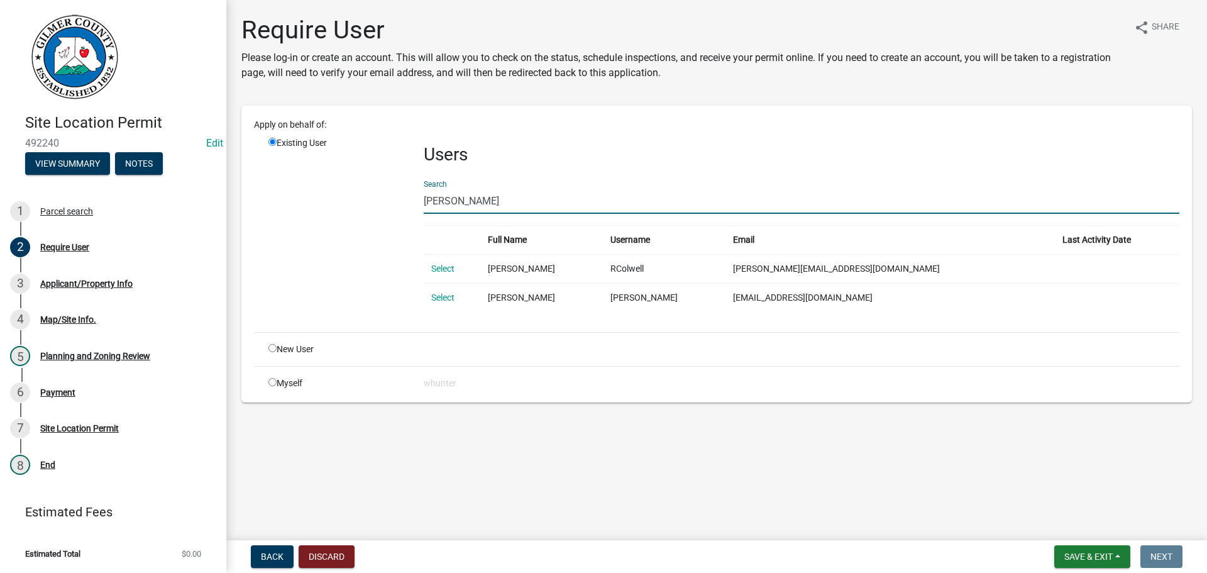
click at [431, 262] on td "Select" at bounding box center [452, 268] width 57 height 29
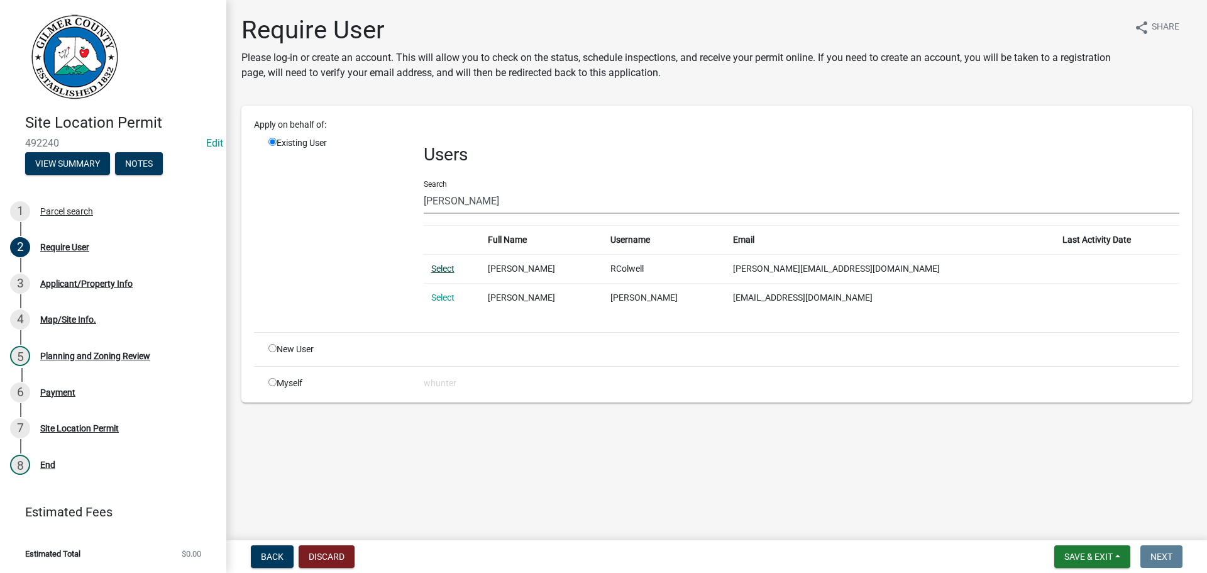
click at [444, 268] on link "Select" at bounding box center [442, 268] width 23 height 10
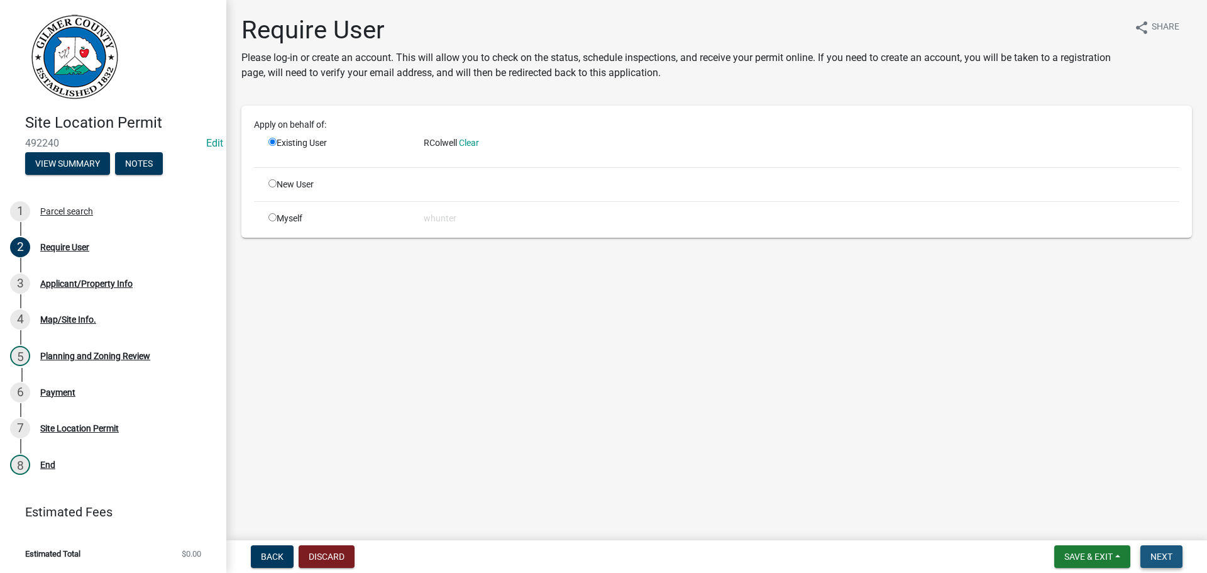
click at [1145, 557] on button "Next" at bounding box center [1161, 556] width 42 height 23
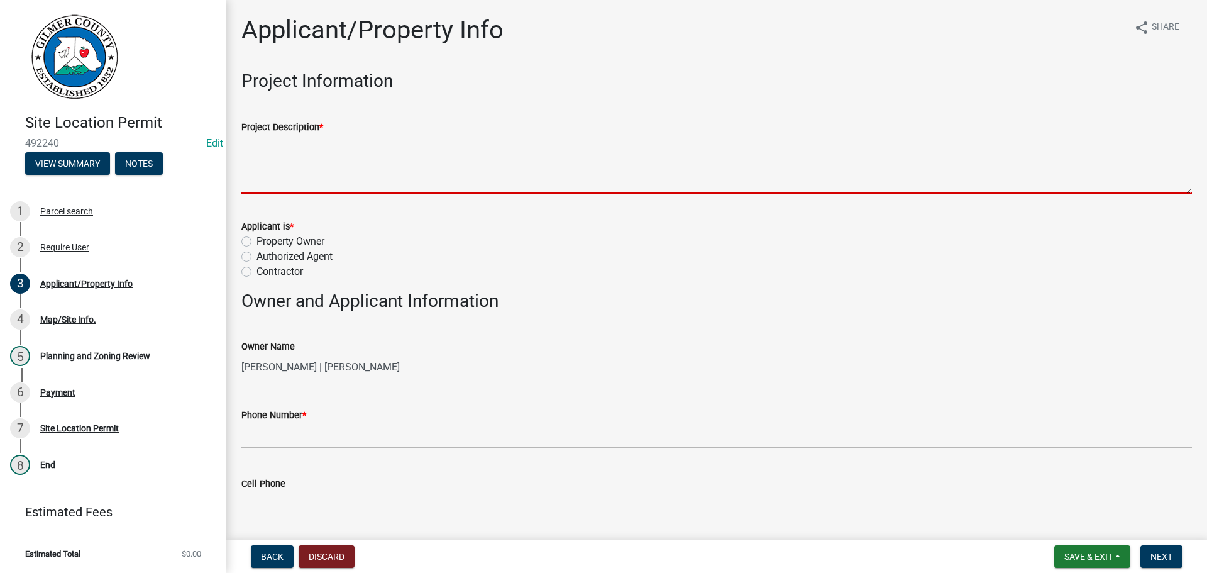
click at [406, 143] on textarea "Project Description *" at bounding box center [716, 164] width 950 height 59
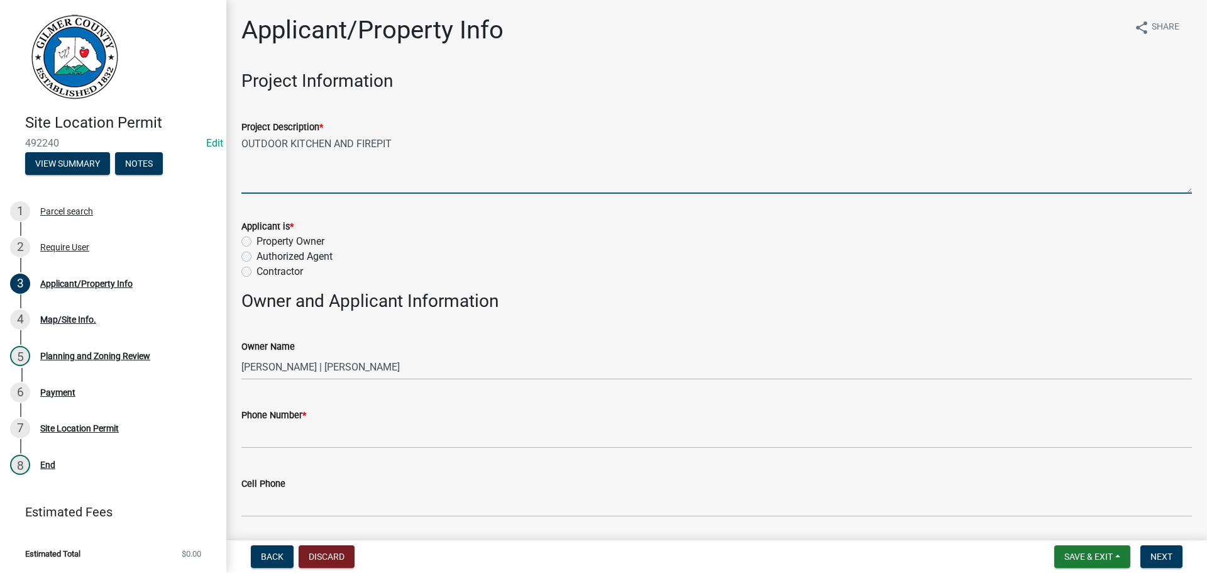
type textarea "OUTDOOR KITCHEN AND FIREPIT"
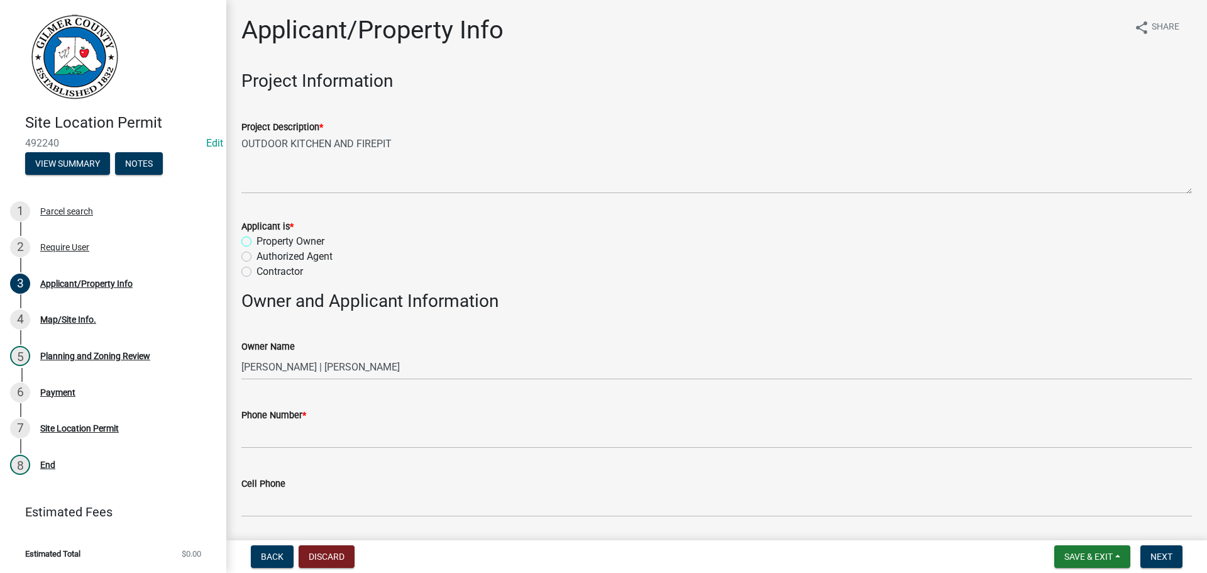
click at [256, 234] on input "Property Owner" at bounding box center [260, 238] width 8 height 8
radio input "true"
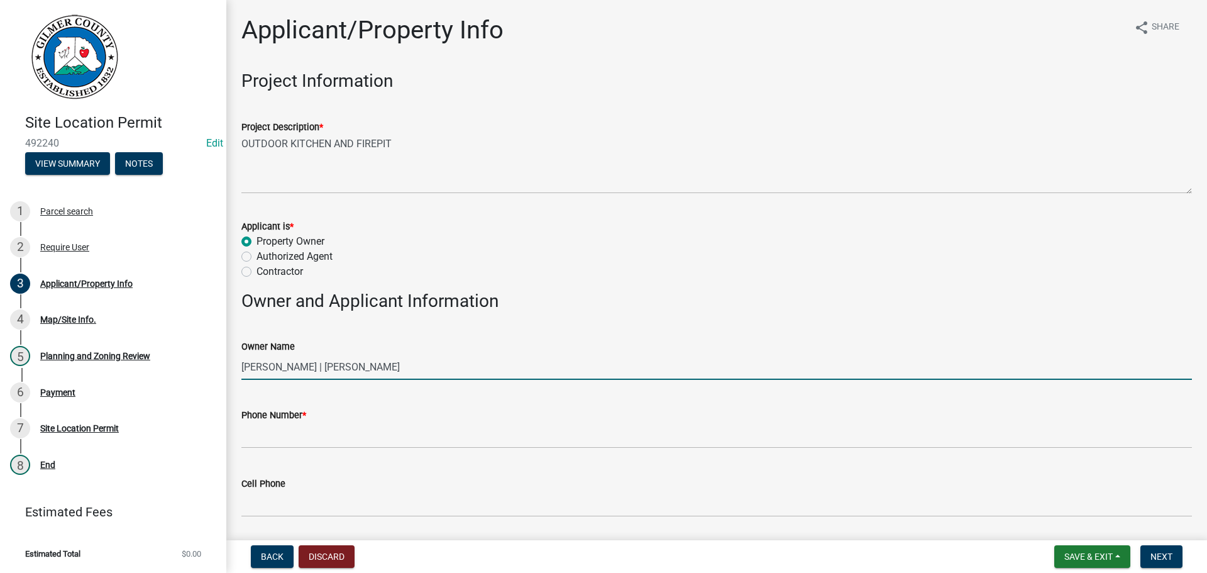
click at [289, 366] on input "[PERSON_NAME] | [PERSON_NAME]" at bounding box center [716, 367] width 950 height 26
type input "[PERSON_NAME] AND [PERSON_NAME]"
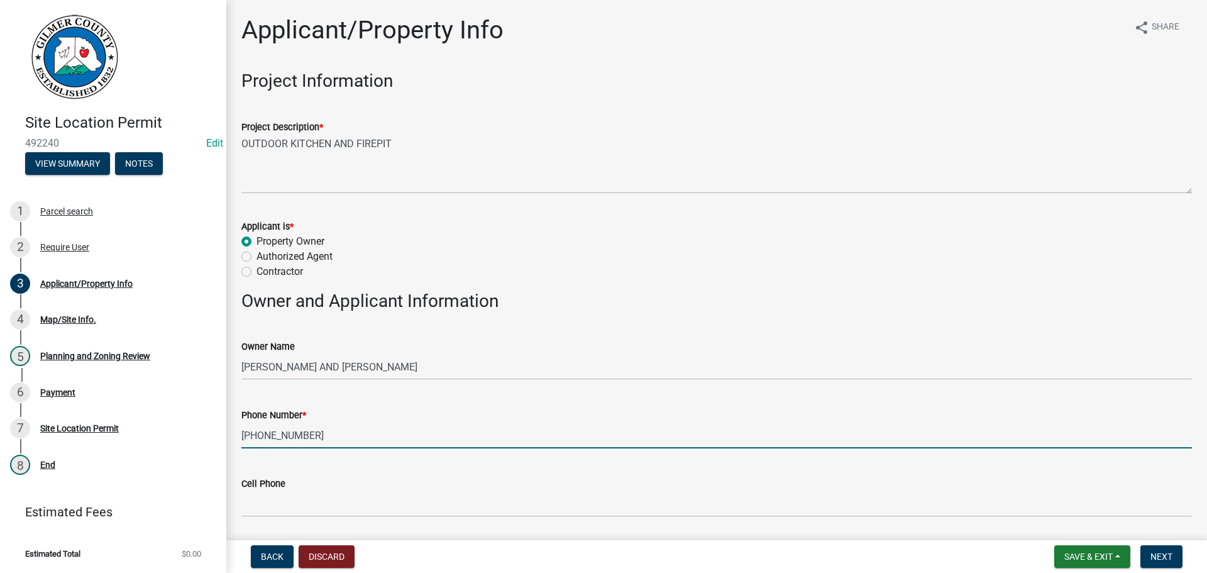
type input "[PHONE_NUMBER]"
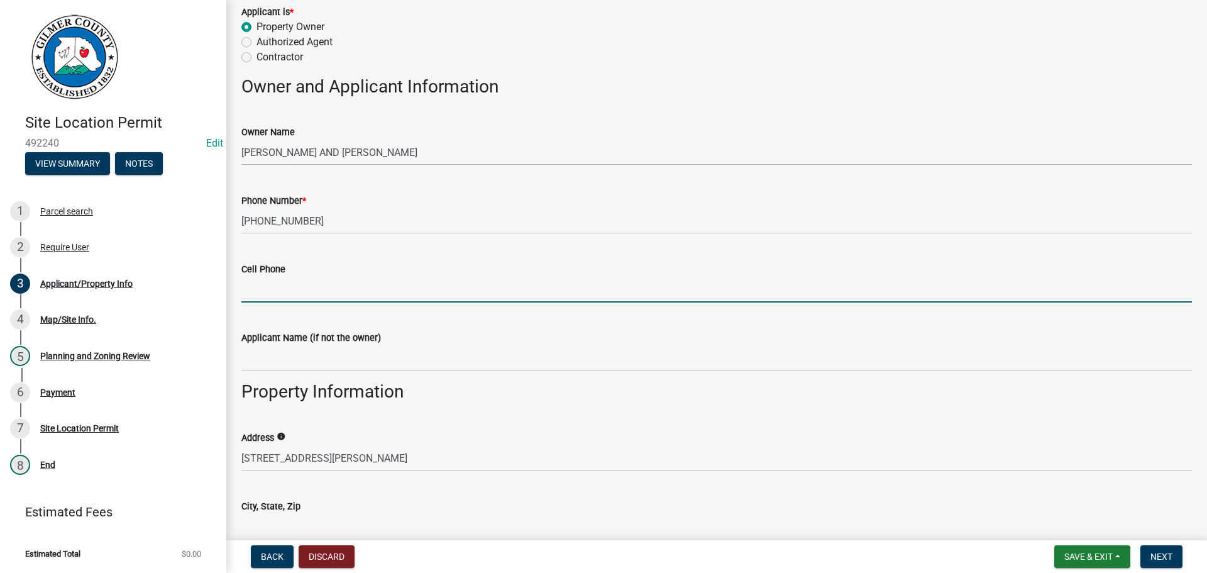
scroll to position [377, 0]
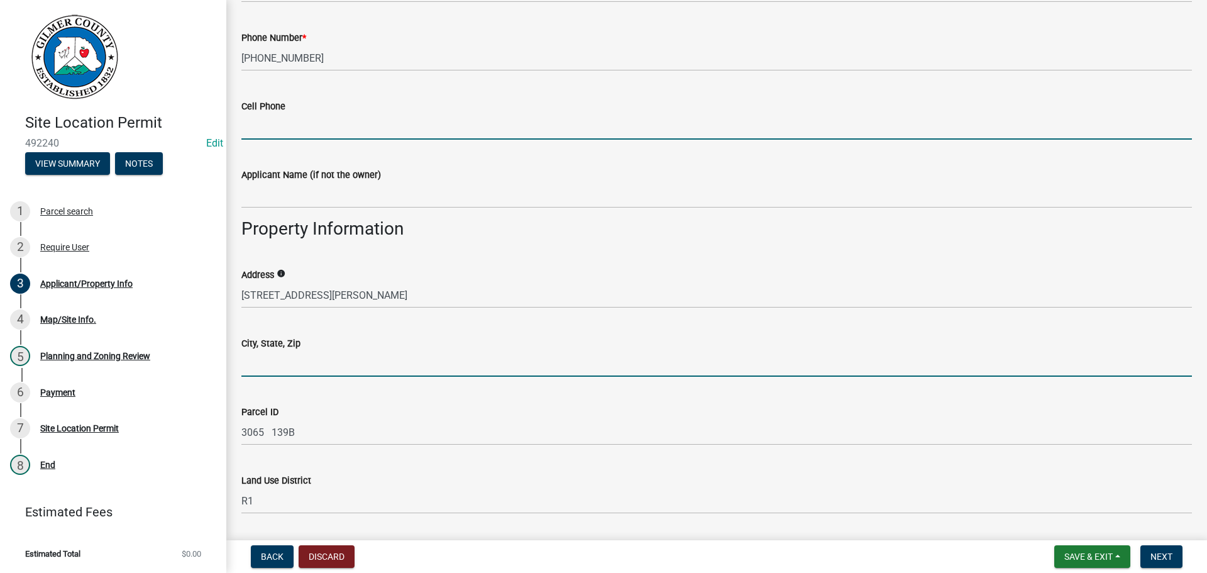
click at [302, 370] on input "City, State, Zip" at bounding box center [716, 364] width 950 height 26
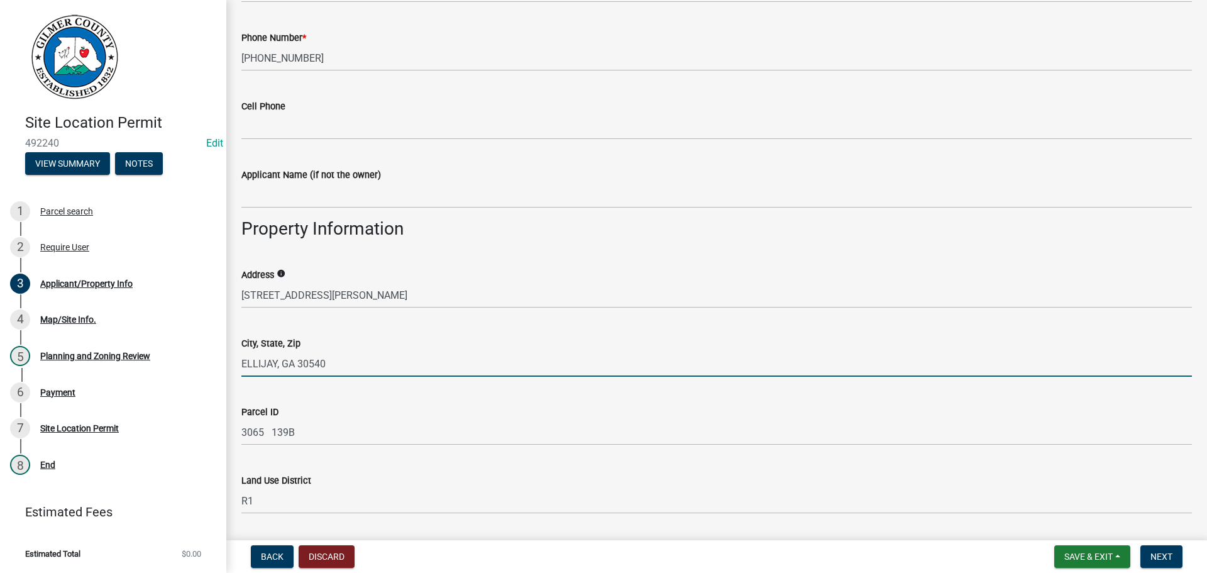
type input "ELLIJAY, GA 30540"
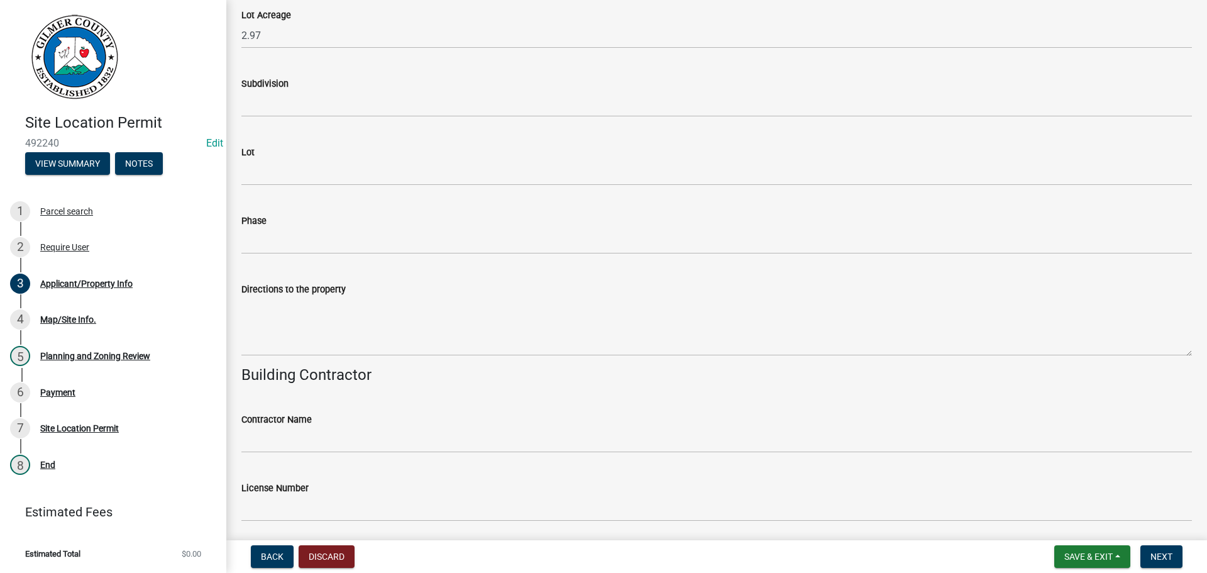
scroll to position [1099, 0]
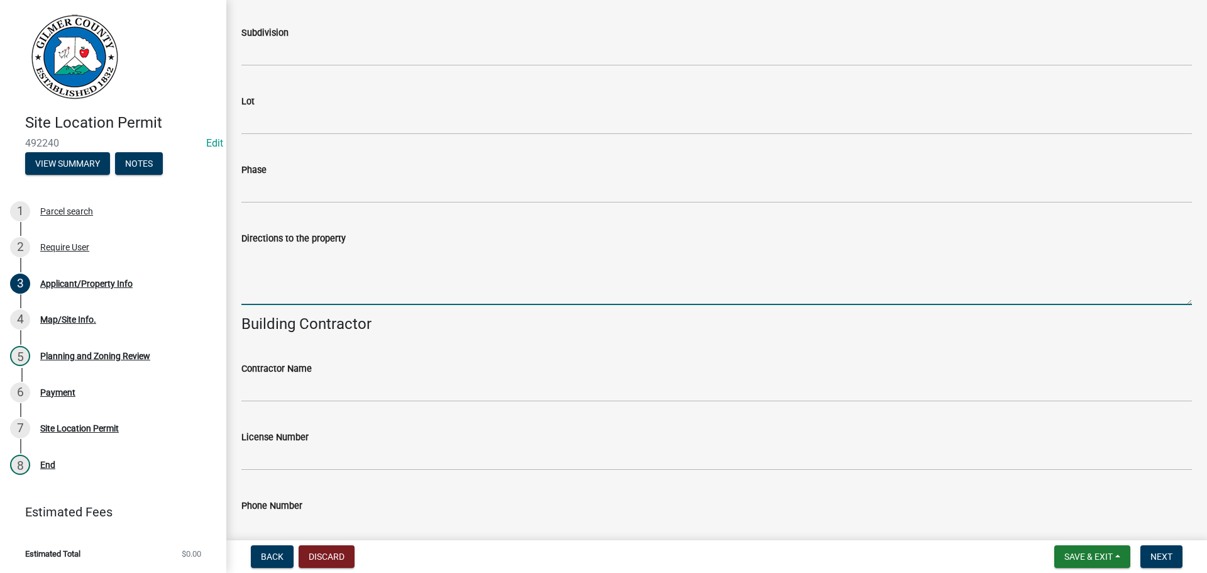
click at [347, 284] on textarea "Directions to the property" at bounding box center [716, 275] width 950 height 59
type textarea "2"
type textarea "[PERSON_NAME], LT ON [PERSON_NAME] DR, 2ND BRICK HOUSE YOU COME TO"
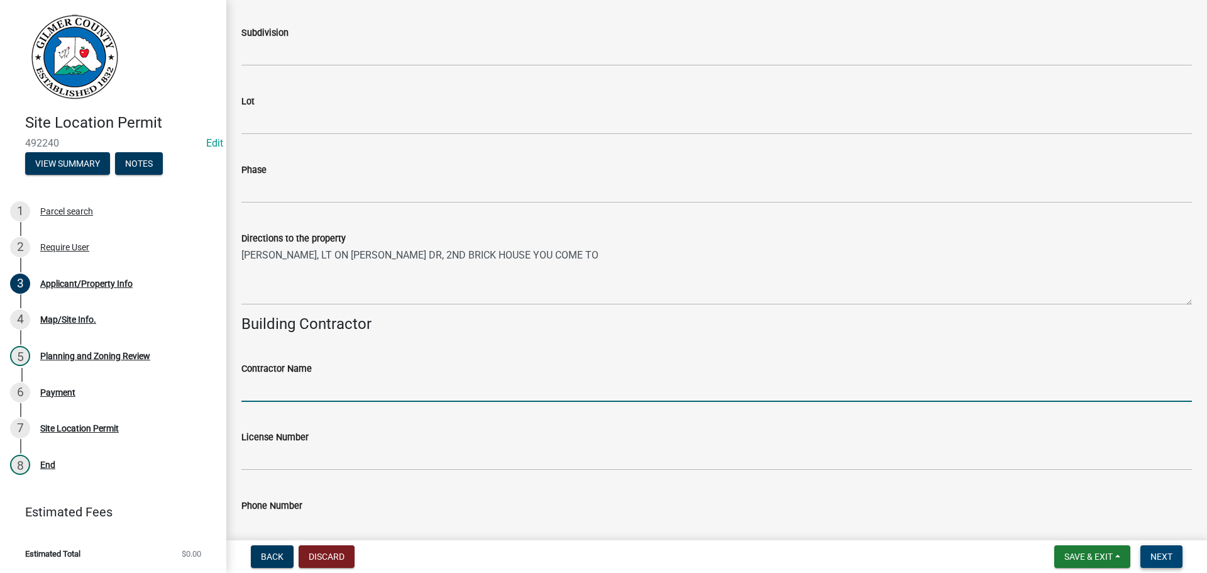
click at [1153, 553] on span "Next" at bounding box center [1161, 556] width 22 height 10
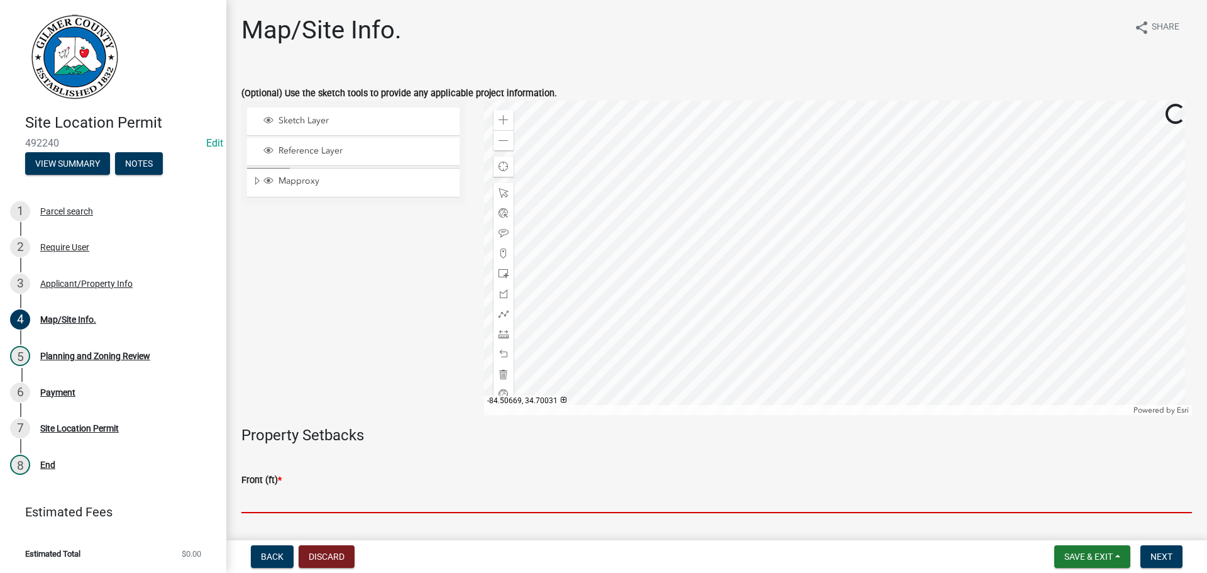
click at [361, 504] on input "text" at bounding box center [716, 500] width 950 height 26
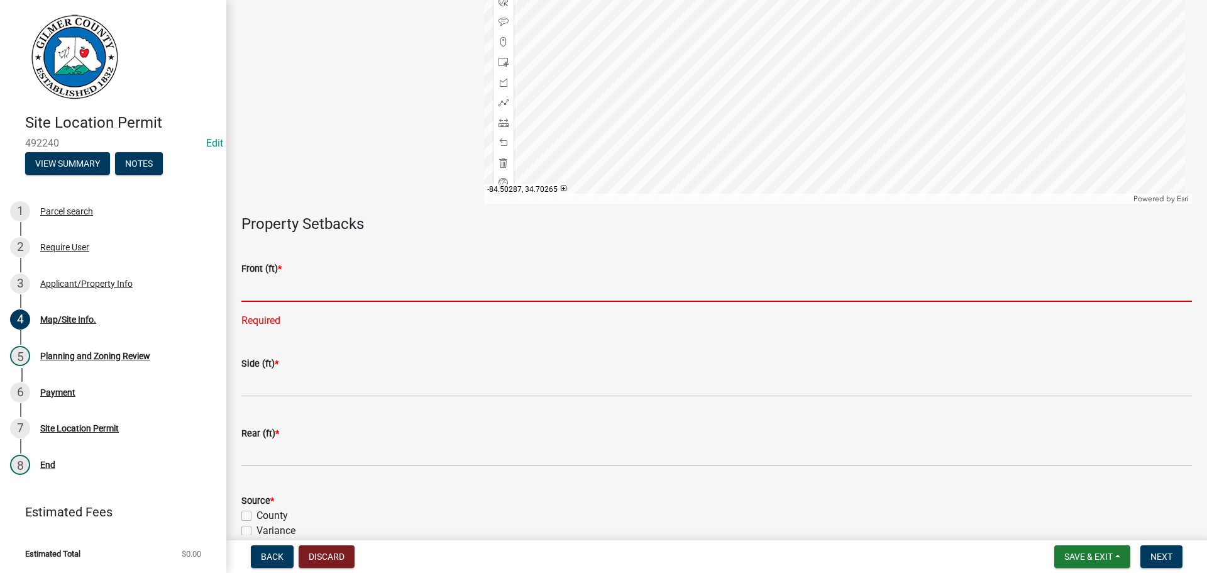
scroll to position [189, 0]
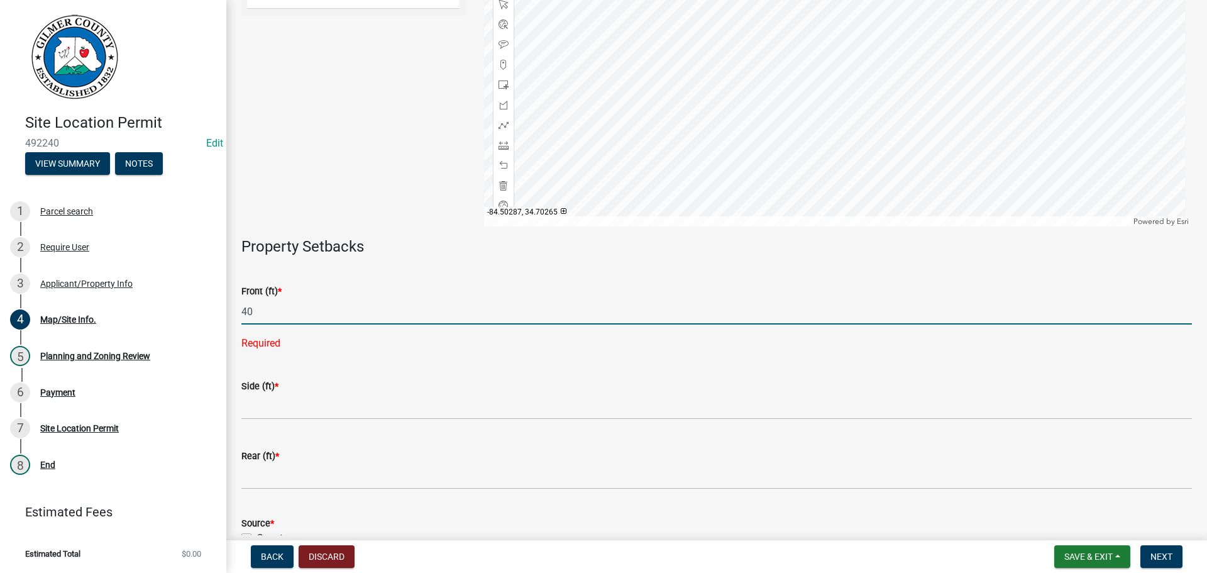
type input "40"
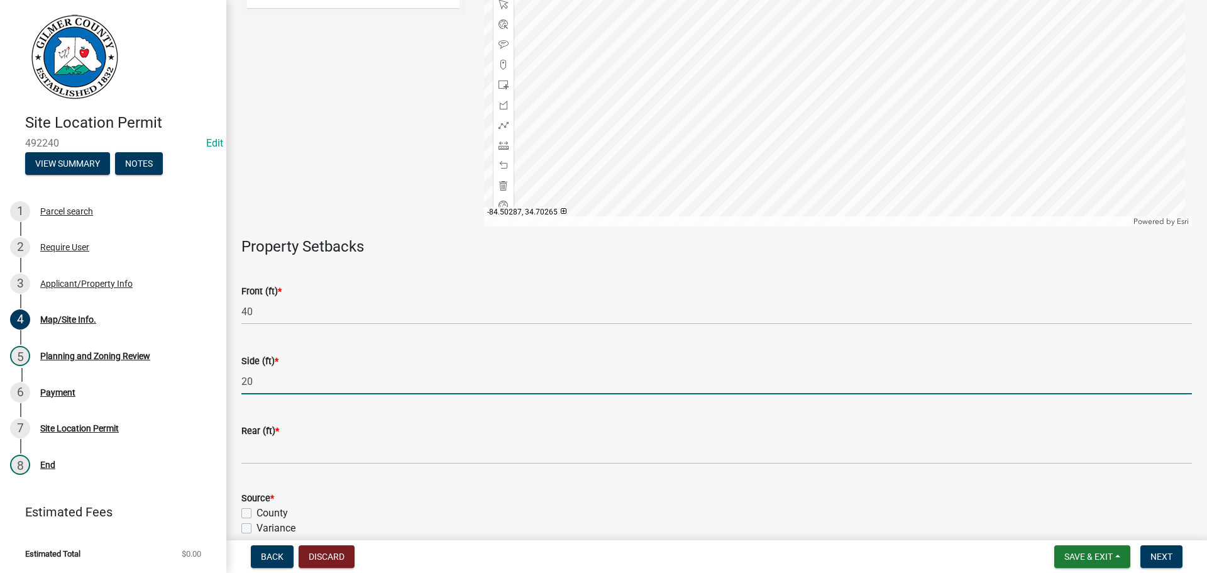
type input "20"
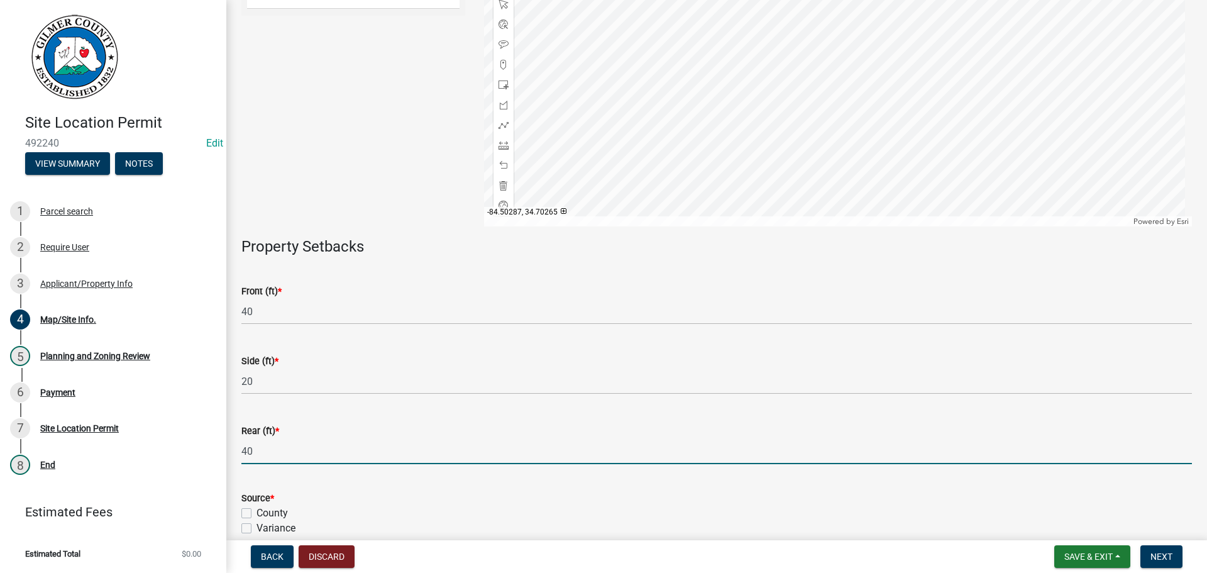
type input "40"
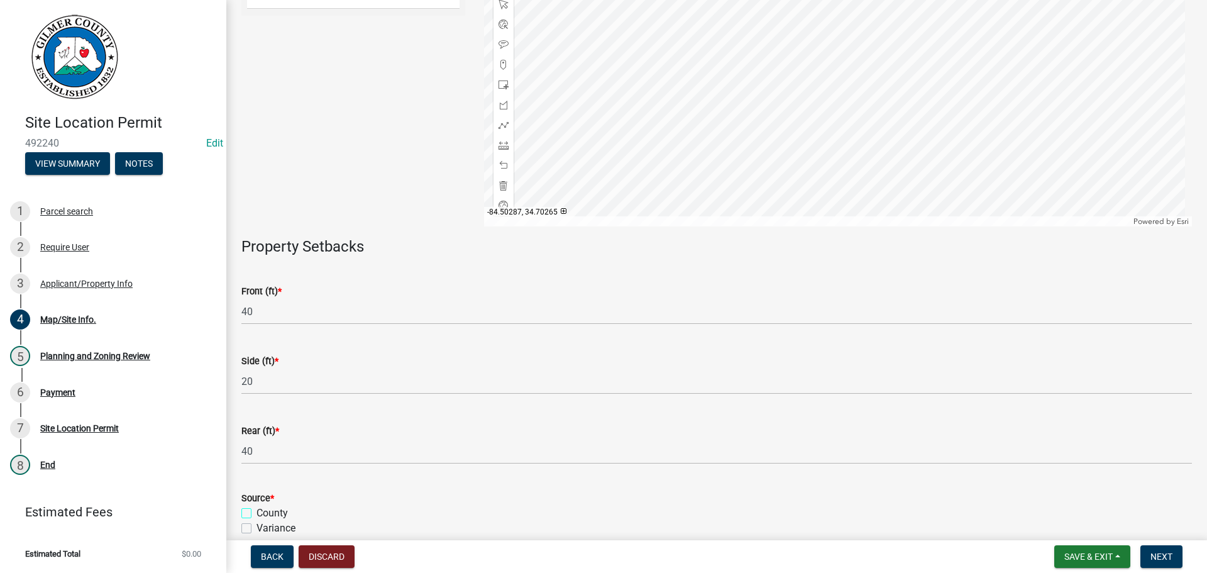
click at [256, 505] on input "County" at bounding box center [260, 509] width 8 height 8
checkbox input "true"
checkbox input "false"
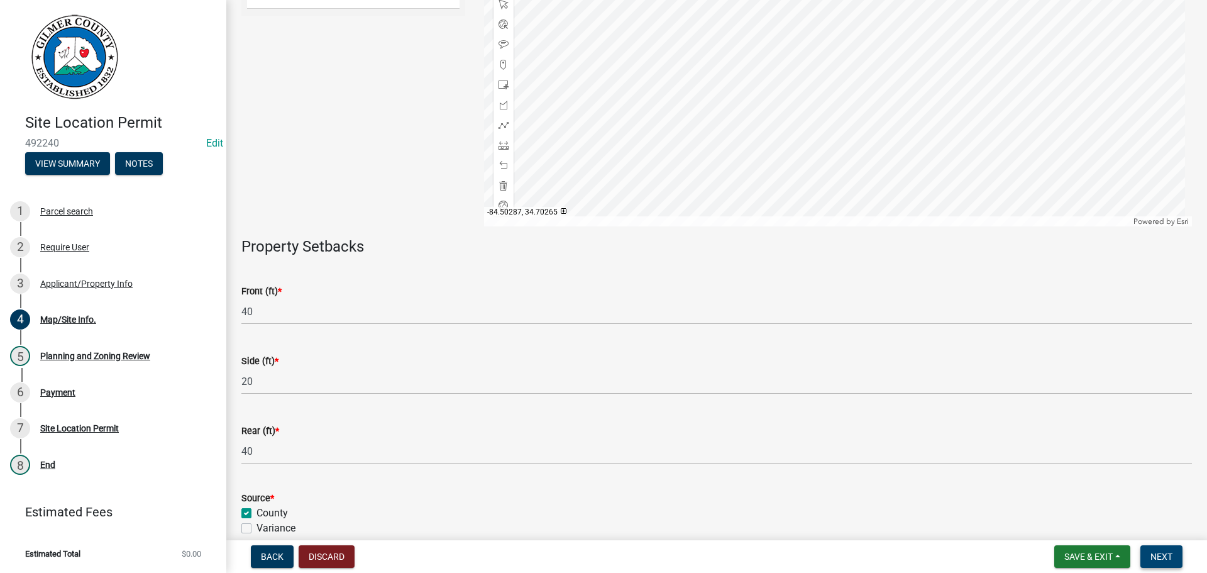
click at [1161, 558] on span "Next" at bounding box center [1161, 556] width 22 height 10
click at [1151, 552] on span "Next" at bounding box center [1161, 556] width 22 height 10
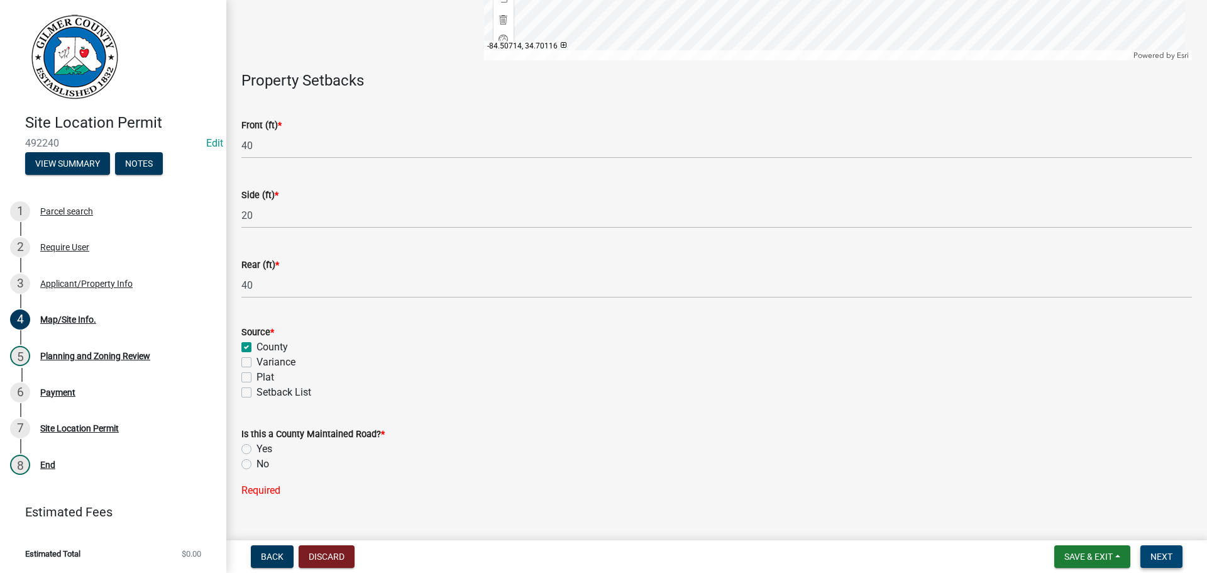
scroll to position [377, 0]
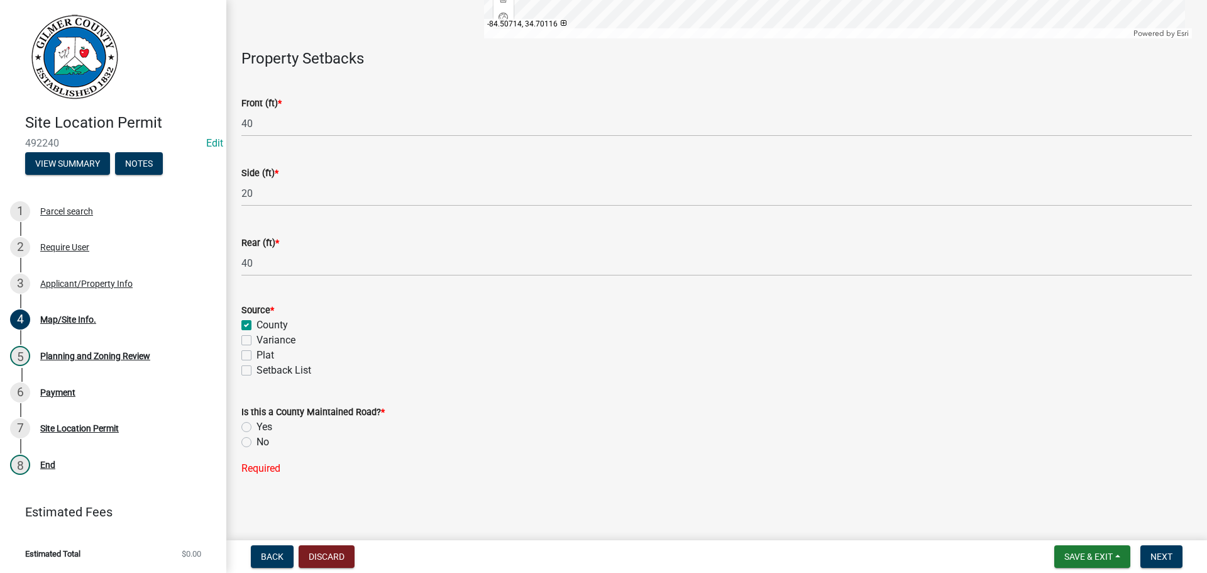
click at [256, 421] on label "Yes" at bounding box center [264, 426] width 16 height 15
click at [256, 421] on input "Yes" at bounding box center [260, 423] width 8 height 8
radio input "true"
click at [253, 455] on wm-data-entity-input "Is this a County Maintained Road? * Yes No" at bounding box center [716, 428] width 950 height 72
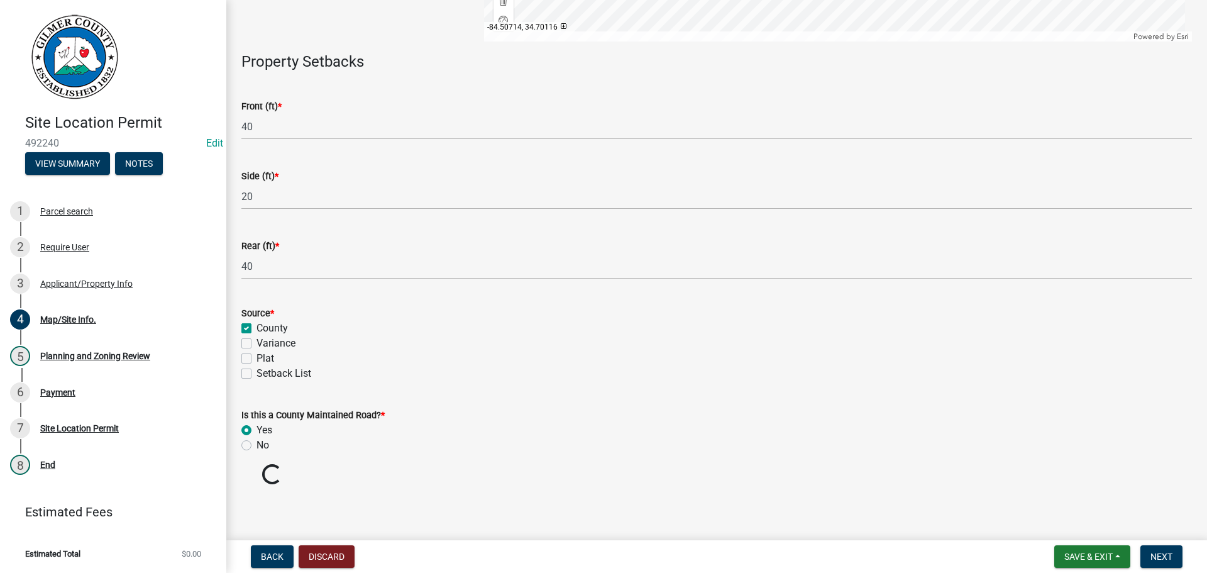
click at [256, 448] on label "No" at bounding box center [262, 445] width 13 height 15
click at [256, 446] on input "No" at bounding box center [260, 442] width 8 height 8
radio input "true"
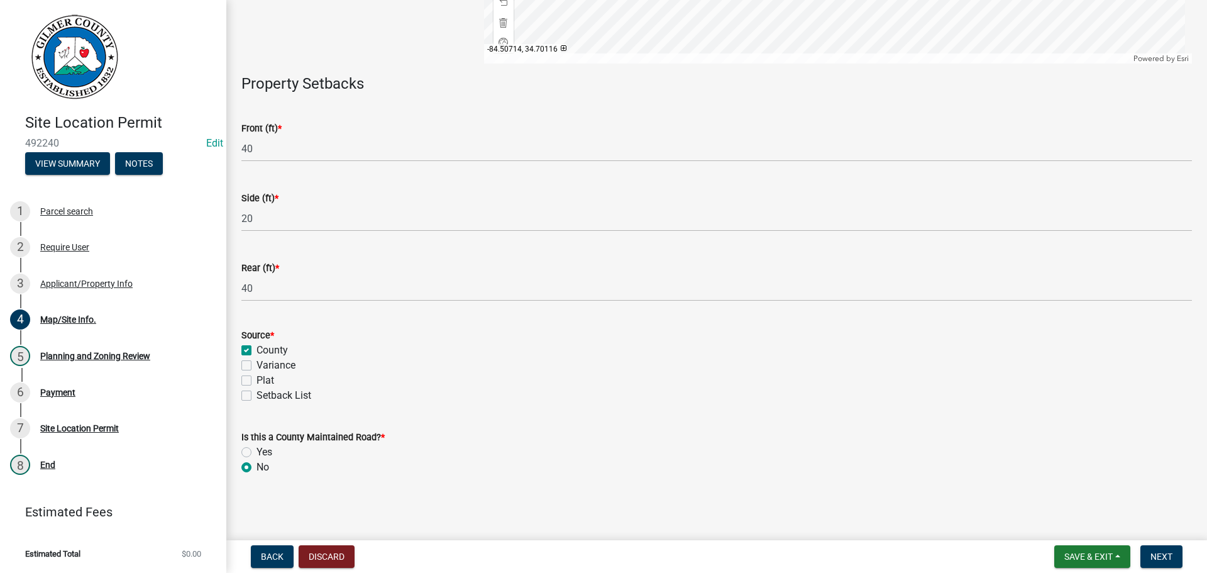
scroll to position [351, 0]
click at [1159, 556] on span "Next" at bounding box center [1161, 556] width 22 height 10
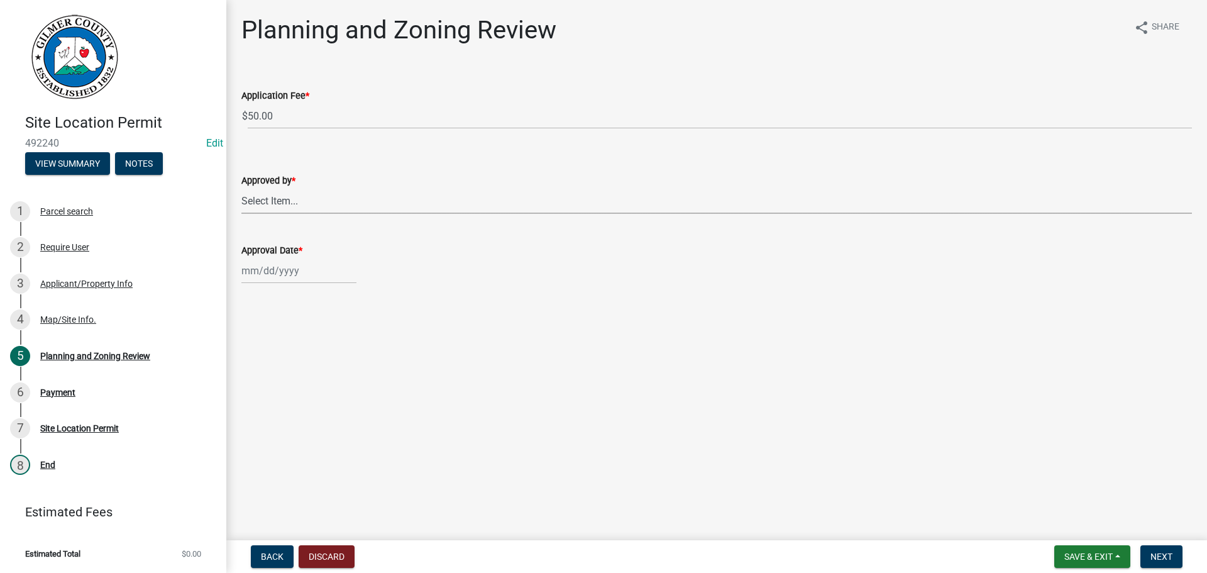
click at [312, 207] on select "Select Item... [PERSON_NAME] [PERSON_NAME] [PERSON_NAME] [PERSON_NAME] [PERSON_…" at bounding box center [716, 201] width 950 height 26
click at [241, 188] on select "Select Item... [PERSON_NAME] [PERSON_NAME] [PERSON_NAME] [PERSON_NAME] [PERSON_…" at bounding box center [716, 201] width 950 height 26
select select "5ce200eb-feb1-496b-8127-7891293955f5"
click at [270, 273] on div at bounding box center [298, 271] width 115 height 26
select select "10"
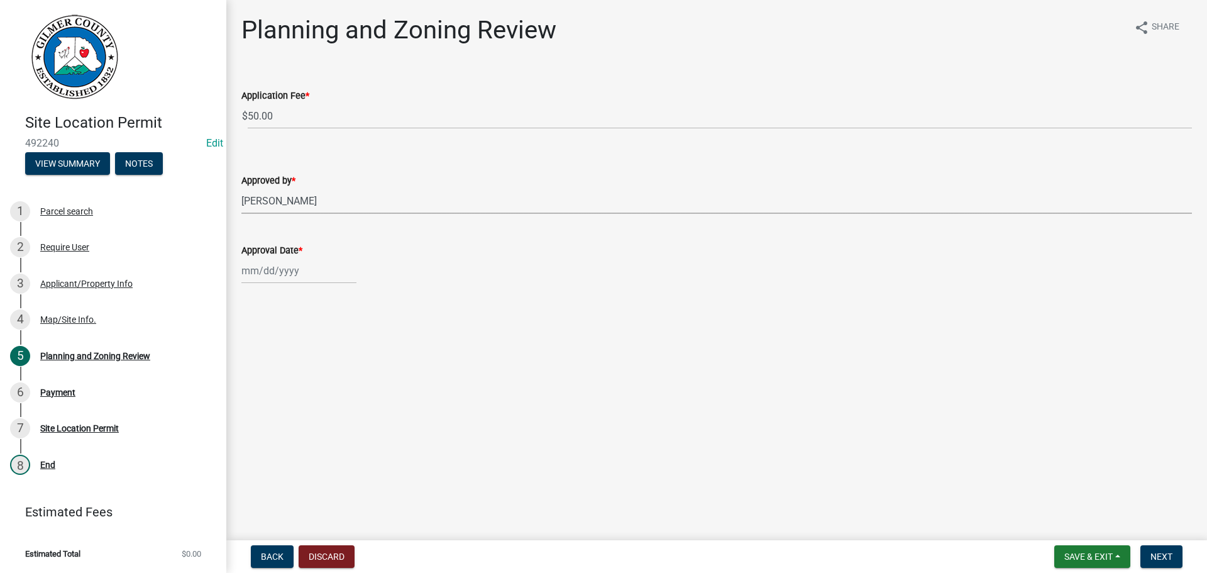
select select "2025"
click at [277, 383] on div "14" at bounding box center [274, 378] width 20 height 20
type input "[DATE]"
click at [1155, 549] on button "Next" at bounding box center [1161, 556] width 42 height 23
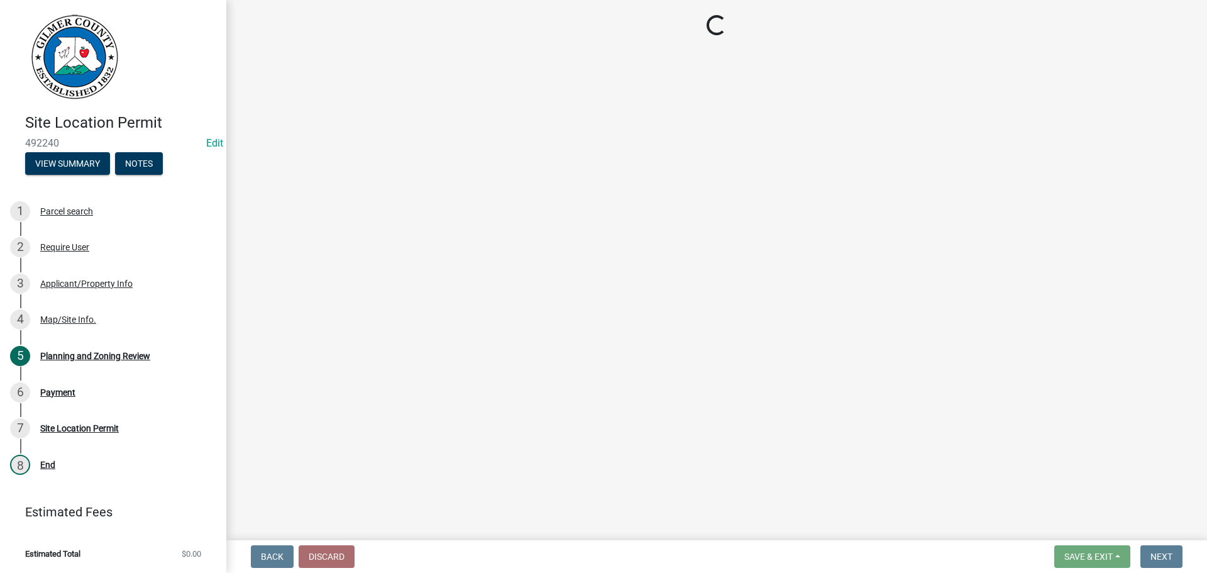
select select "2: 1"
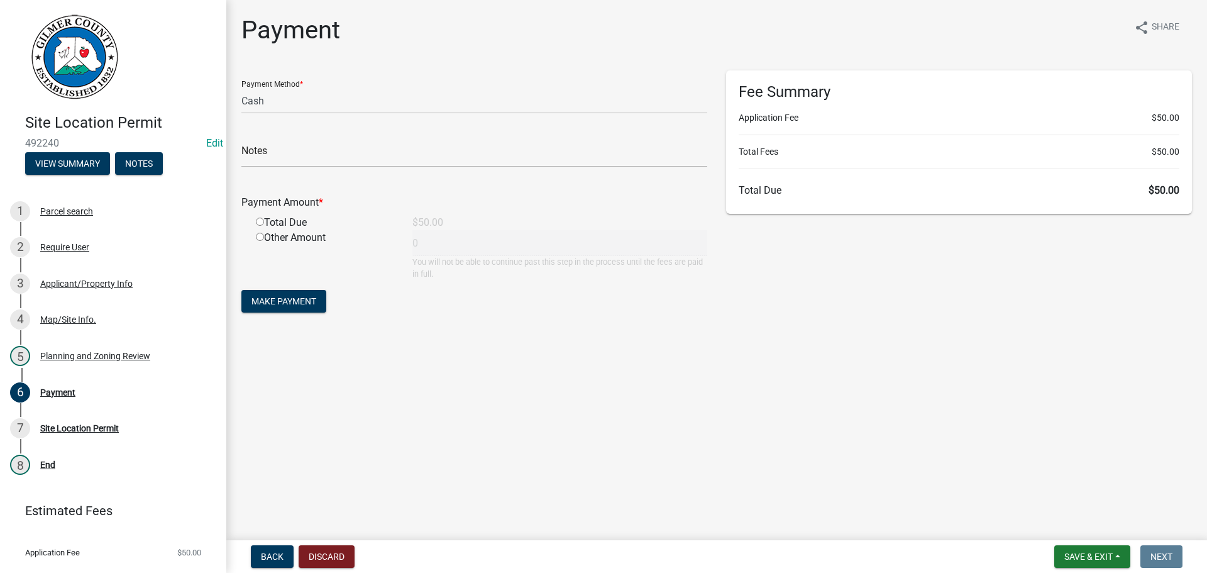
click at [255, 221] on div "Total Due" at bounding box center [324, 222] width 157 height 15
drag, startPoint x: 260, startPoint y: 220, endPoint x: 263, endPoint y: 257, distance: 37.2
click at [260, 221] on input "radio" at bounding box center [260, 221] width 8 height 8
radio input "true"
type input "50"
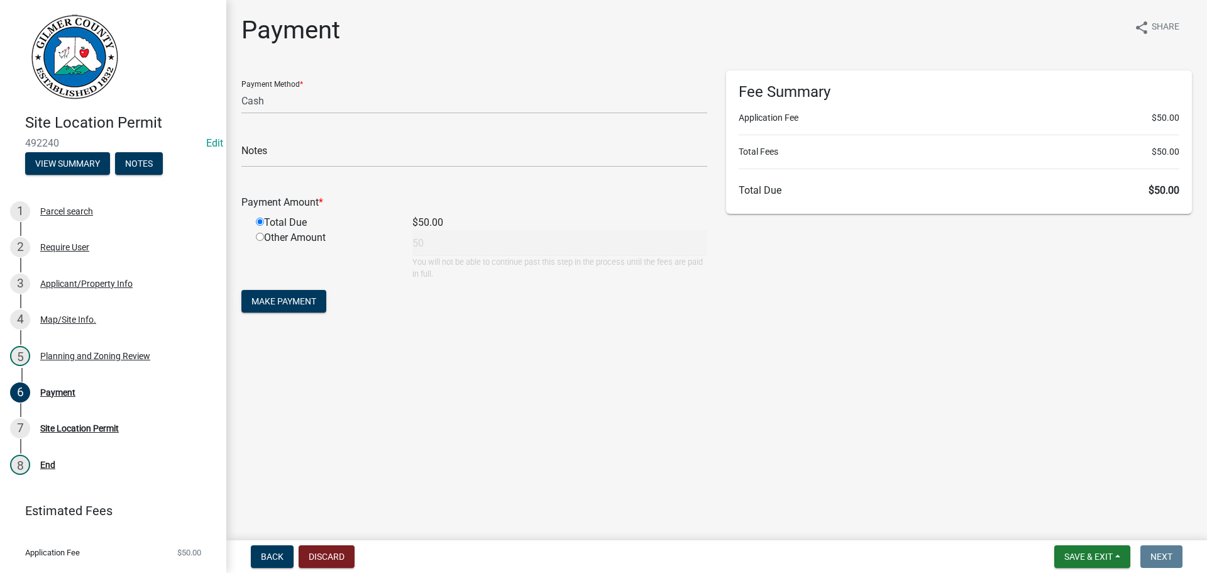
click at [266, 287] on form "Payment Method * Credit Card POS Check Cash Notes Payment Amount * Total Due $5…" at bounding box center [474, 192] width 466 height 245
click at [285, 297] on span "Make Payment" at bounding box center [283, 301] width 65 height 10
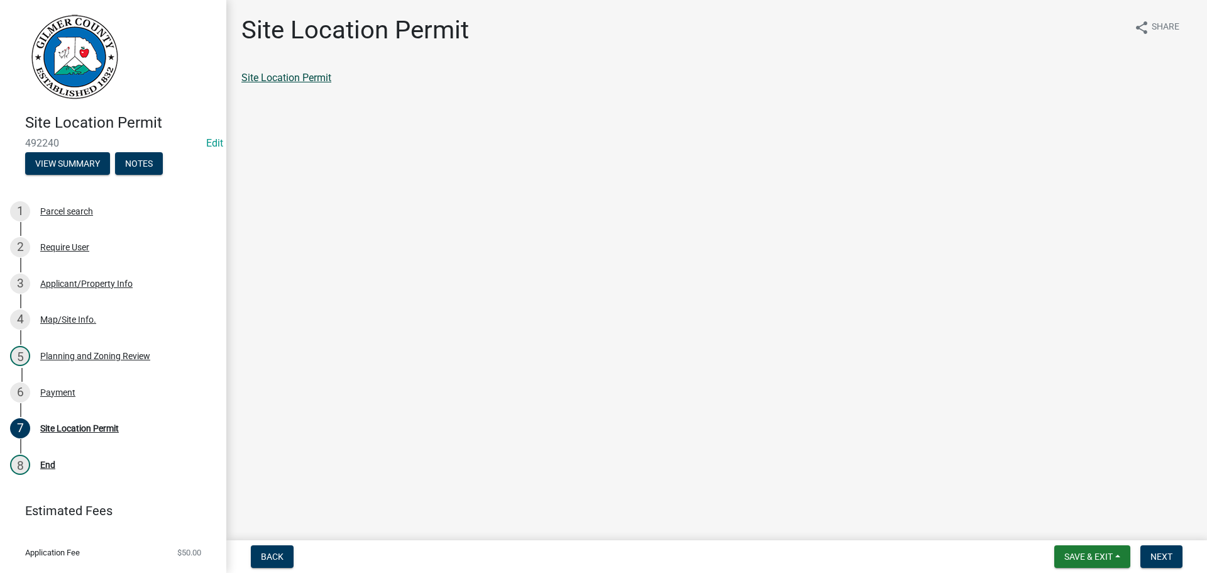
click at [314, 80] on link "Site Location Permit" at bounding box center [286, 78] width 90 height 12
click at [1162, 544] on nav "Back Save & Exit Save Save & Exit Next" at bounding box center [716, 556] width 981 height 33
click at [1172, 568] on nav "Back Save & Exit Save Save & Exit Next" at bounding box center [716, 556] width 981 height 33
click at [1169, 555] on span "Next" at bounding box center [1161, 556] width 22 height 10
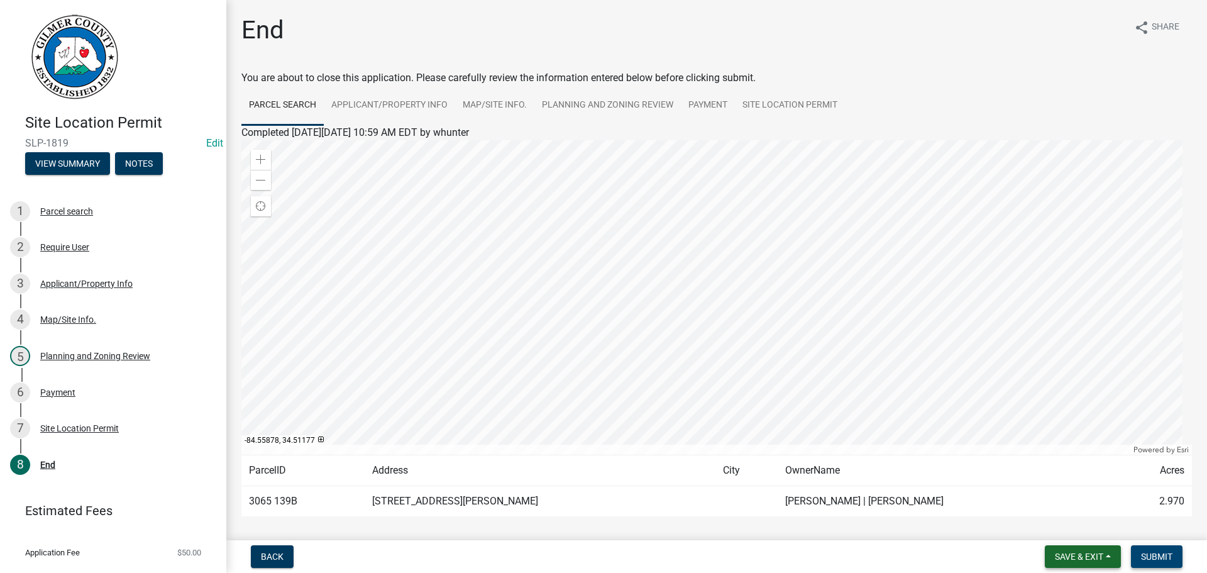
drag, startPoint x: 1148, startPoint y: 560, endPoint x: 1092, endPoint y: 561, distance: 55.9
click at [1148, 560] on span "Submit" at bounding box center [1156, 556] width 31 height 10
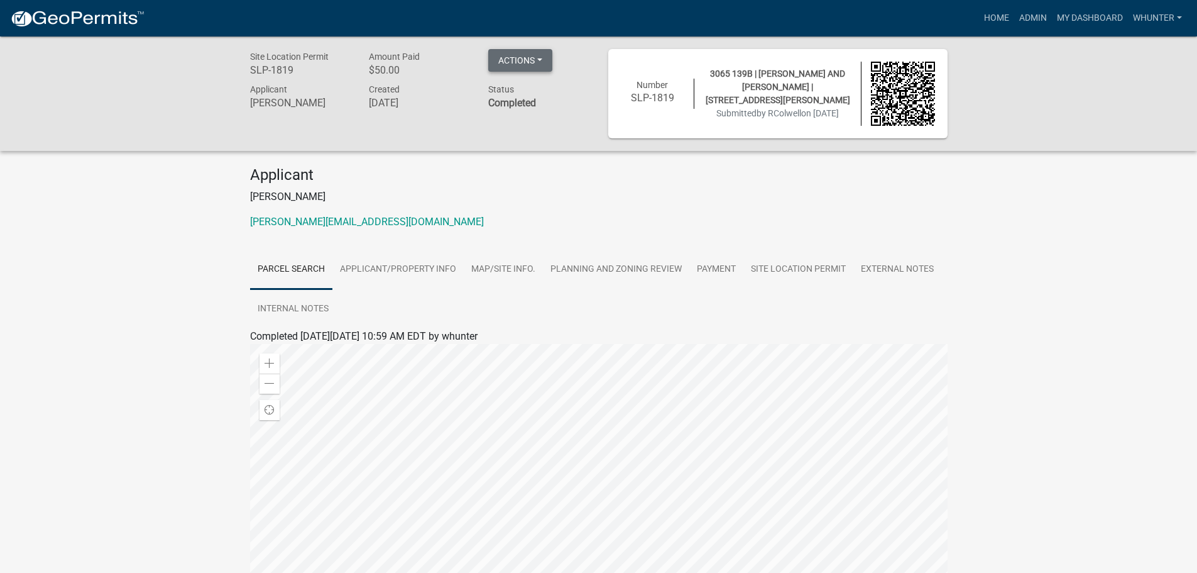
click at [531, 67] on button "Actions" at bounding box center [520, 60] width 64 height 23
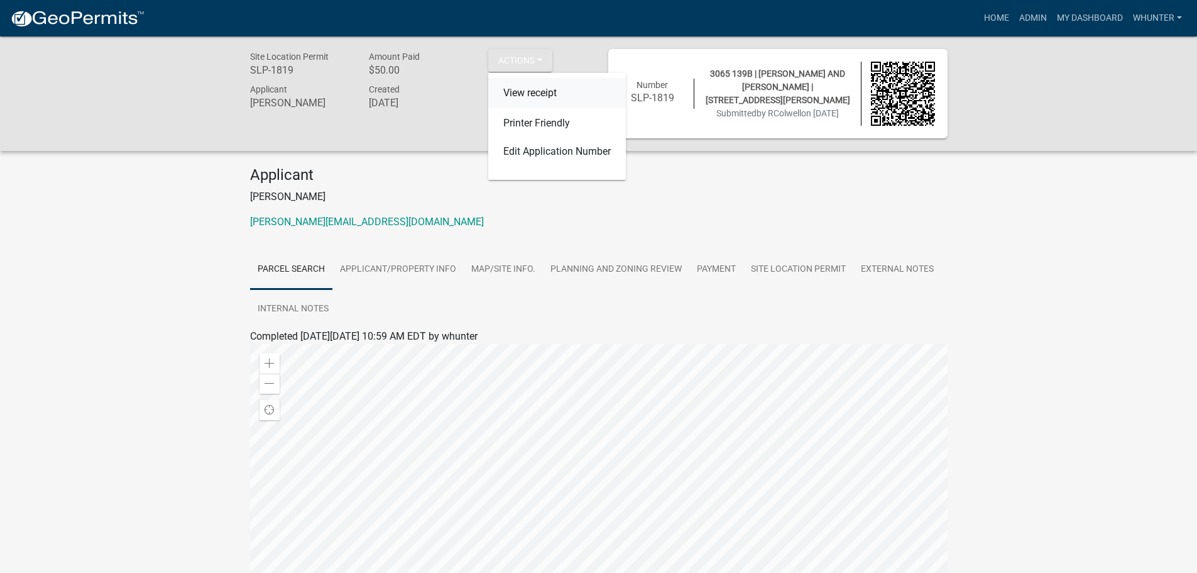
click at [525, 89] on link "View receipt" at bounding box center [557, 93] width 138 height 30
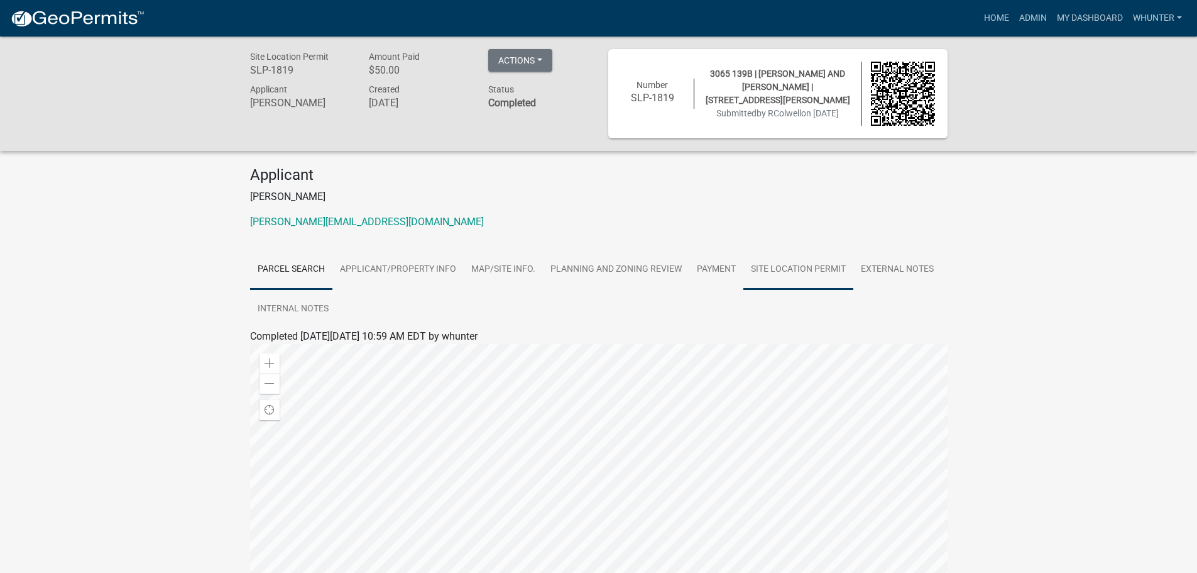
click at [782, 268] on link "Site Location Permit" at bounding box center [799, 270] width 110 height 40
click at [294, 349] on link "Site Location Permit" at bounding box center [295, 351] width 90 height 12
click at [986, 14] on link "Home" at bounding box center [996, 18] width 35 height 24
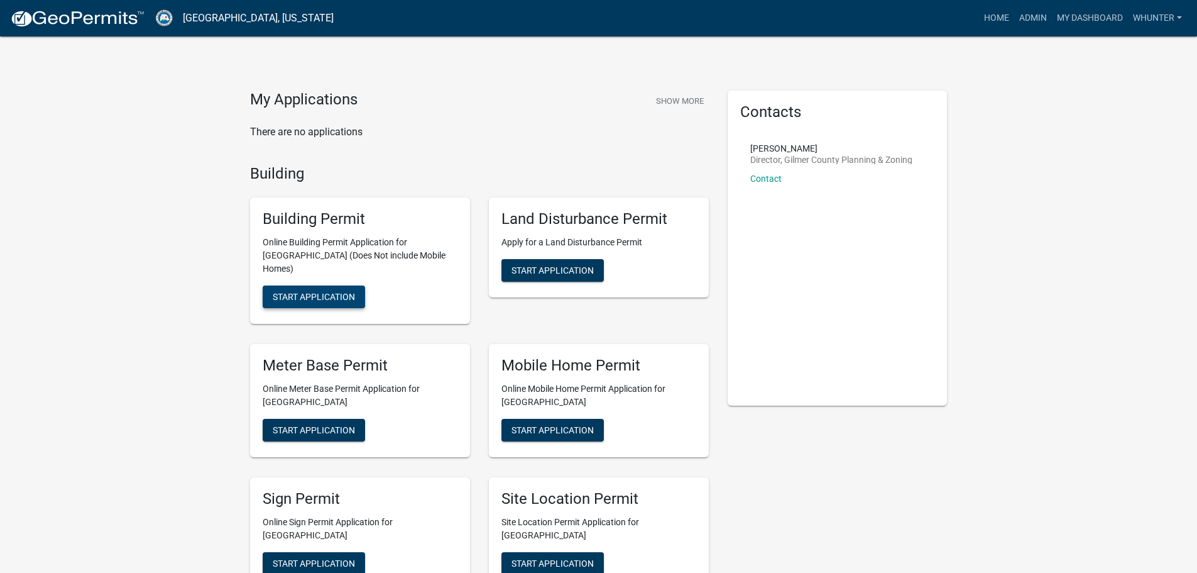
click at [306, 285] on button "Start Application" at bounding box center [314, 296] width 102 height 23
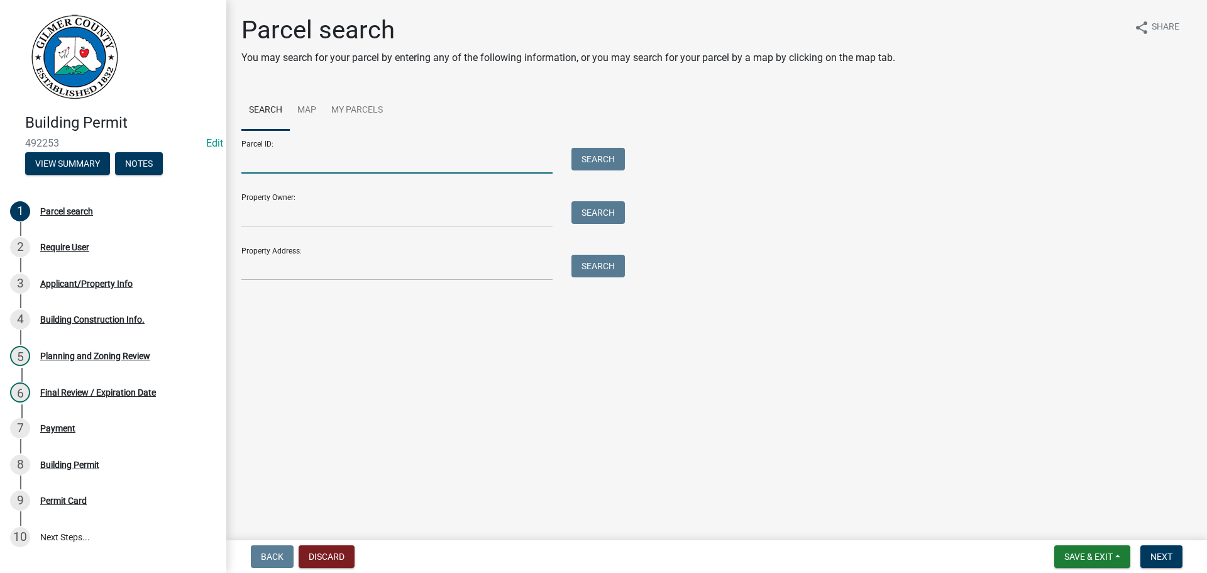
click at [330, 161] on input "Parcel ID:" at bounding box center [396, 161] width 311 height 26
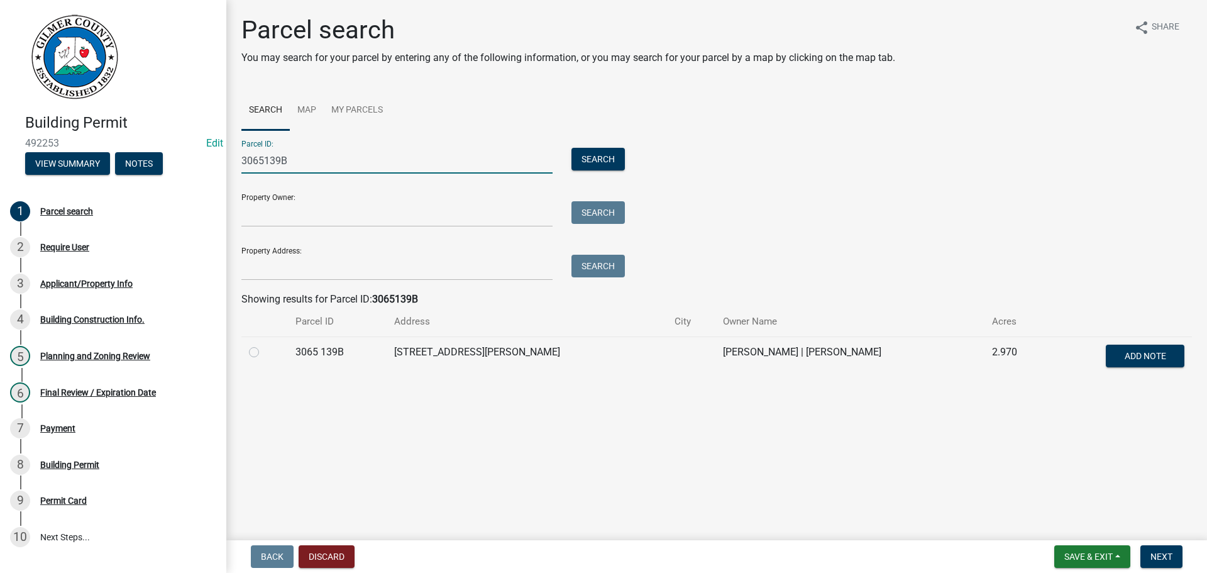
type input "3065139B"
click at [245, 358] on td at bounding box center [264, 356] width 47 height 41
click at [264, 344] on label at bounding box center [264, 344] width 0 height 0
click at [264, 353] on 139B "radio" at bounding box center [268, 348] width 8 height 8
radio 139B "true"
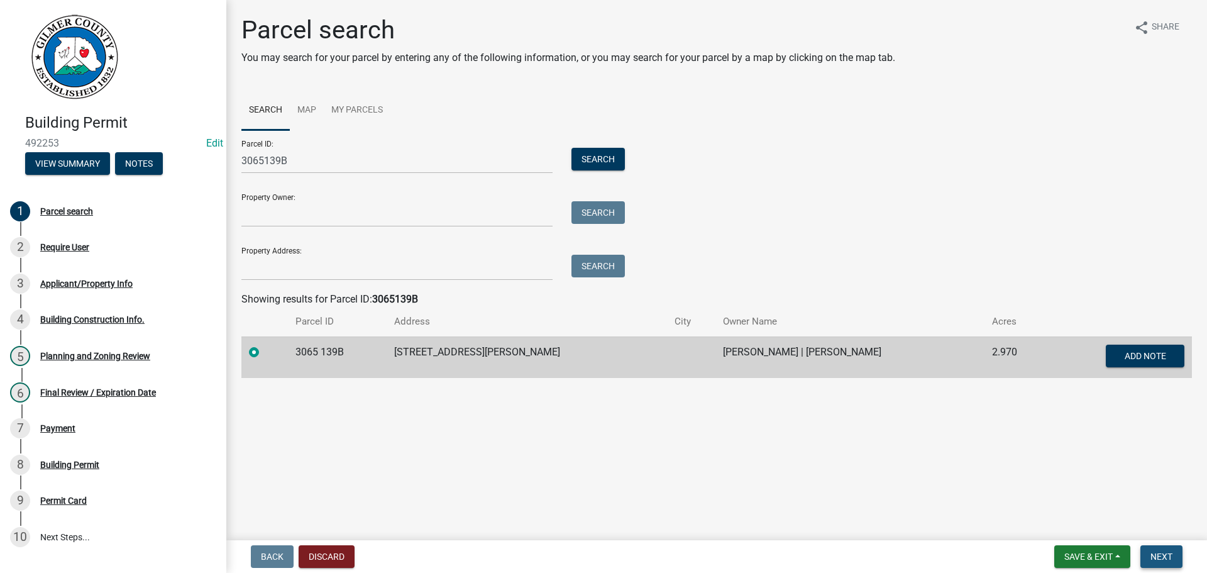
click at [1154, 556] on span "Next" at bounding box center [1161, 556] width 22 height 10
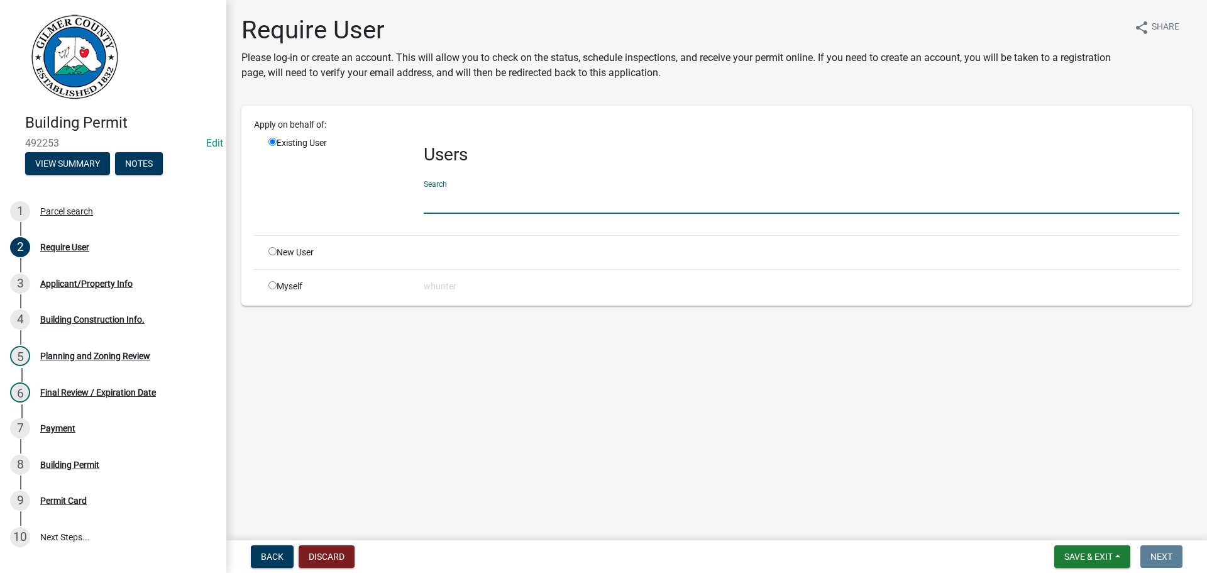
click at [504, 193] on input "text" at bounding box center [802, 201] width 756 height 26
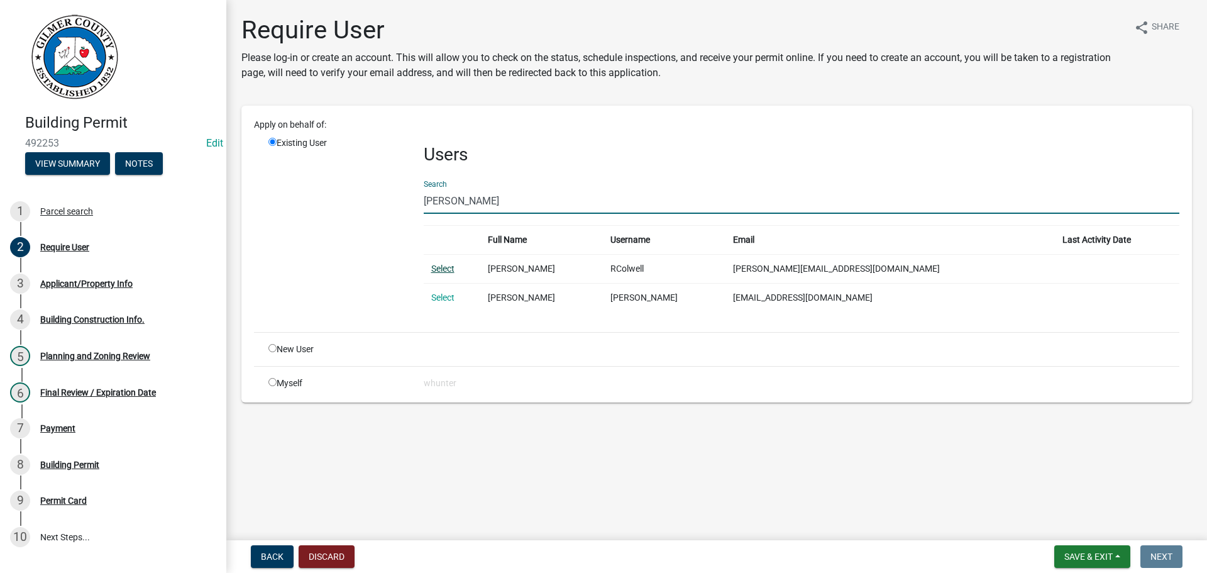
type input "[PERSON_NAME]"
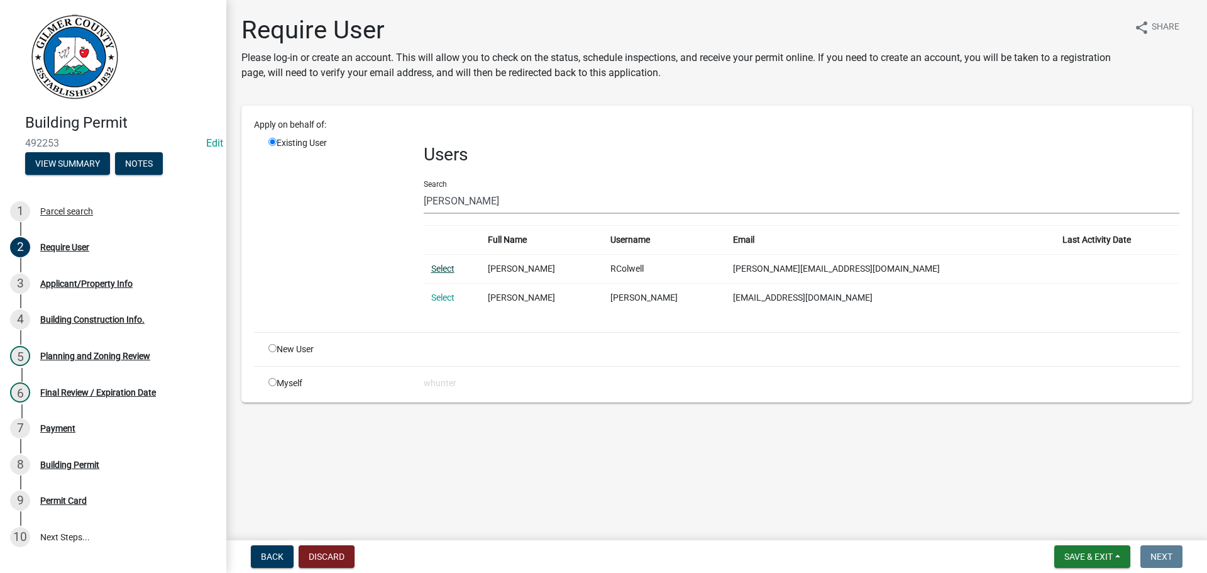
click at [444, 269] on link "Select" at bounding box center [442, 268] width 23 height 10
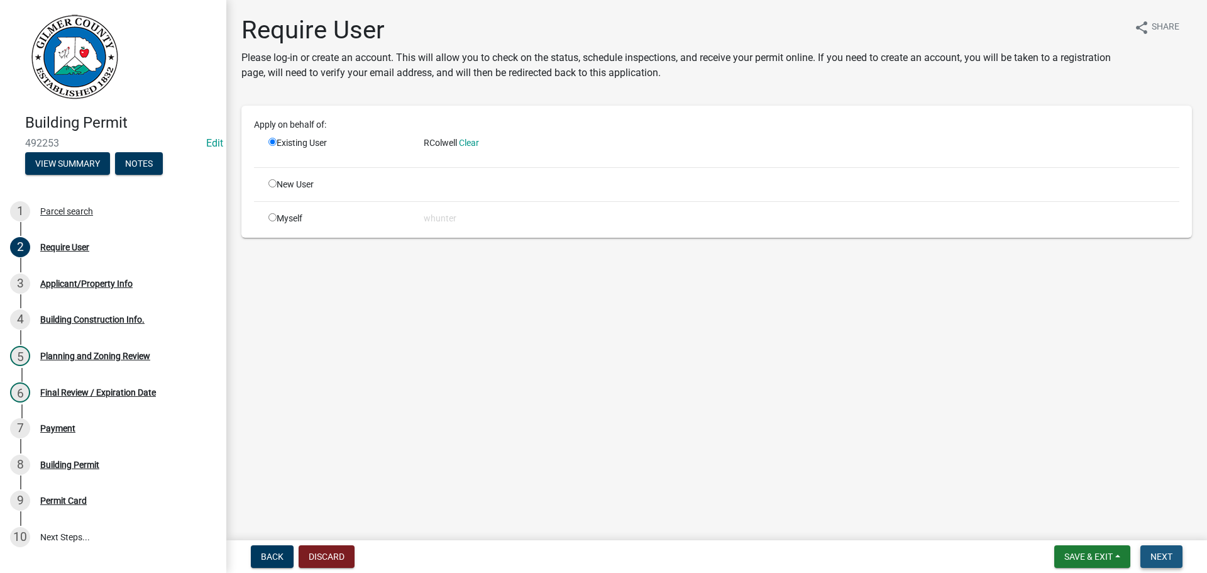
click at [1171, 558] on span "Next" at bounding box center [1161, 556] width 22 height 10
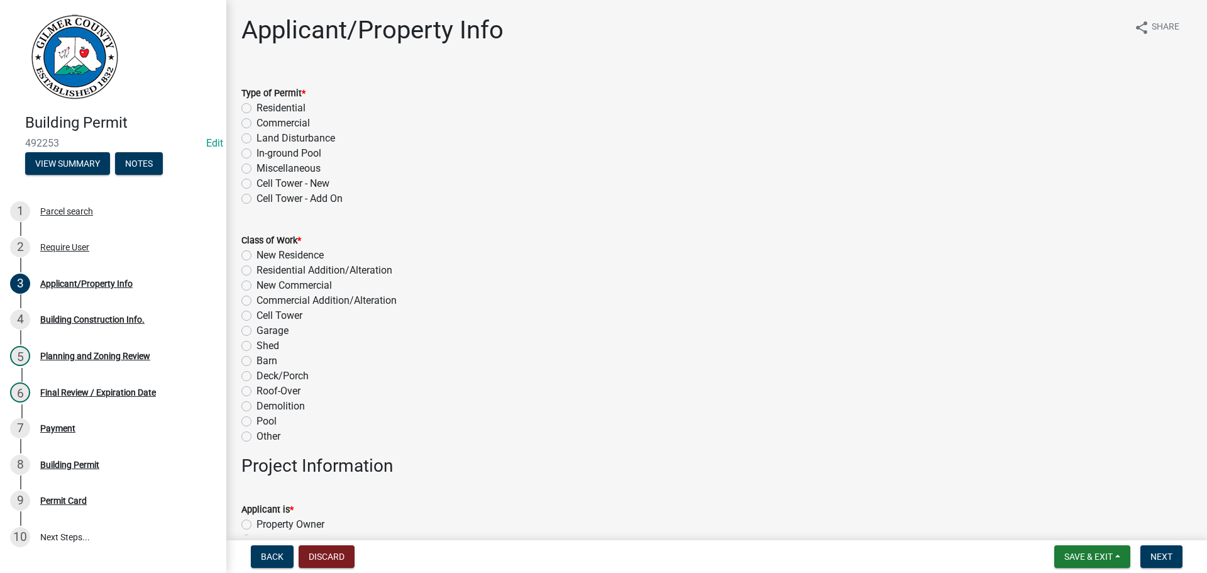
click at [291, 112] on label "Residential" at bounding box center [280, 108] width 49 height 15
click at [265, 109] on input "Residential" at bounding box center [260, 105] width 8 height 8
radio input "true"
click at [287, 165] on label "Miscellaneous" at bounding box center [288, 168] width 64 height 15
click at [265, 165] on input "Miscellaneous" at bounding box center [260, 165] width 8 height 8
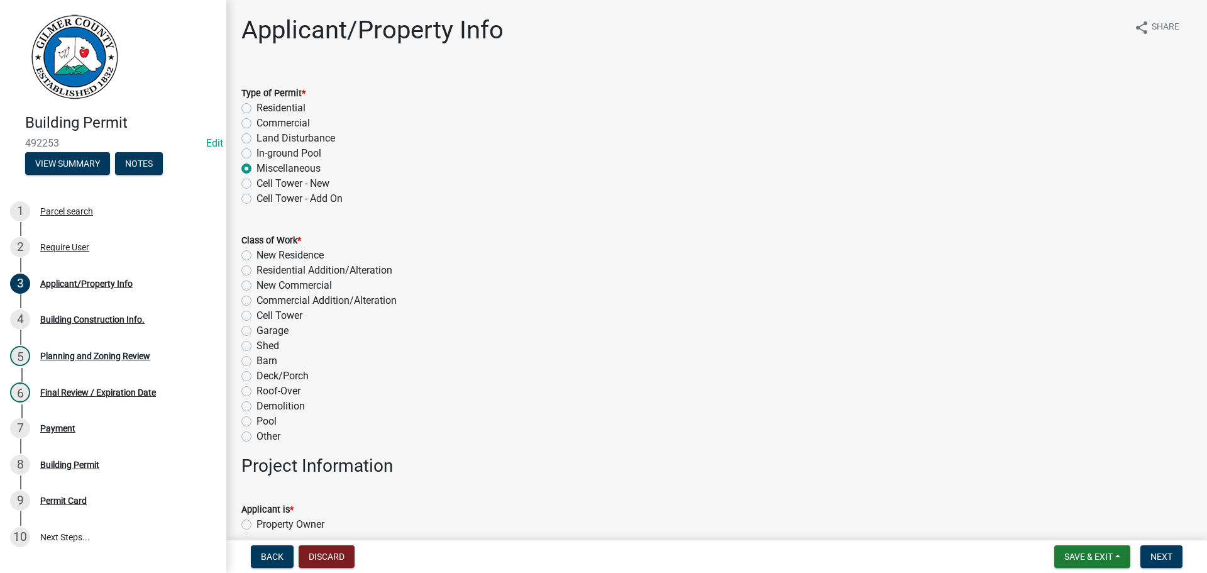
radio input "true"
click at [287, 388] on label "Roof-Over" at bounding box center [278, 390] width 44 height 15
click at [267, 394] on label "Roof-Over" at bounding box center [278, 390] width 44 height 15
click at [265, 392] on input "Roof-Over" at bounding box center [260, 387] width 8 height 8
radio input "true"
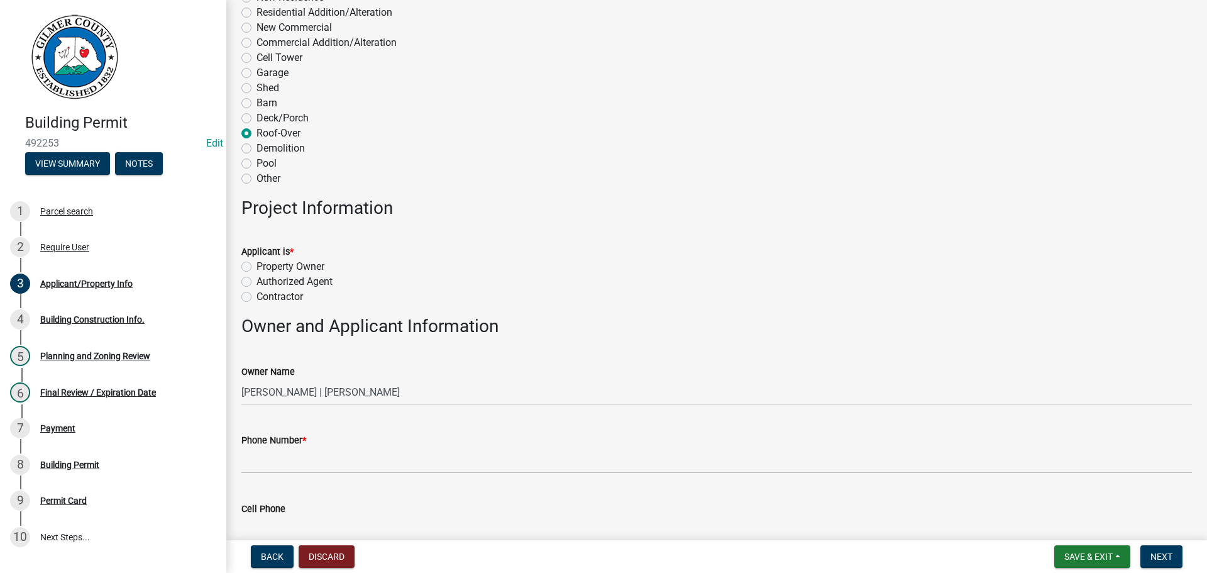
scroll to position [377, 0]
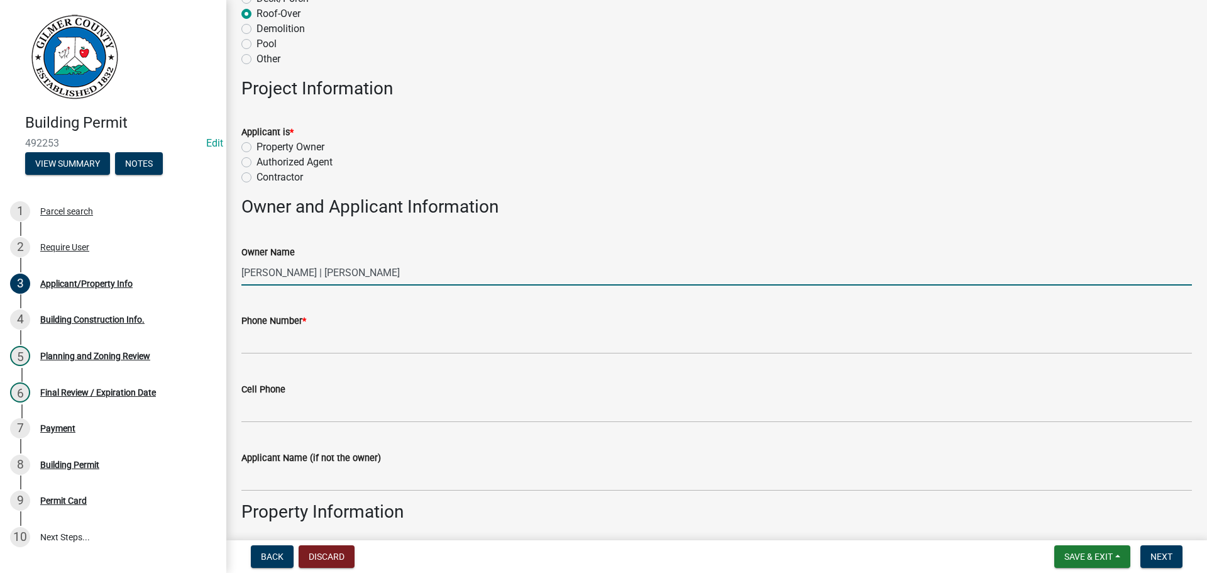
click at [348, 268] on input "[PERSON_NAME] | [PERSON_NAME]" at bounding box center [716, 273] width 950 height 26
click at [292, 270] on input "[PERSON_NAME] | [PERSON_NAME]" at bounding box center [716, 273] width 950 height 26
type input "[PERSON_NAME] AND [PERSON_NAME]"
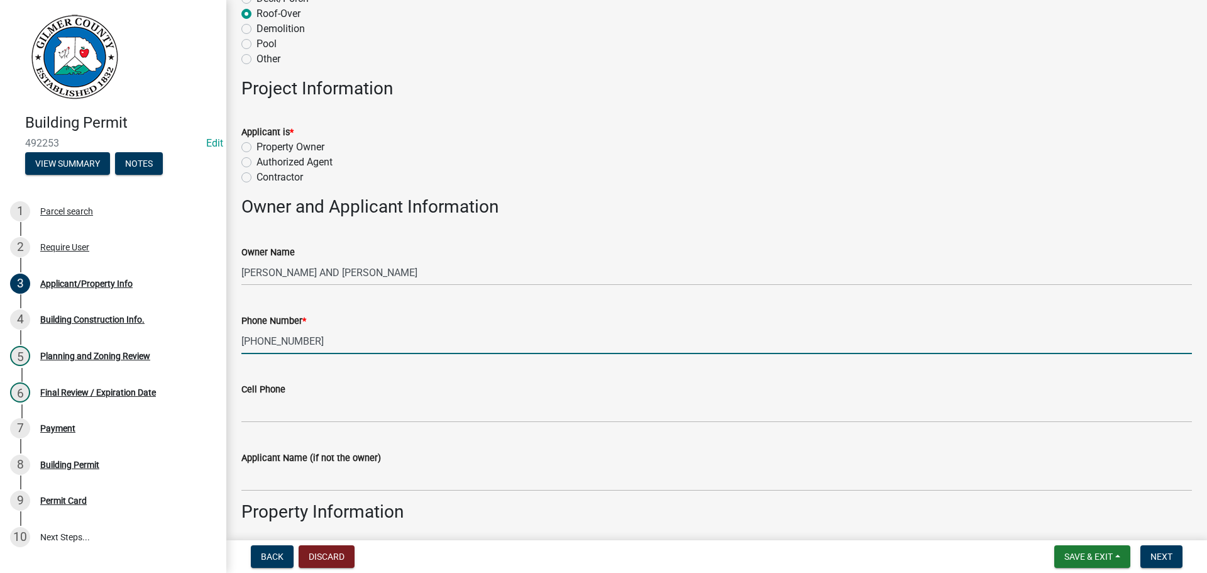
type input "[PHONE_NUMBER]"
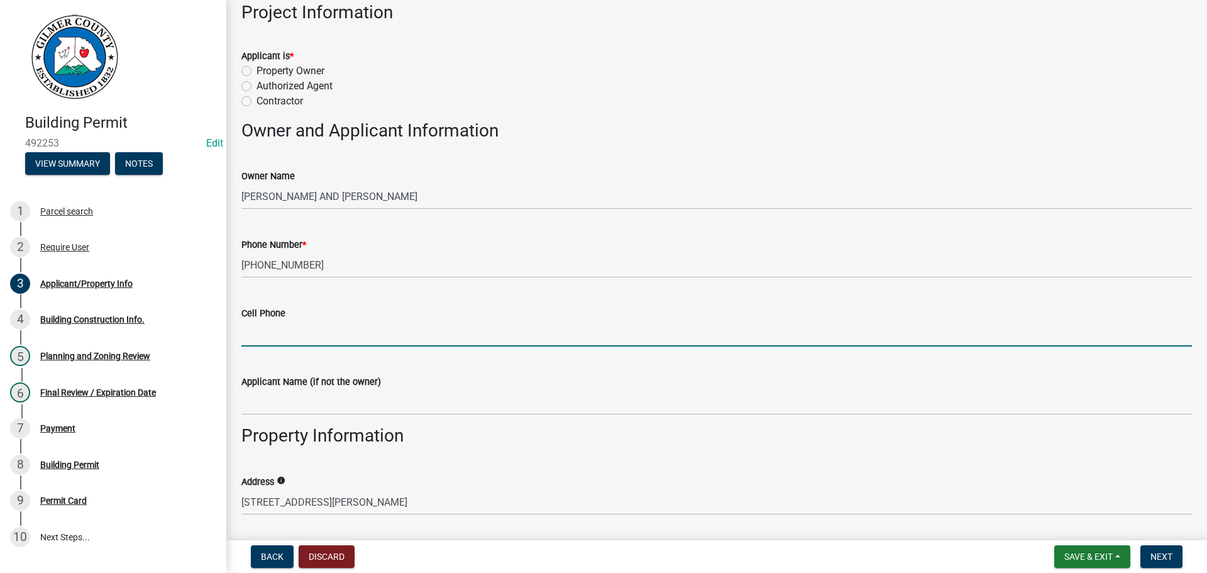
scroll to position [566, 0]
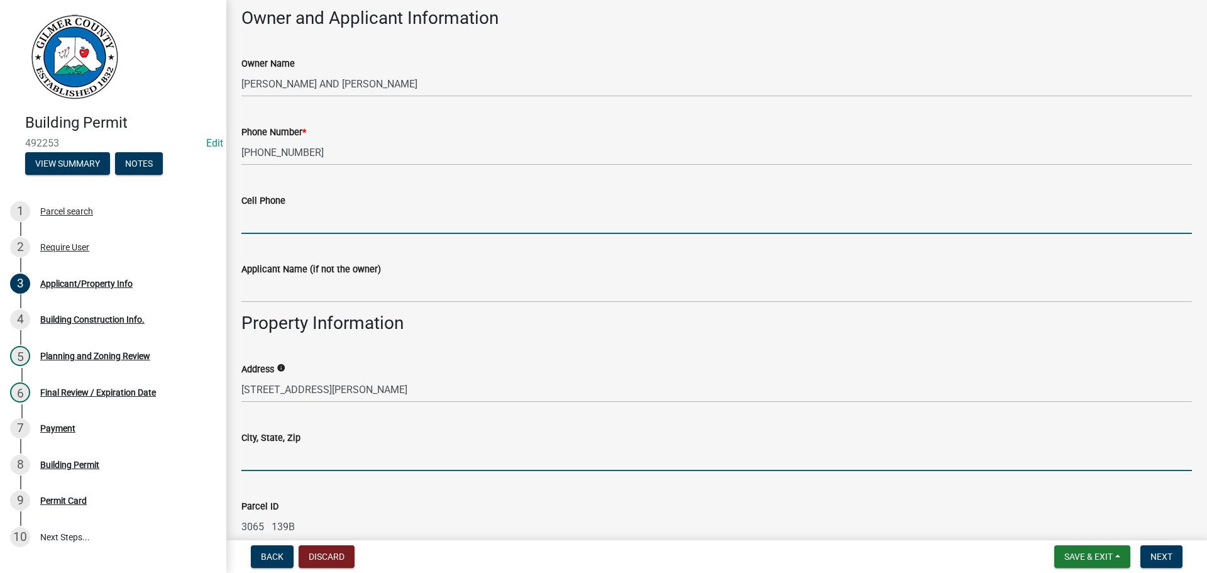
click at [335, 454] on input "City, State, Zip" at bounding box center [716, 458] width 950 height 26
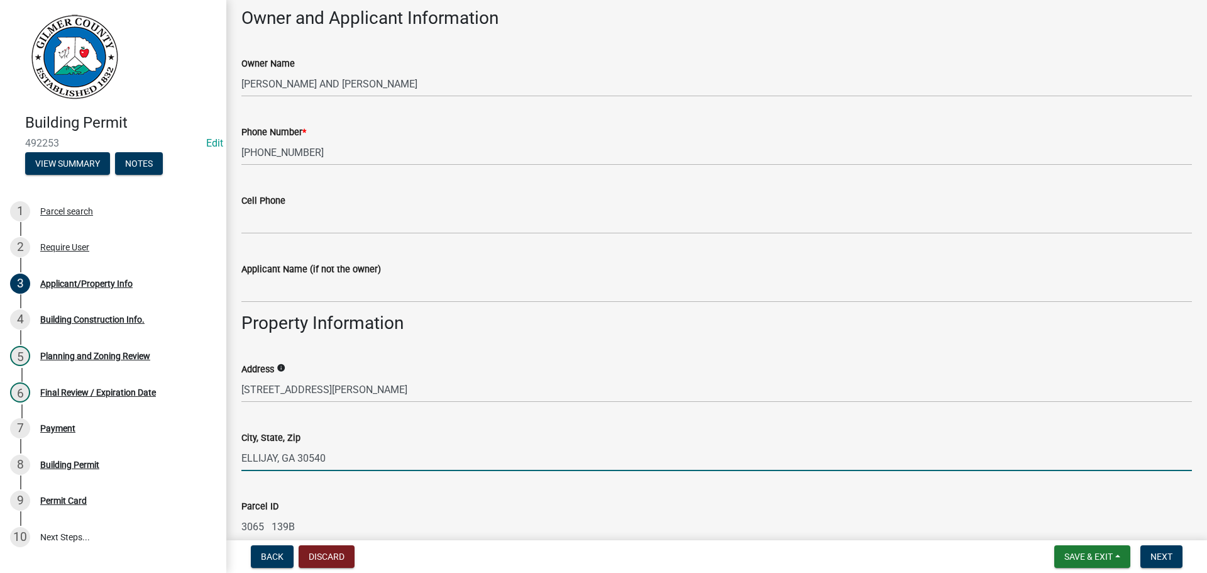
type input "ELLIJAY, GA 30540"
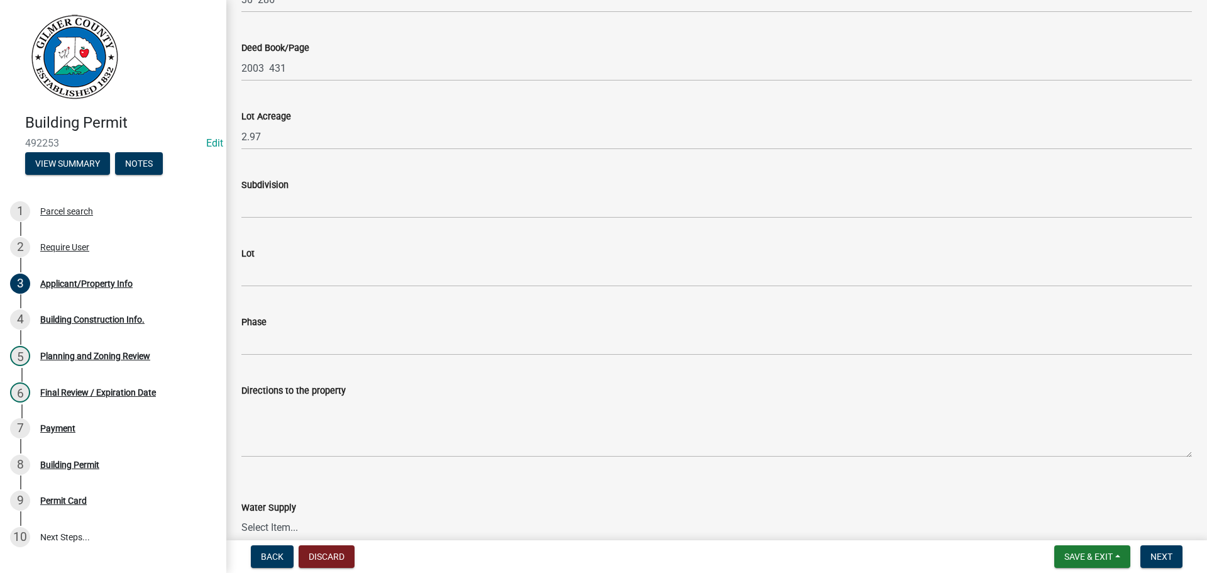
scroll to position [1320, 0]
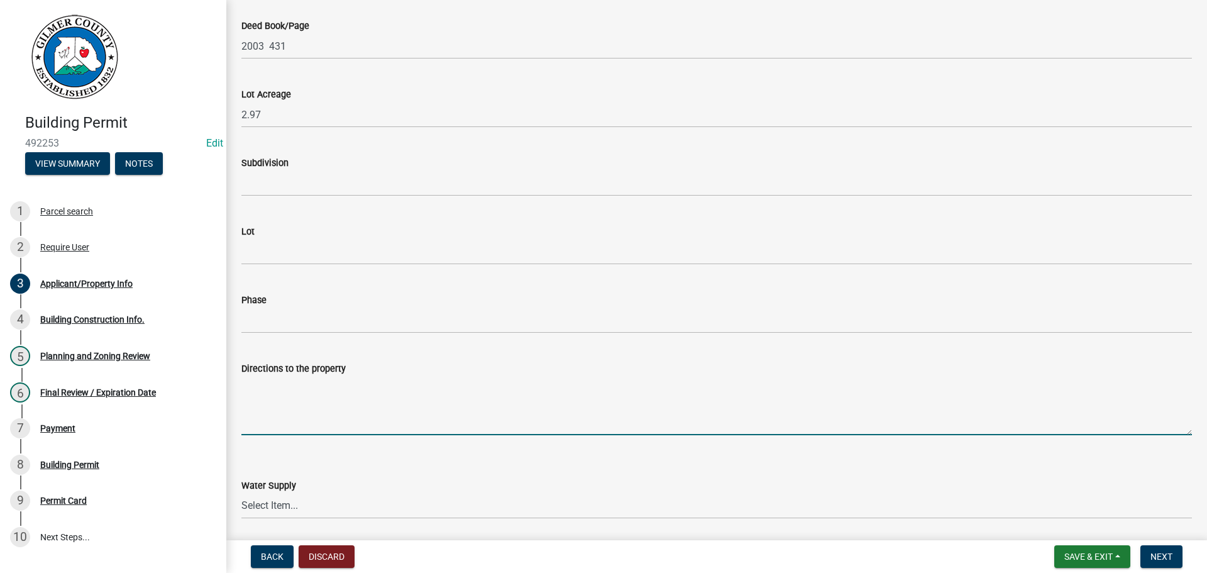
click at [330, 412] on textarea "Directions to the property" at bounding box center [716, 405] width 950 height 59
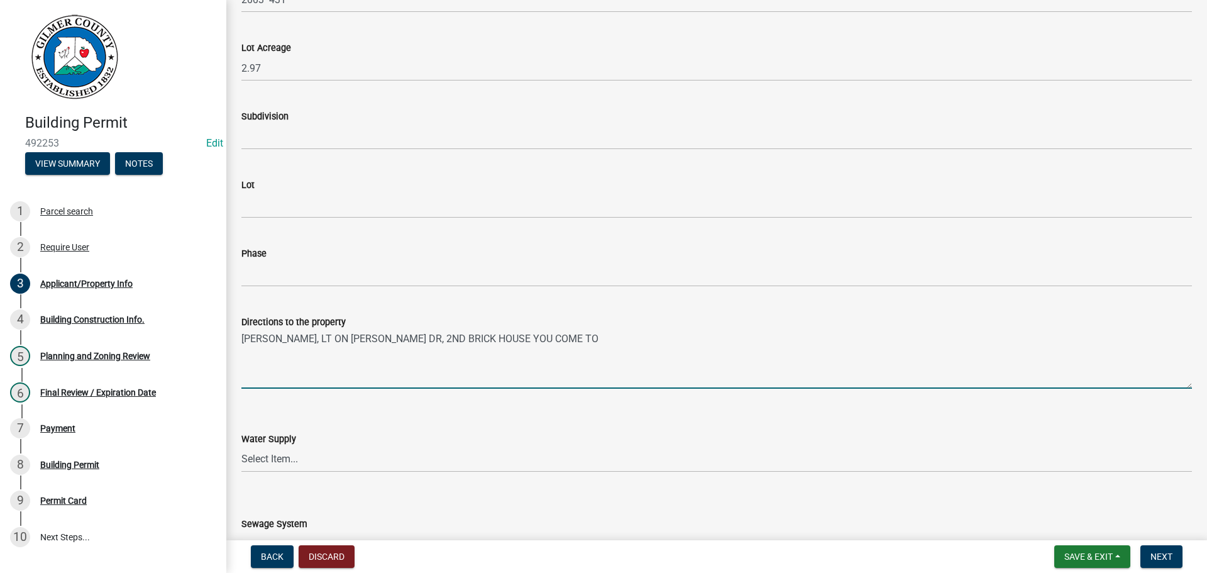
scroll to position [1446, 0]
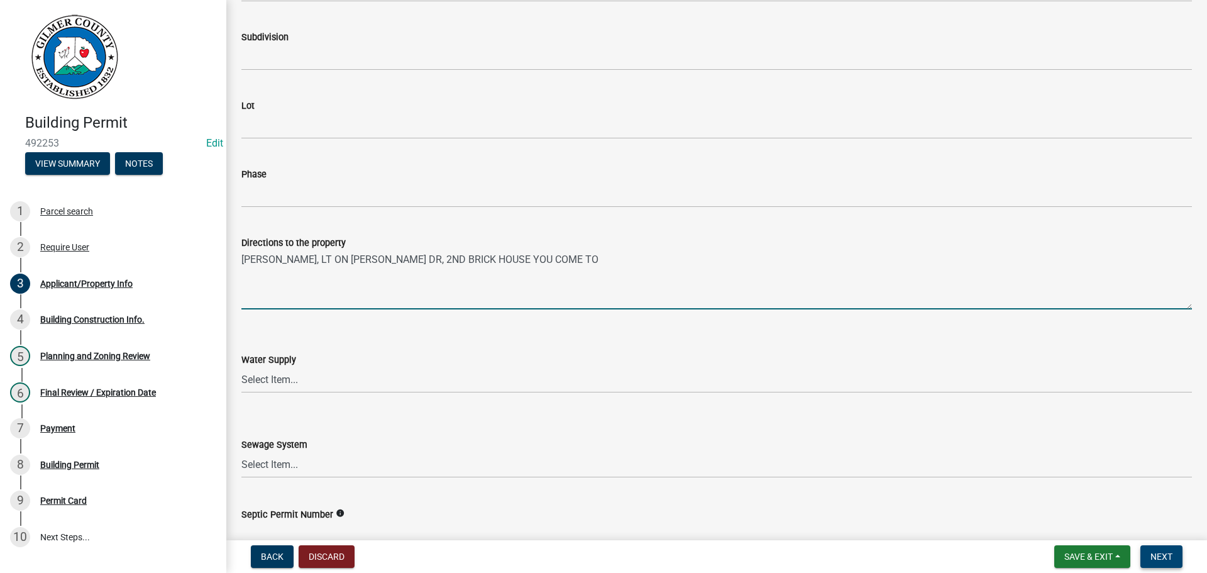
type textarea "[PERSON_NAME], LT ON [PERSON_NAME] DR, 2ND BRICK HOUSE YOU COME TO"
click at [1150, 559] on span "Next" at bounding box center [1161, 556] width 22 height 10
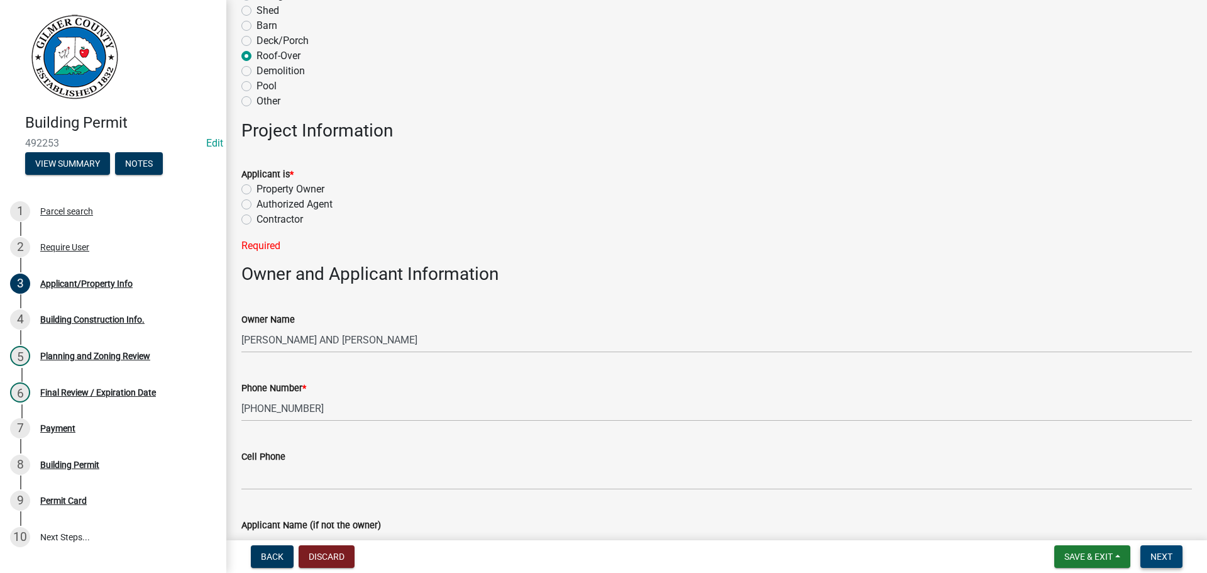
scroll to position [214, 0]
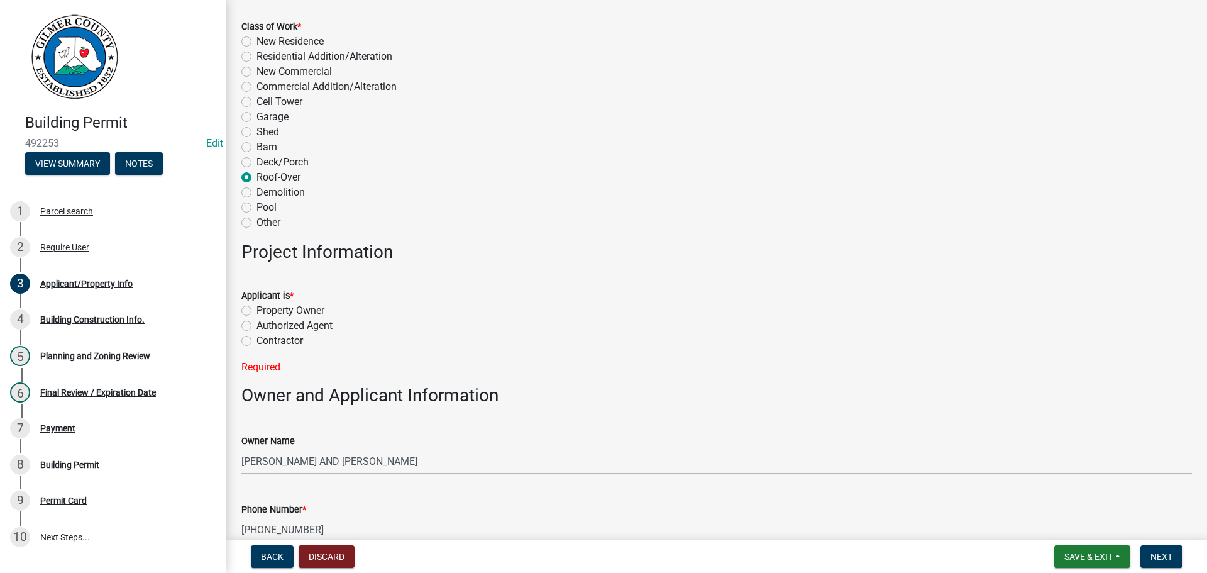
click at [273, 311] on label "Property Owner" at bounding box center [290, 310] width 68 height 15
click at [265, 311] on input "Property Owner" at bounding box center [260, 307] width 8 height 8
radio input "true"
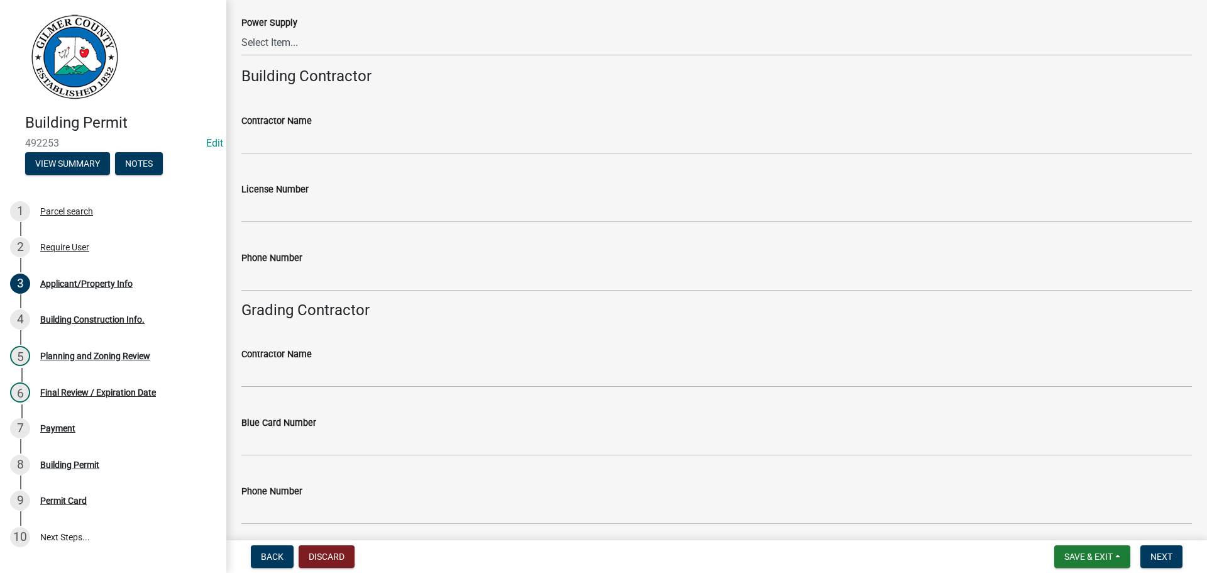
scroll to position [2037, 0]
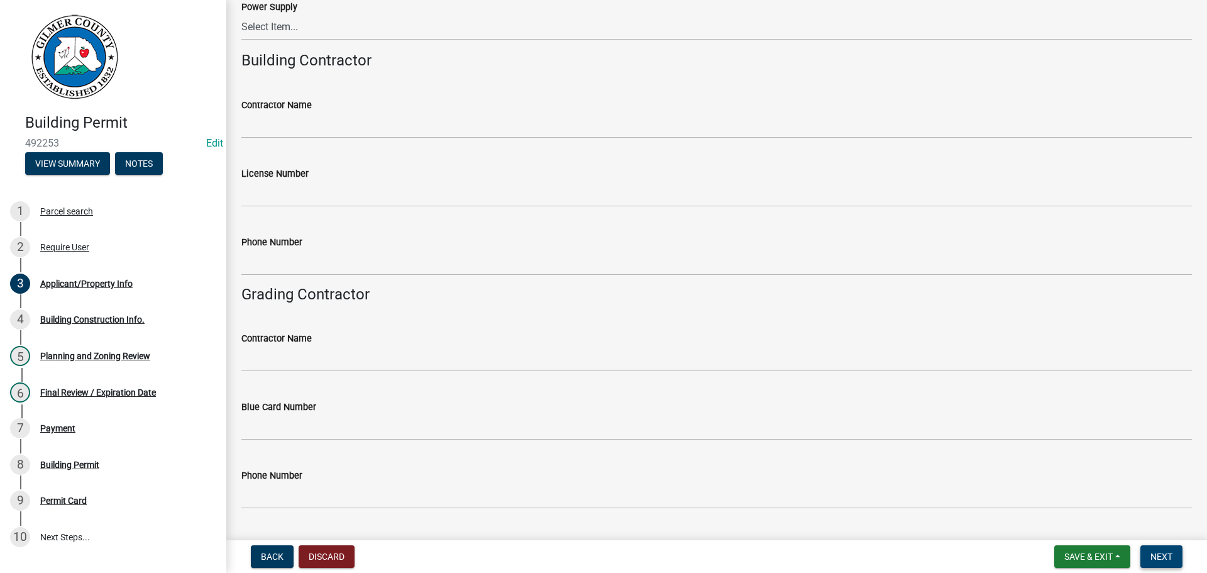
click at [1157, 554] on span "Next" at bounding box center [1161, 556] width 22 height 10
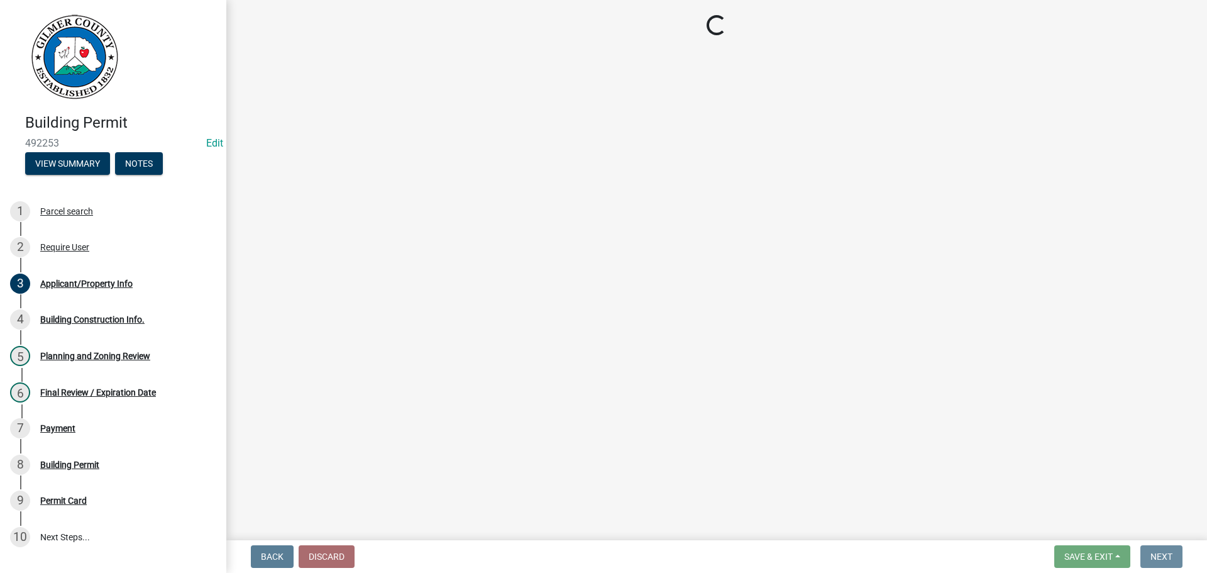
scroll to position [0, 0]
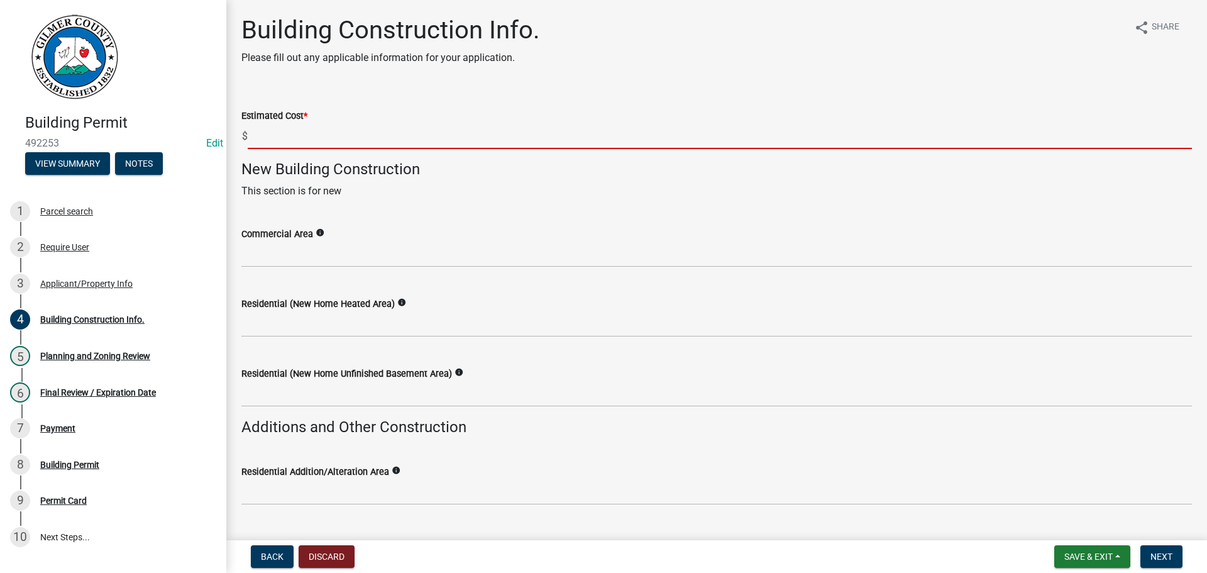
click at [293, 136] on input "text" at bounding box center [720, 136] width 944 height 26
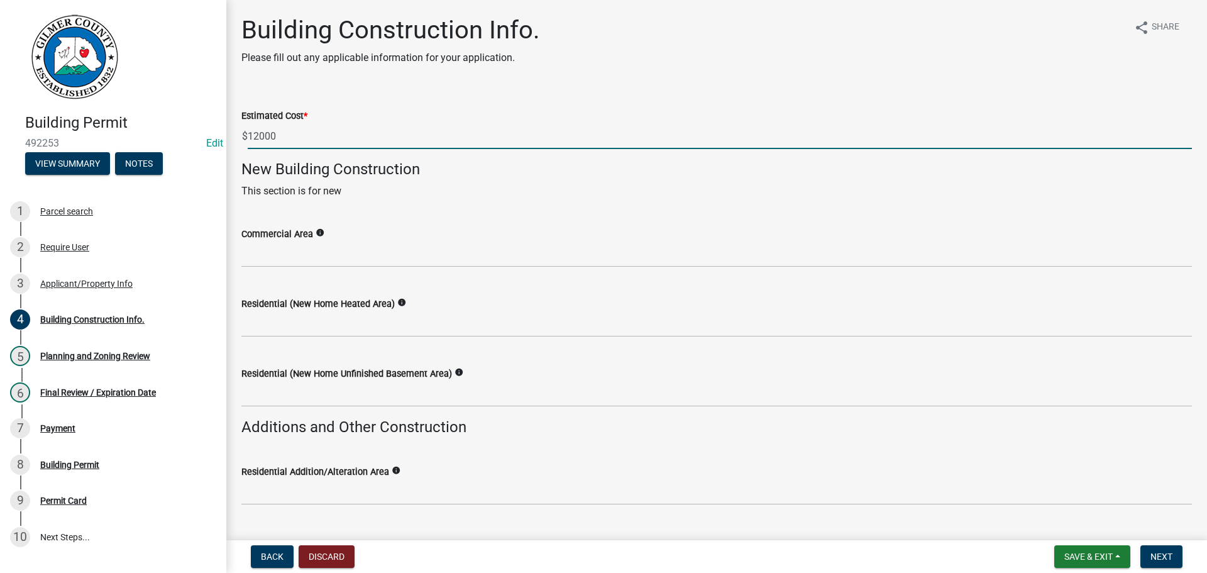
type input "12000"
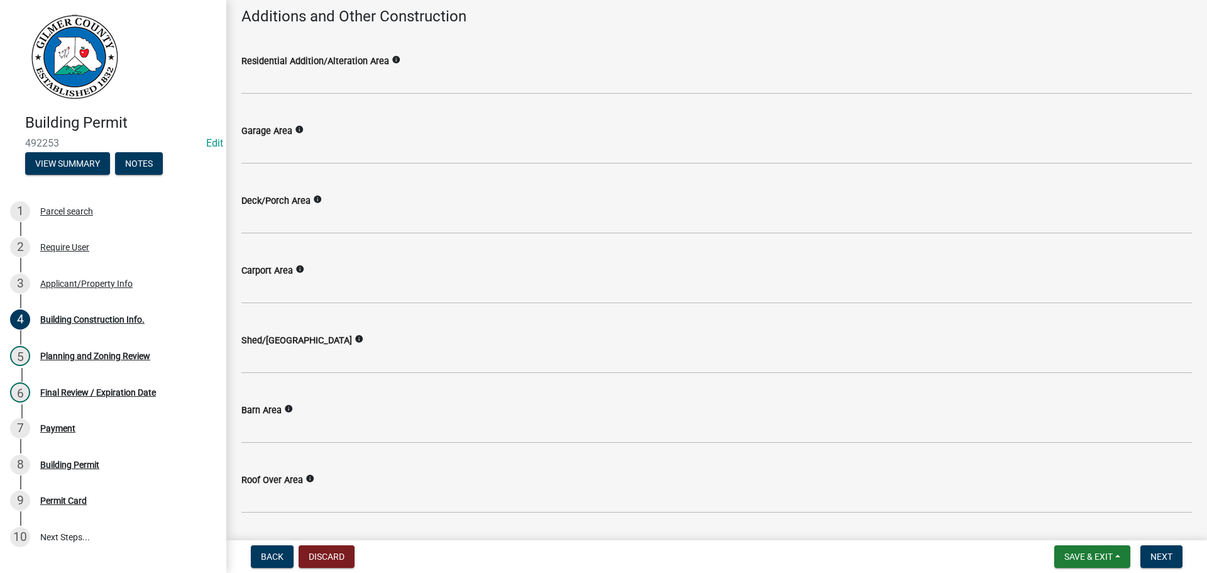
scroll to position [440, 0]
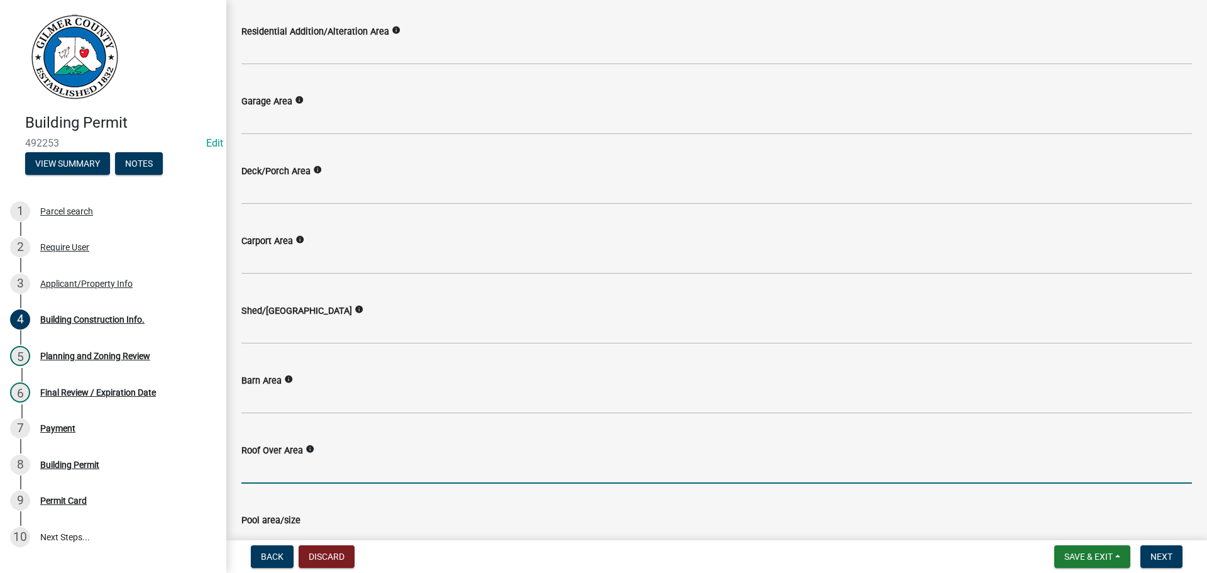
click at [285, 469] on input "text" at bounding box center [716, 471] width 950 height 26
type input "600"
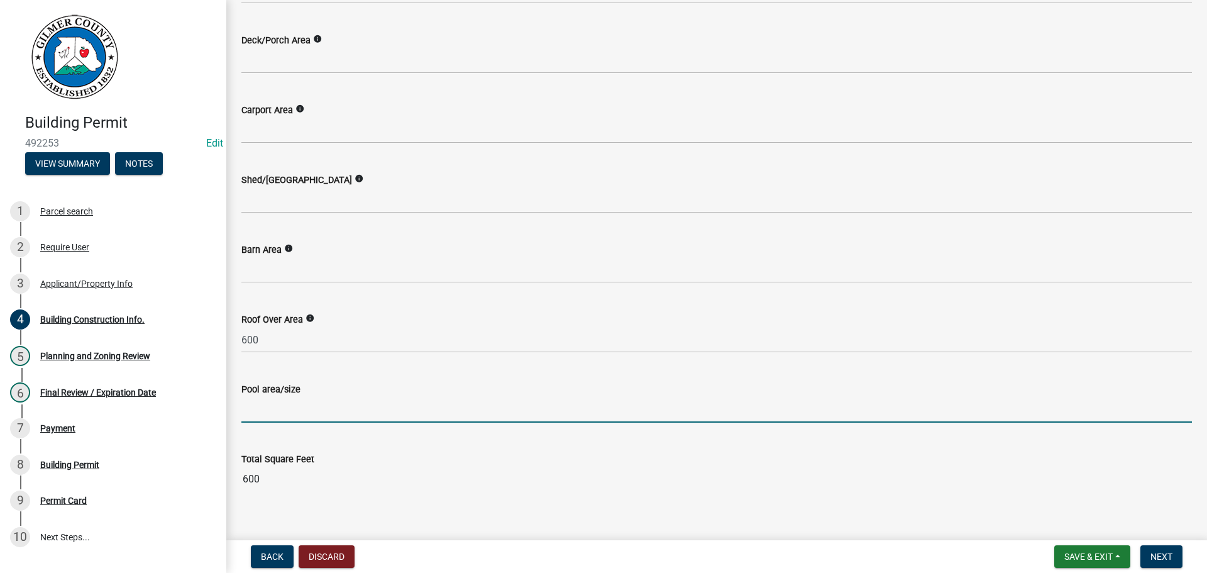
scroll to position [588, 0]
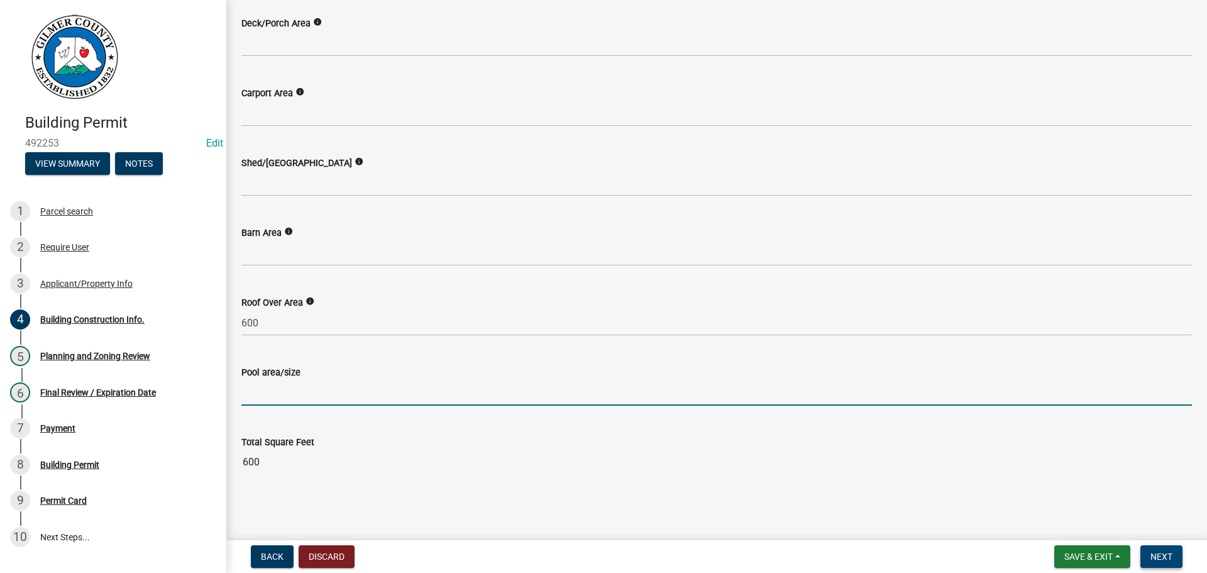
click at [1164, 556] on span "Next" at bounding box center [1161, 556] width 22 height 10
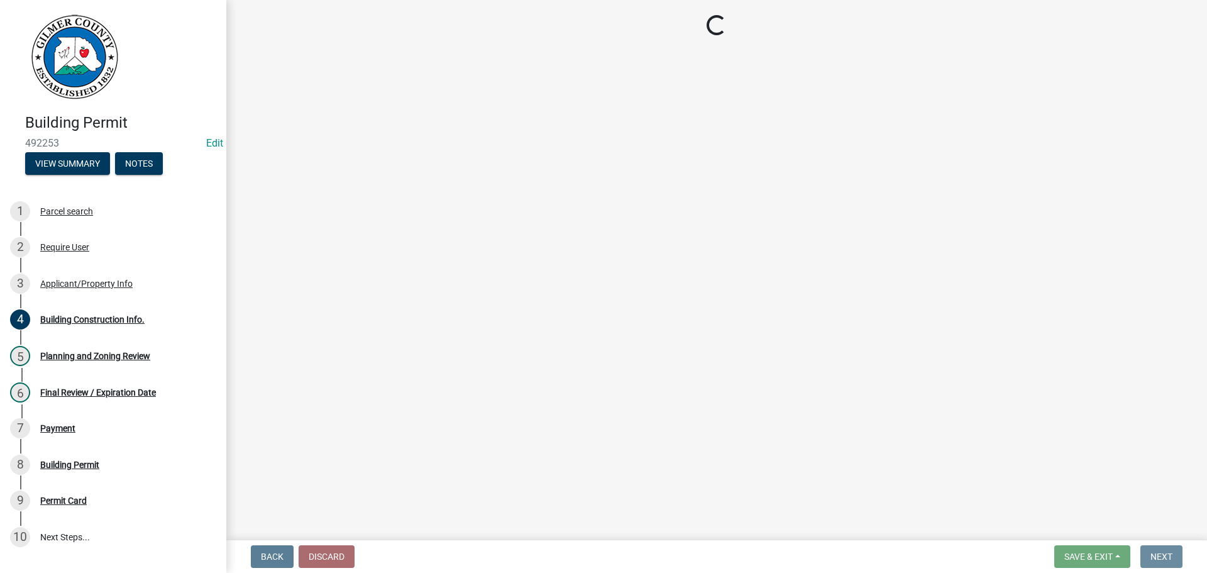
scroll to position [0, 0]
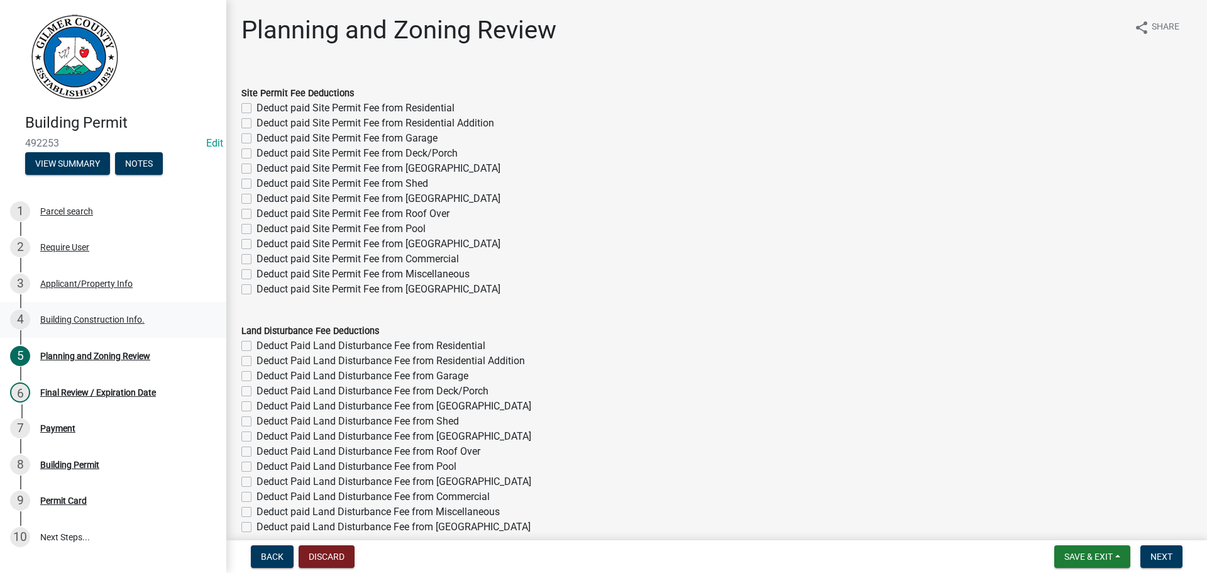
drag, startPoint x: 74, startPoint y: 322, endPoint x: 177, endPoint y: 322, distance: 103.1
click at [75, 322] on div "Building Construction Info." at bounding box center [92, 319] width 104 height 9
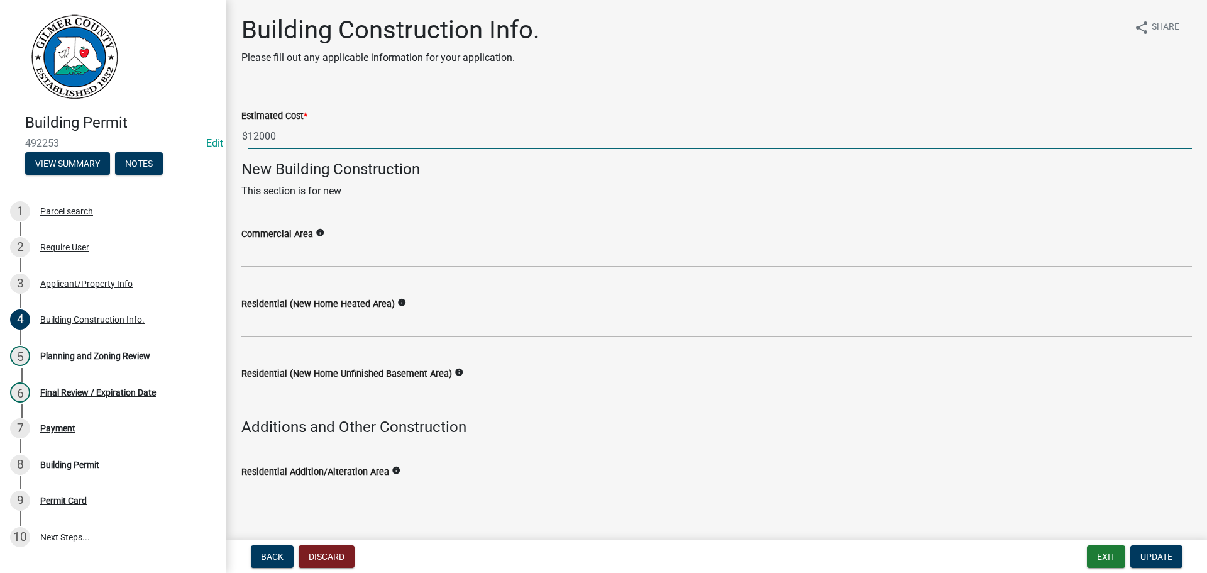
drag, startPoint x: 361, startPoint y: 146, endPoint x: 117, endPoint y: 99, distance: 249.0
click at [118, 99] on div "Building Permit 492253 Edit View Summary Notes 1 Parcel search 2 Require User 3…" at bounding box center [603, 286] width 1207 height 573
type input "25000"
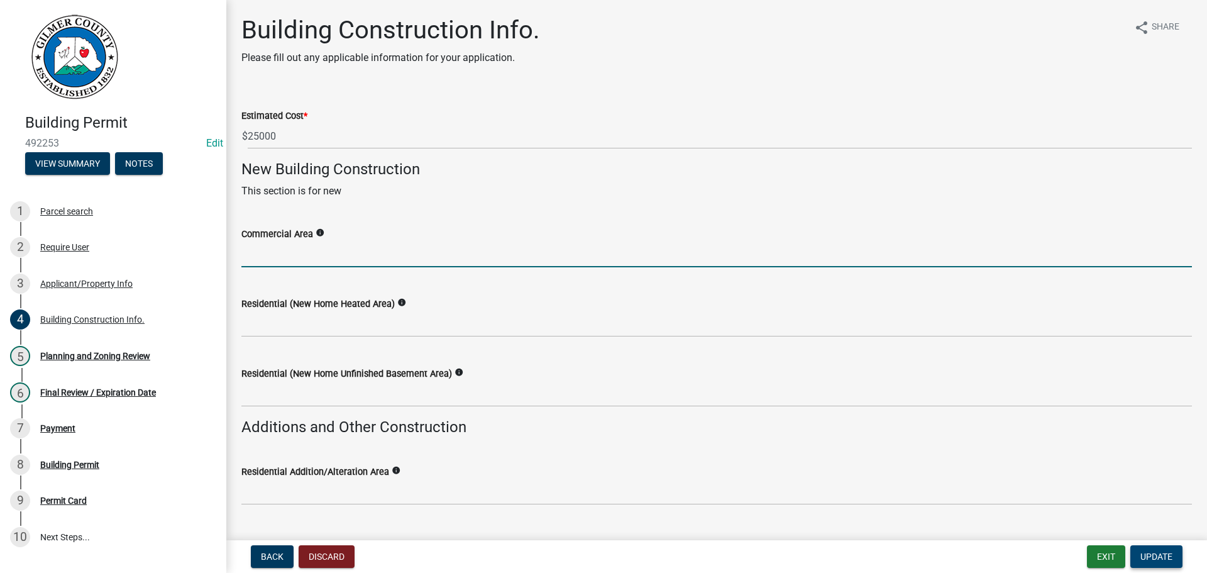
click at [1165, 549] on button "Update" at bounding box center [1156, 556] width 52 height 23
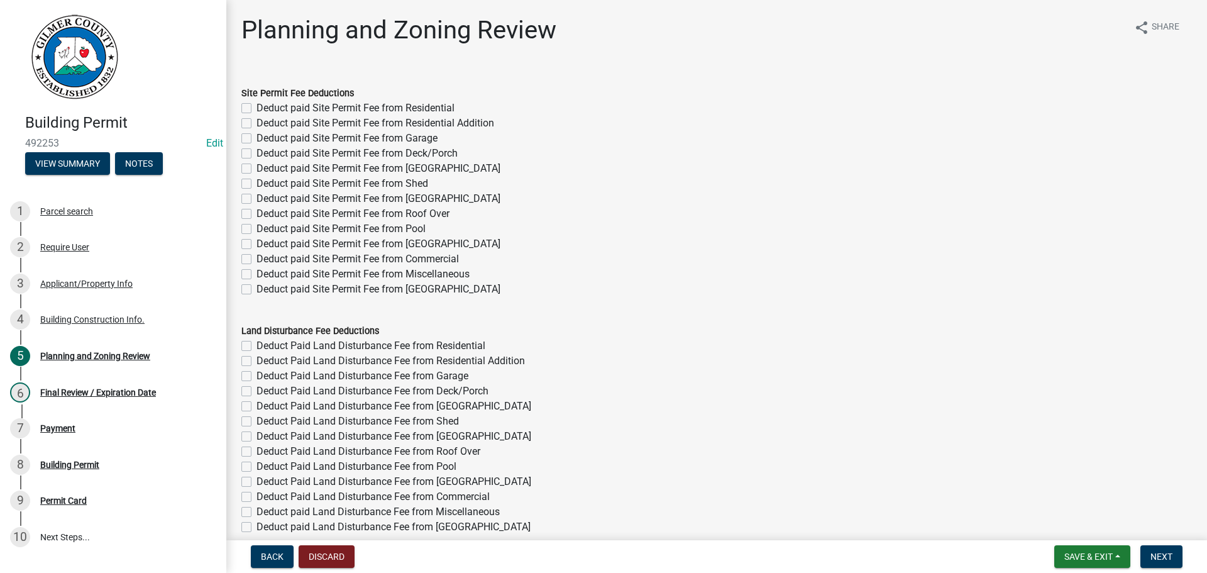
drag, startPoint x: 422, startPoint y: 213, endPoint x: 583, endPoint y: 246, distance: 164.2
click at [422, 213] on label "Deduct paid Site Permit Fee from Roof Over" at bounding box center [352, 213] width 193 height 15
click at [265, 213] on input "Deduct paid Site Permit Fee from Roof Over" at bounding box center [260, 210] width 8 height 8
checkbox input "true"
checkbox input "false"
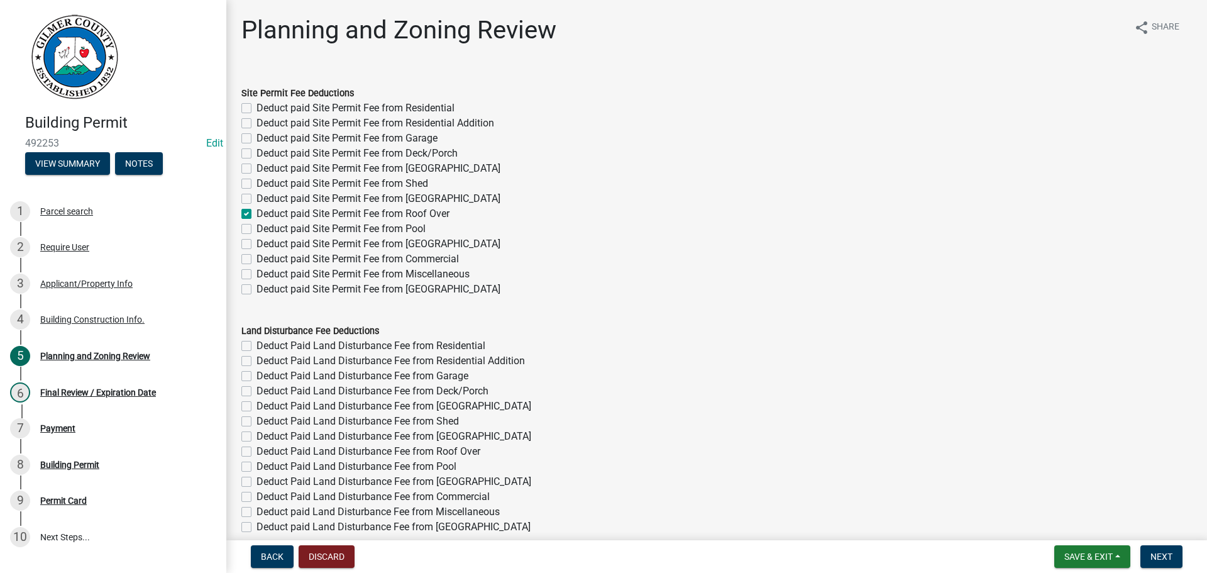
checkbox input "false"
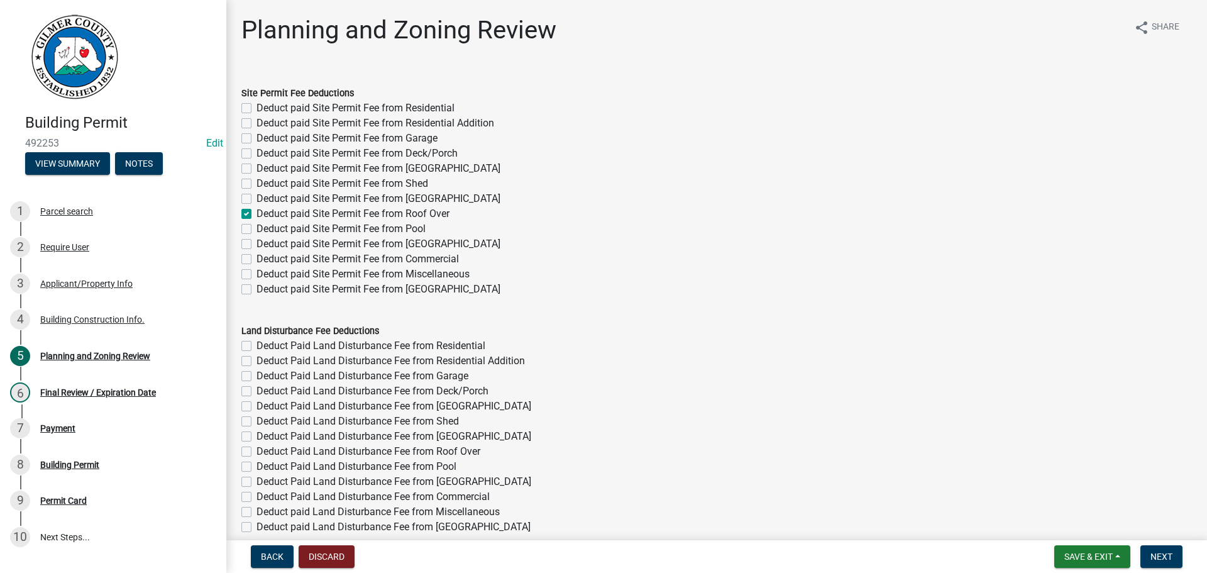
checkbox input "false"
checkbox input "true"
checkbox input "false"
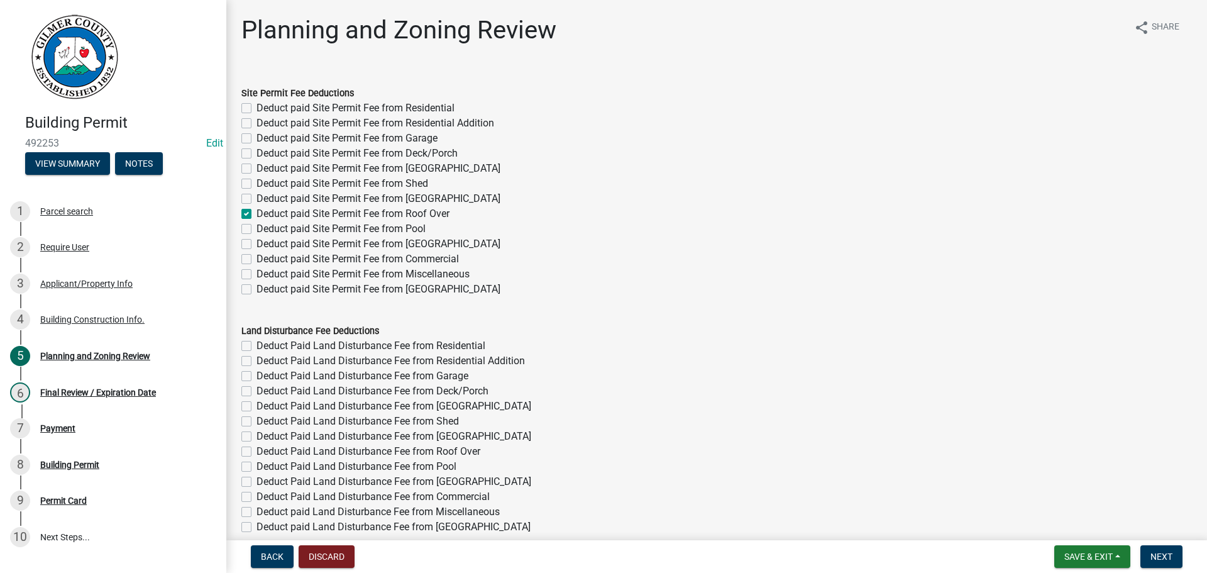
checkbox input "false"
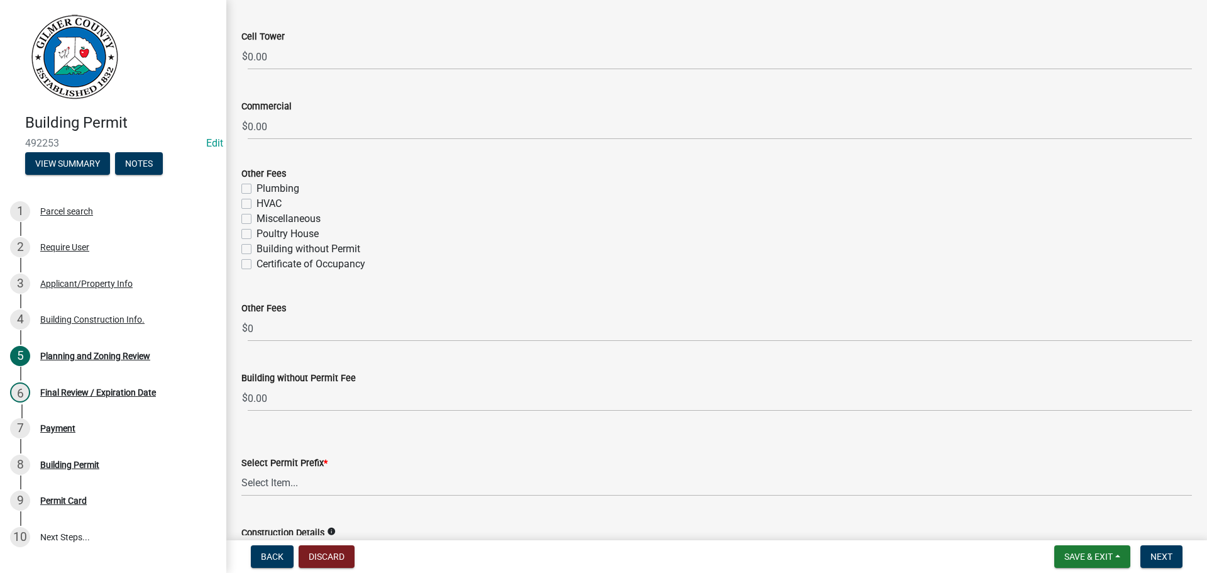
scroll to position [2326, 0]
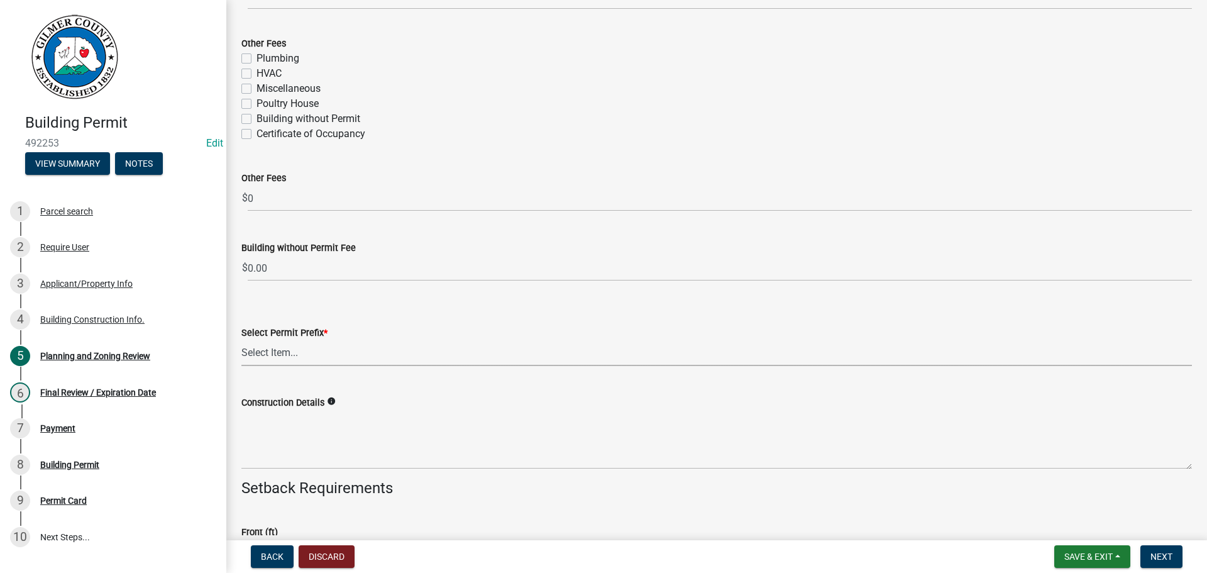
click at [328, 358] on select "Select Item... RES COMM MB LAND POOL MISC CELL TOWER - NEW CELL TOWER - ADD ON" at bounding box center [716, 353] width 950 height 26
click at [241, 340] on select "Select Item... RES COMM MB LAND POOL MISC CELL TOWER - NEW CELL TOWER - ADD ON" at bounding box center [716, 353] width 950 height 26
select select "d8142ddf-27f7-42b0-ba1e-04fee764576f"
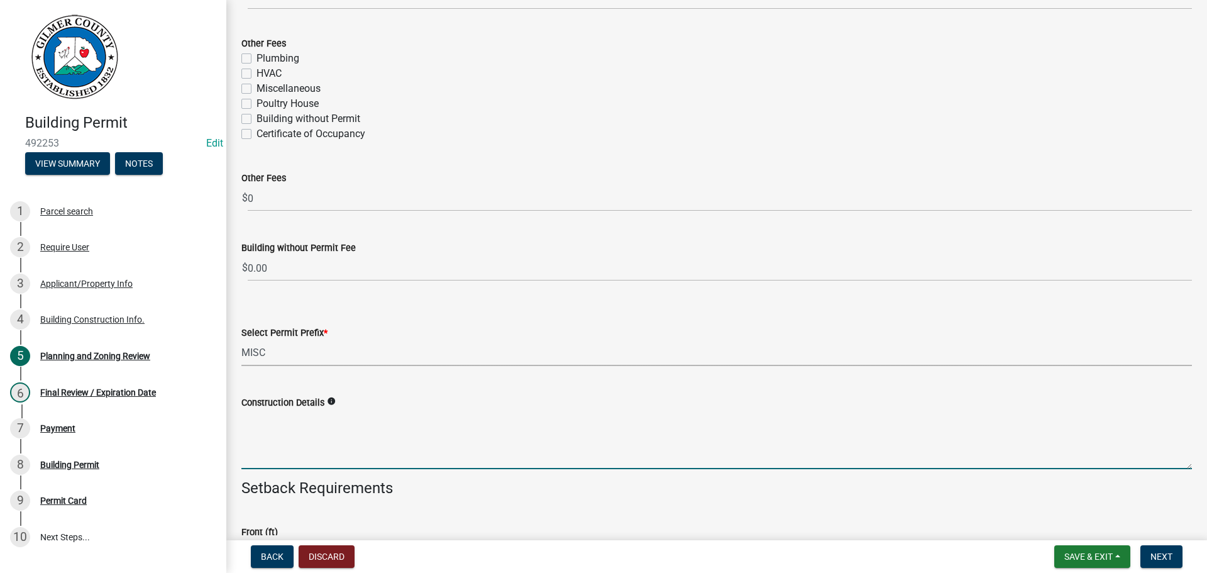
click at [346, 435] on textarea "Construction Details" at bounding box center [716, 439] width 950 height 59
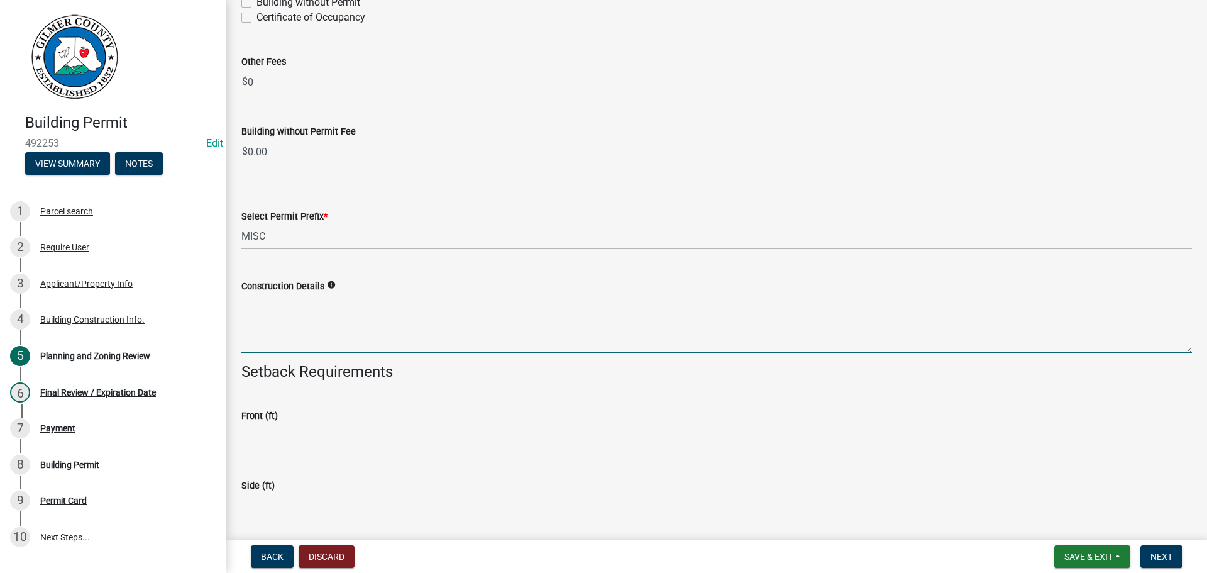
scroll to position [2577, 0]
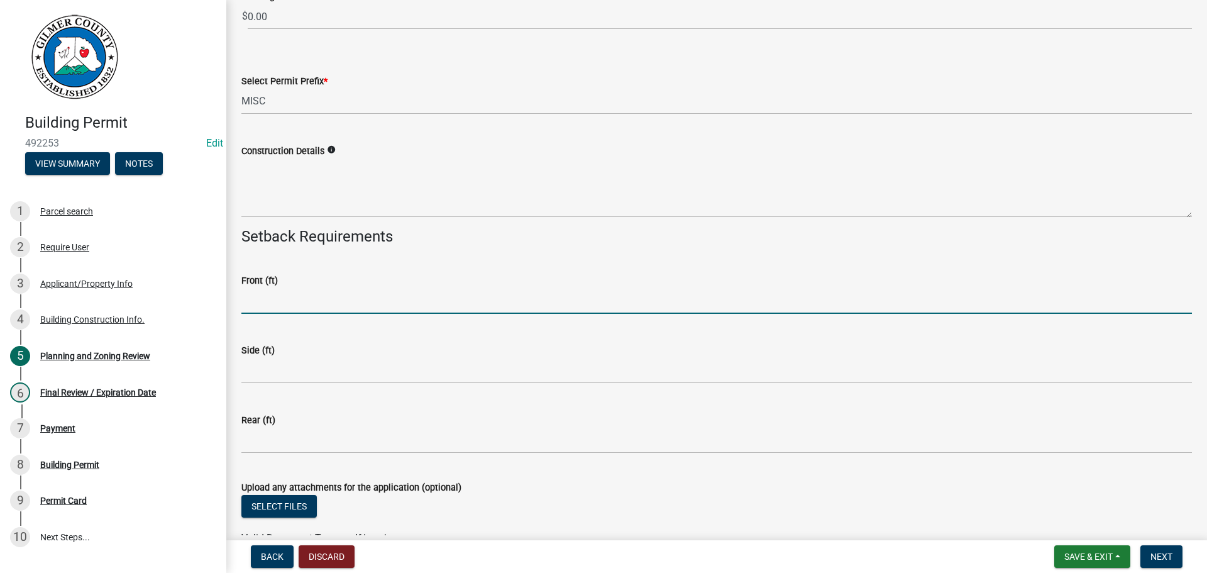
click at [310, 302] on input "text" at bounding box center [716, 301] width 950 height 26
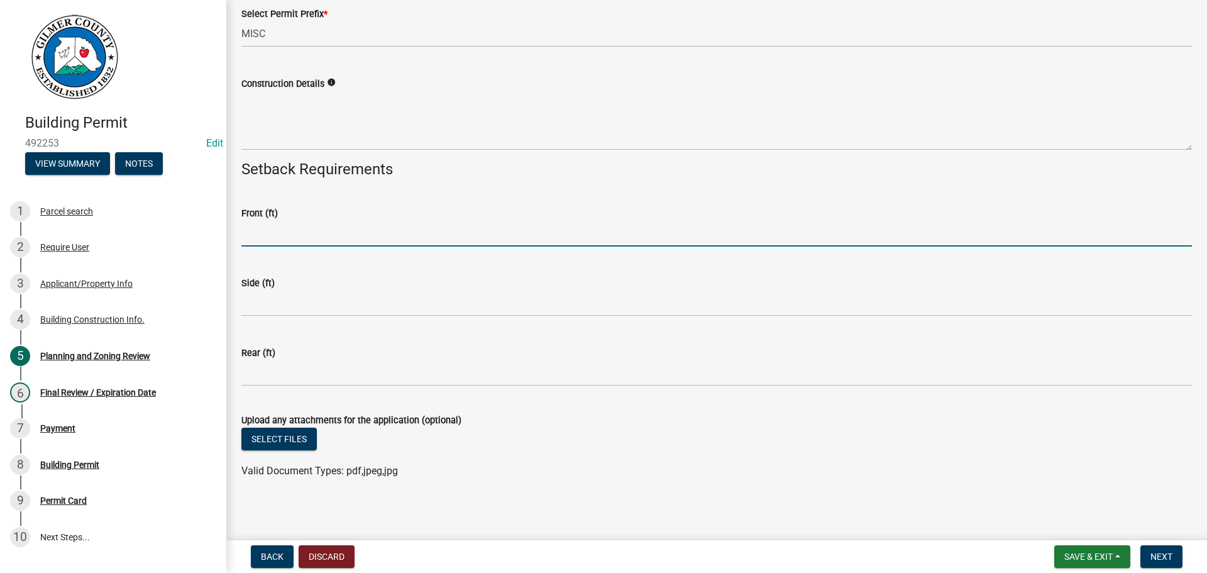
scroll to position [2648, 0]
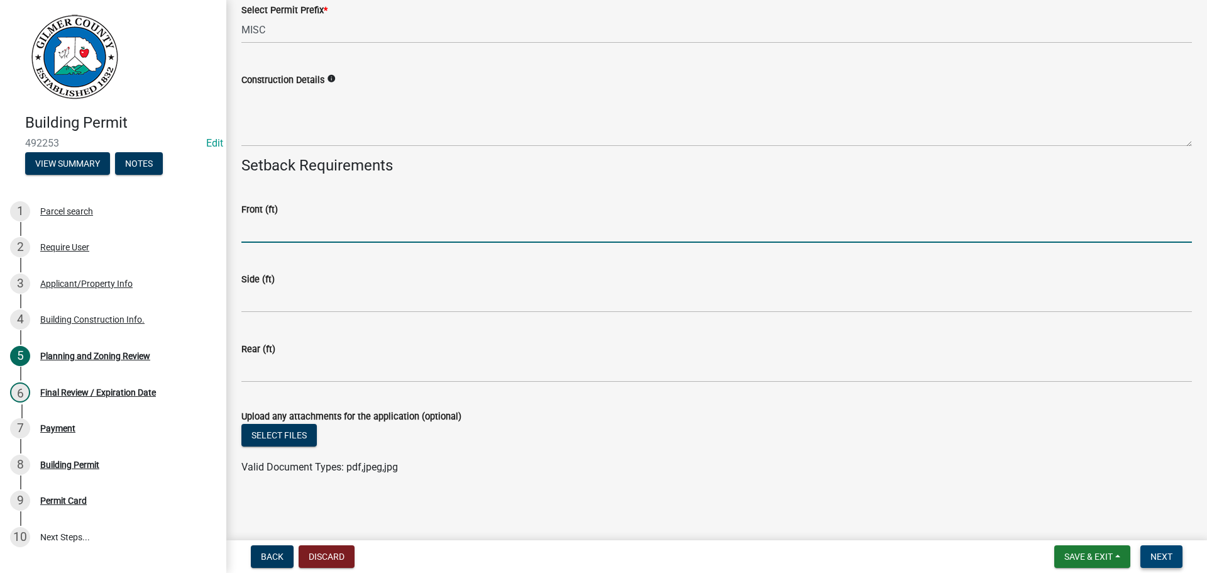
click at [1162, 558] on span "Next" at bounding box center [1161, 556] width 22 height 10
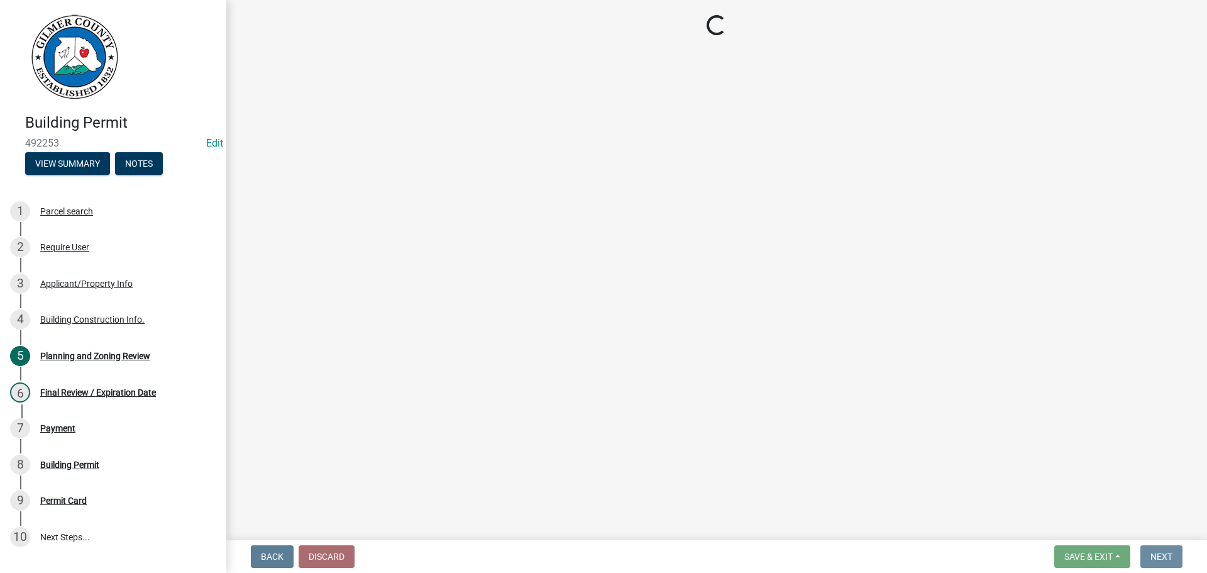
scroll to position [0, 0]
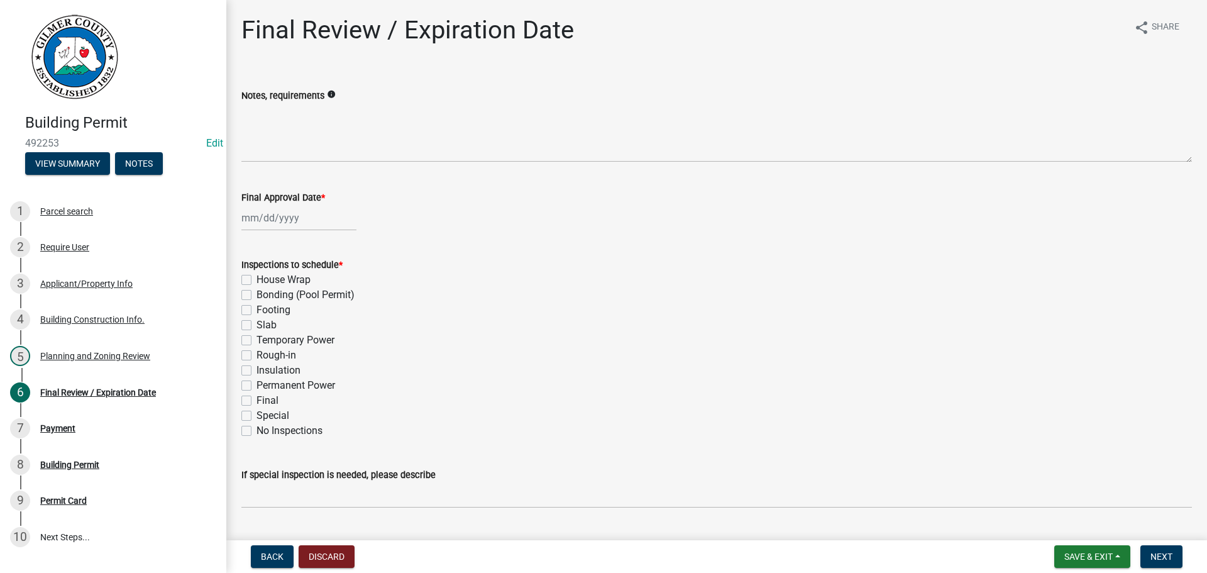
click at [273, 312] on label "Footing" at bounding box center [273, 309] width 34 height 15
click at [265, 311] on input "Footing" at bounding box center [260, 306] width 8 height 8
checkbox input "true"
checkbox input "false"
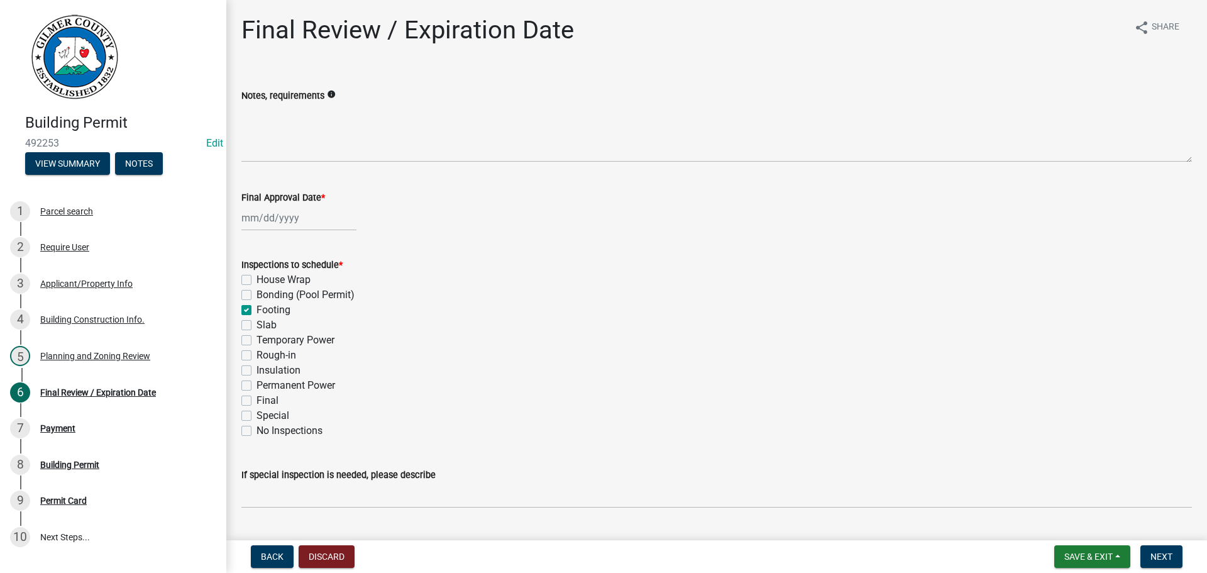
checkbox input "true"
checkbox input "false"
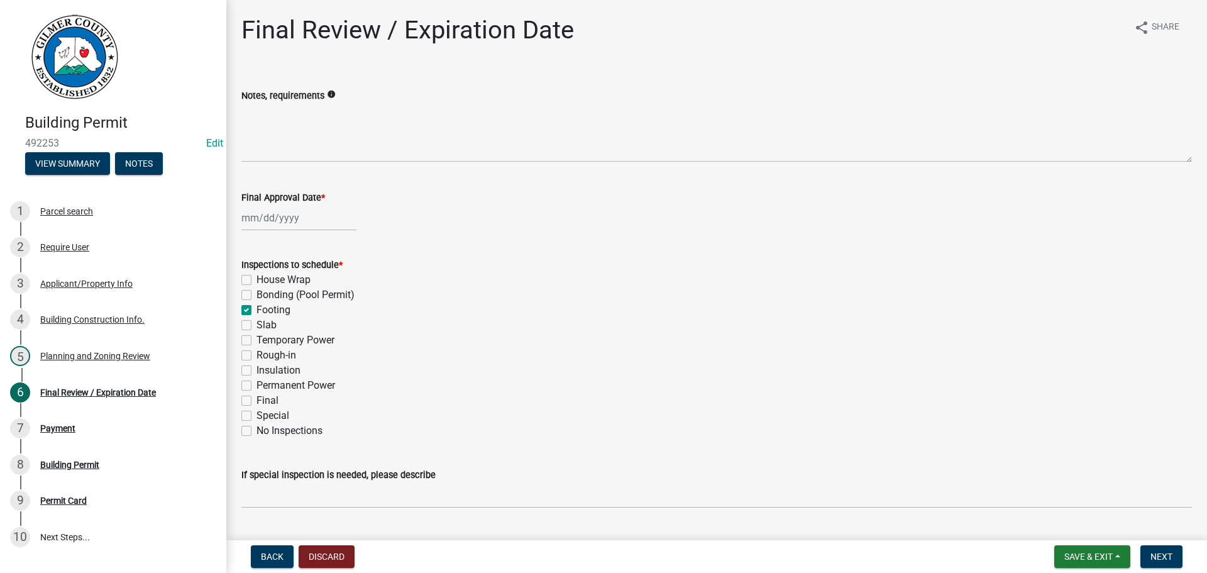
checkbox input "false"
click at [269, 326] on label "Slab" at bounding box center [266, 324] width 20 height 15
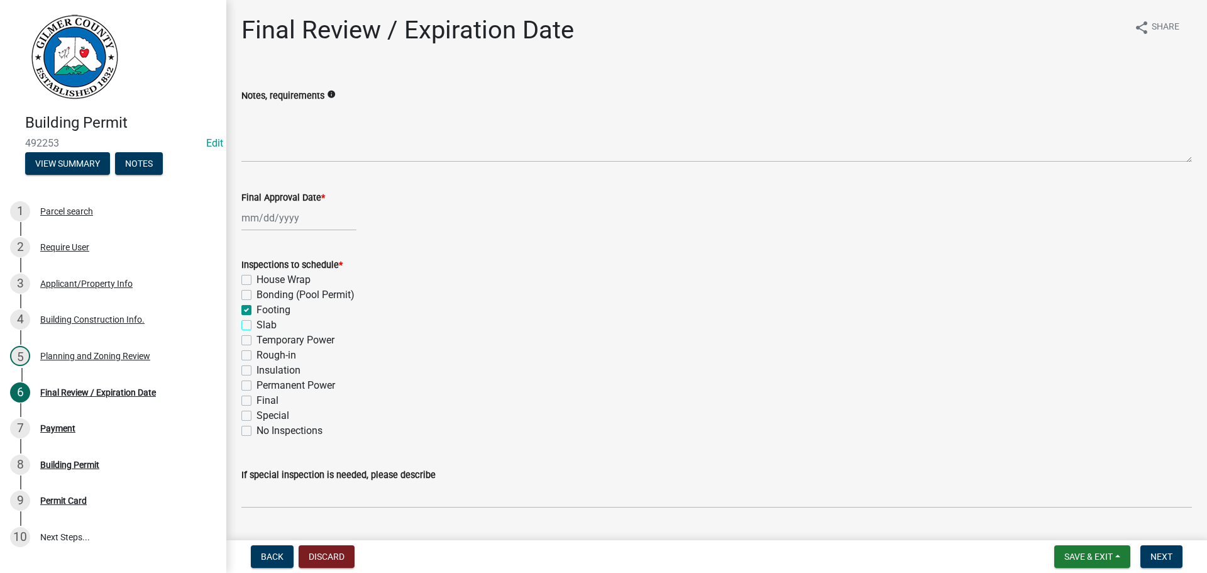
click at [265, 326] on input "Slab" at bounding box center [260, 321] width 8 height 8
checkbox input "true"
checkbox input "false"
checkbox input "true"
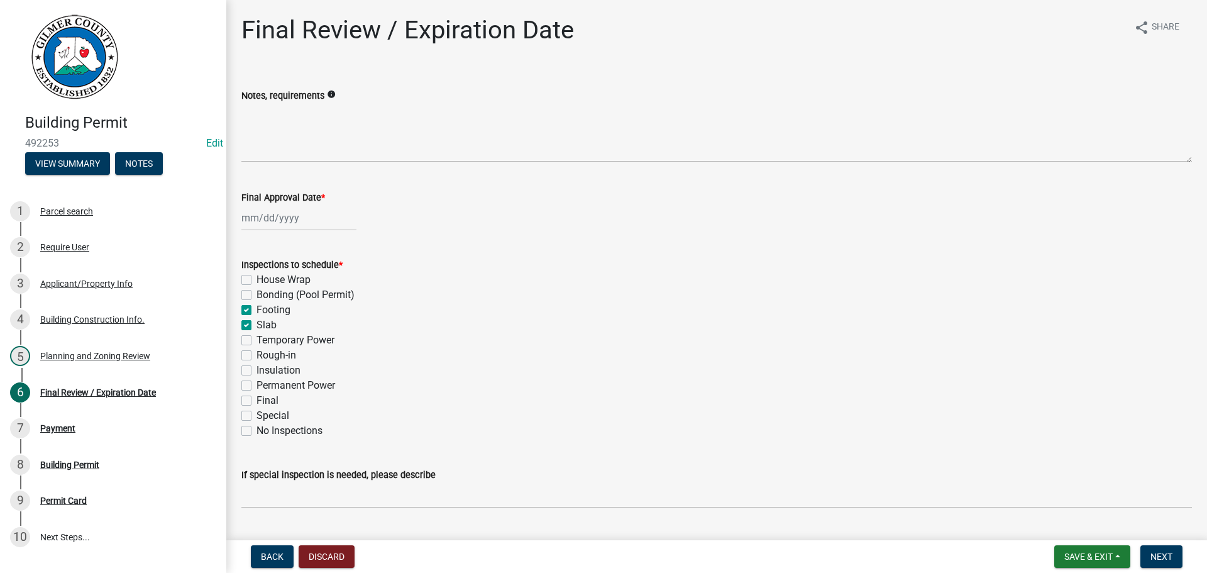
checkbox input "true"
checkbox input "false"
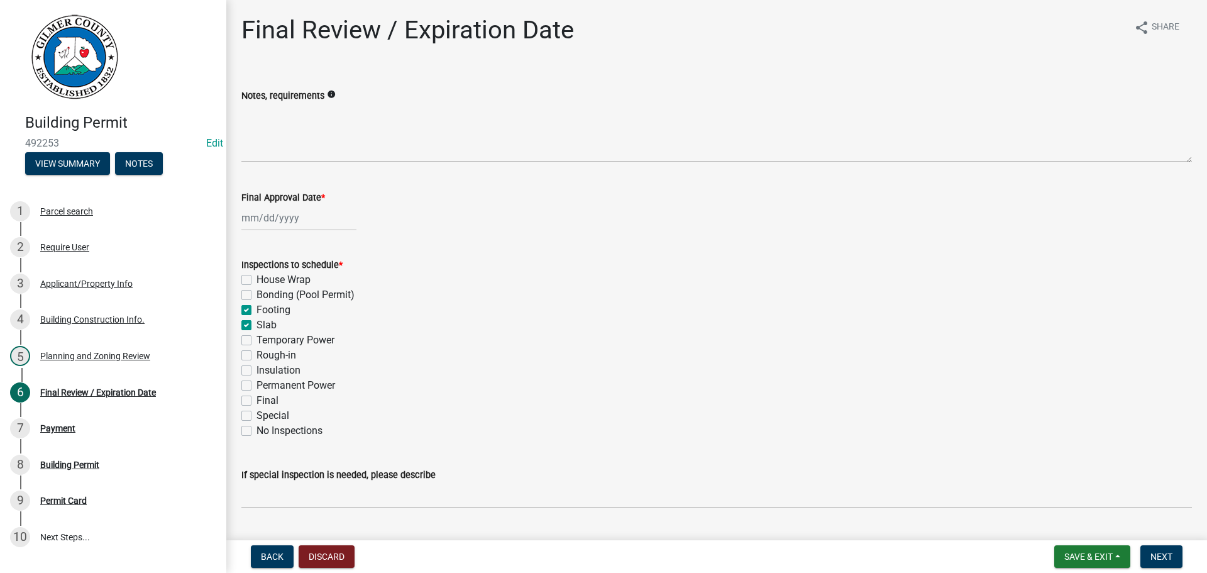
click at [268, 309] on label "Footing" at bounding box center [273, 309] width 34 height 15
click at [265, 309] on input "Footing" at bounding box center [260, 306] width 8 height 8
click at [257, 399] on label "Final" at bounding box center [267, 400] width 22 height 15
click at [257, 399] on input "Final" at bounding box center [260, 397] width 8 height 8
click at [276, 216] on div at bounding box center [298, 218] width 115 height 26
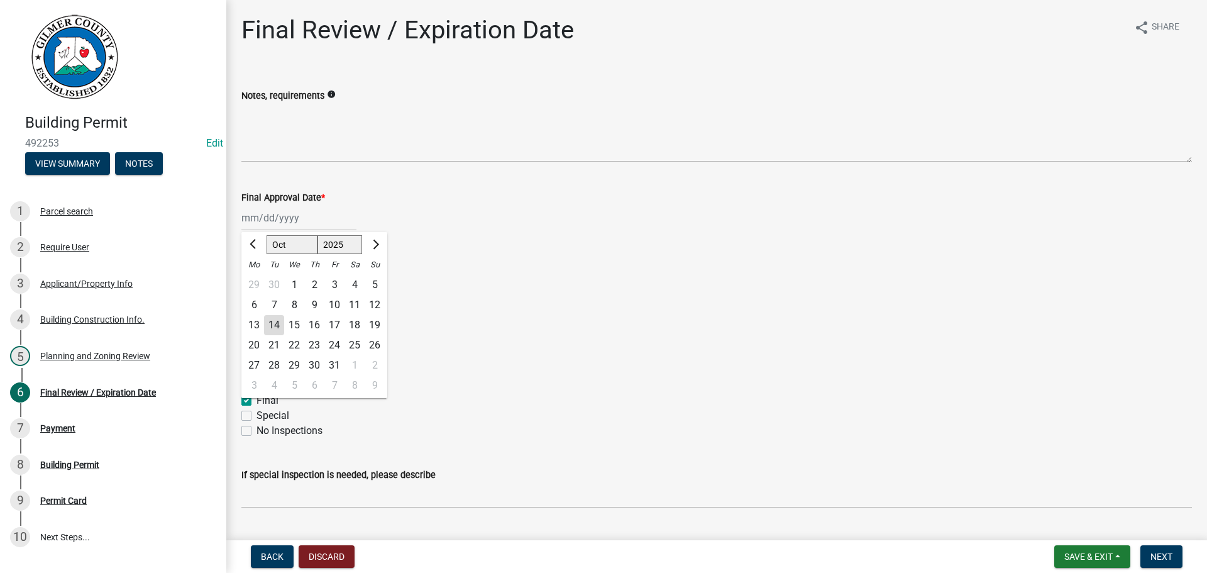
click at [268, 322] on div "14" at bounding box center [274, 325] width 20 height 20
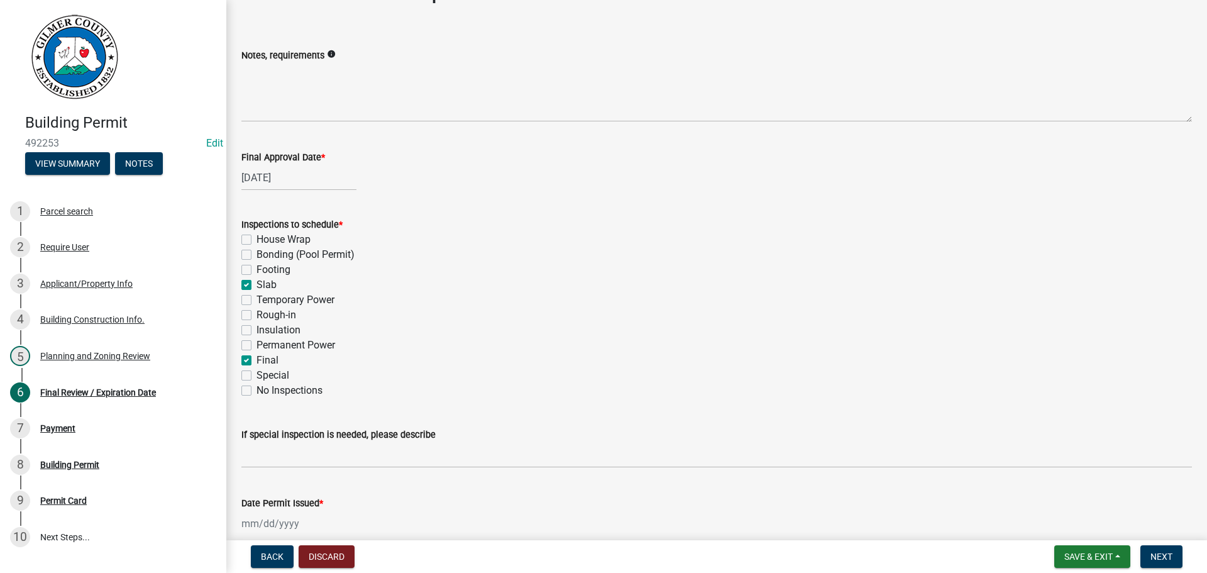
scroll to position [63, 0]
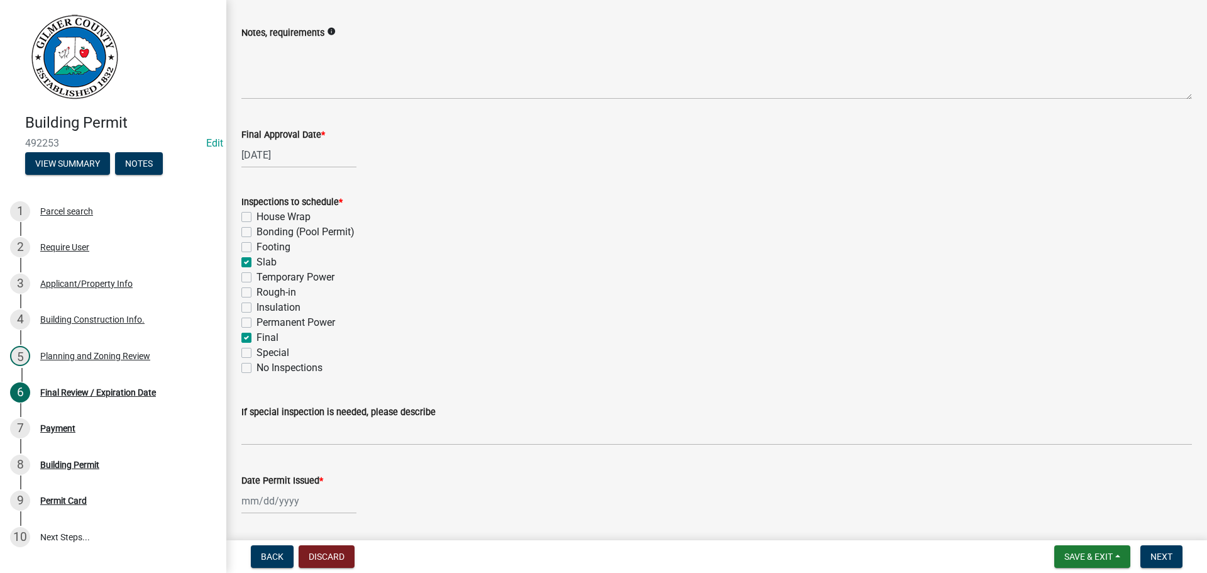
click at [294, 503] on div at bounding box center [298, 501] width 115 height 26
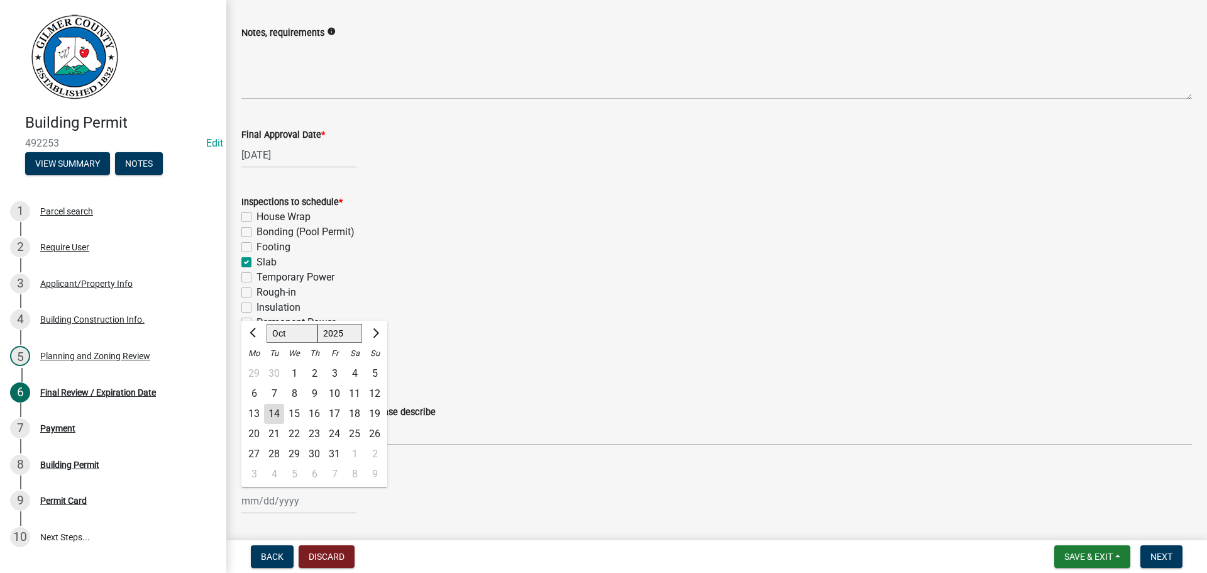
click at [272, 417] on div "14" at bounding box center [274, 414] width 20 height 20
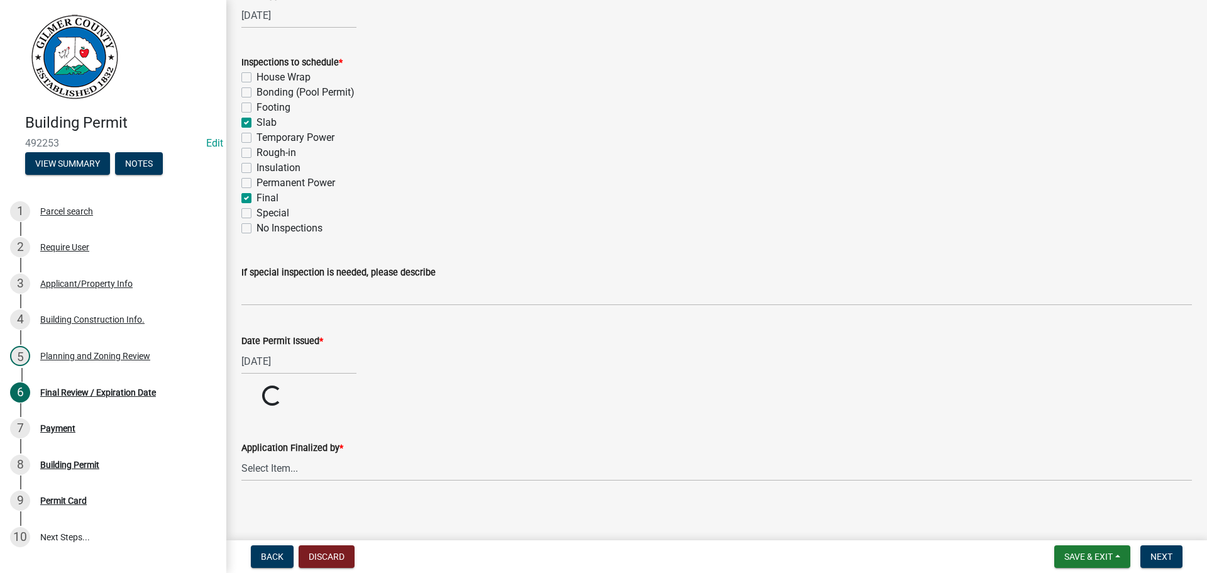
scroll to position [209, 0]
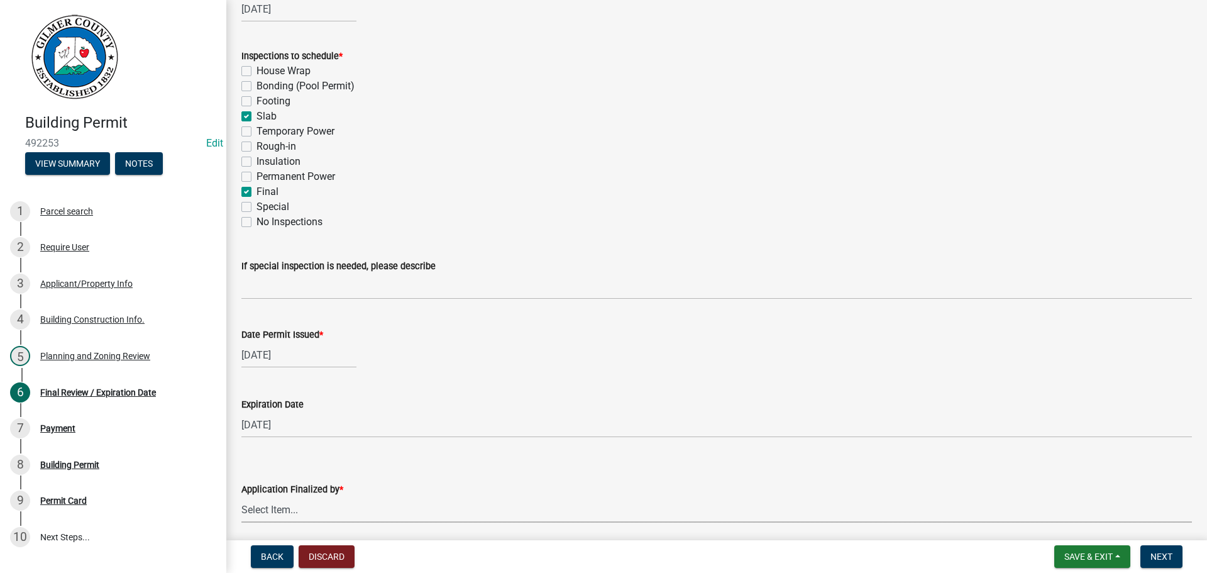
click at [312, 507] on select "Select Item... [PERSON_NAME] [PERSON_NAME] [PERSON_NAME] [PERSON_NAME] [PERSON_…" at bounding box center [716, 510] width 950 height 26
click at [241, 497] on select "Select Item... [PERSON_NAME] [PERSON_NAME] [PERSON_NAME] [PERSON_NAME] [PERSON_…" at bounding box center [716, 510] width 950 height 26
click at [1162, 552] on span "Next" at bounding box center [1161, 556] width 22 height 10
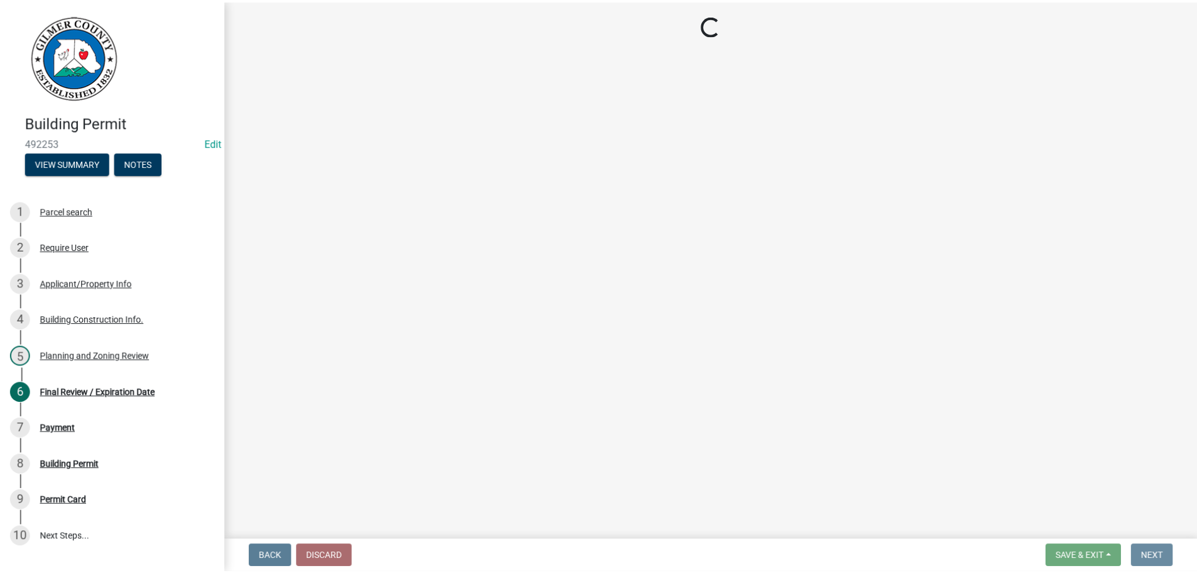
scroll to position [0, 0]
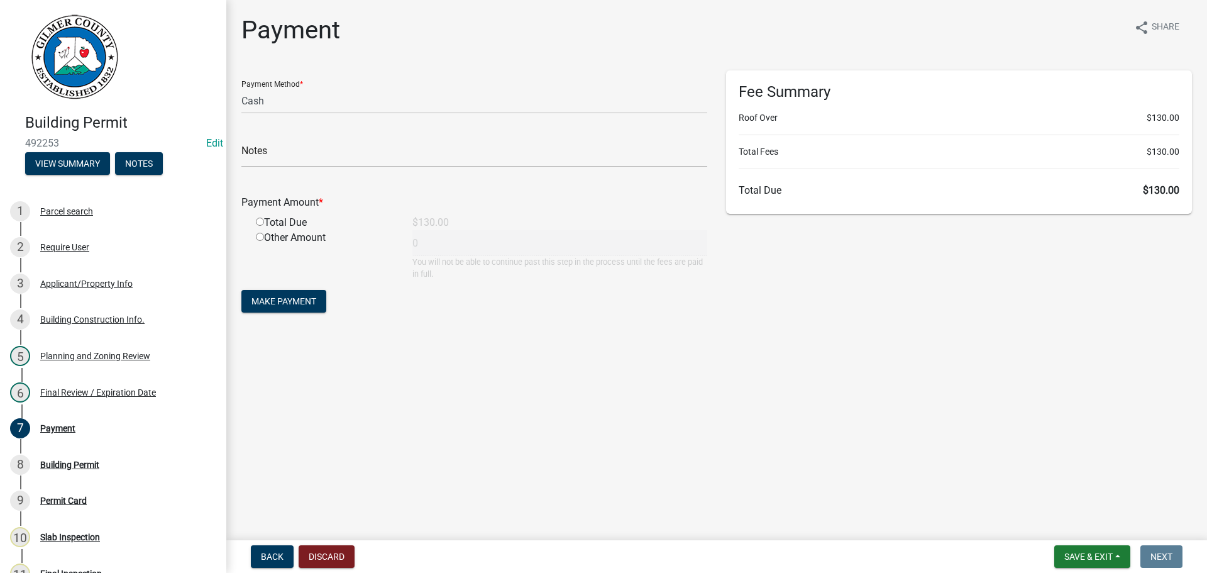
click at [258, 219] on input "radio" at bounding box center [260, 221] width 8 height 8
click at [270, 306] on span "Make Payment" at bounding box center [283, 301] width 65 height 10
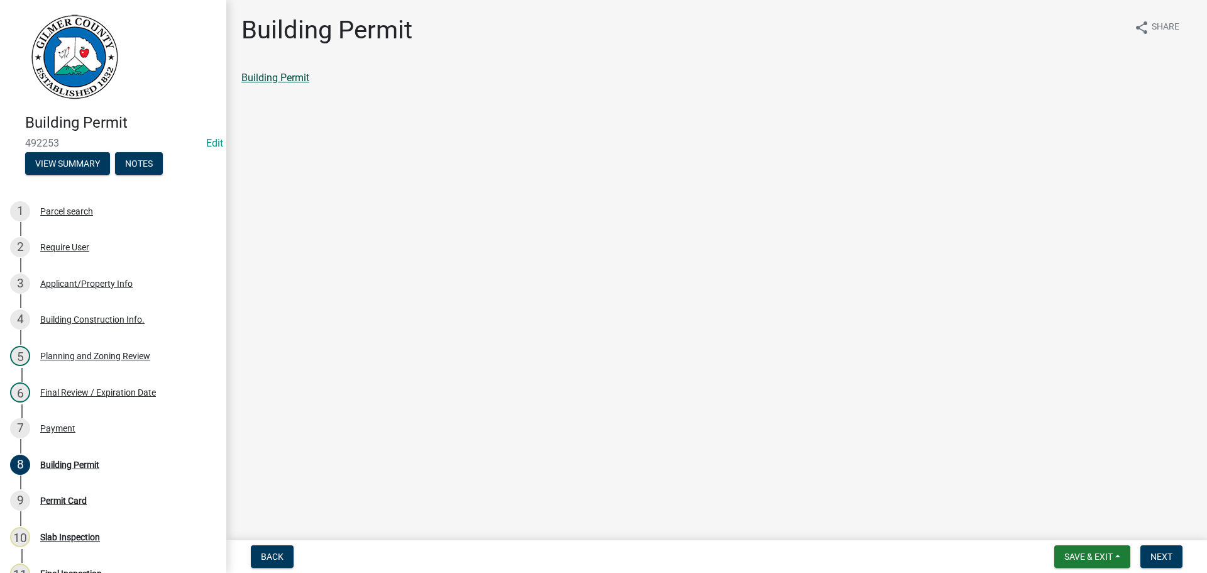
click at [283, 75] on link "Building Permit" at bounding box center [275, 78] width 68 height 12
click at [111, 431] on div "7 Payment" at bounding box center [108, 428] width 196 height 20
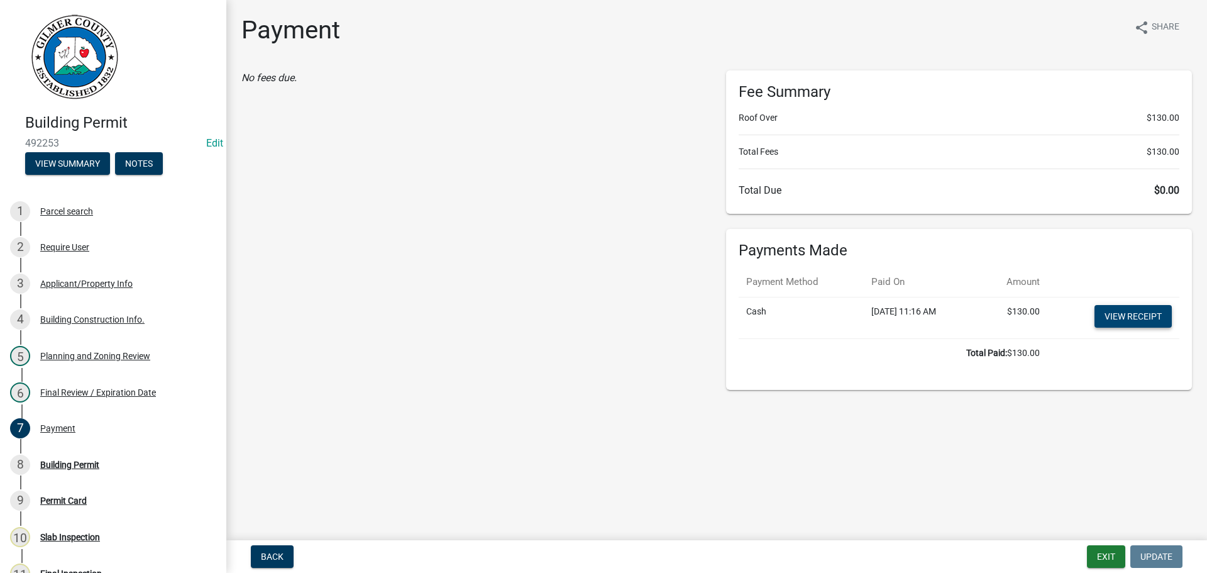
click at [1118, 311] on link "View receipt" at bounding box center [1132, 316] width 77 height 23
click at [72, 458] on div "8 Building Permit" at bounding box center [108, 464] width 196 height 20
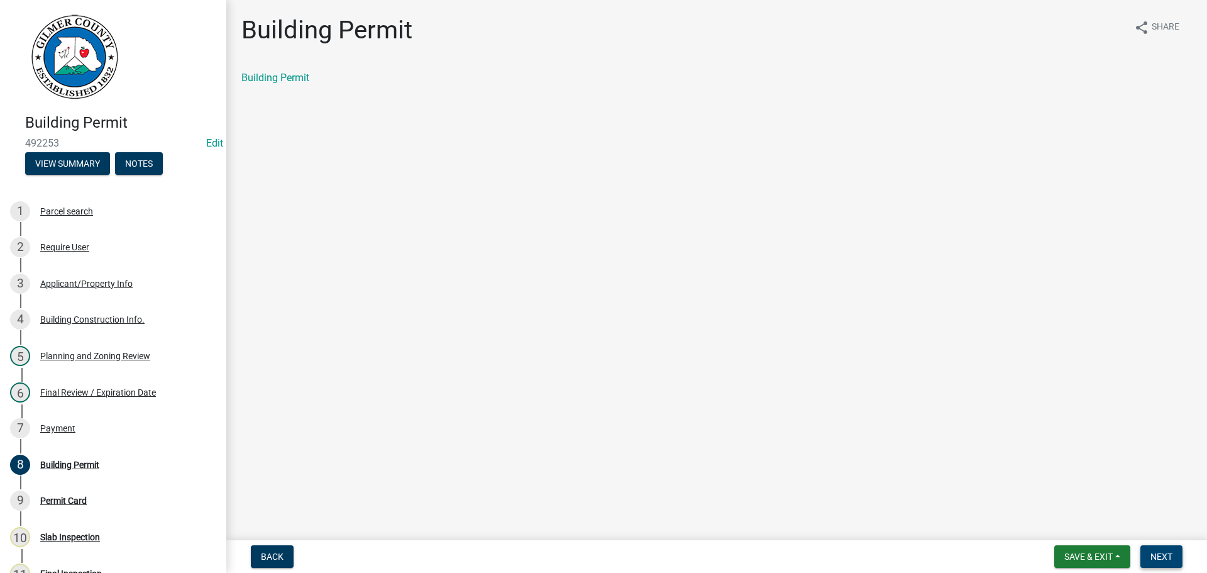
click at [1152, 554] on span "Next" at bounding box center [1161, 556] width 22 height 10
click at [263, 82] on link "Permit Card" at bounding box center [267, 78] width 52 height 12
click at [1080, 560] on span "Save & Exit" at bounding box center [1088, 556] width 48 height 10
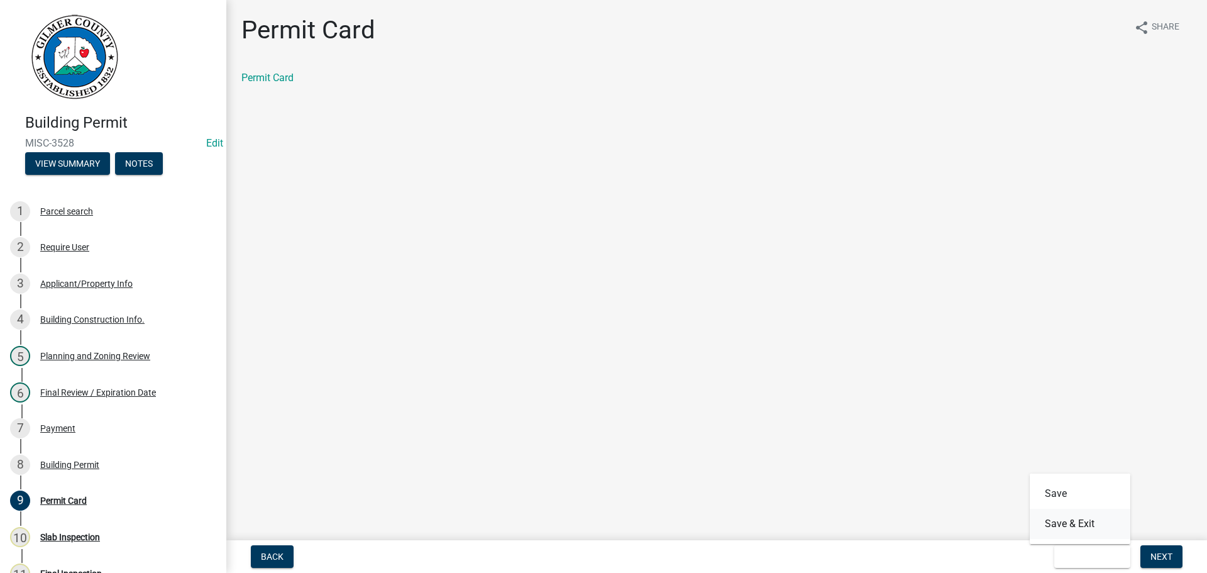
click at [1066, 527] on button "Save & Exit" at bounding box center [1080, 524] width 101 height 30
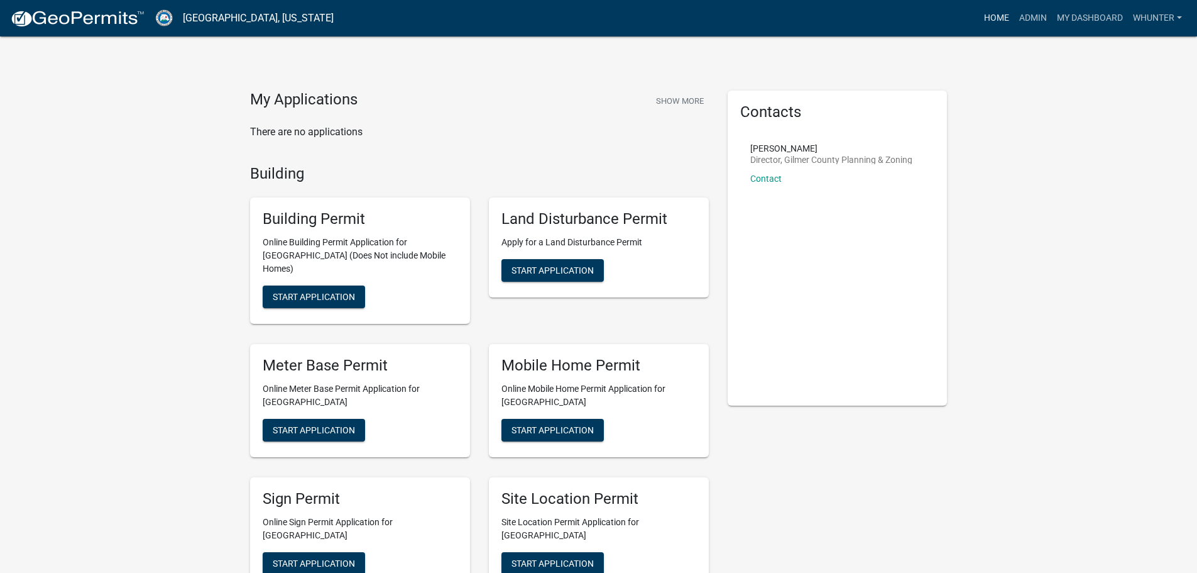
click at [986, 17] on link "Home" at bounding box center [996, 18] width 35 height 24
click at [1032, 19] on link "Admin" at bounding box center [1034, 18] width 38 height 24
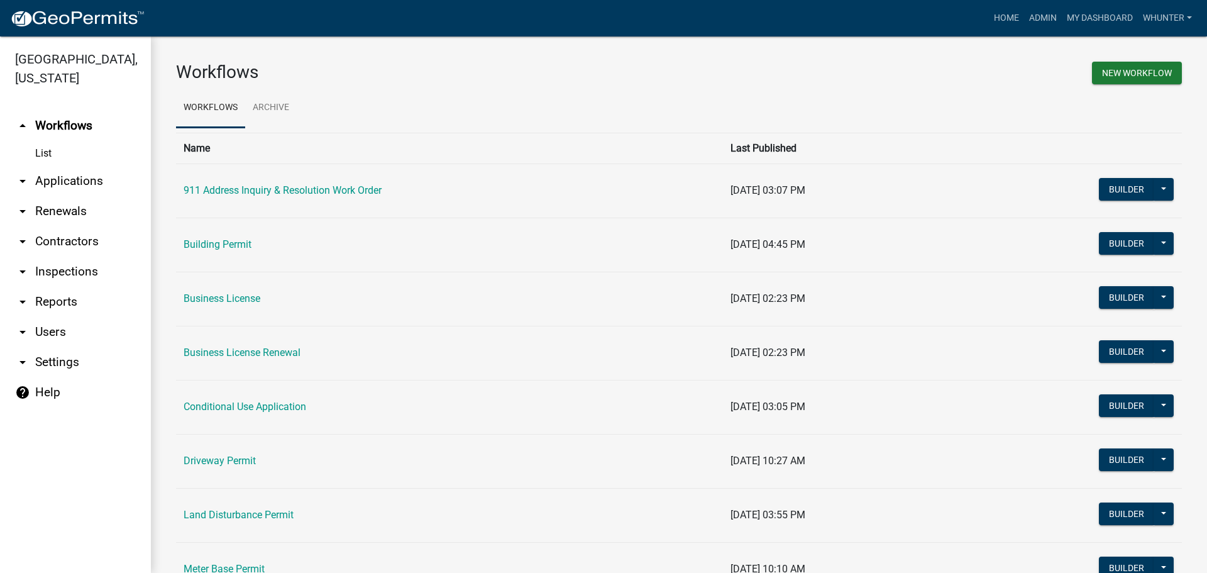
click at [109, 167] on link "arrow_drop_down Applications" at bounding box center [75, 181] width 151 height 30
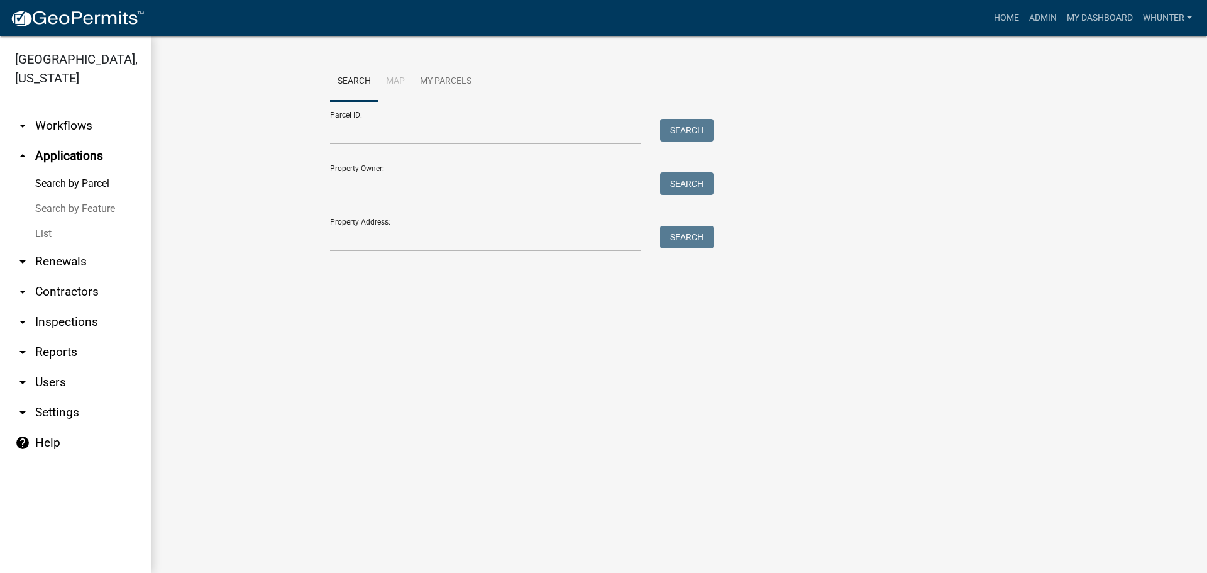
click at [83, 236] on link "List" at bounding box center [75, 233] width 151 height 25
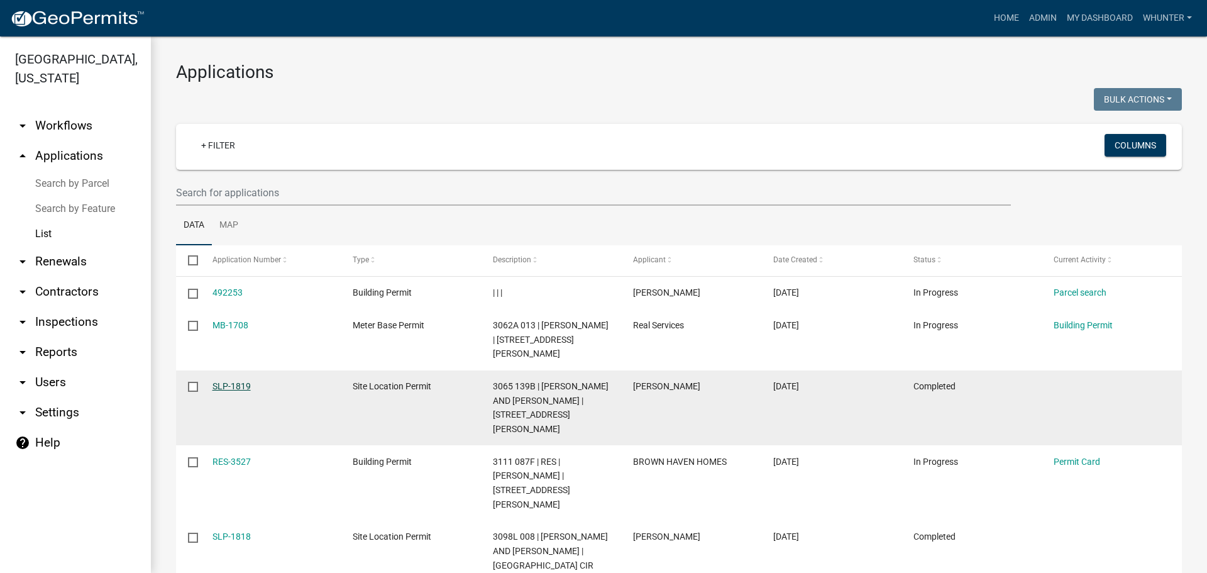
click at [225, 383] on link "SLP-1819" at bounding box center [231, 386] width 38 height 10
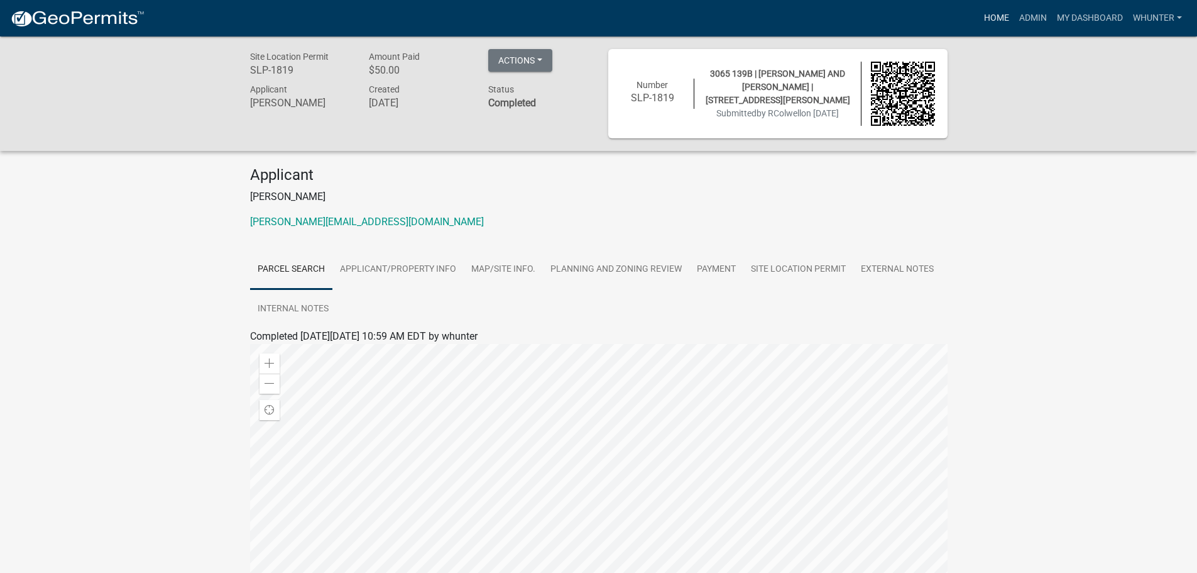
click at [1000, 23] on link "Home" at bounding box center [996, 18] width 35 height 24
click at [532, 79] on div "Actions View receipt Printer Friendly Edit Application Number" at bounding box center [538, 65] width 119 height 32
click at [534, 67] on button "Actions" at bounding box center [520, 60] width 64 height 23
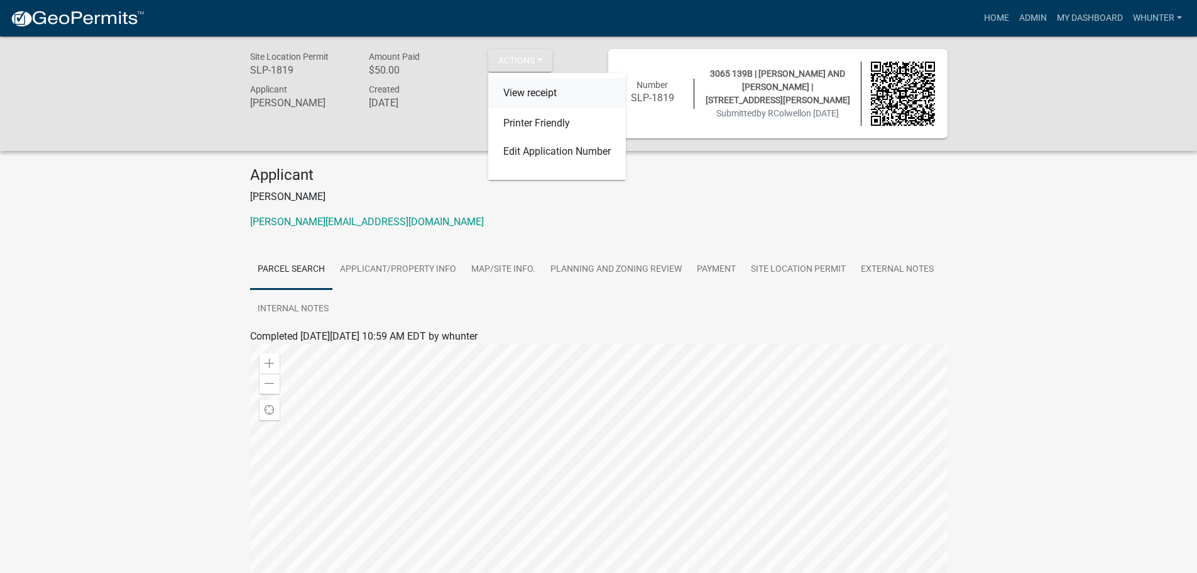
click at [541, 89] on link "View receipt" at bounding box center [557, 93] width 138 height 30
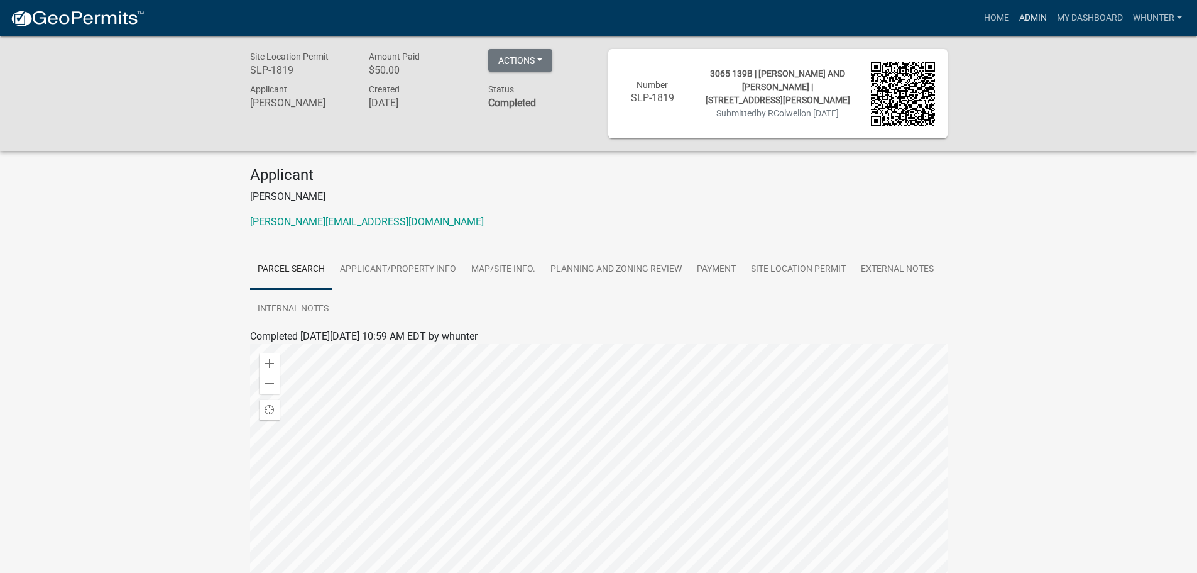
click at [1018, 19] on link "Admin" at bounding box center [1034, 18] width 38 height 24
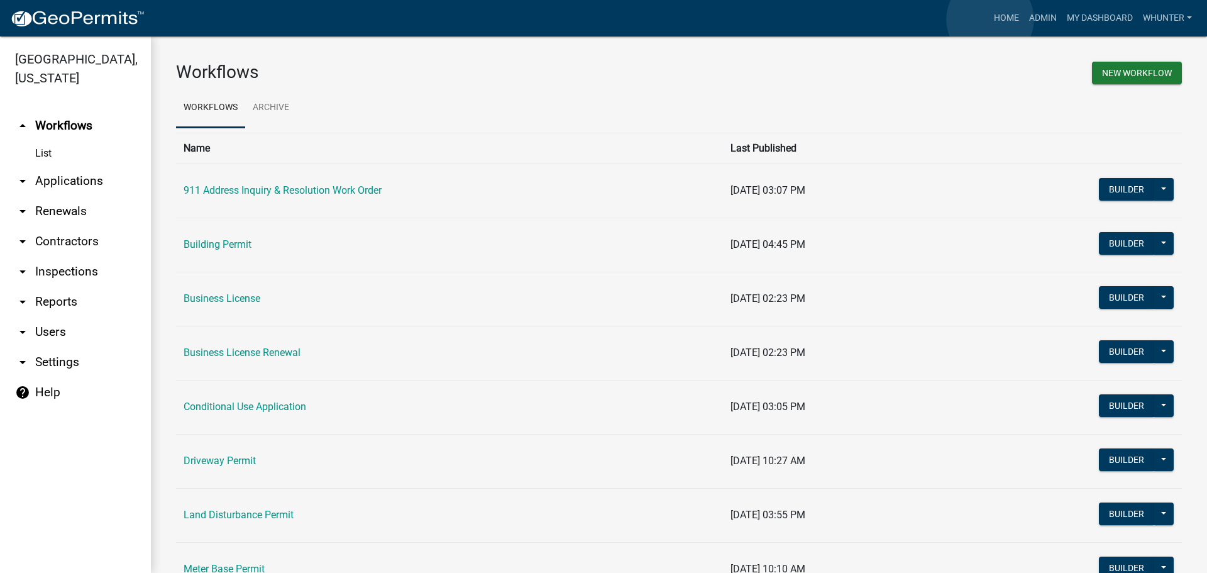
click at [990, 19] on link "Home" at bounding box center [1006, 18] width 35 height 24
